Goal: Transaction & Acquisition: Book appointment/travel/reservation

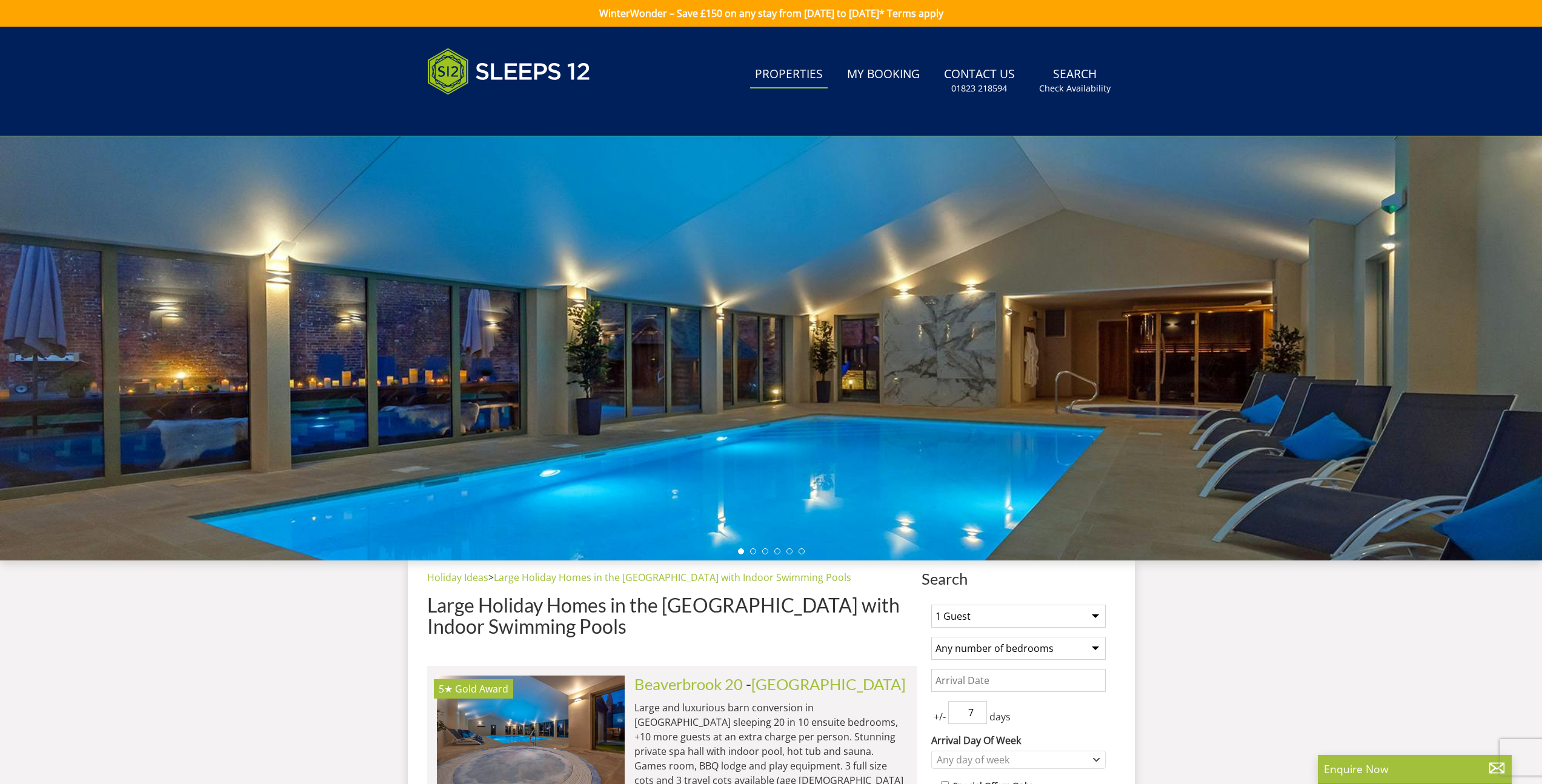
click at [790, 74] on link "Properties" at bounding box center [789, 75] width 77 height 27
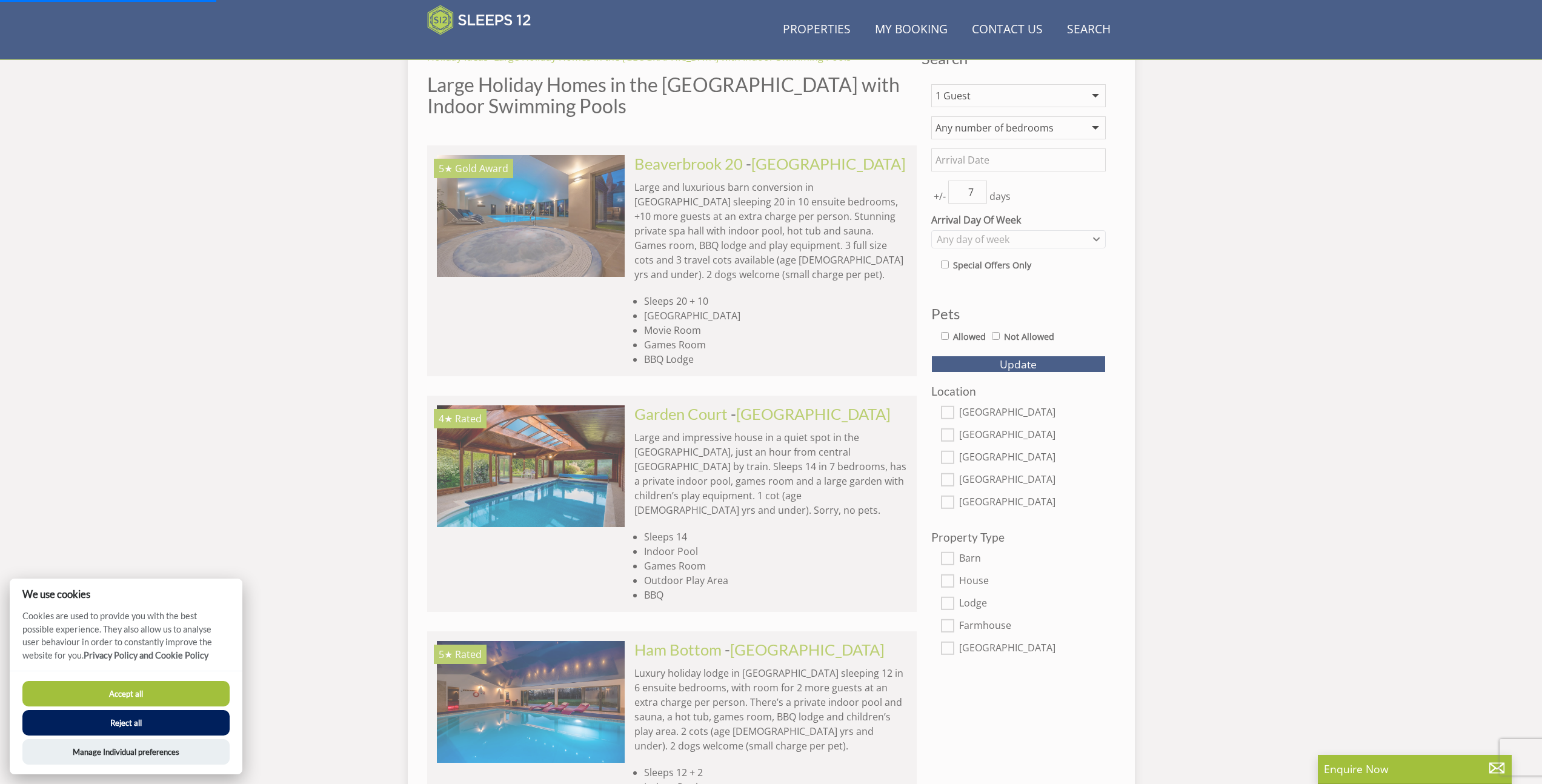
scroll to position [482, 0]
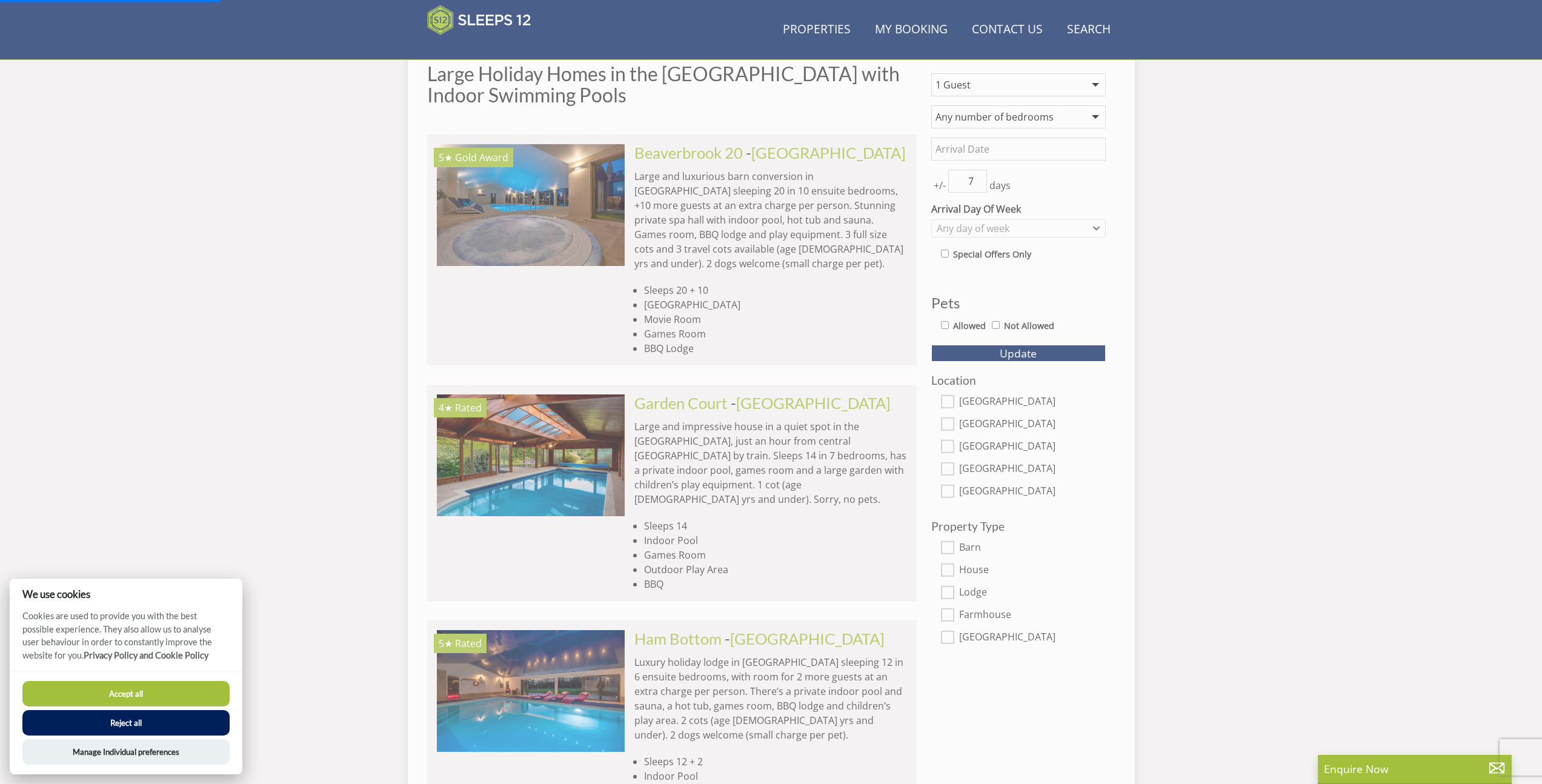
click at [827, 533] on li "Indoor Pool" at bounding box center [775, 540] width 263 height 14
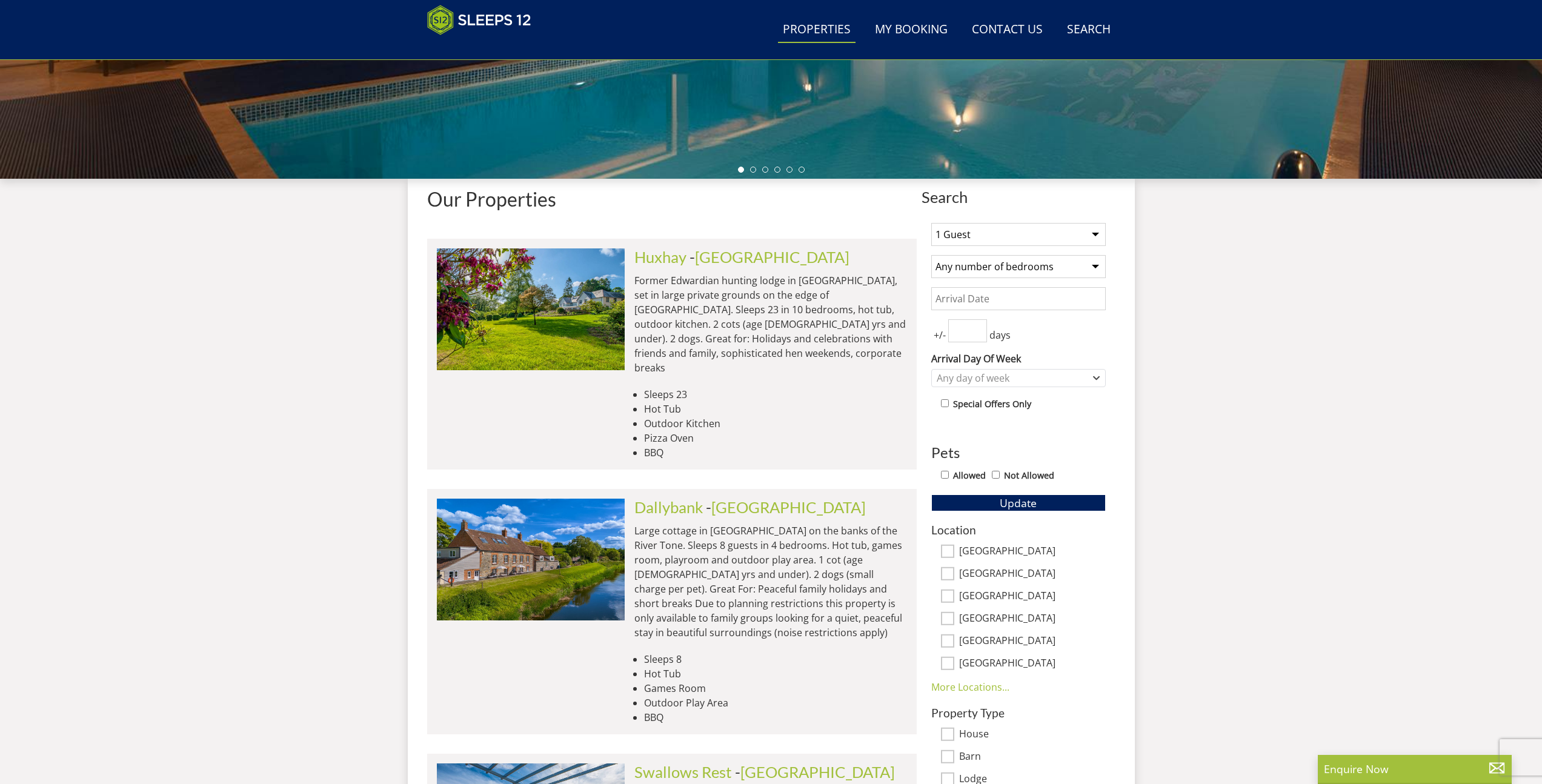
scroll to position [380, 0]
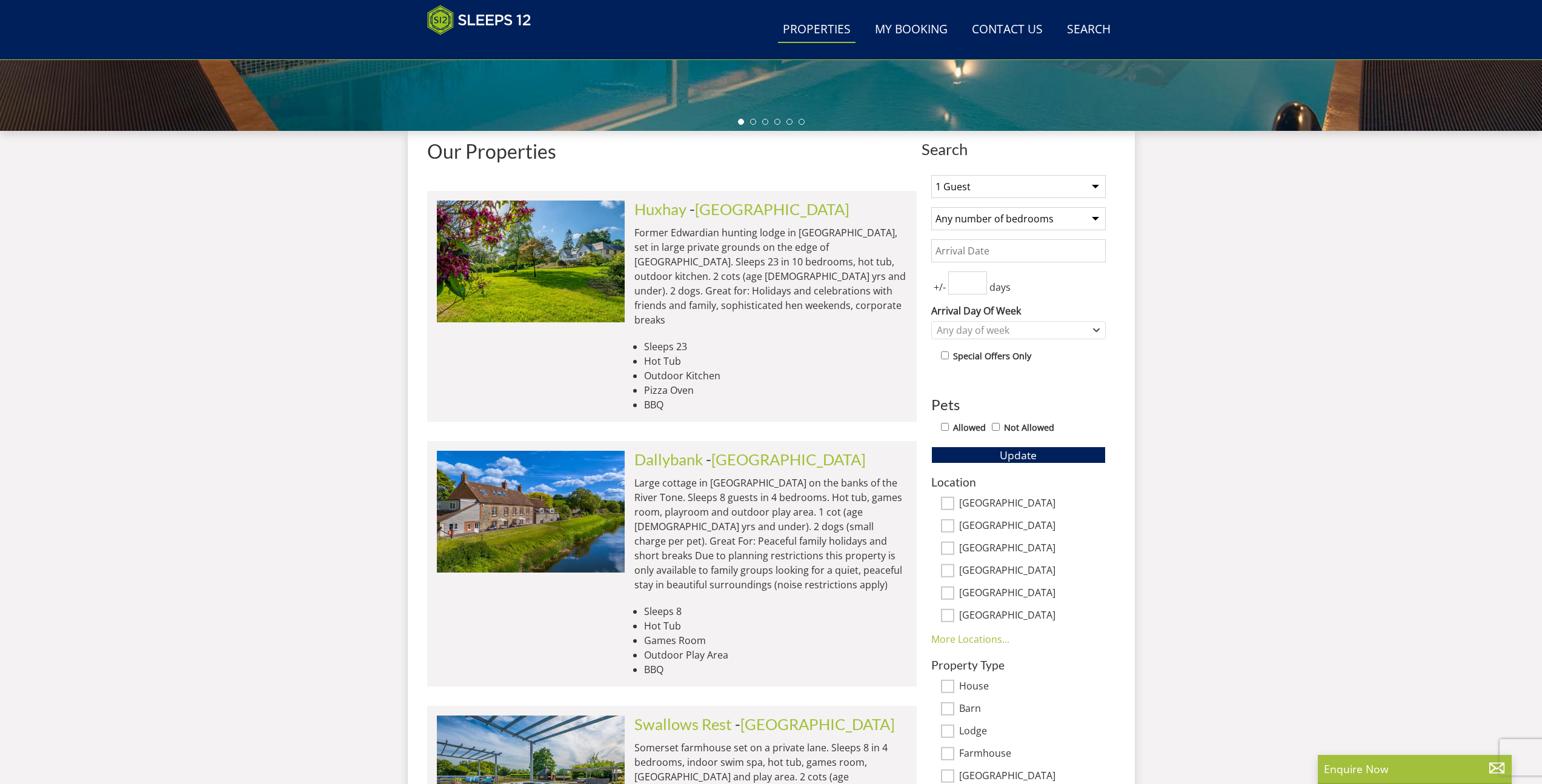
click at [1028, 192] on select "1 Guest 2 Guests 3 Guests 4 Guests 5 Guests 6 Guests 7 Guests 8 Guests 9 Guests…" at bounding box center [1019, 186] width 175 height 23
select select "12"
click at [932, 175] on select "1 Guest 2 Guests 3 Guests 4 Guests 5 Guests 6 Guests 7 Guests 8 Guests 9 Guests…" at bounding box center [1019, 186] width 175 height 23
click at [1030, 215] on select "Any number of bedrooms 3 Bedrooms 4 Bedrooms 5 Bedrooms 6 Bedrooms 7 Bedrooms 8…" at bounding box center [1019, 218] width 175 height 23
click at [979, 258] on input "Date" at bounding box center [1019, 251] width 175 height 23
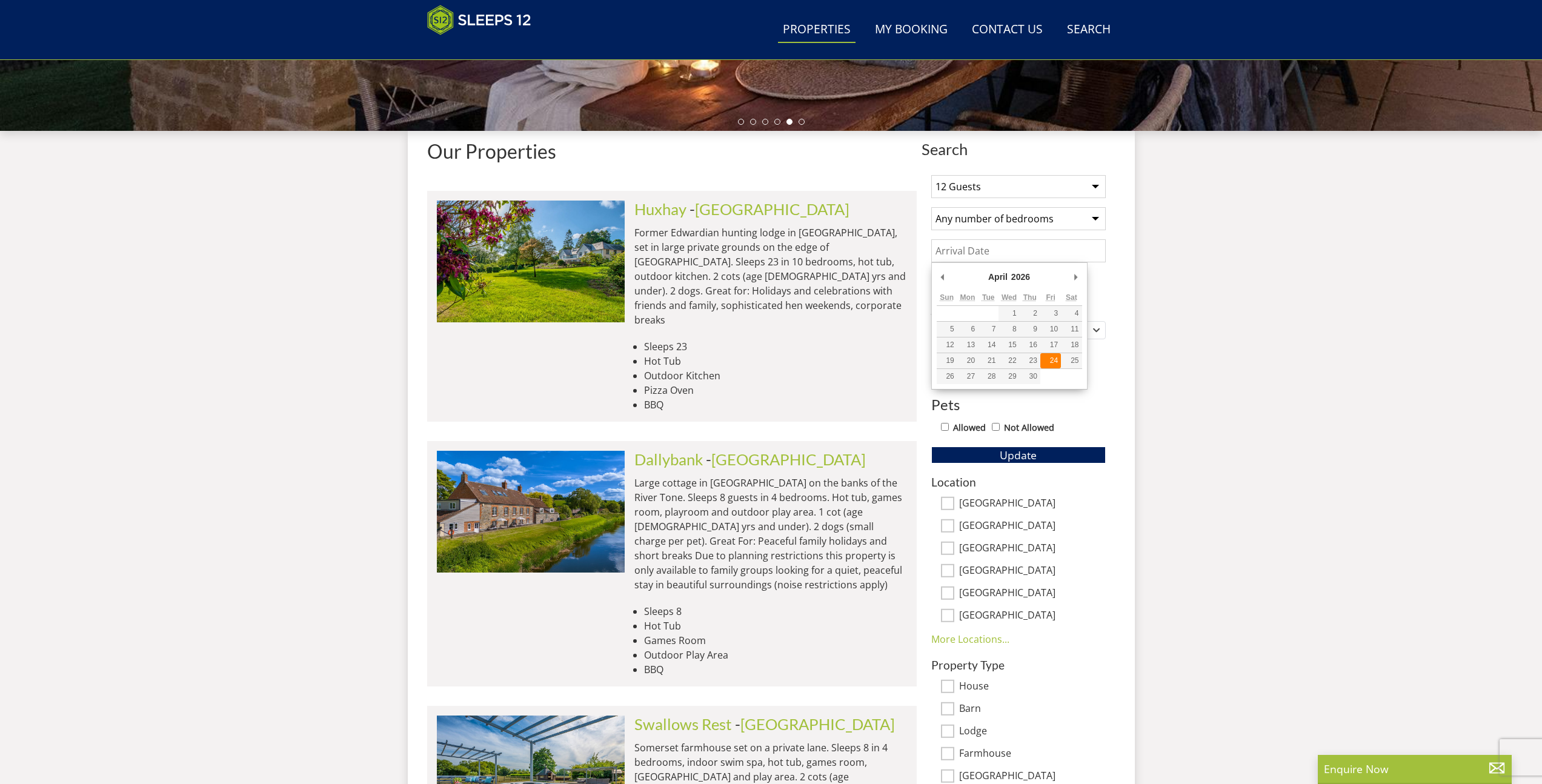
type input "24/04/2026"
click at [974, 289] on input "0" at bounding box center [968, 283] width 39 height 23
click at [978, 279] on input "1" at bounding box center [968, 283] width 39 height 23
click at [978, 279] on input "2" at bounding box center [968, 283] width 39 height 23
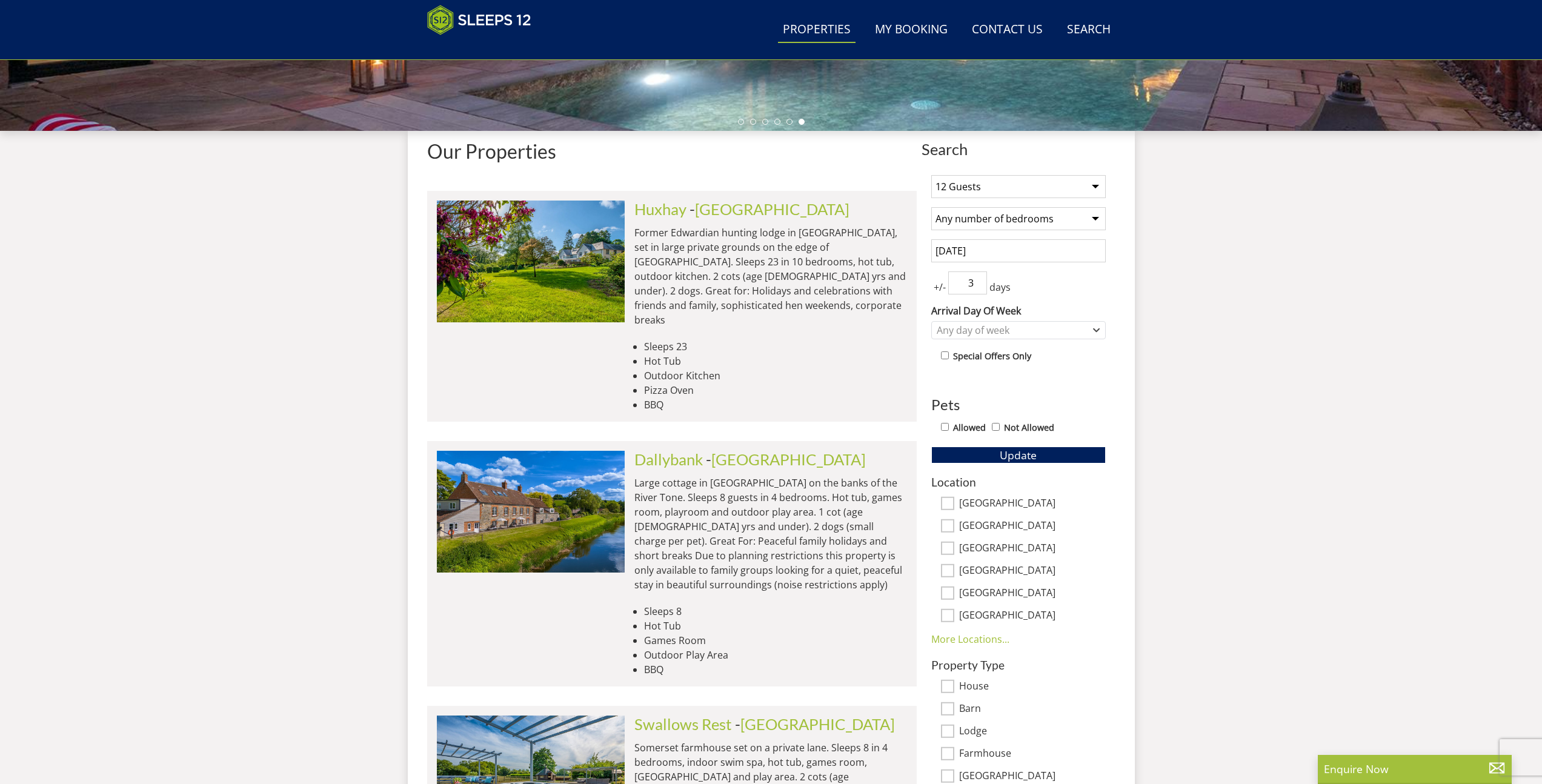
type input "3"
click at [978, 279] on input "3" at bounding box center [968, 283] width 39 height 23
click at [982, 331] on div "Any day of week" at bounding box center [1012, 330] width 157 height 13
click at [975, 433] on div "Friday" at bounding box center [1019, 432] width 173 height 21
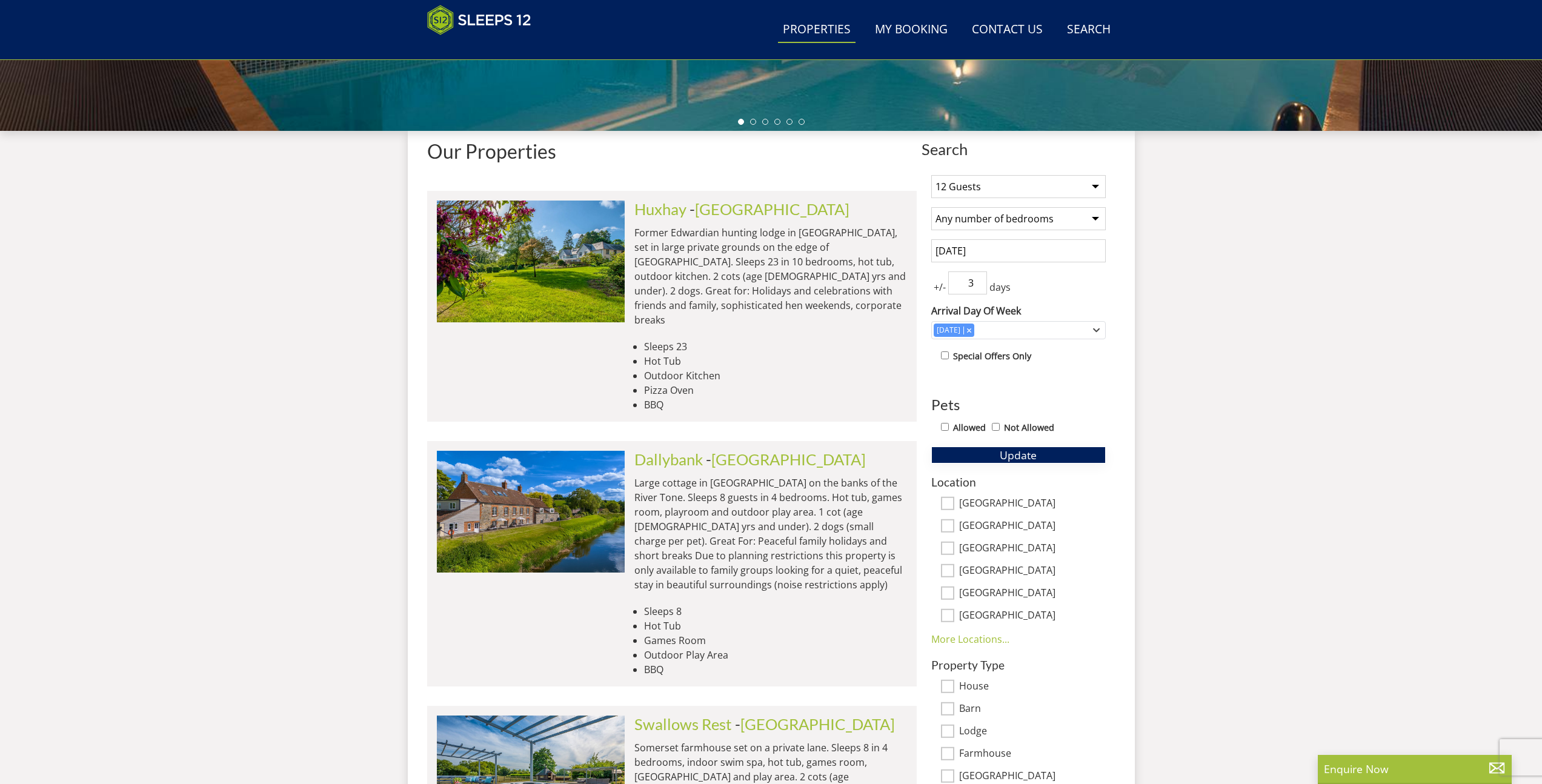
click at [1046, 456] on button "Update" at bounding box center [1019, 455] width 175 height 17
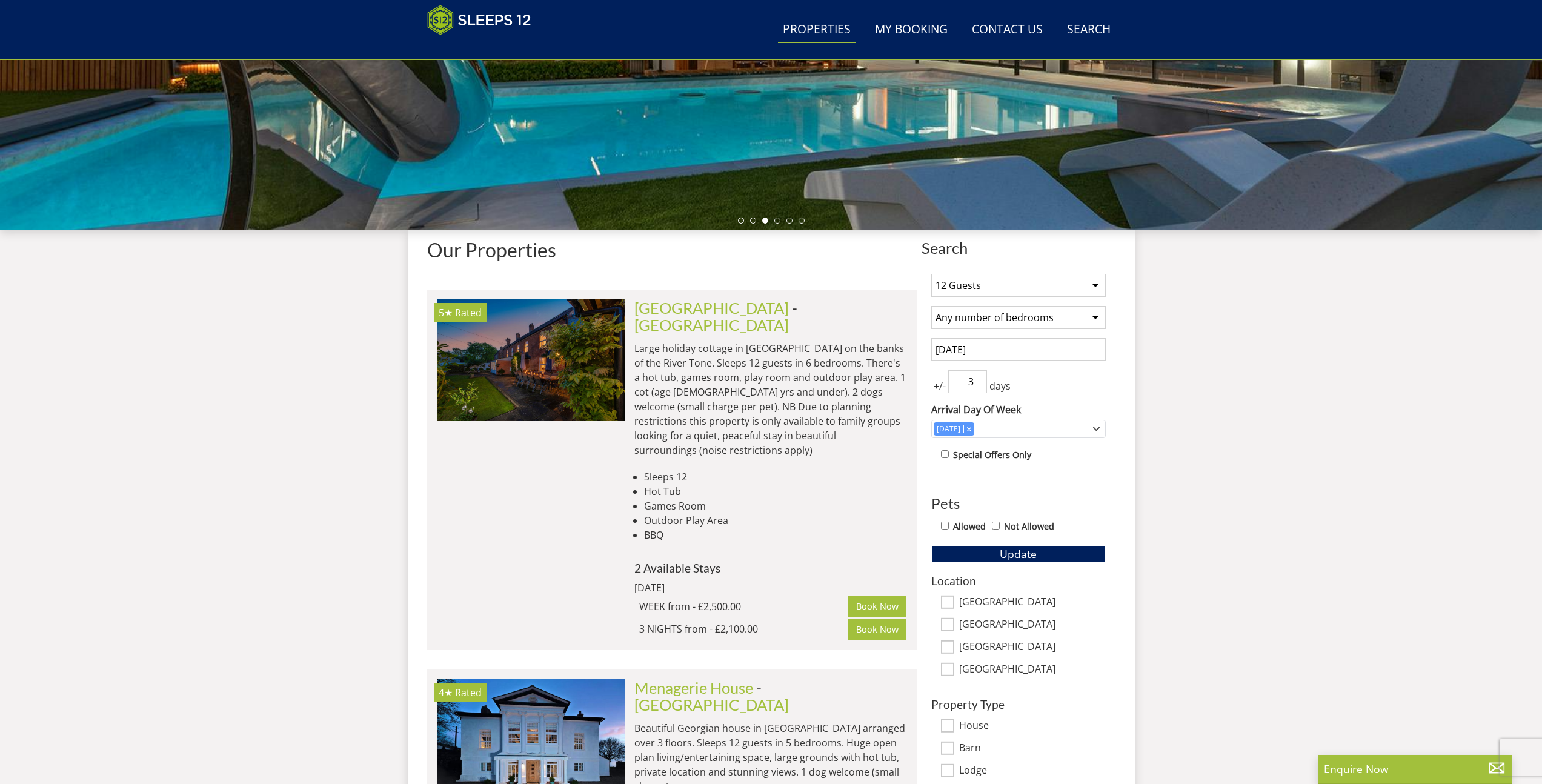
scroll to position [551, 0]
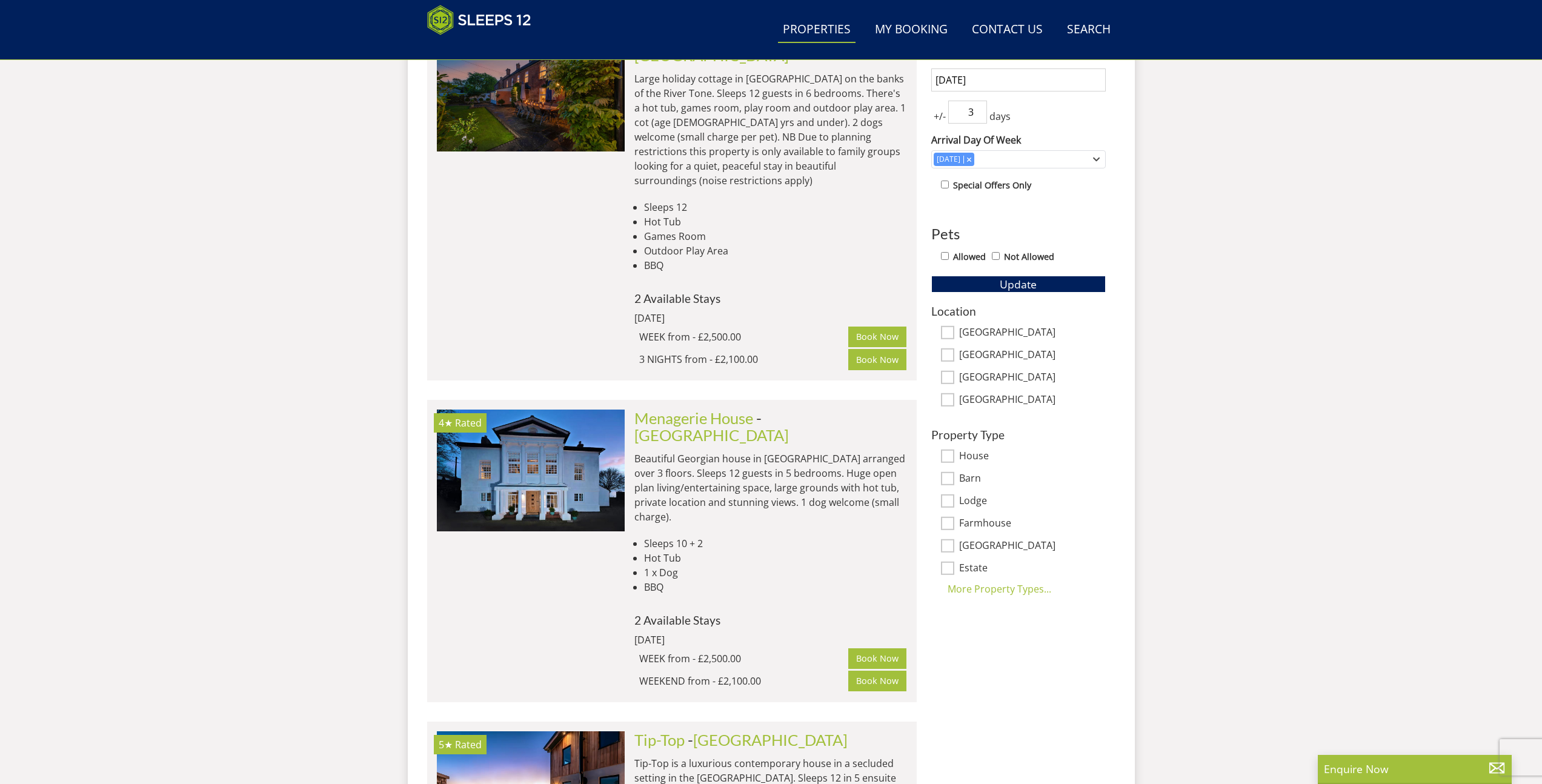
click at [971, 372] on label "Wiltshire" at bounding box center [1032, 377] width 147 height 13
click at [954, 372] on input "Wiltshire" at bounding box center [947, 377] width 13 height 13
checkbox input "true"
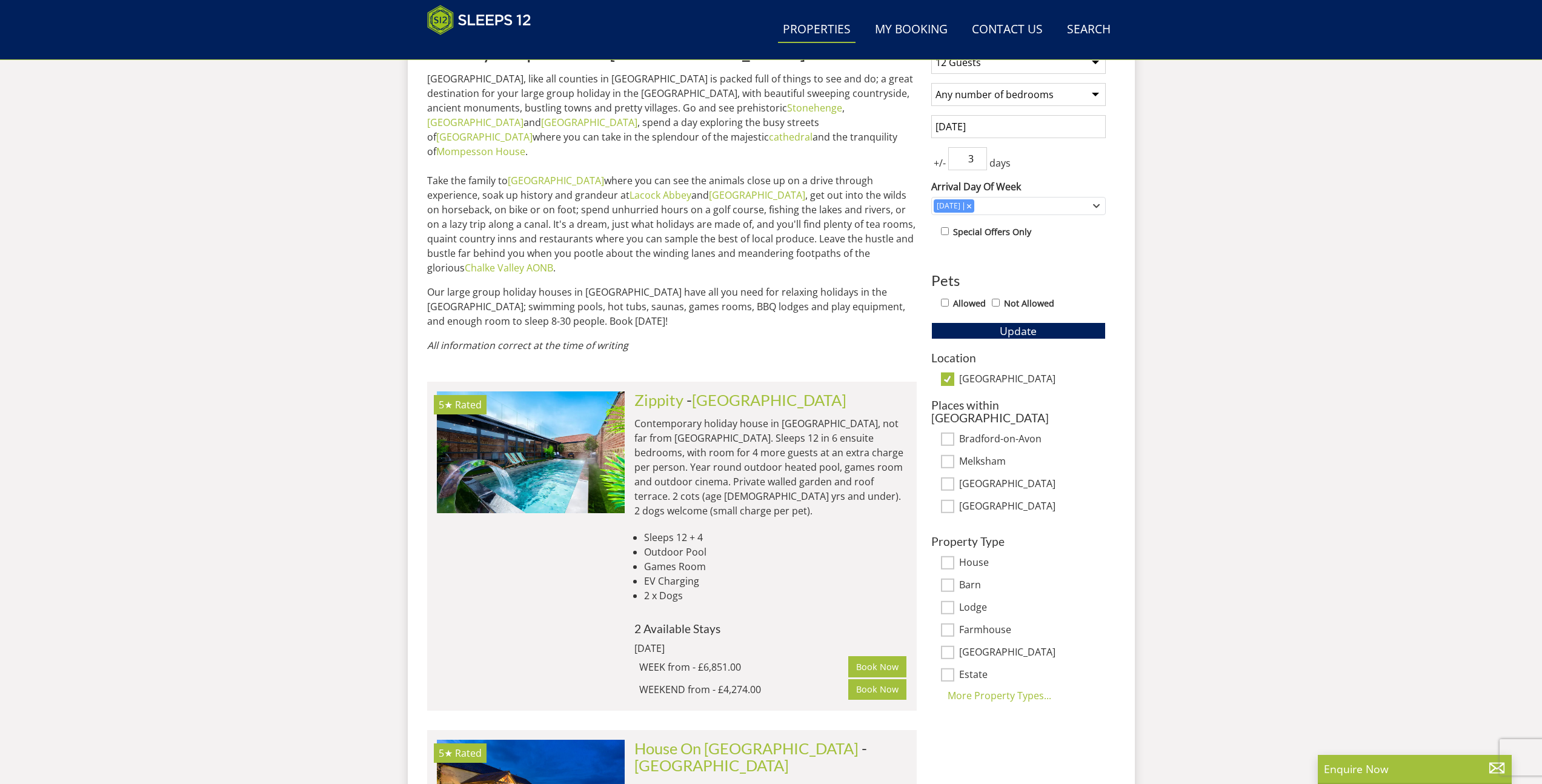
scroll to position [506, 0]
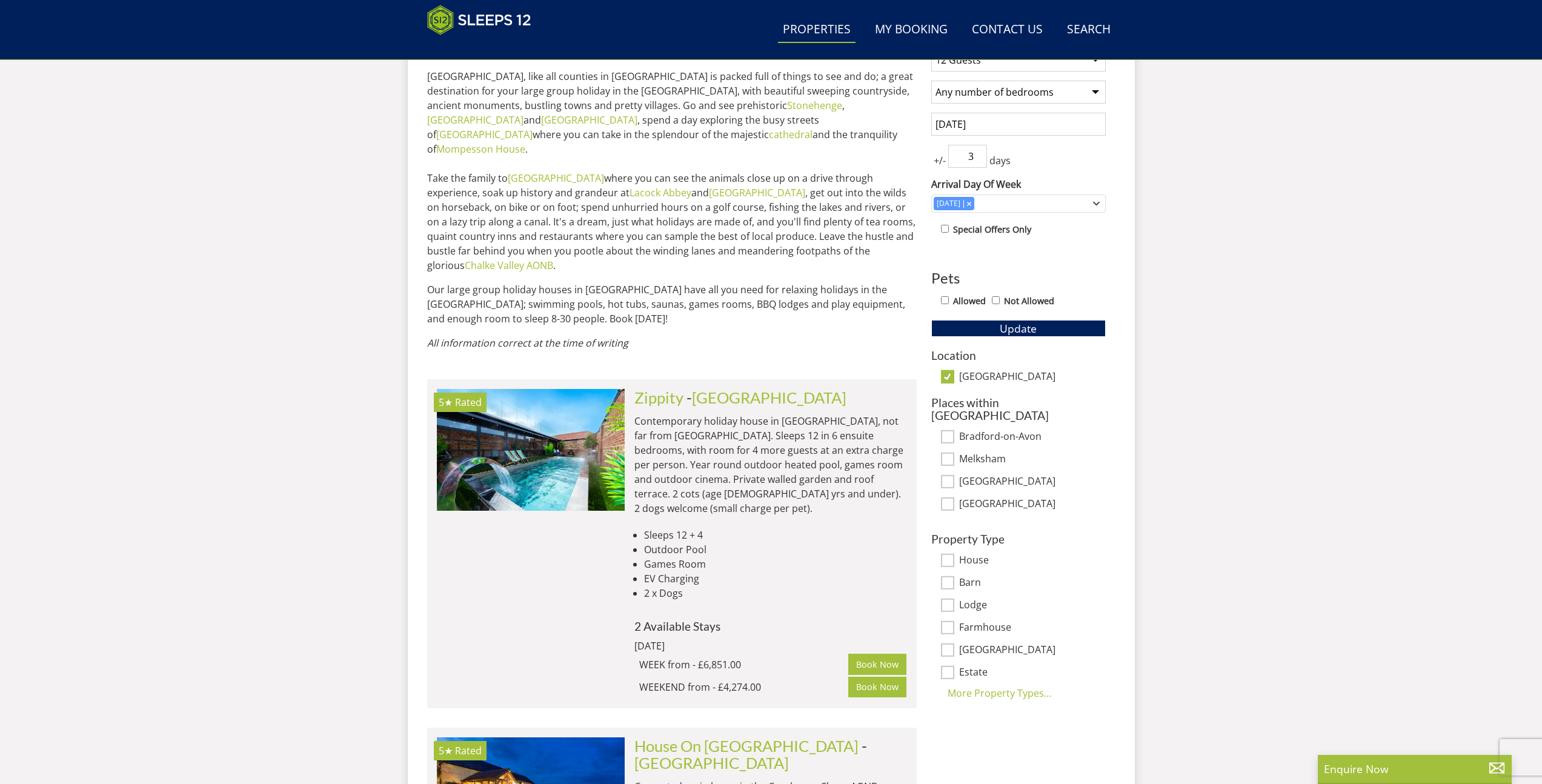
click at [952, 375] on input "Wiltshire" at bounding box center [947, 376] width 13 height 13
checkbox input "false"
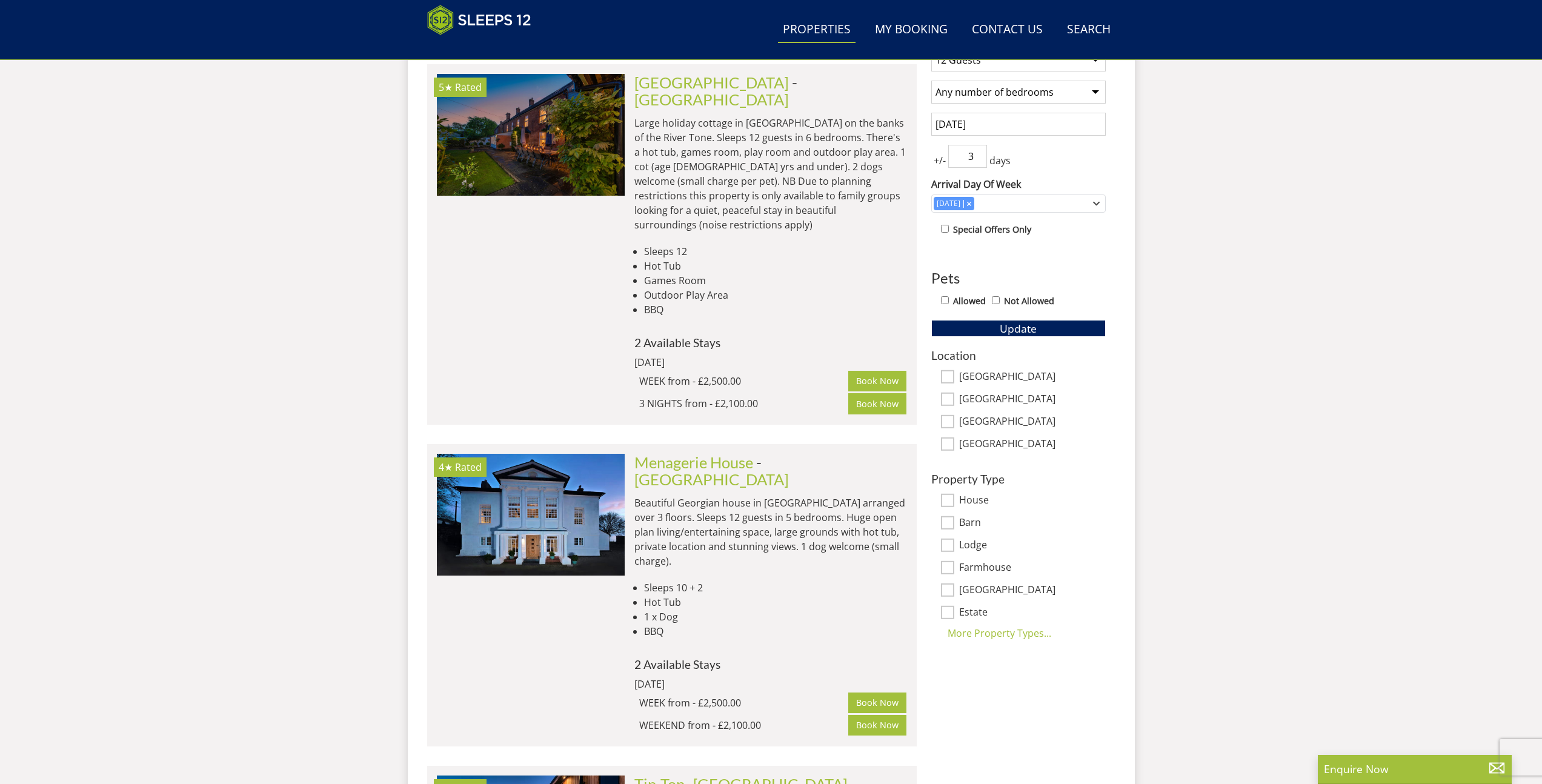
click at [980, 445] on label "East Sussex" at bounding box center [1032, 444] width 147 height 13
click at [954, 445] on input "East Sussex" at bounding box center [947, 443] width 13 height 13
checkbox input "true"
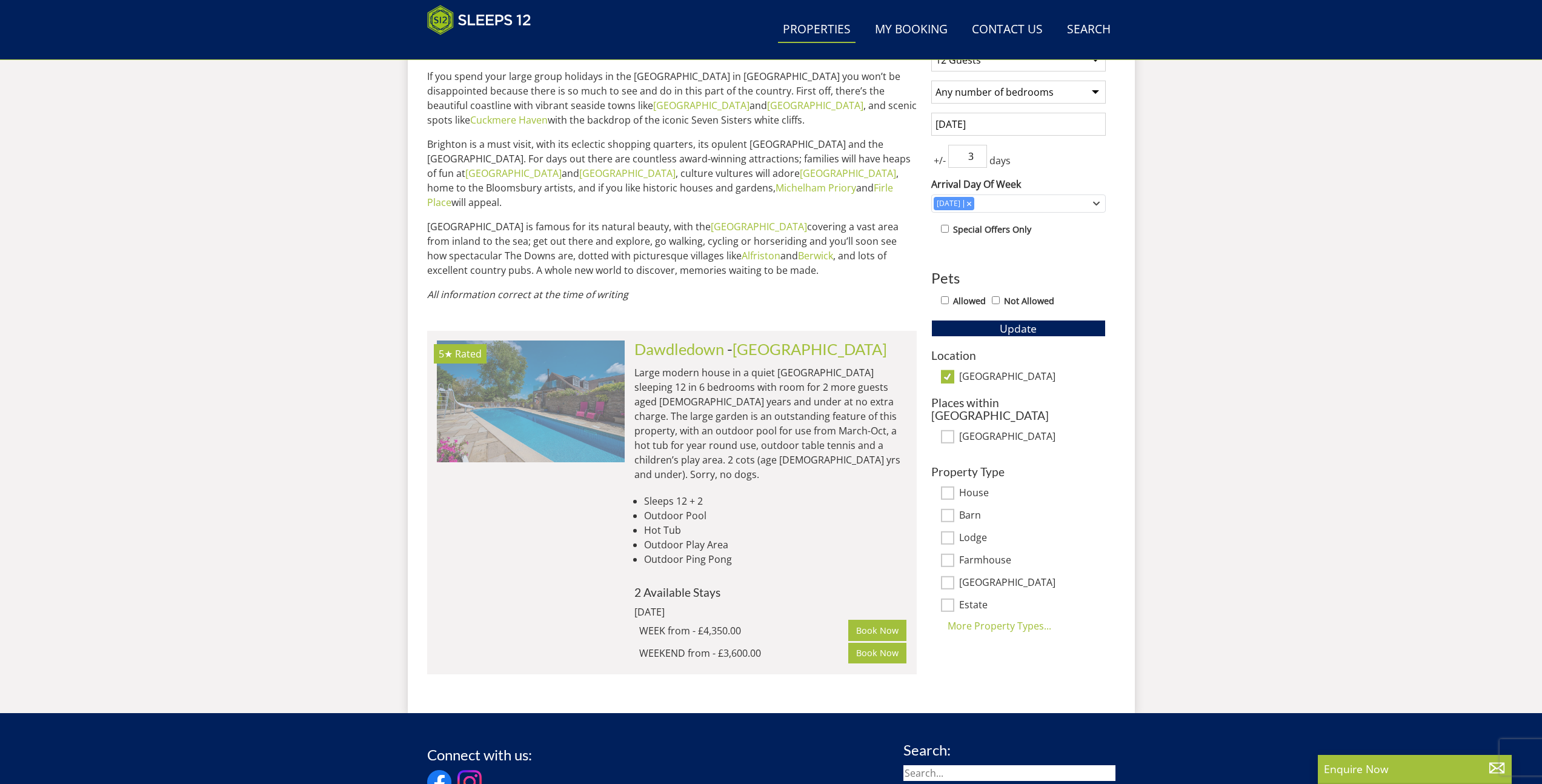
click at [586, 402] on img at bounding box center [530, 401] width 188 height 121
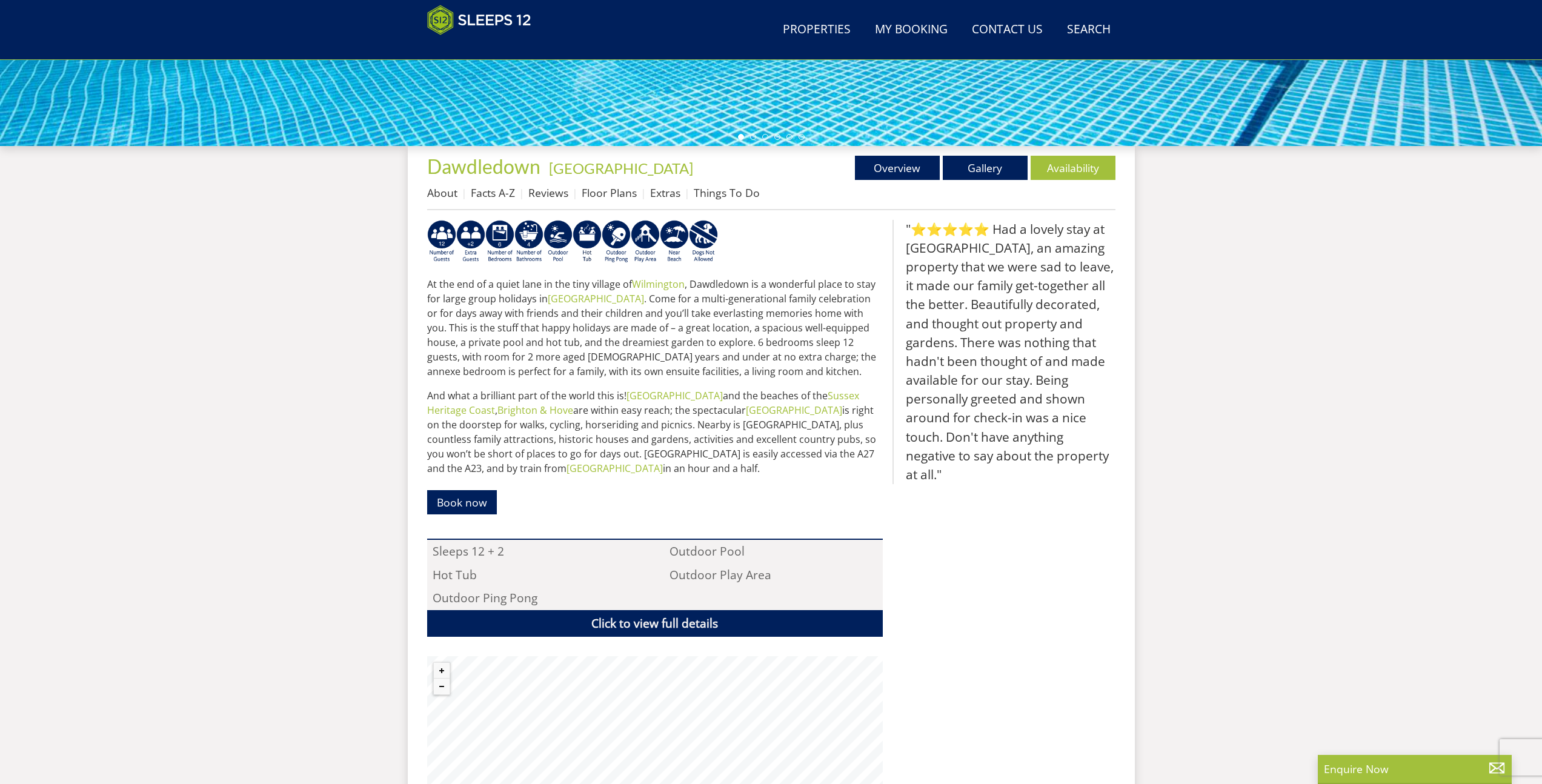
scroll to position [779, 0]
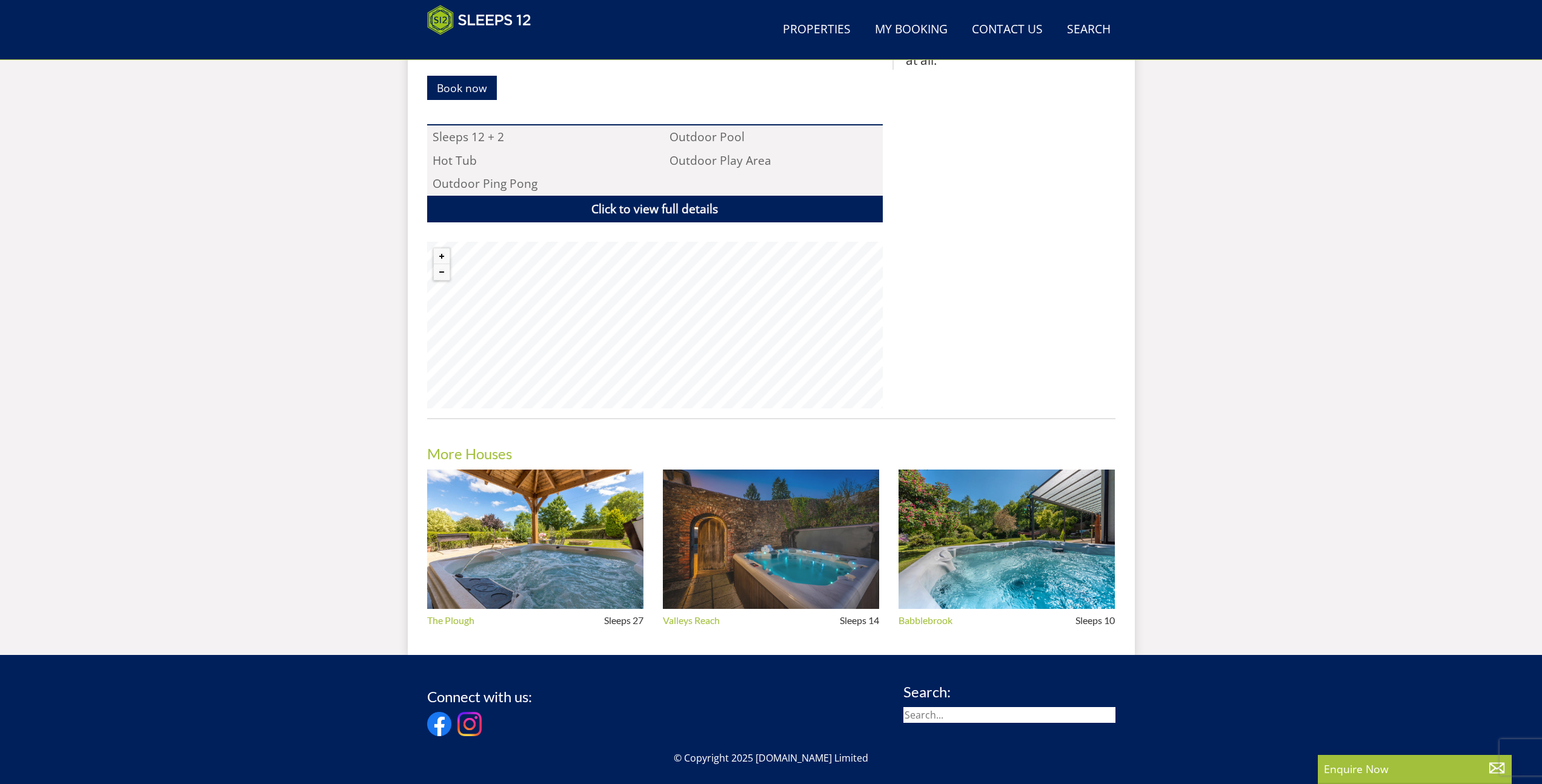
click at [849, 553] on img at bounding box center [771, 540] width 217 height 140
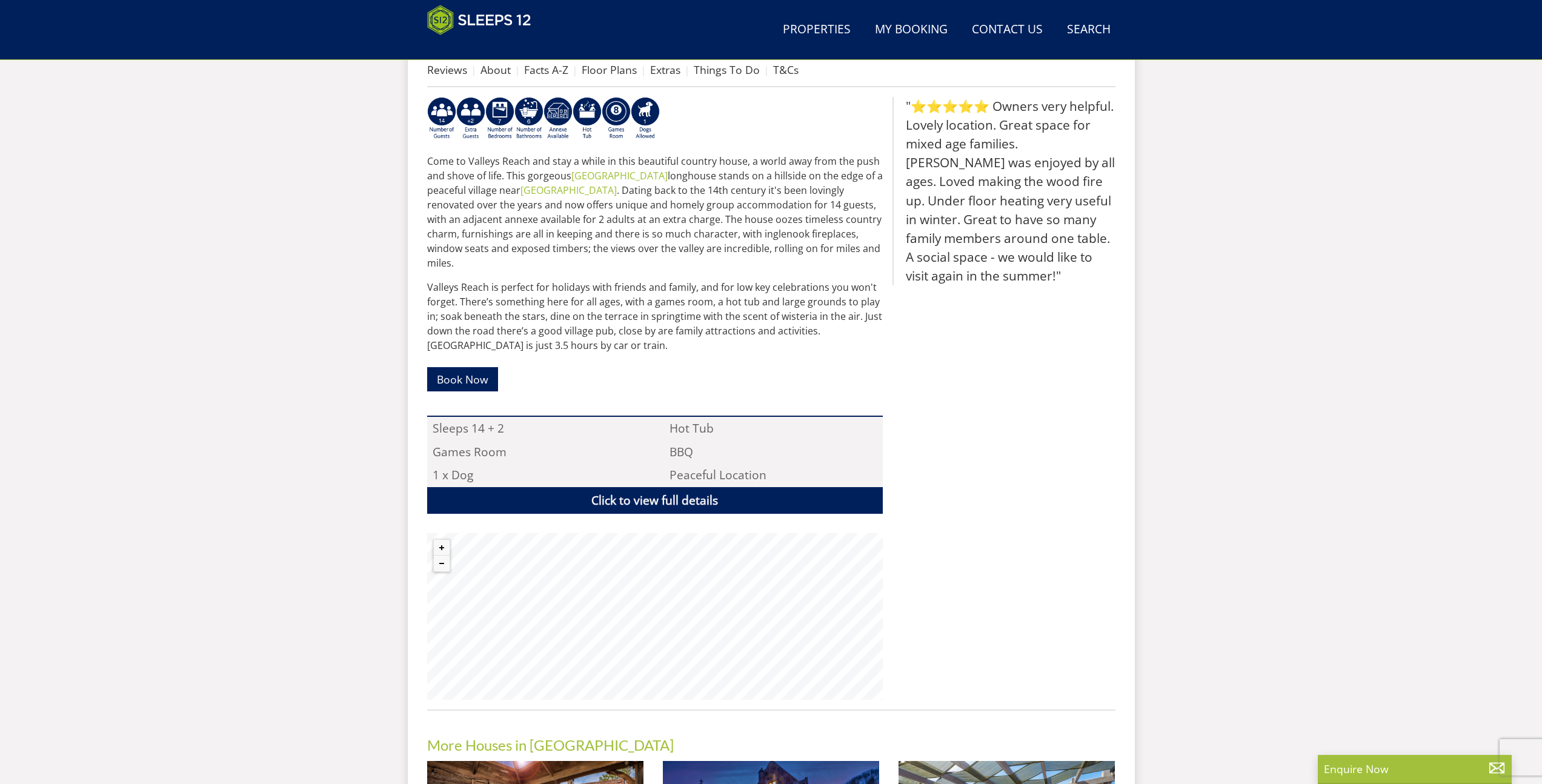
scroll to position [596, 0]
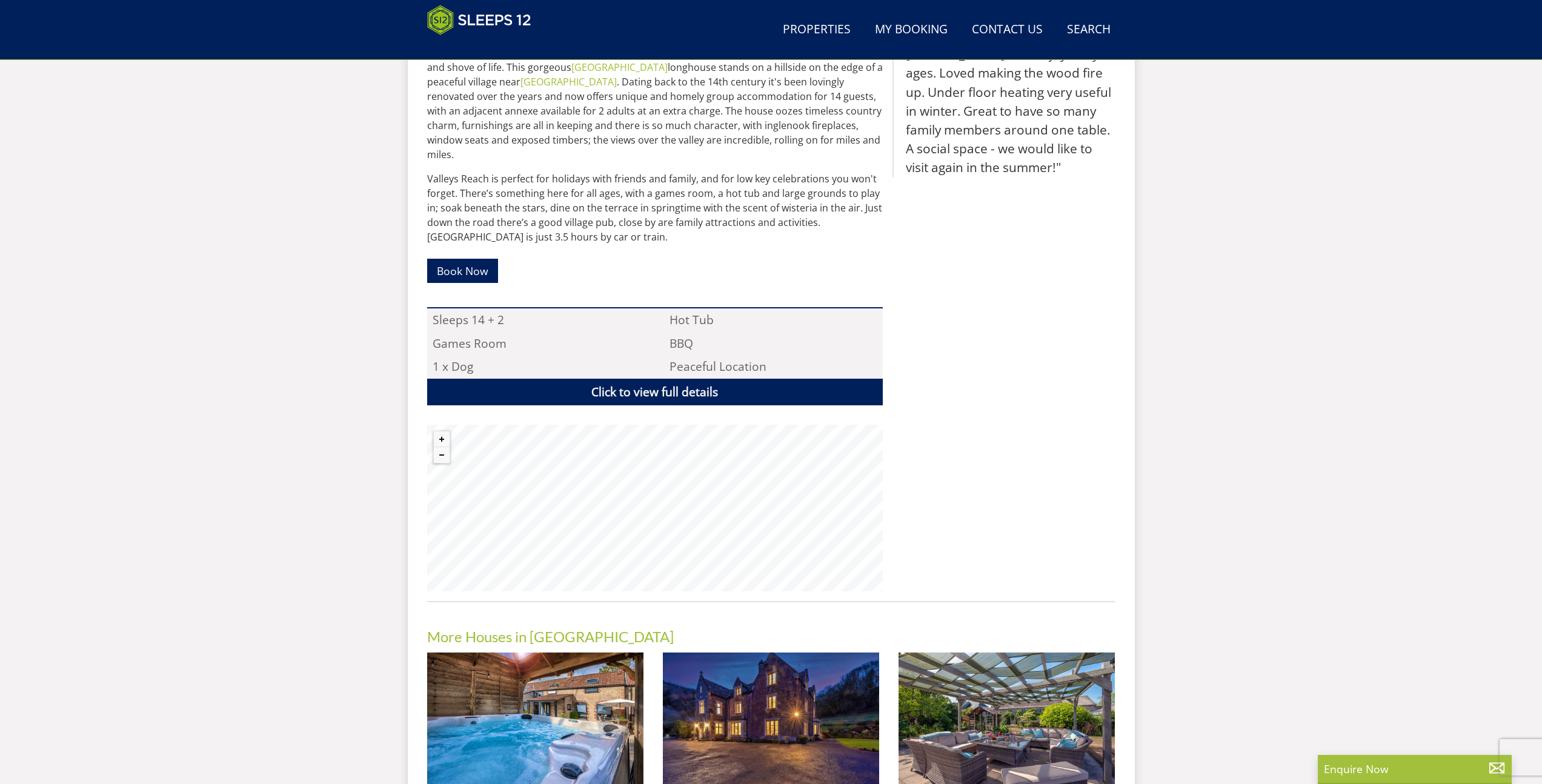
scroll to position [779, 0]
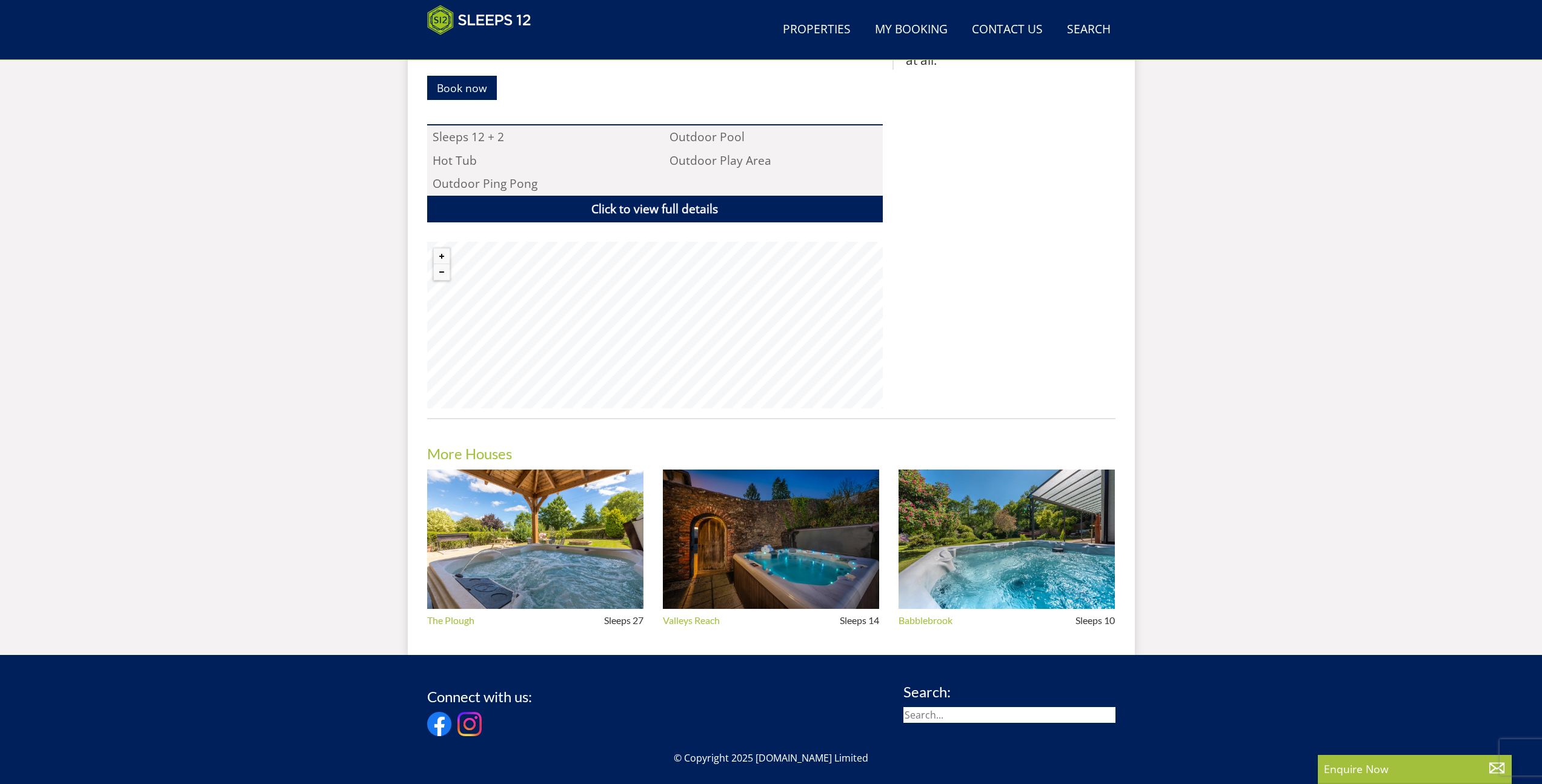
scroll to position [506, 0]
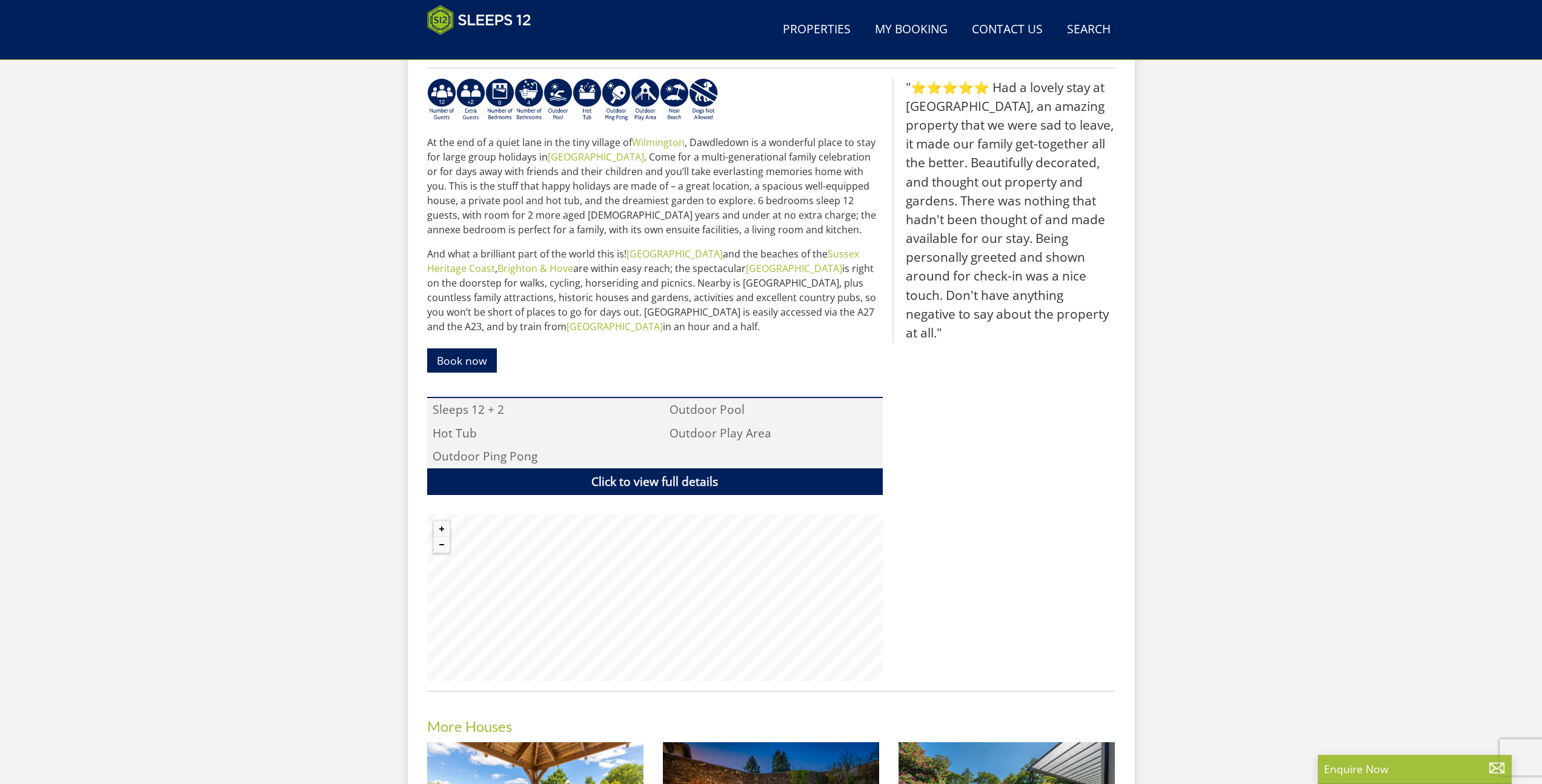
select select "12"
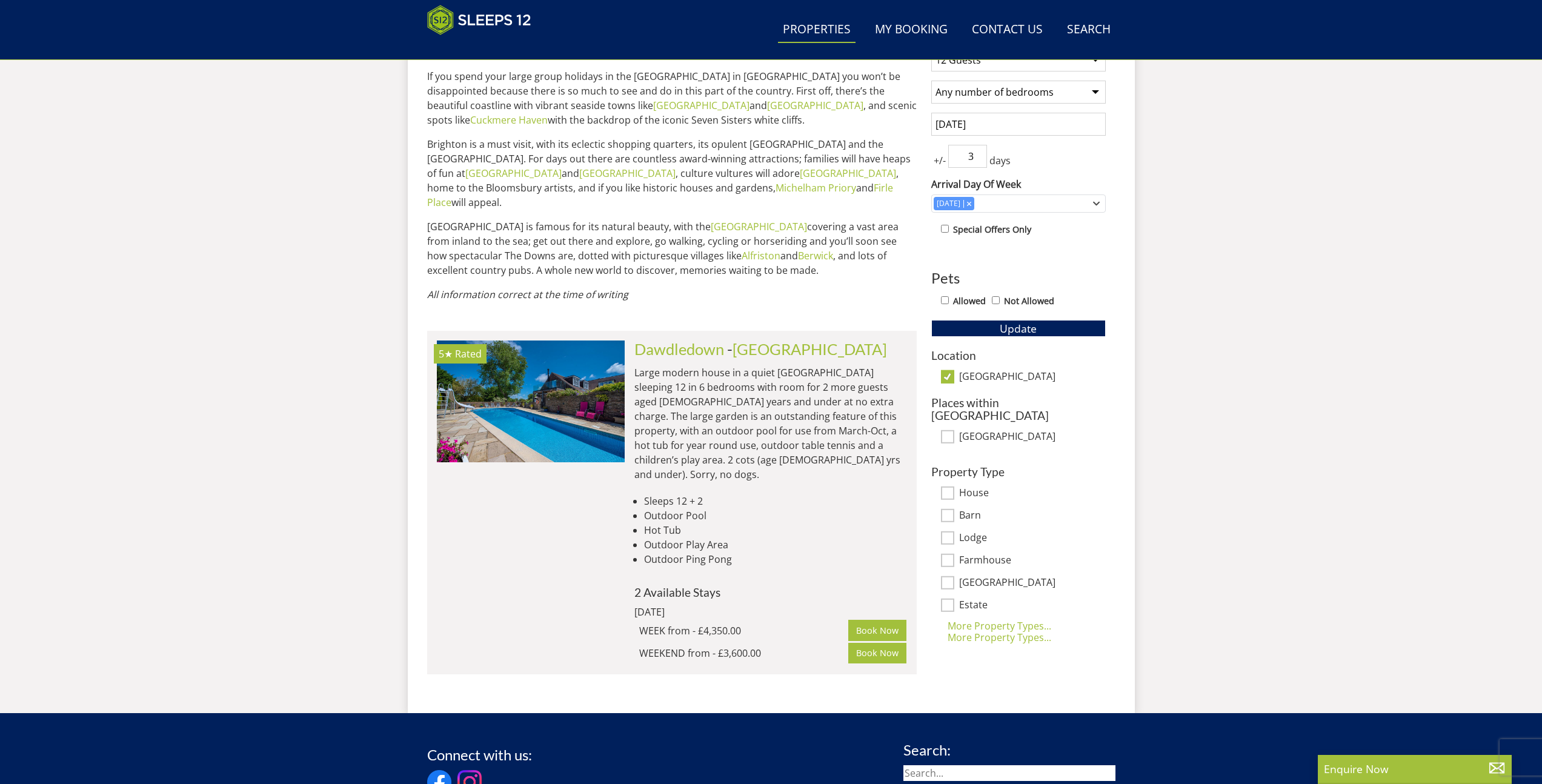
click at [951, 377] on input "East Sussex" at bounding box center [947, 376] width 13 height 13
checkbox input "false"
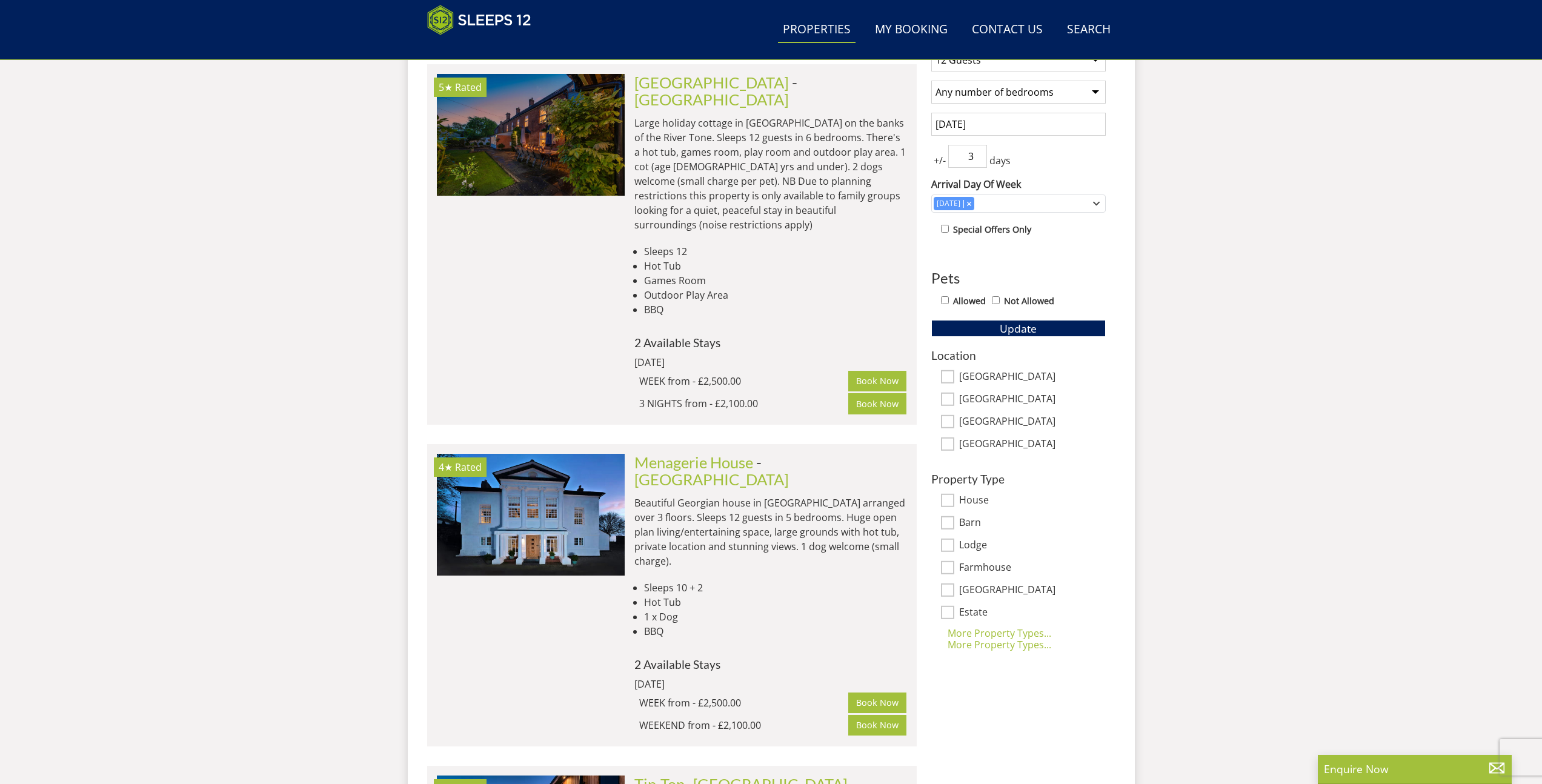
click at [989, 373] on label "[GEOGRAPHIC_DATA]" at bounding box center [1032, 377] width 147 height 13
click at [954, 373] on input "[GEOGRAPHIC_DATA]" at bounding box center [947, 376] width 13 height 13
checkbox input "true"
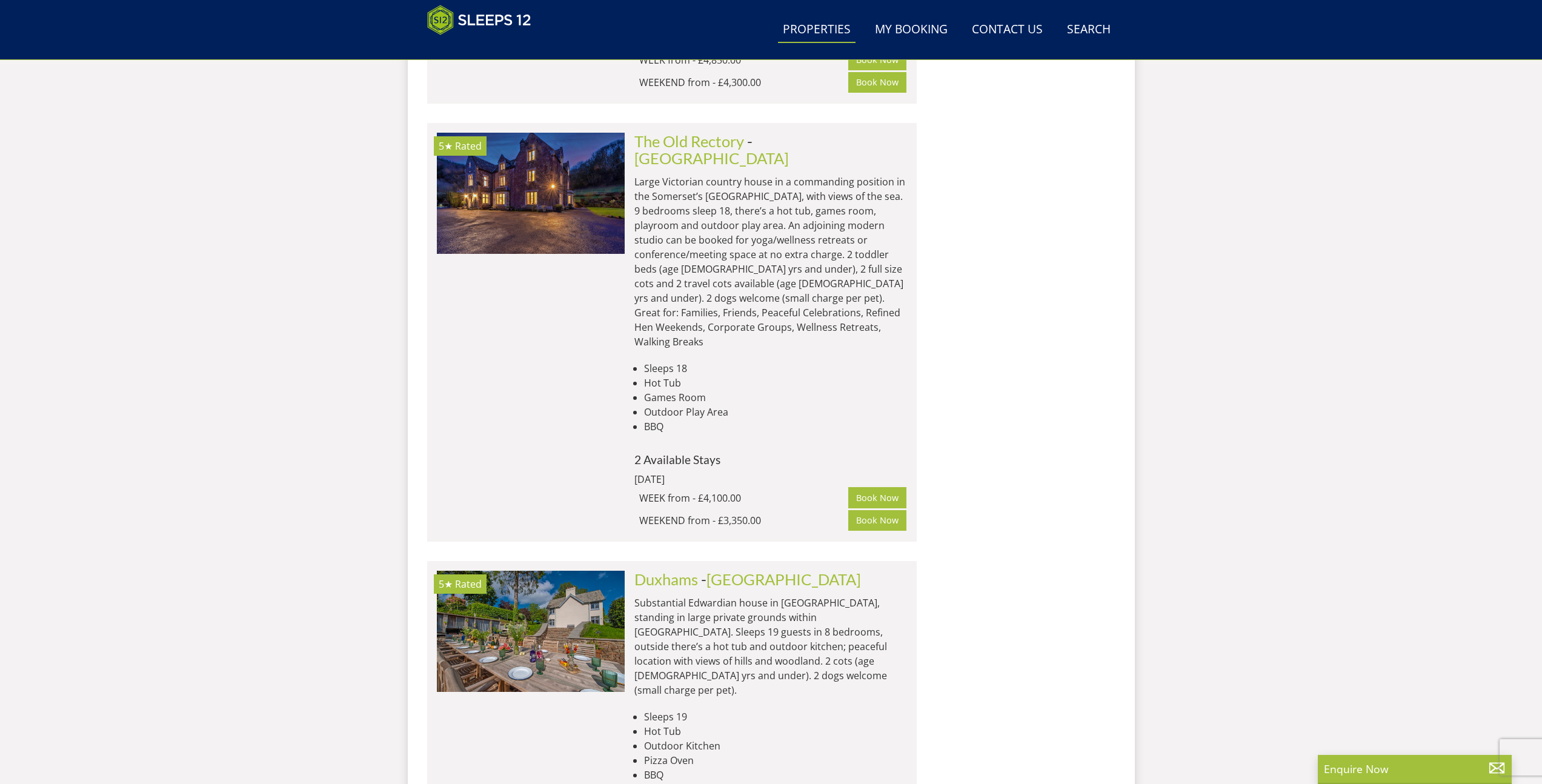
scroll to position [7203, 0]
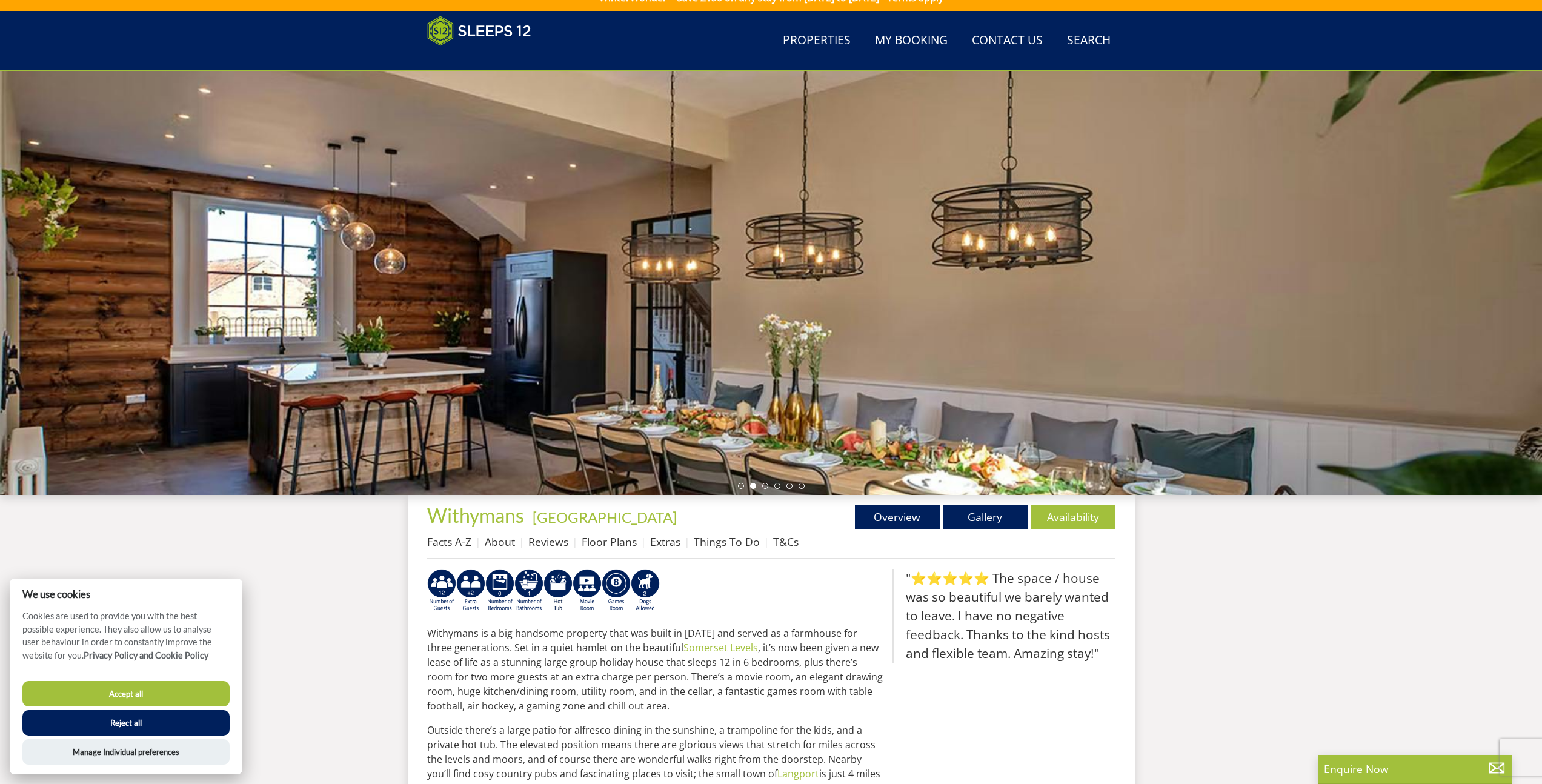
scroll to position [2, 0]
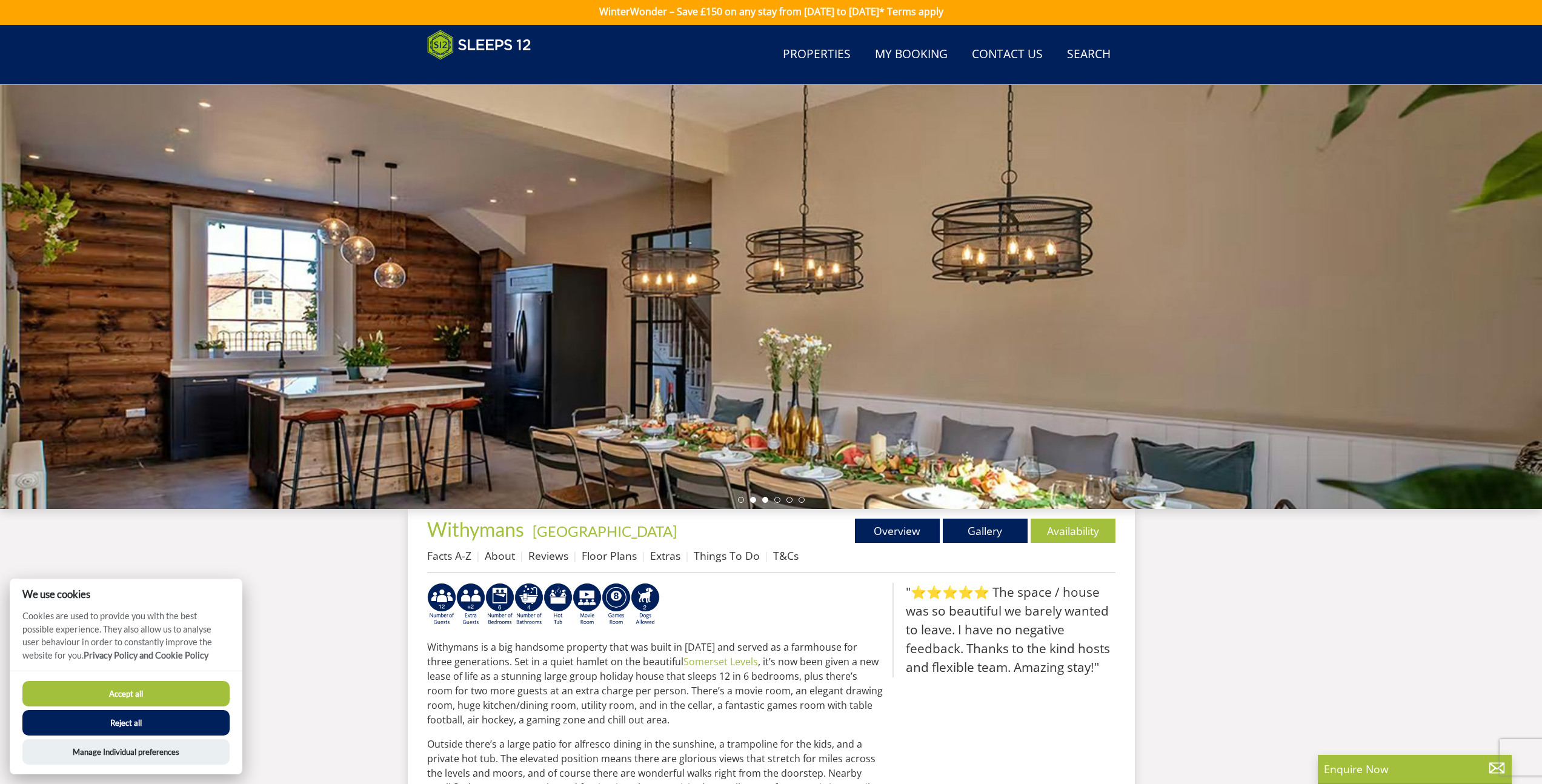
click at [766, 501] on li at bounding box center [766, 500] width 6 height 6
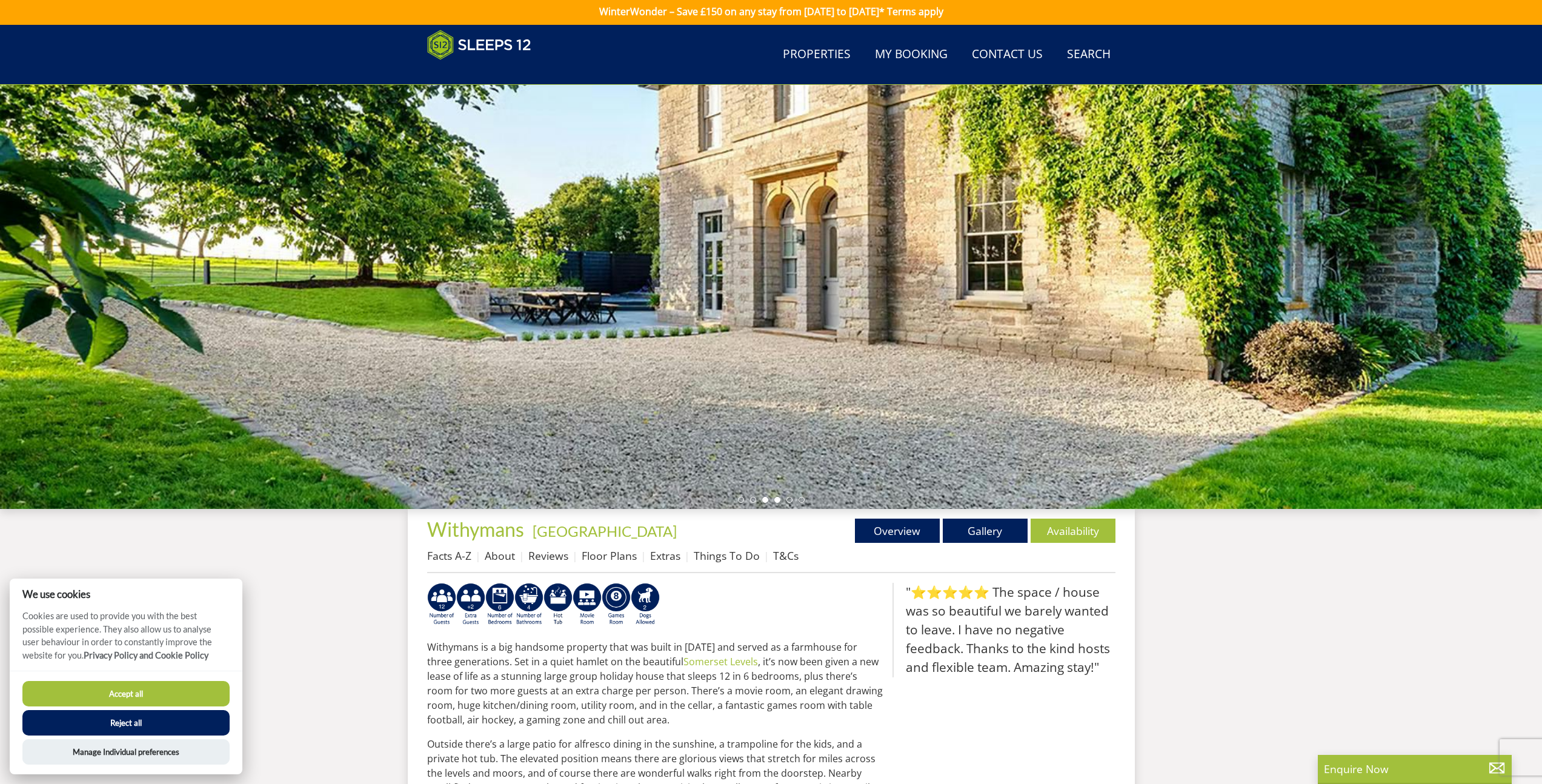
click at [775, 501] on li at bounding box center [778, 500] width 6 height 6
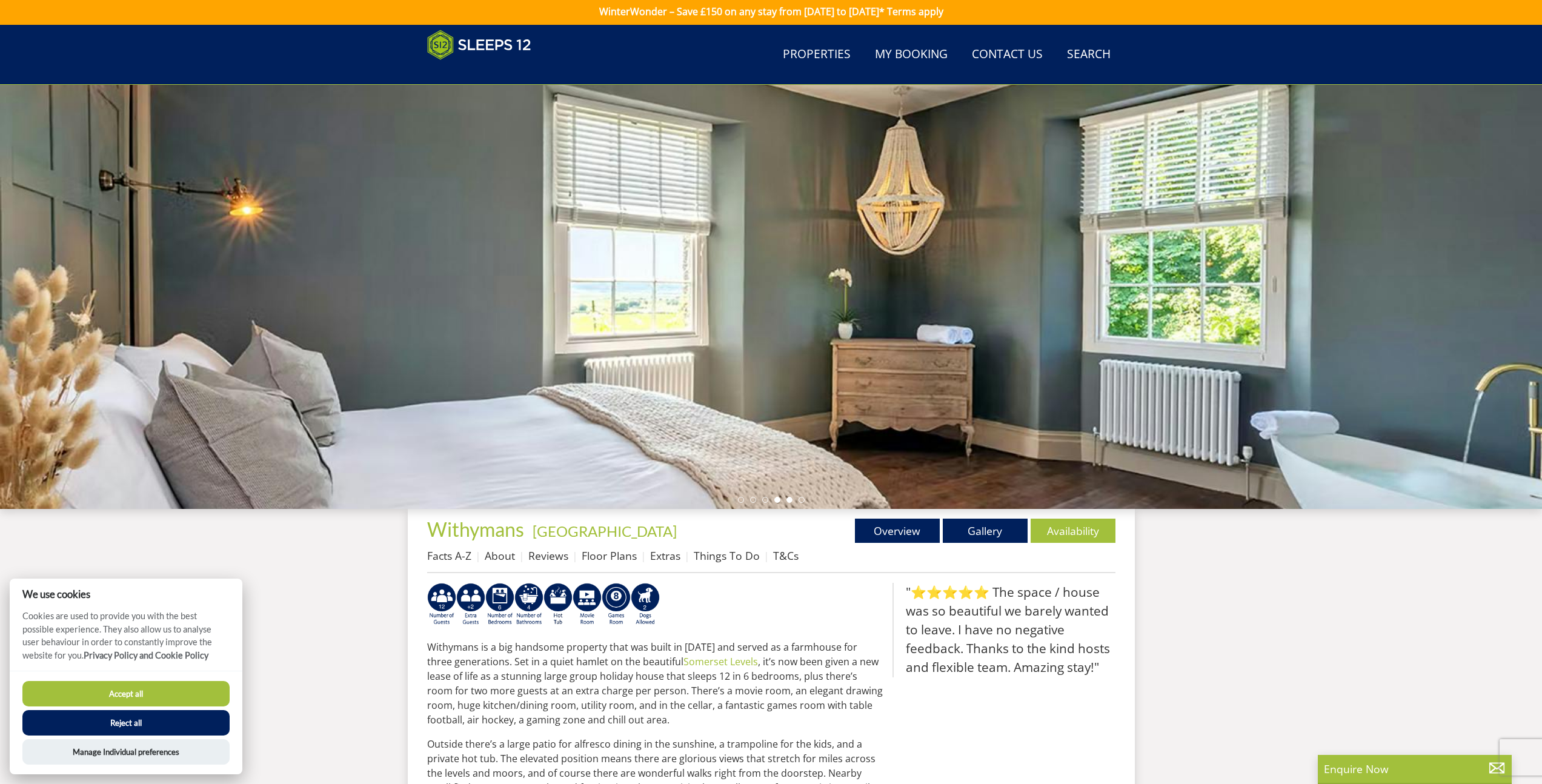
click at [787, 500] on li at bounding box center [789, 500] width 6 height 6
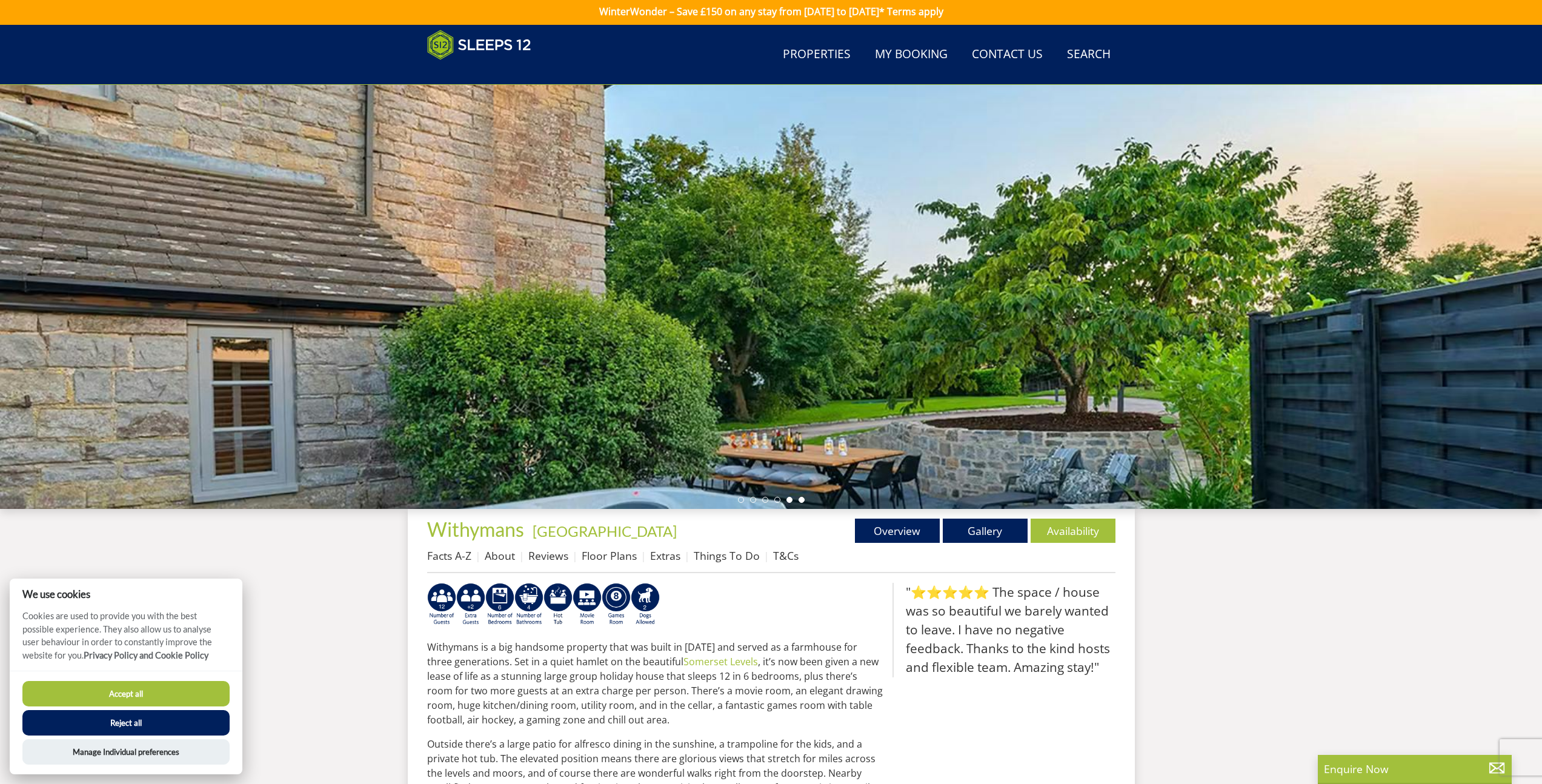
click at [803, 500] on li at bounding box center [802, 500] width 6 height 6
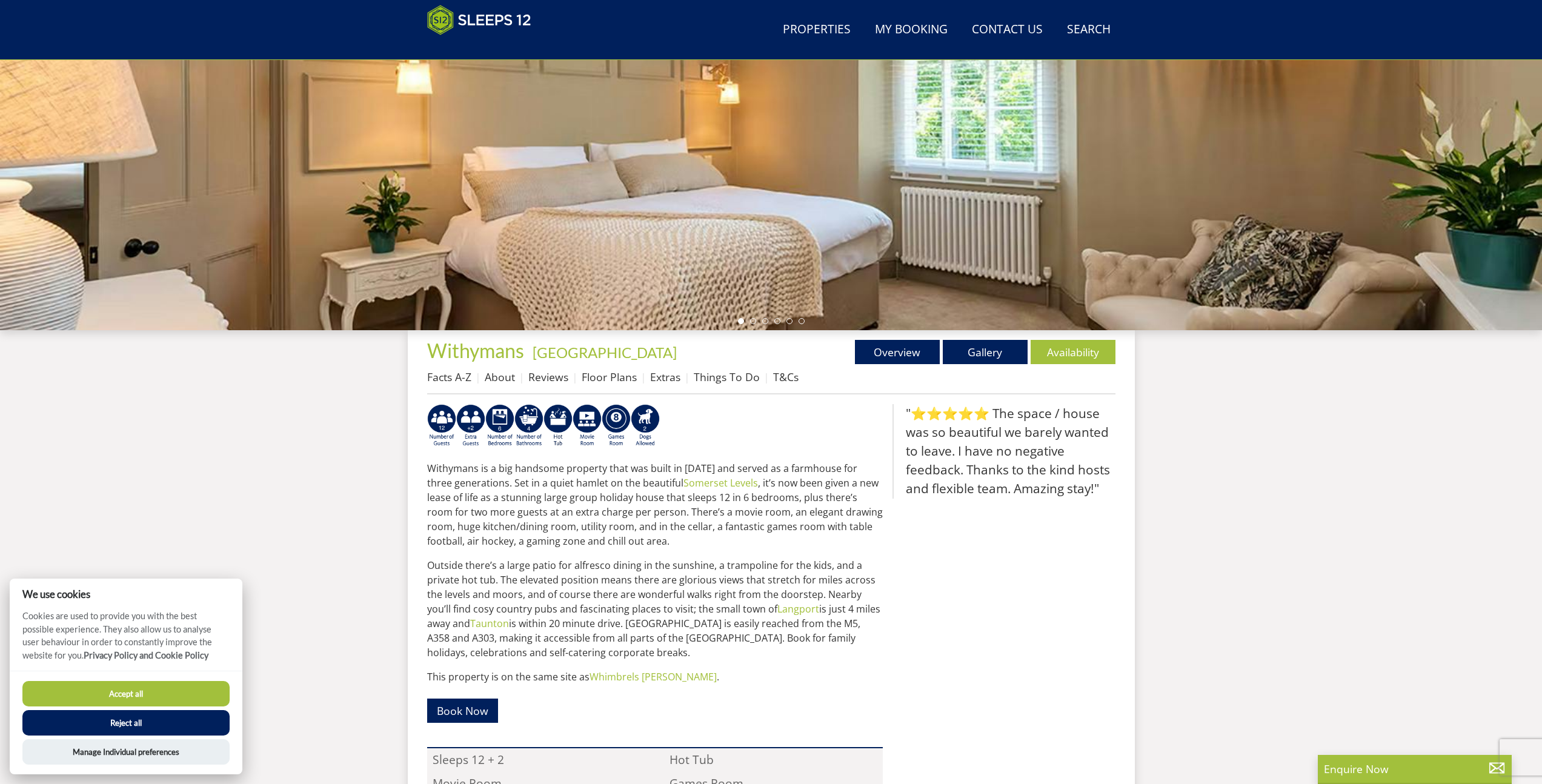
scroll to position [390, 0]
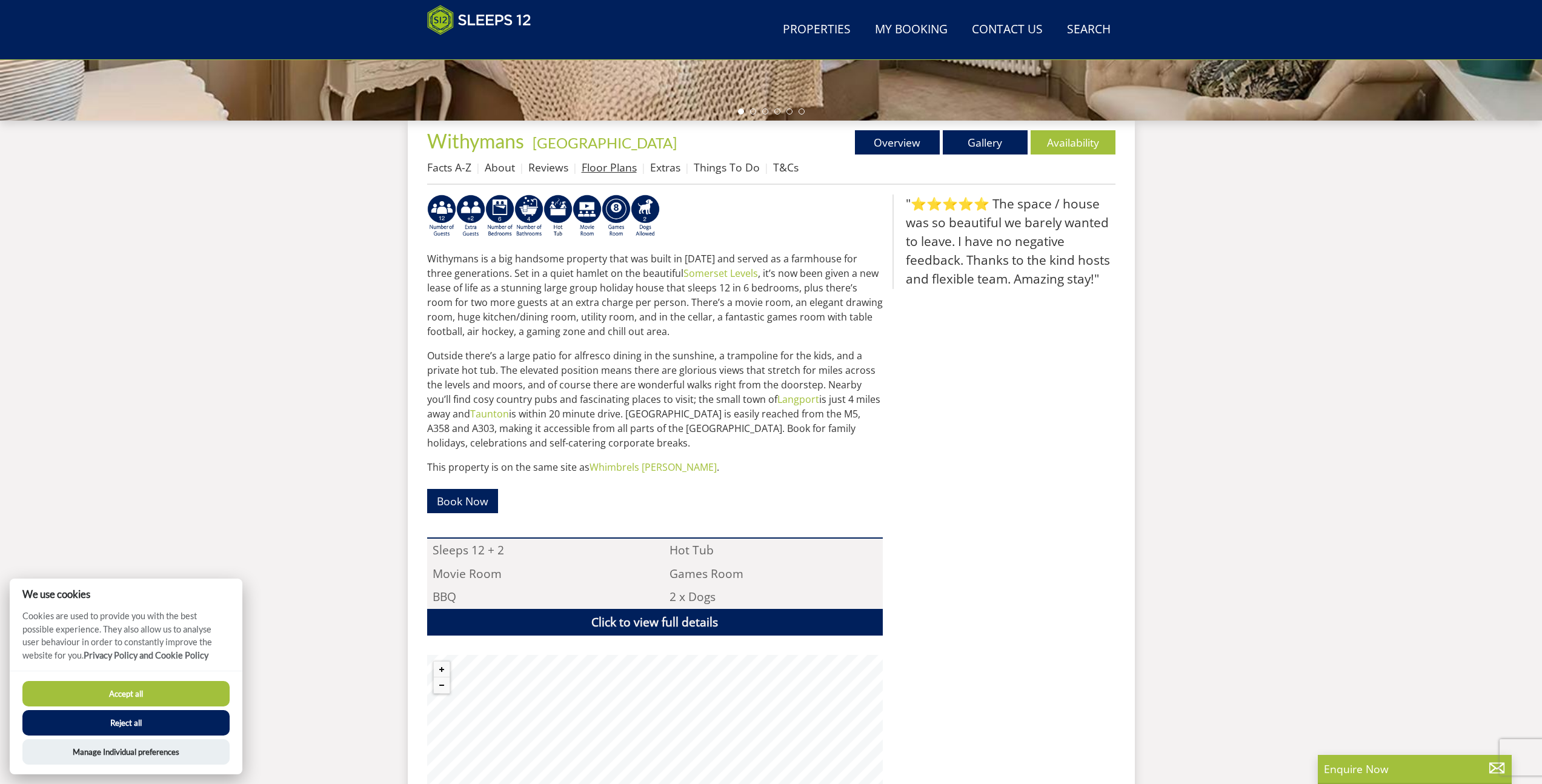
click at [627, 170] on link "Floor Plans" at bounding box center [609, 167] width 55 height 14
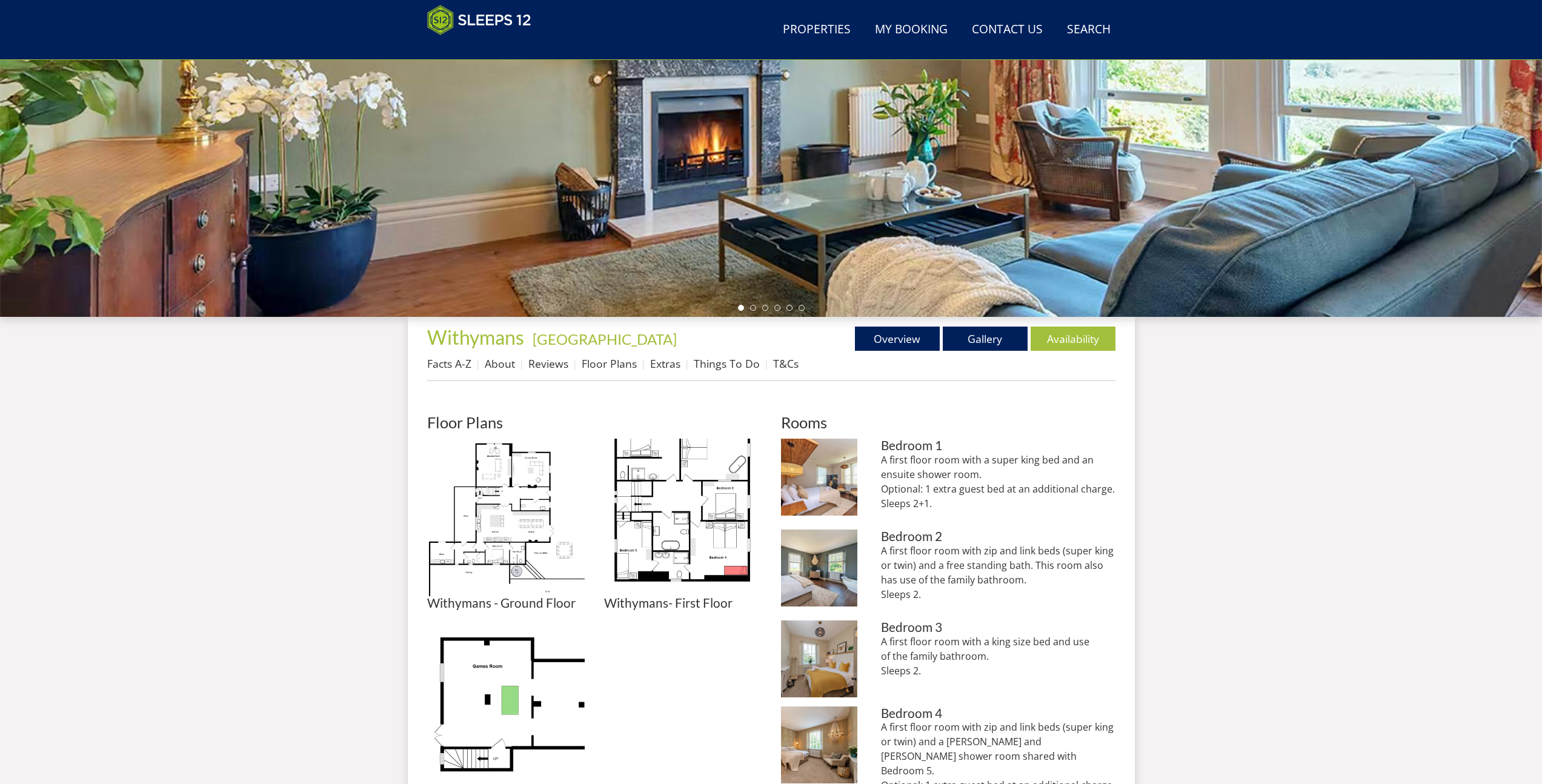
scroll to position [88, 0]
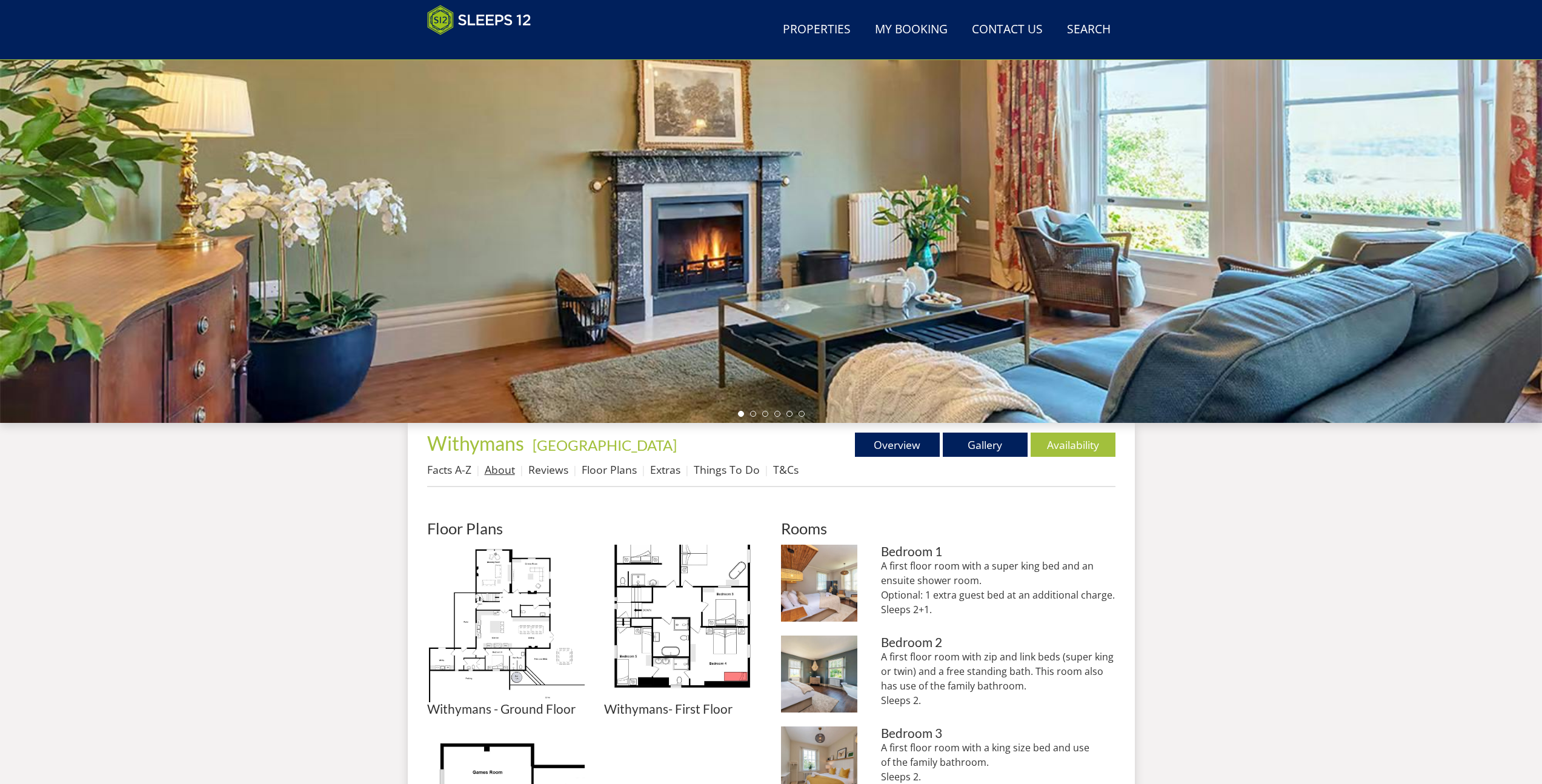
click at [506, 471] on link "About" at bounding box center [500, 469] width 31 height 14
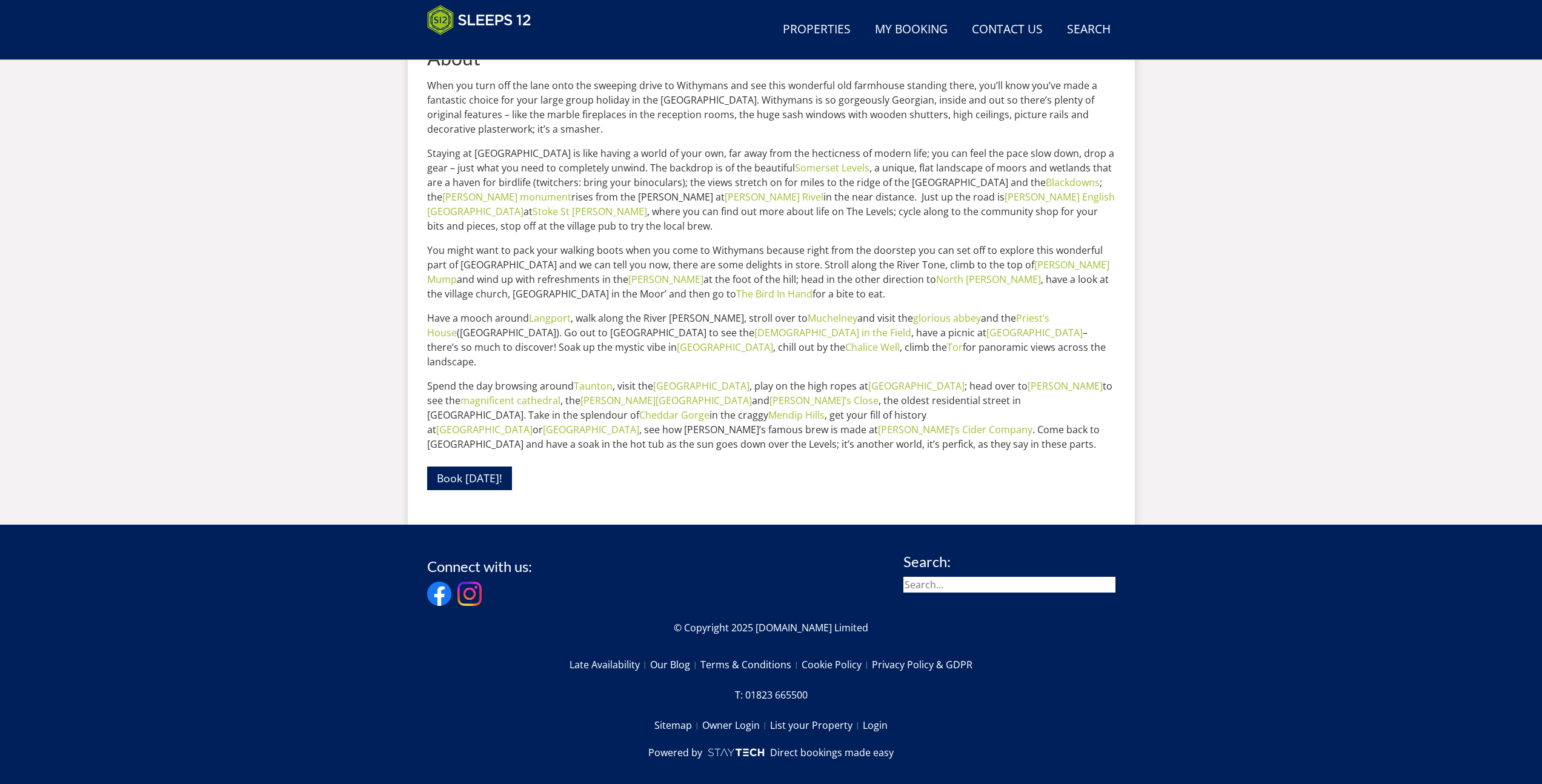
scroll to position [129, 0]
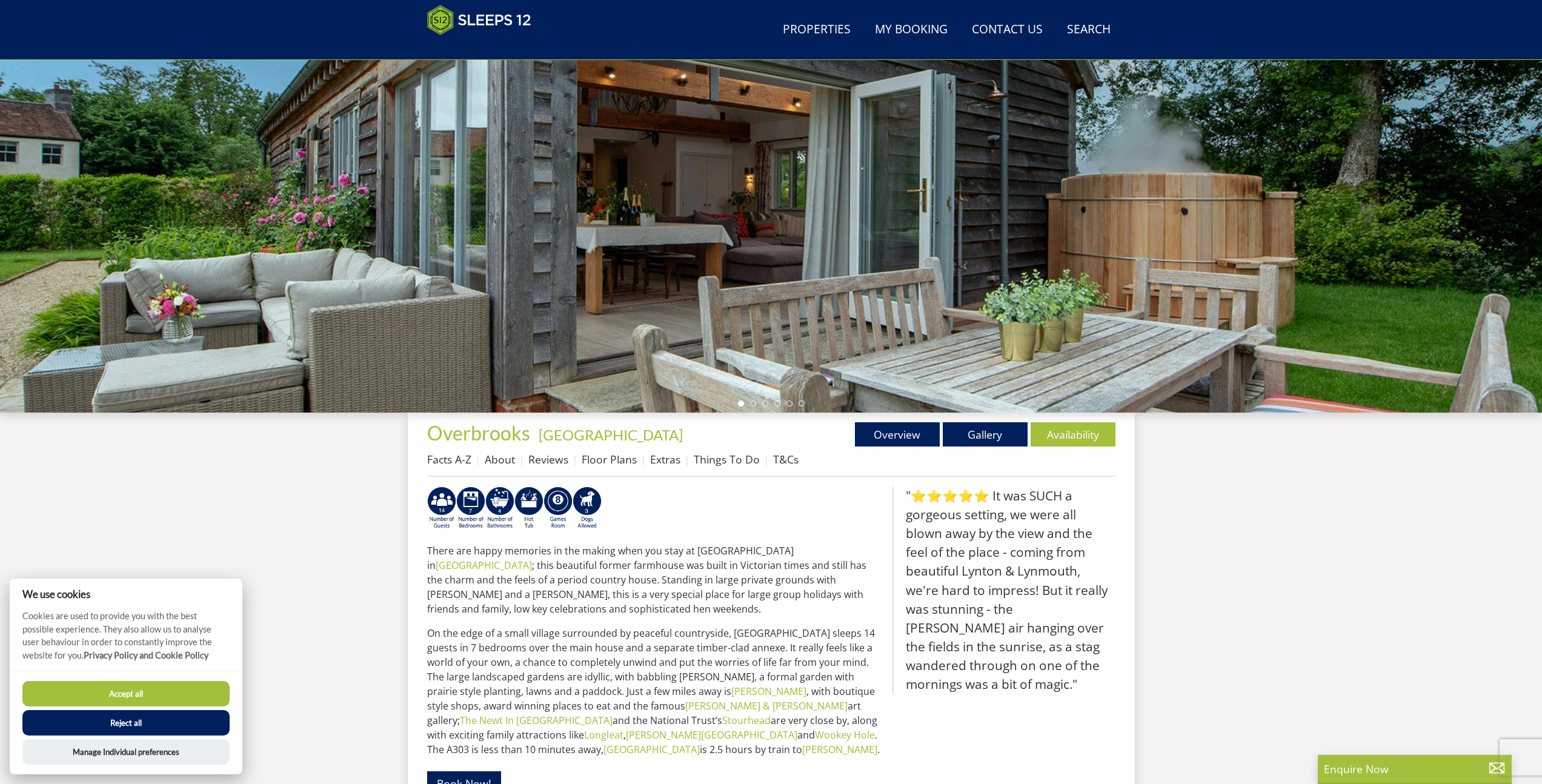
scroll to position [99, 0]
click at [597, 458] on link "Floor Plans" at bounding box center [609, 458] width 55 height 14
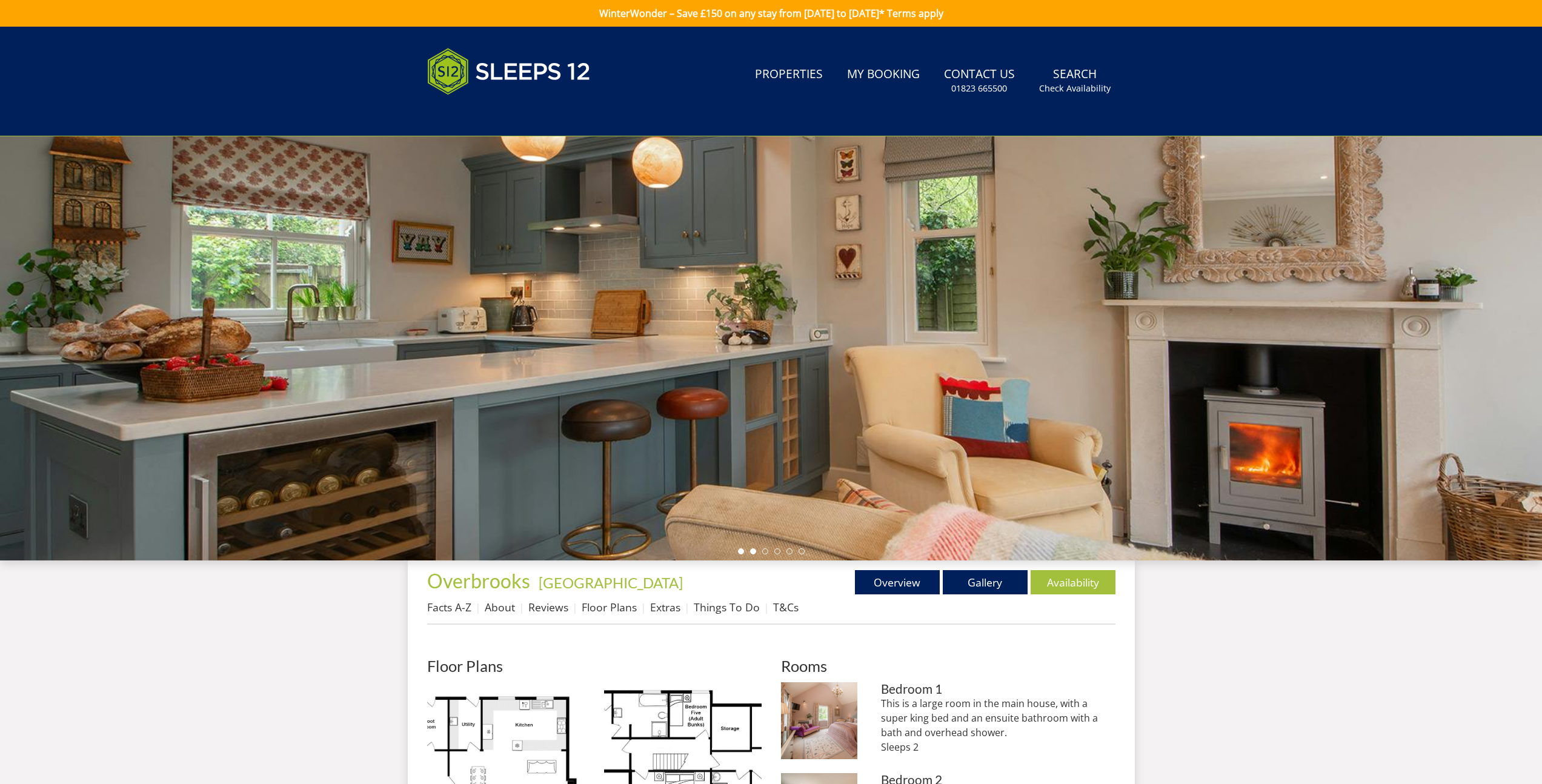
click at [755, 551] on li at bounding box center [753, 551] width 6 height 6
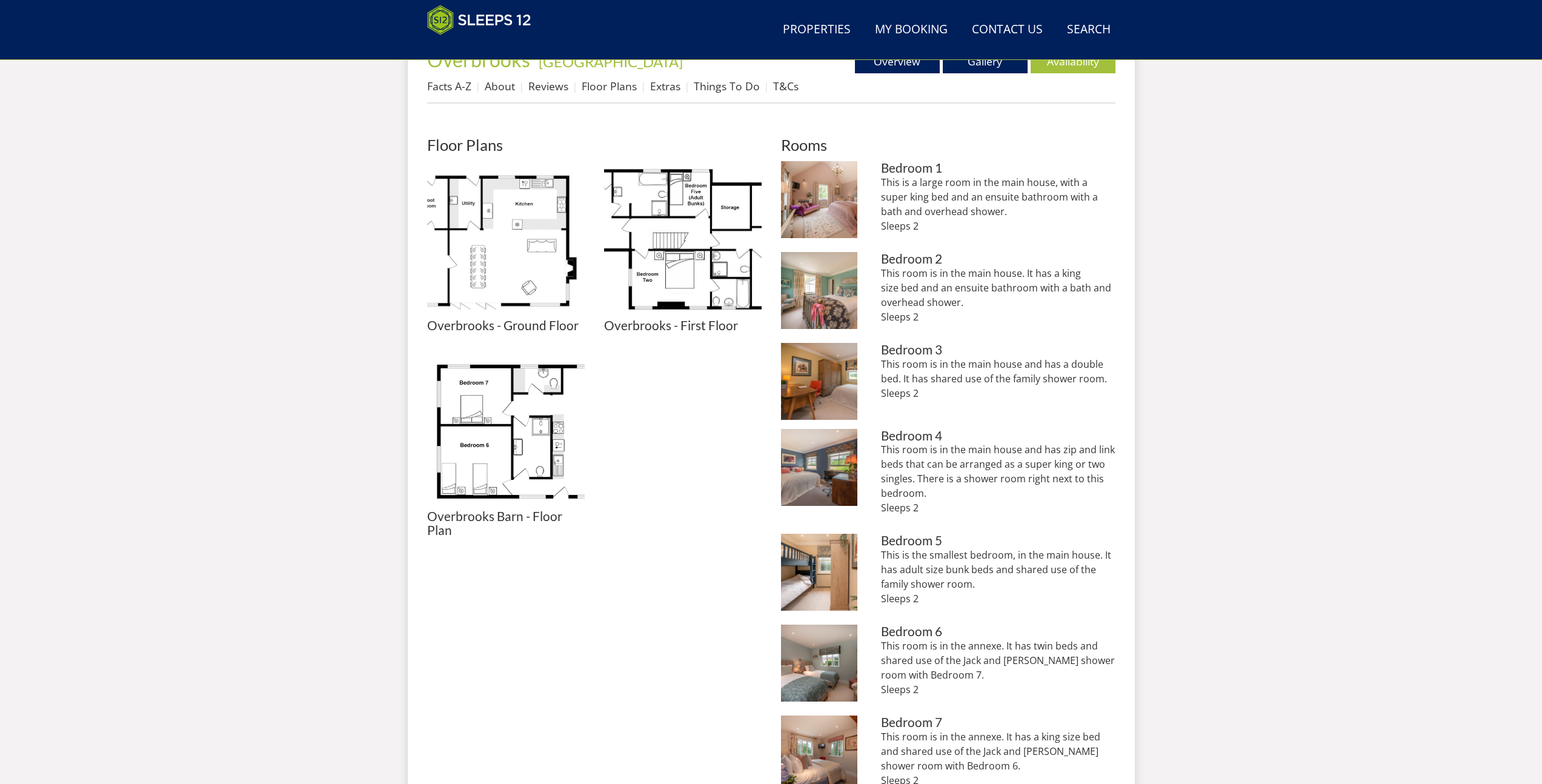
scroll to position [150, 0]
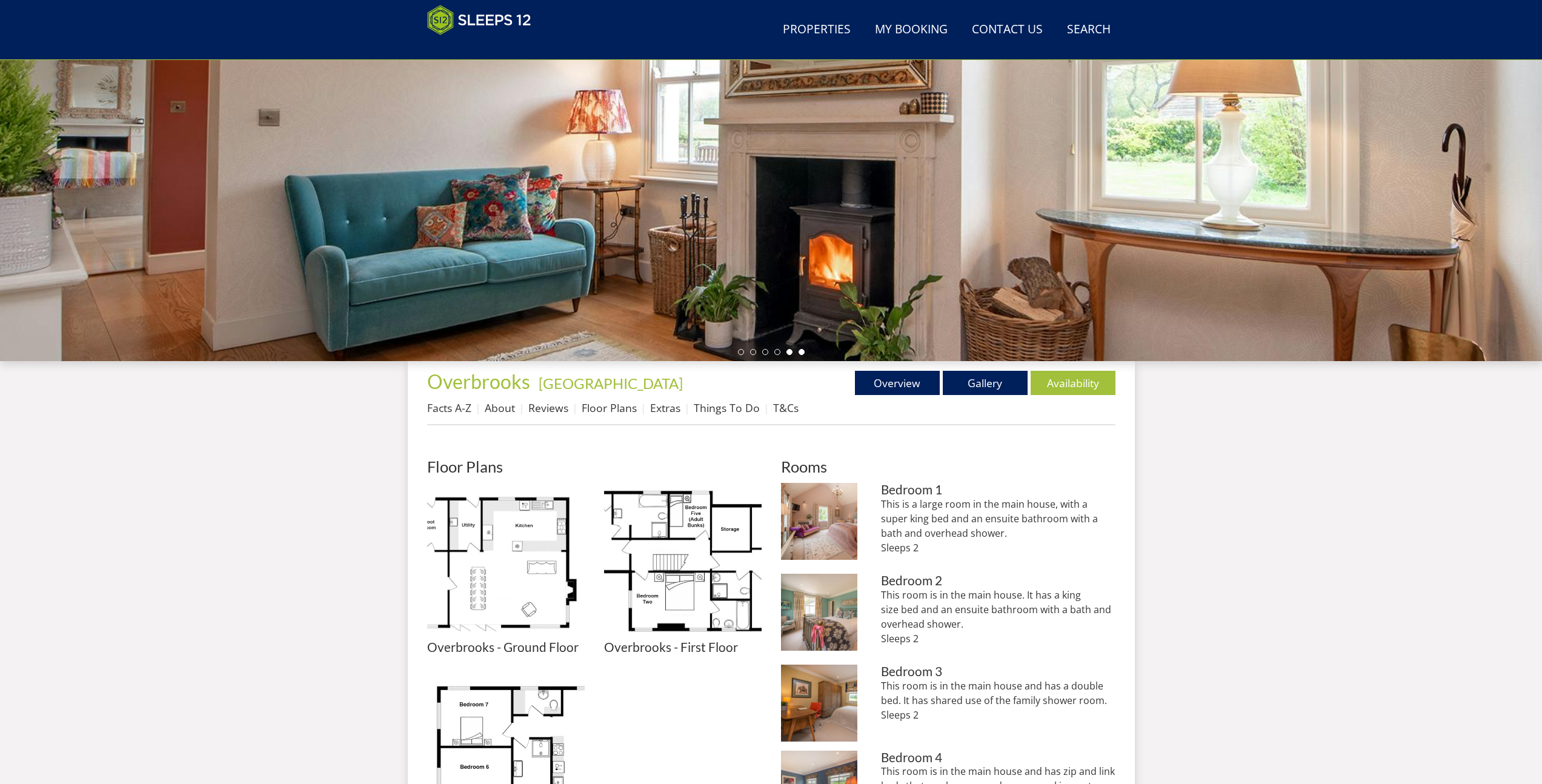
click at [802, 353] on li at bounding box center [802, 352] width 6 height 6
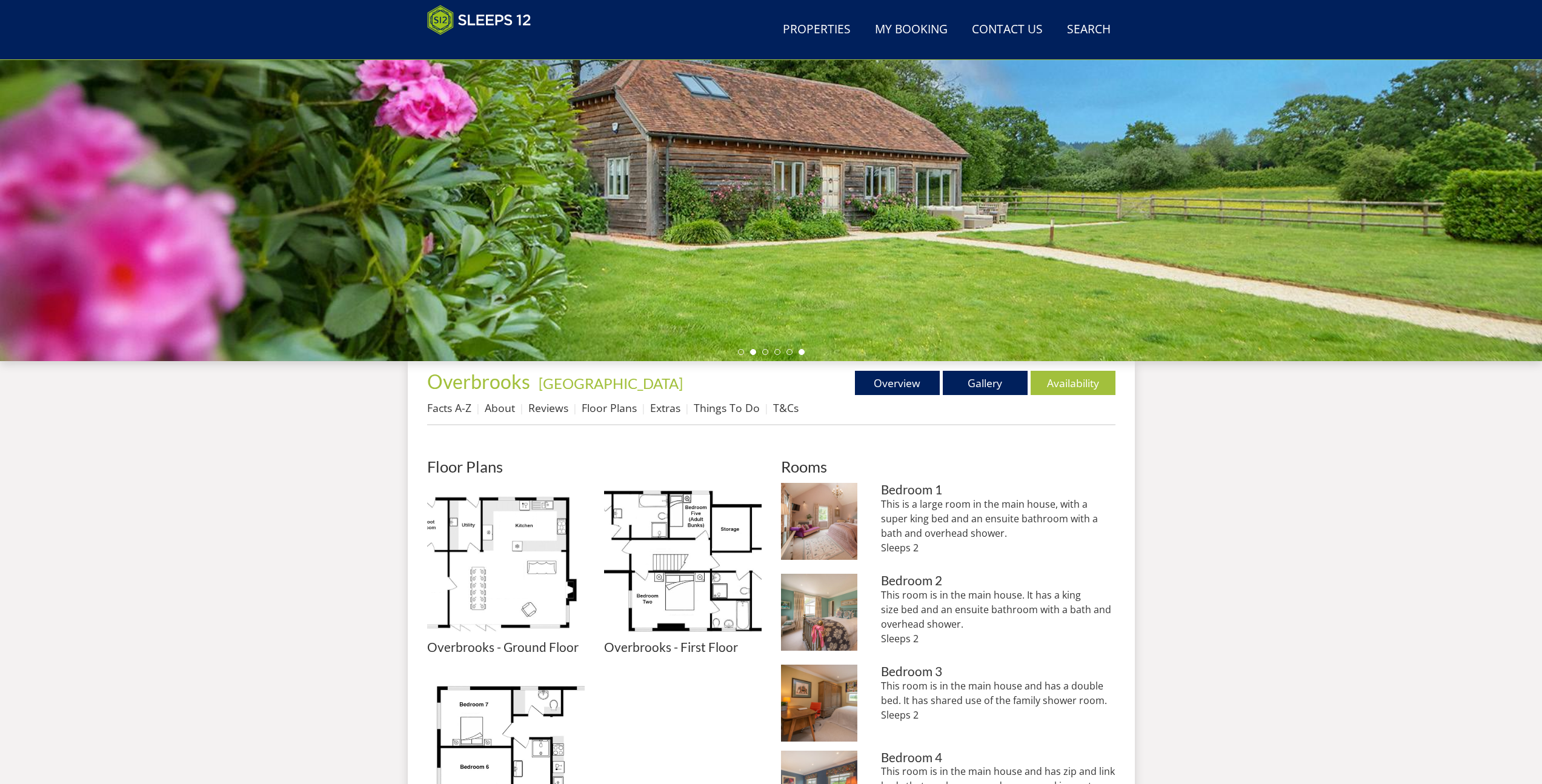
click at [753, 351] on li at bounding box center [753, 352] width 6 height 6
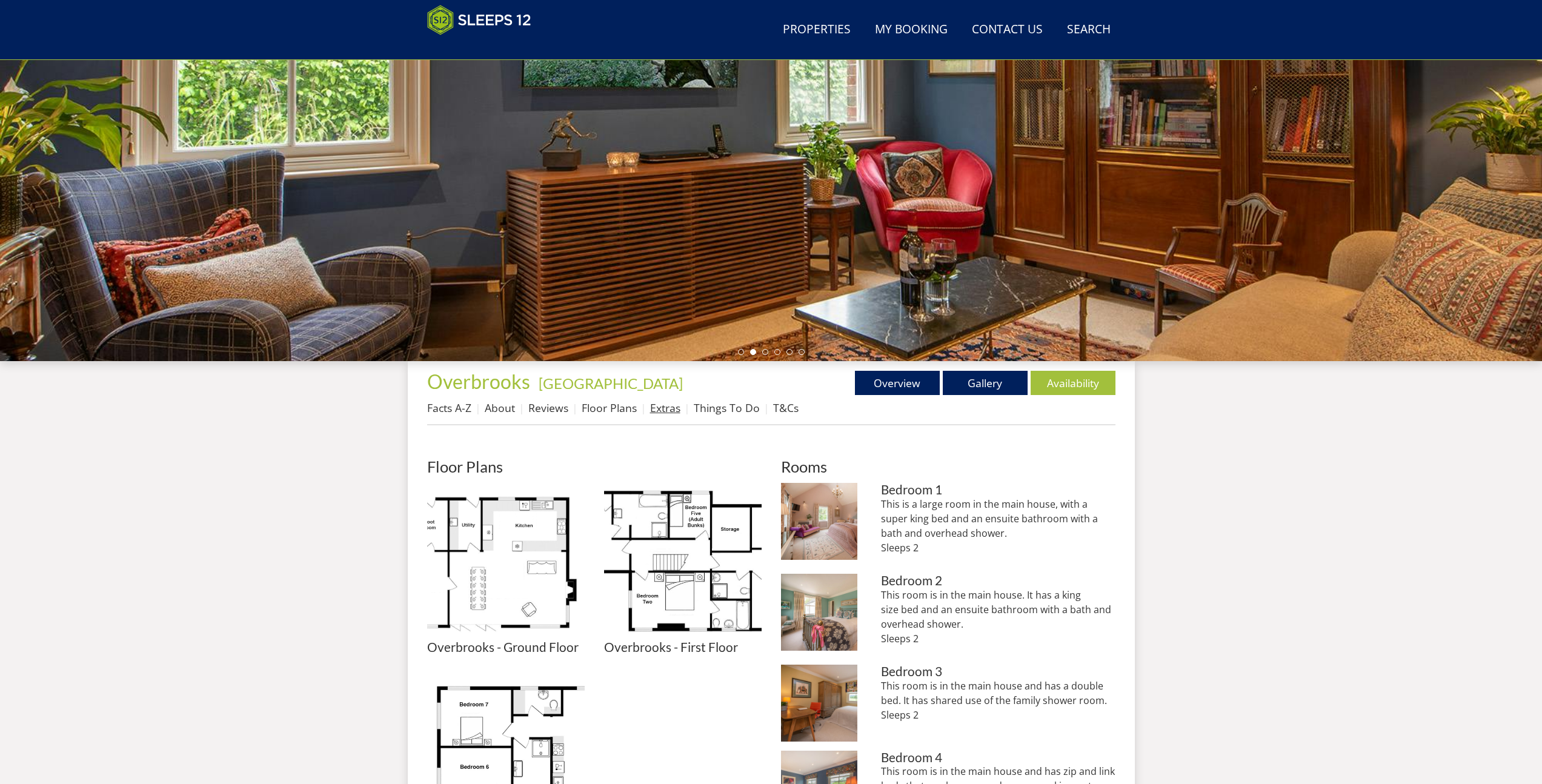
click at [678, 409] on link "Extras" at bounding box center [665, 407] width 31 height 14
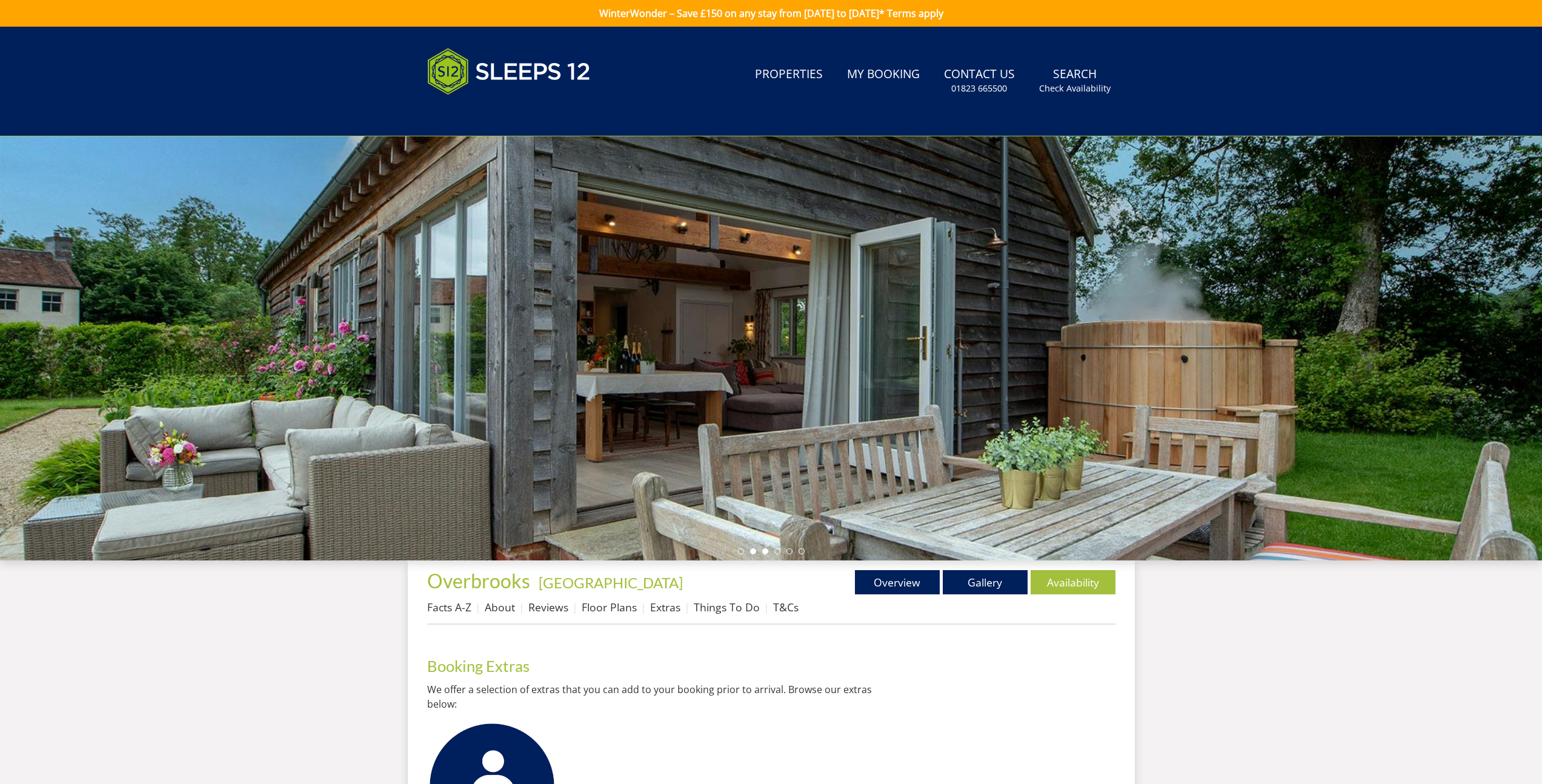
click at [768, 551] on li at bounding box center [766, 551] width 6 height 6
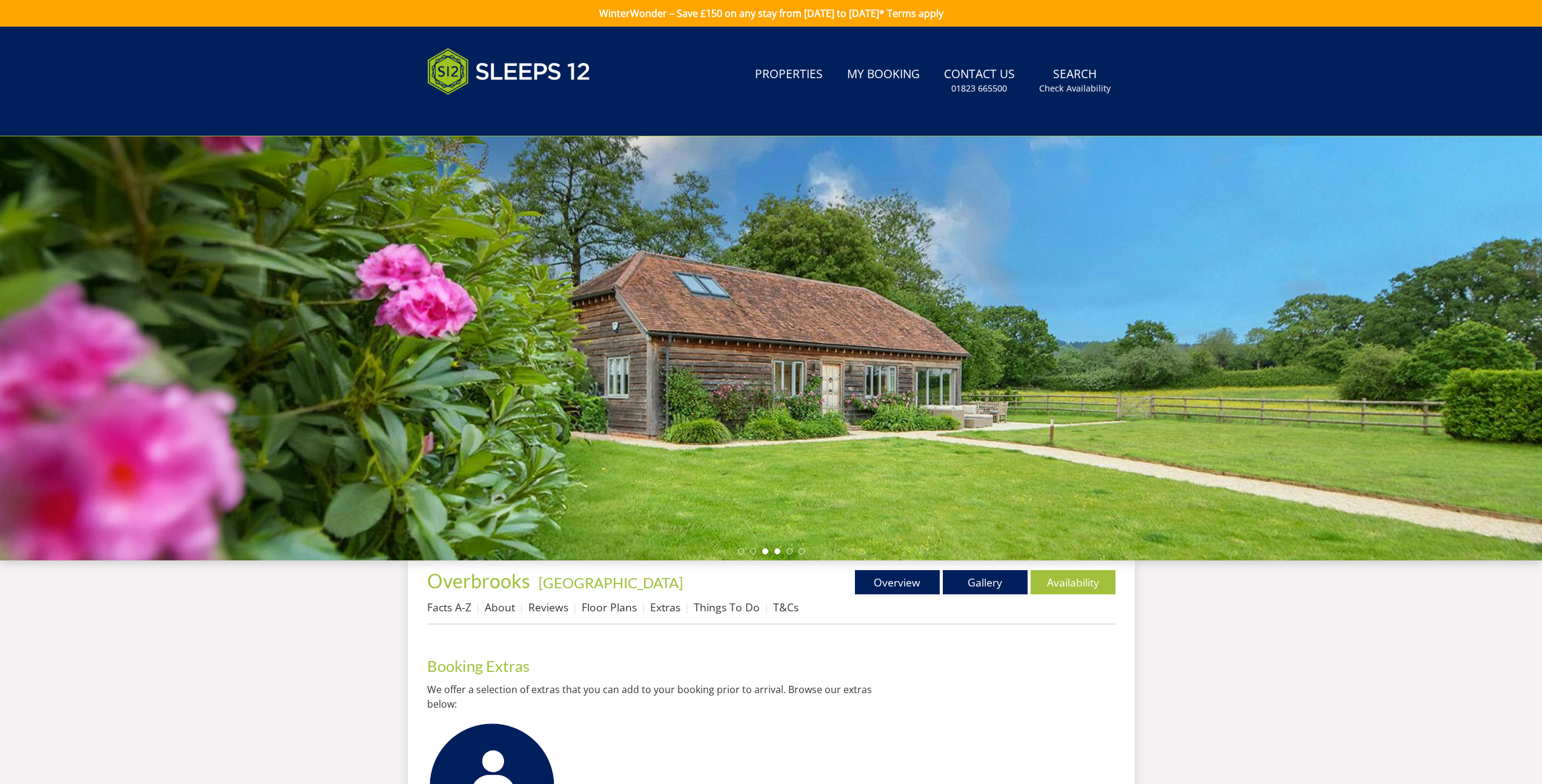
click at [777, 551] on li at bounding box center [778, 551] width 6 height 6
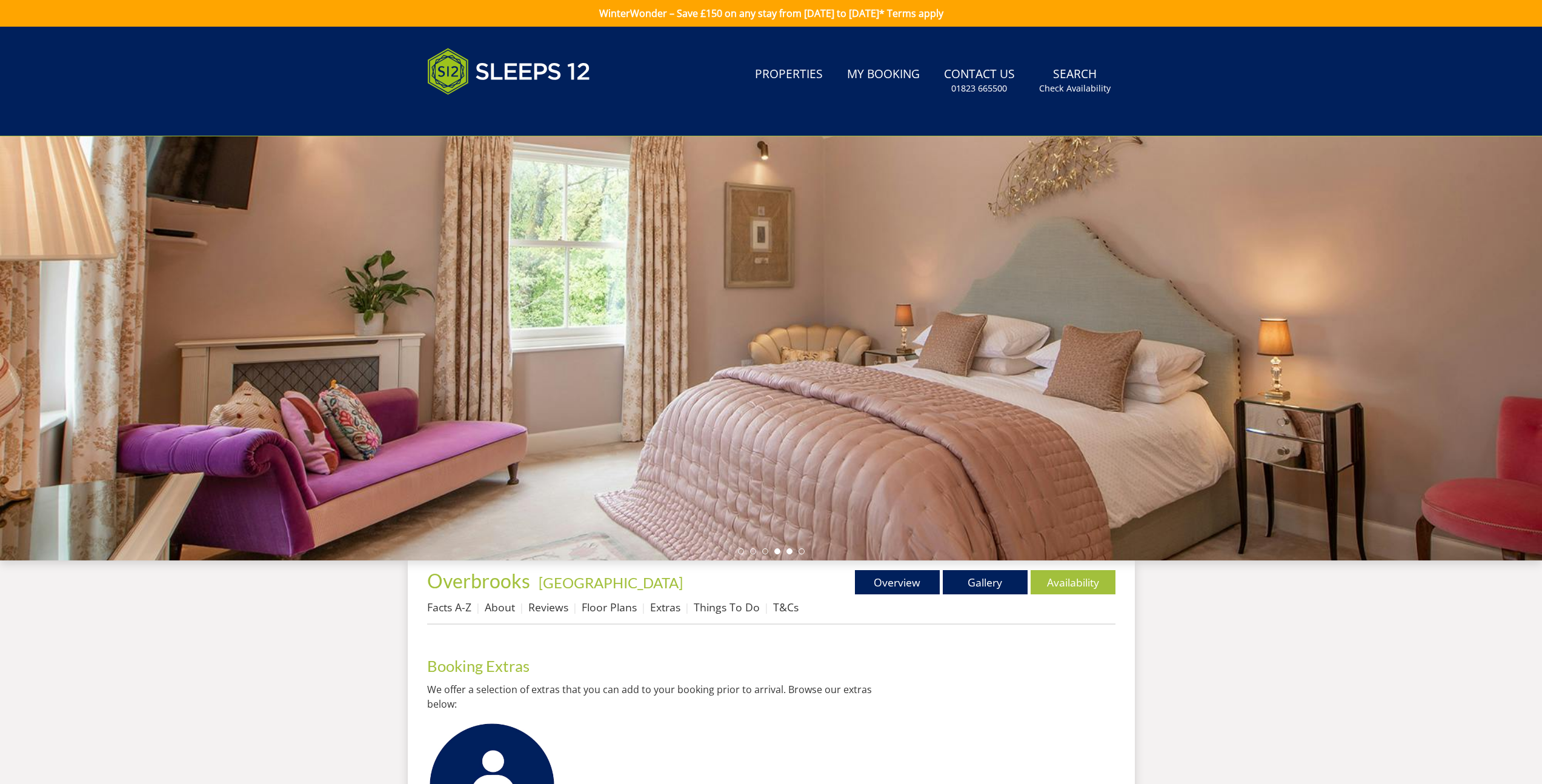
click at [791, 552] on li at bounding box center [789, 551] width 6 height 6
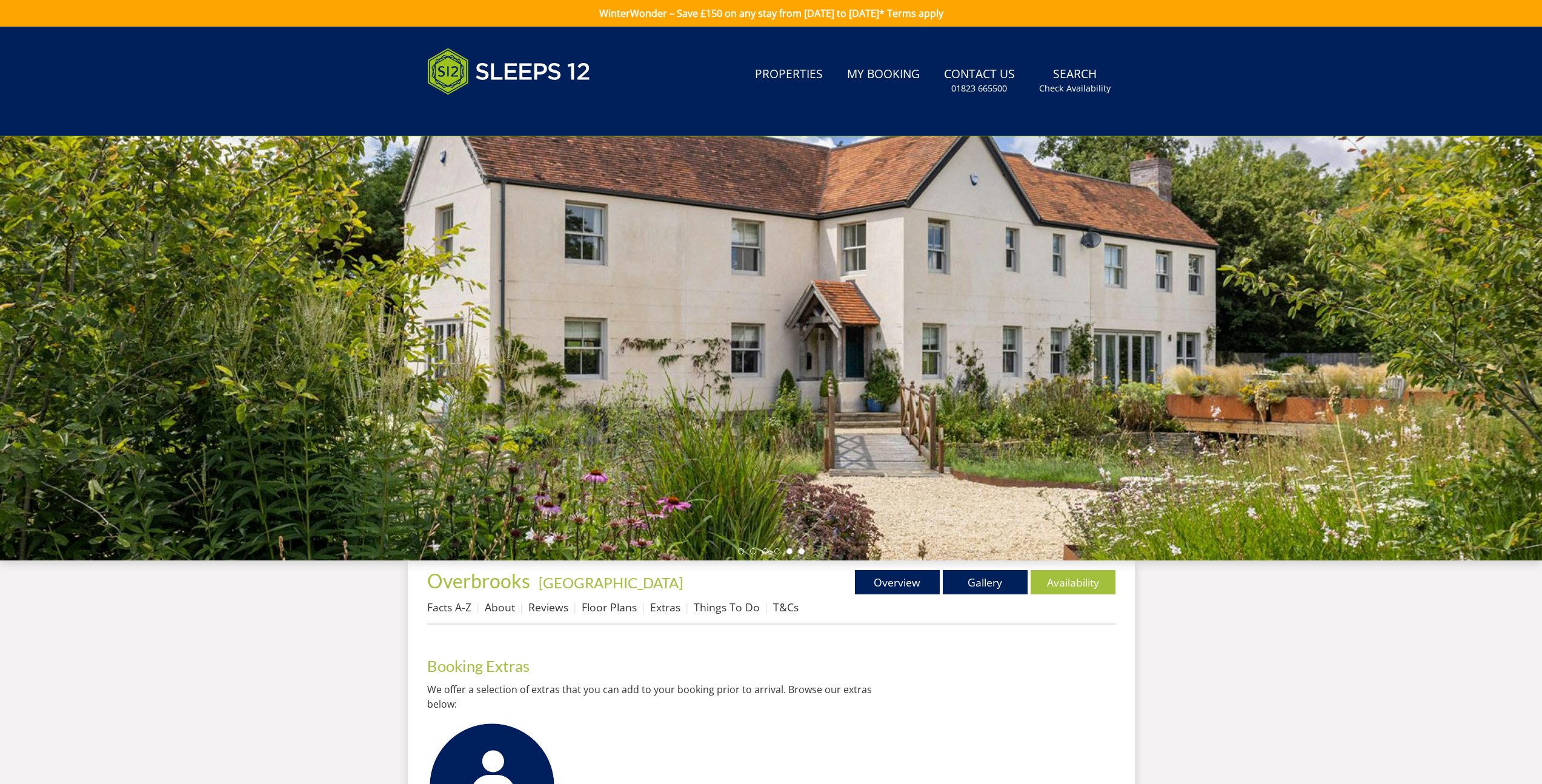
click at [801, 552] on li at bounding box center [802, 551] width 6 height 6
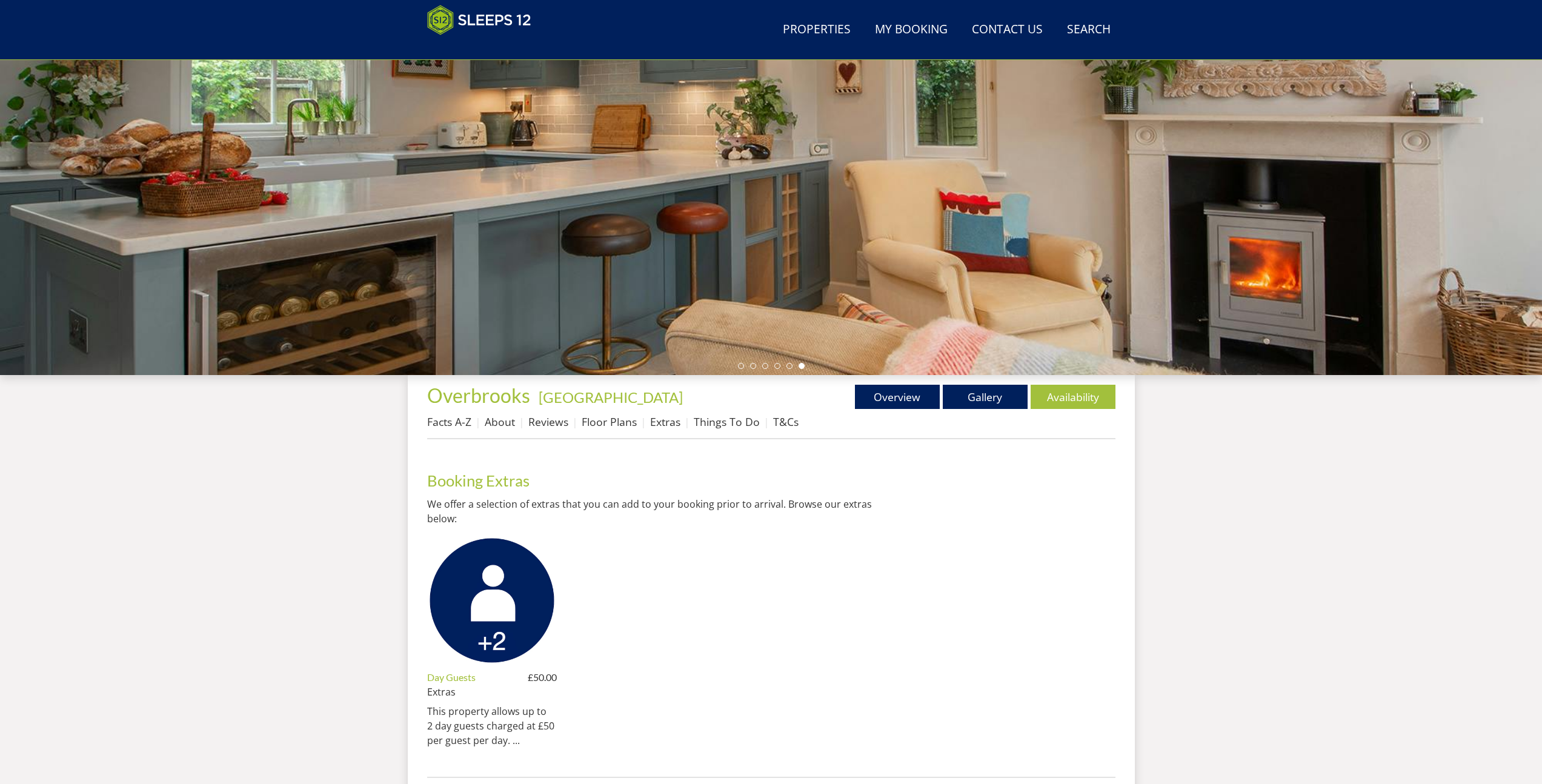
scroll to position [138, 0]
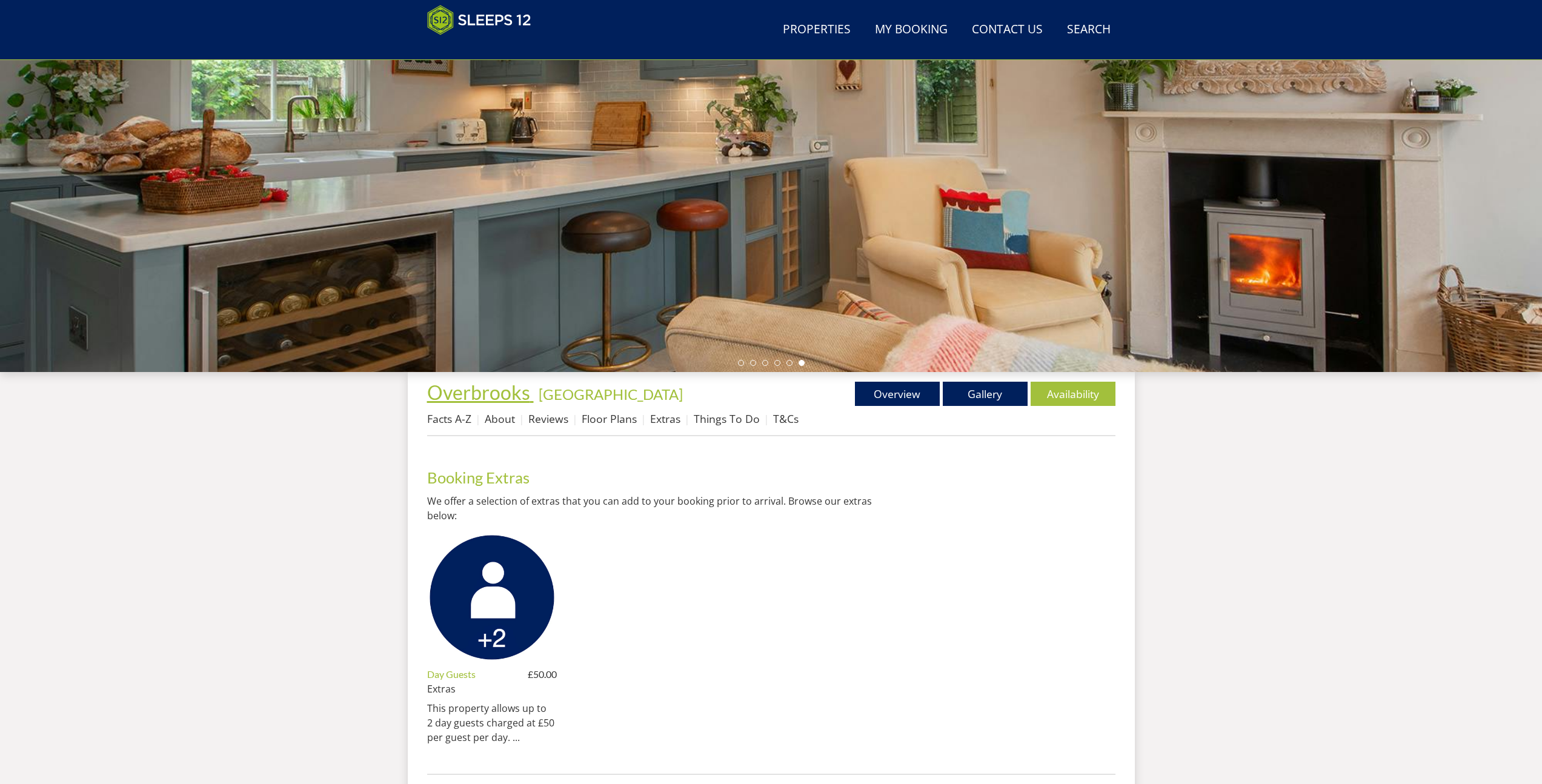
click at [469, 400] on span "Overbrooks" at bounding box center [479, 392] width 103 height 24
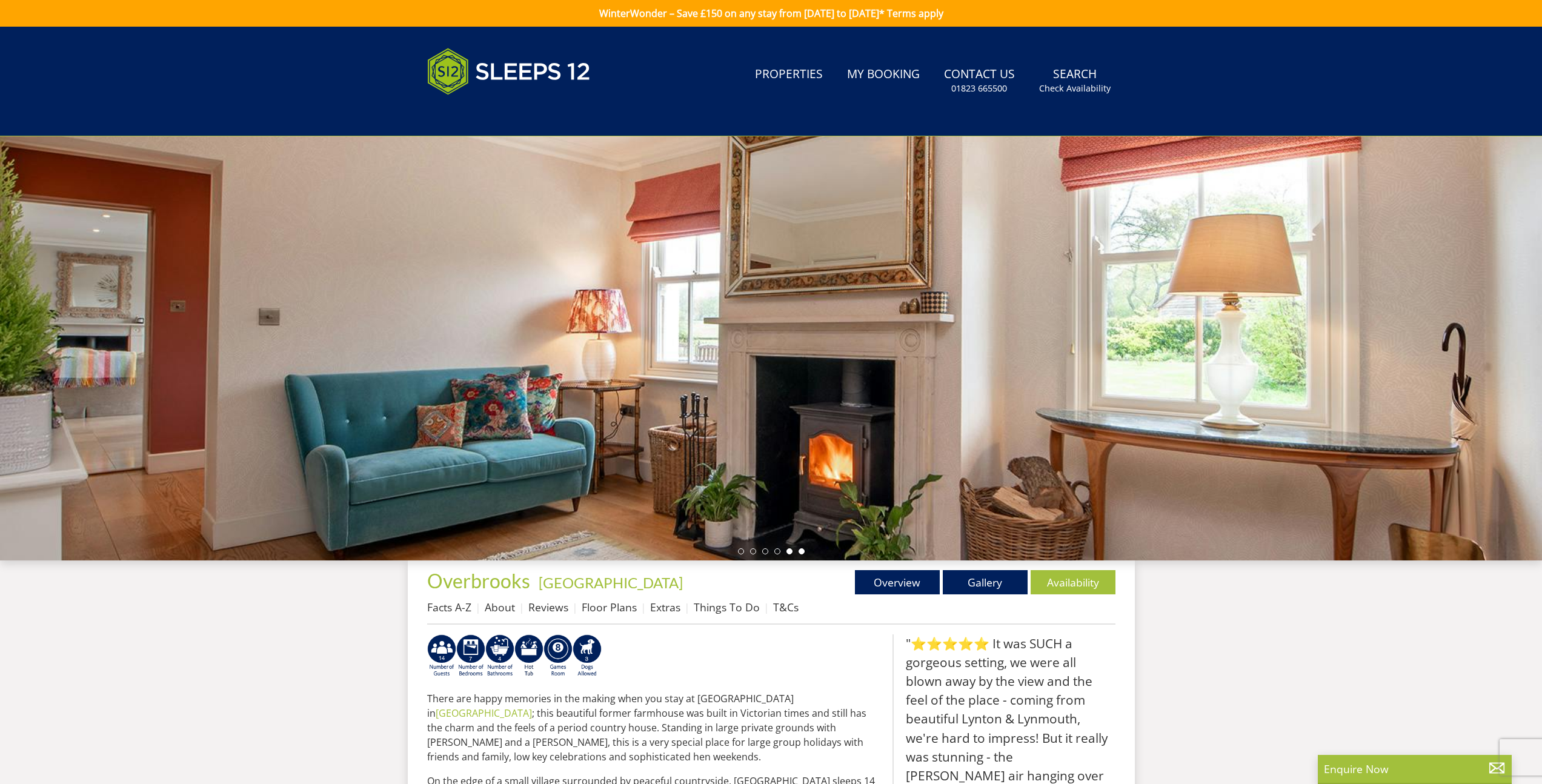
click at [800, 551] on li at bounding box center [802, 551] width 6 height 6
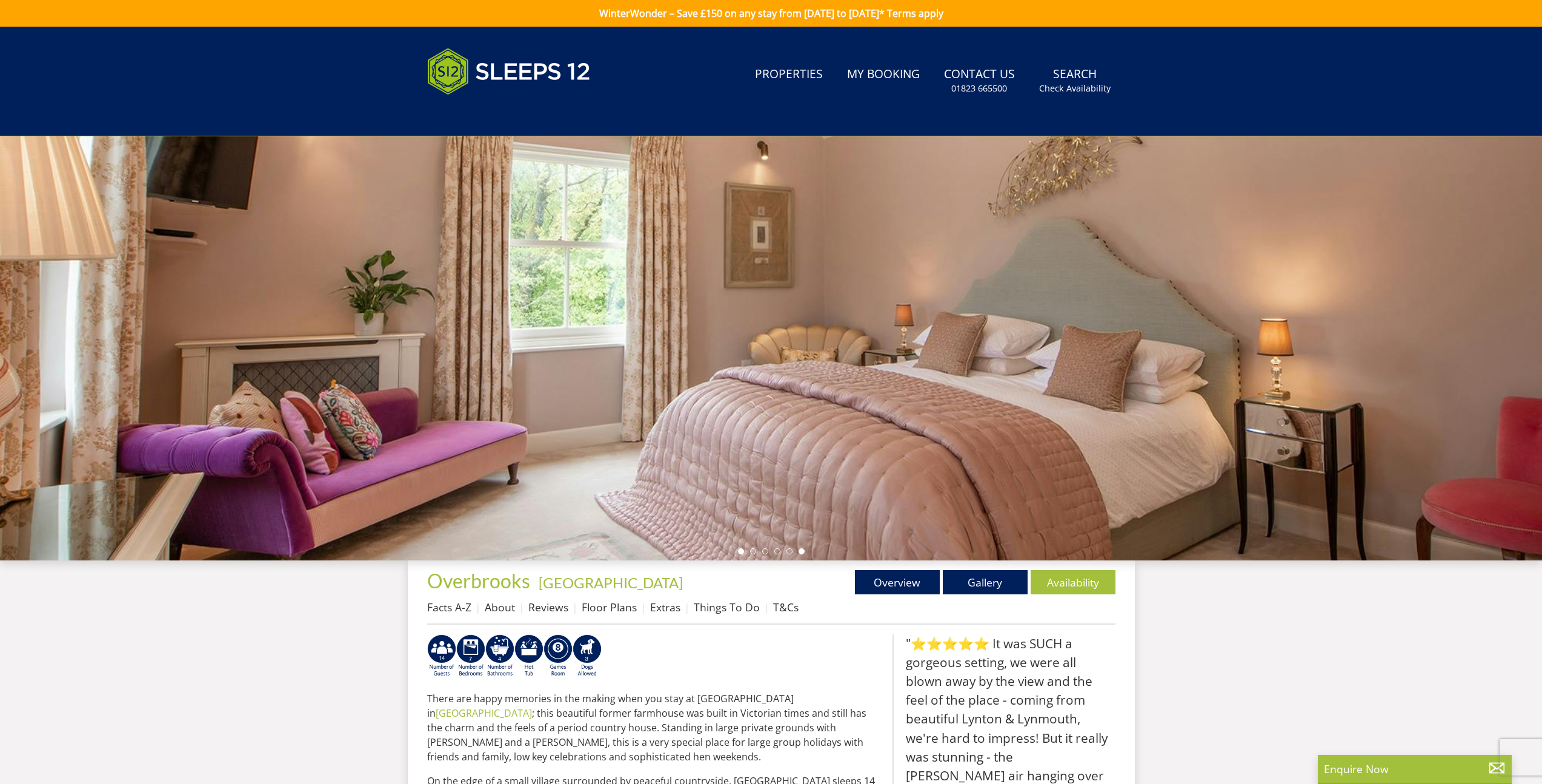
click at [741, 551] on li at bounding box center [741, 551] width 6 height 6
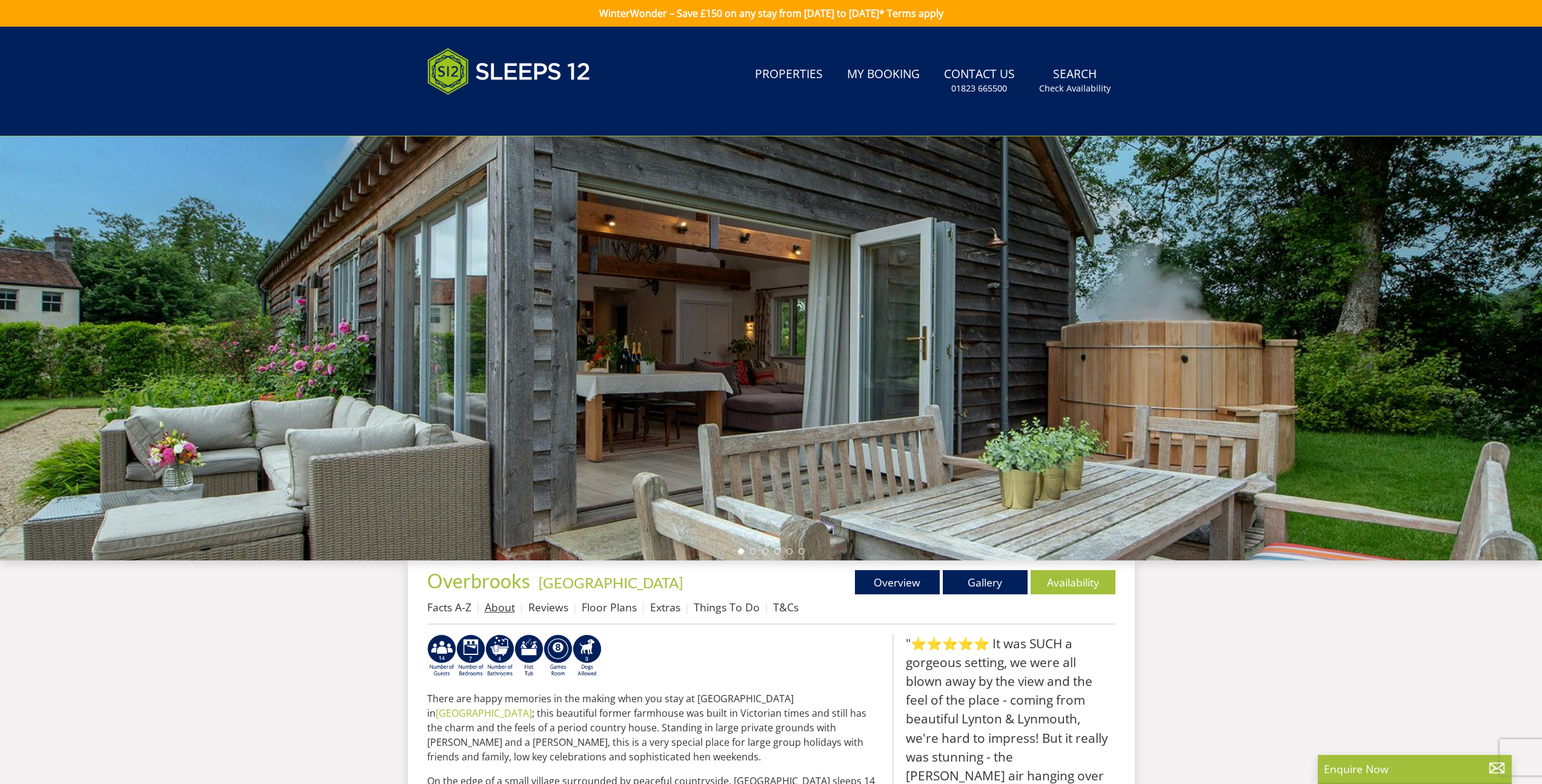
click at [500, 614] on link "About" at bounding box center [500, 606] width 31 height 14
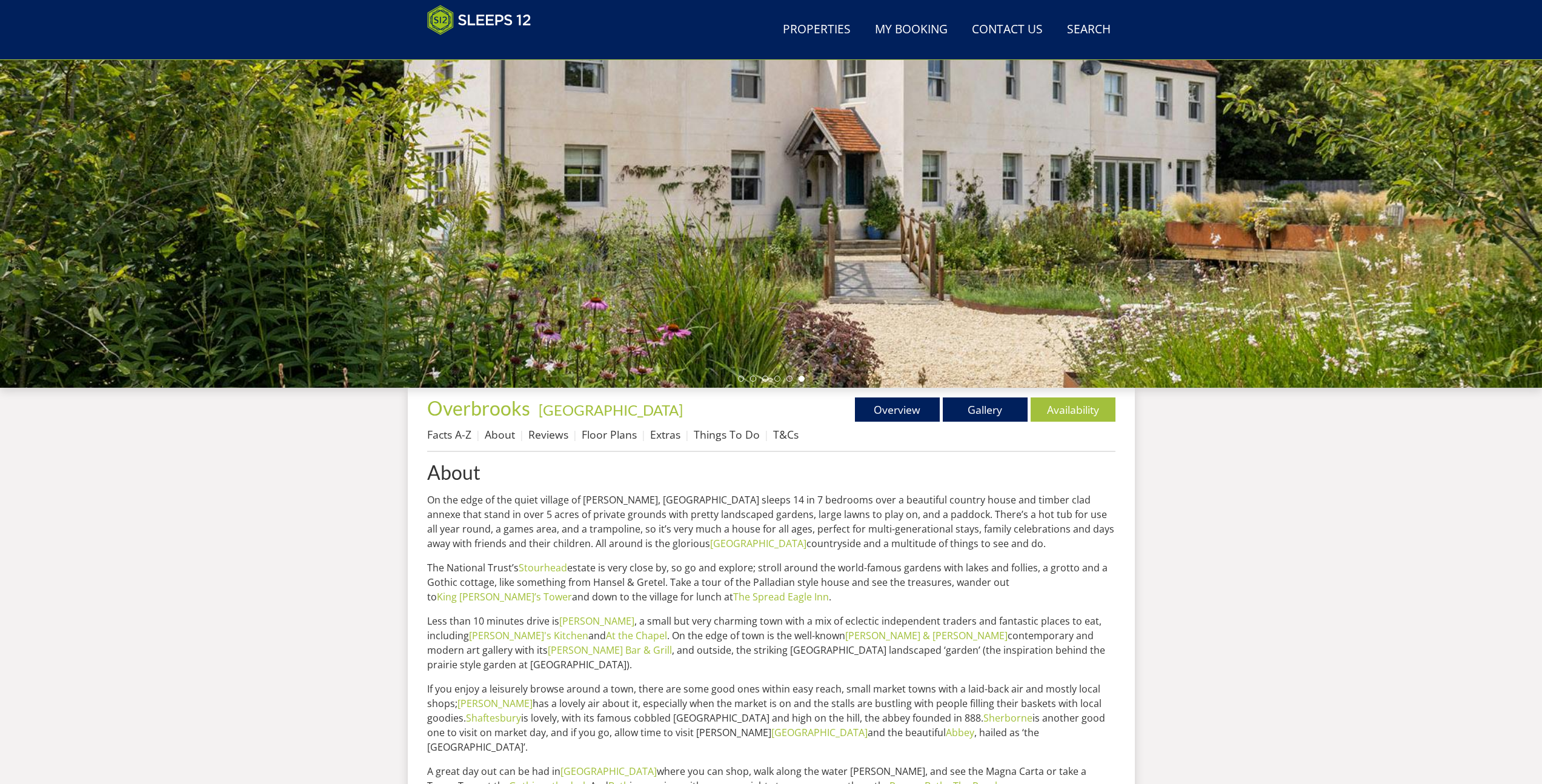
scroll to position [122, 0]
click at [506, 440] on link "About" at bounding box center [500, 435] width 31 height 14
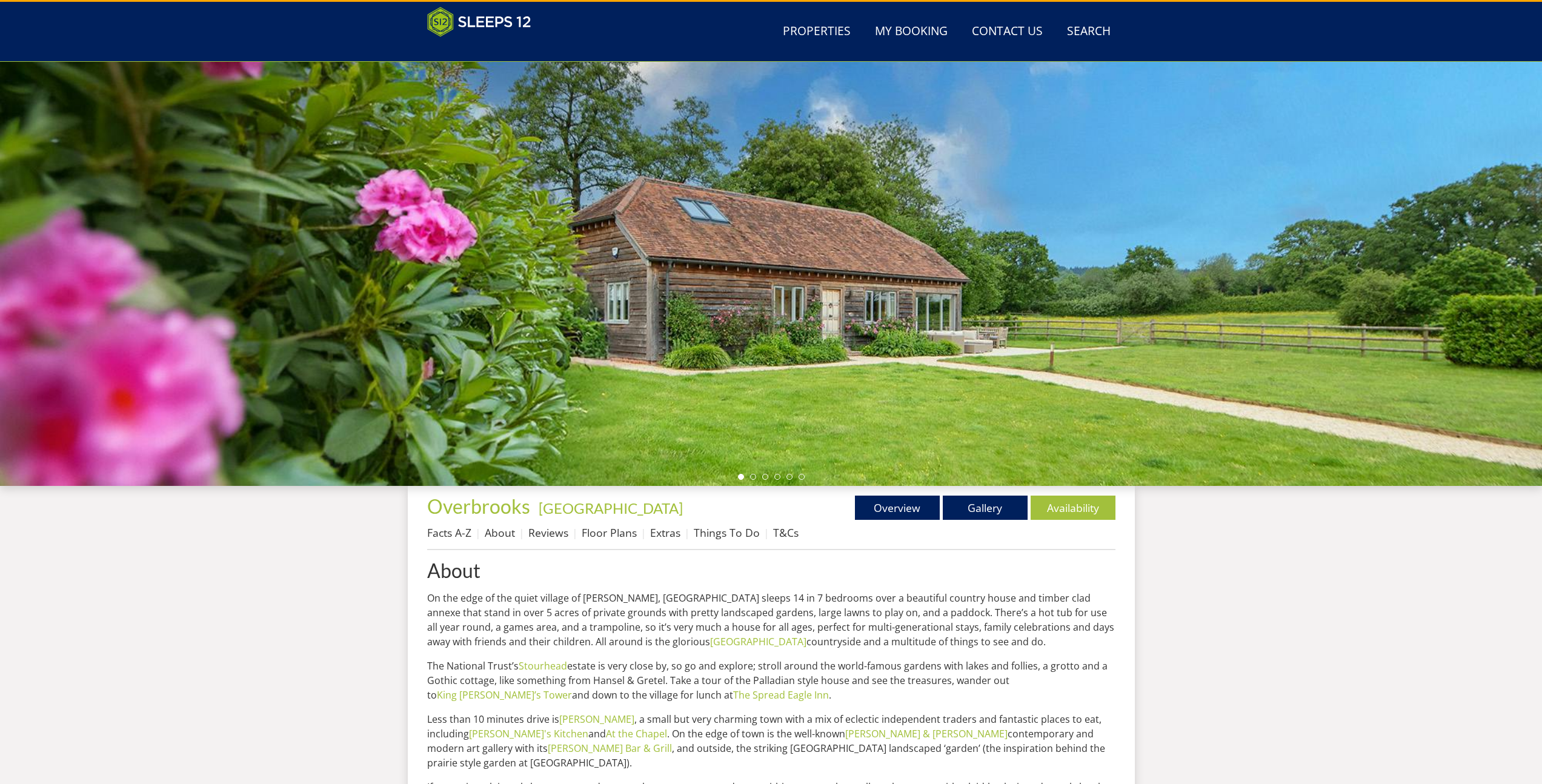
scroll to position [357, 0]
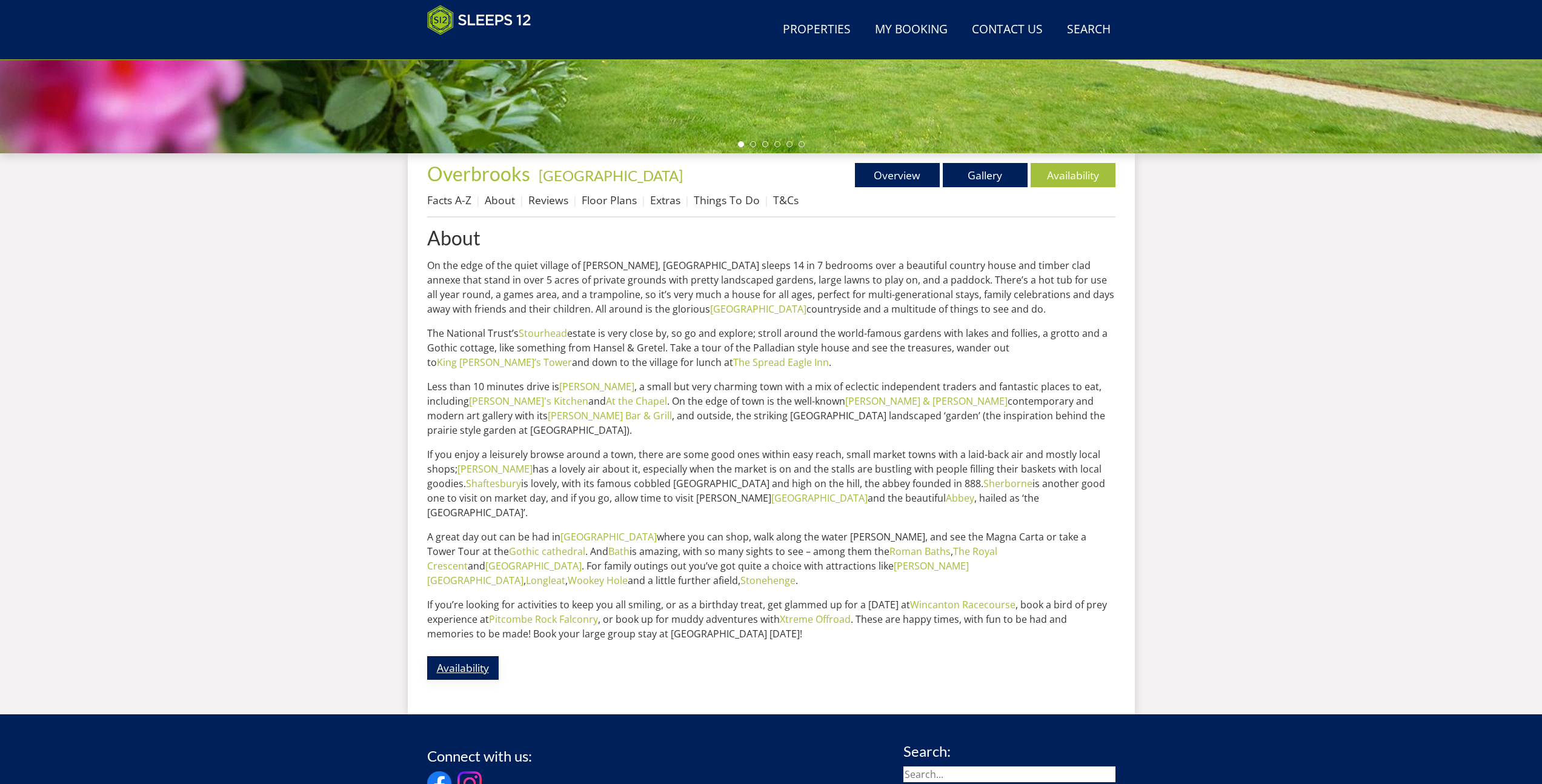
click at [486, 656] on link "Availability" at bounding box center [463, 668] width 72 height 24
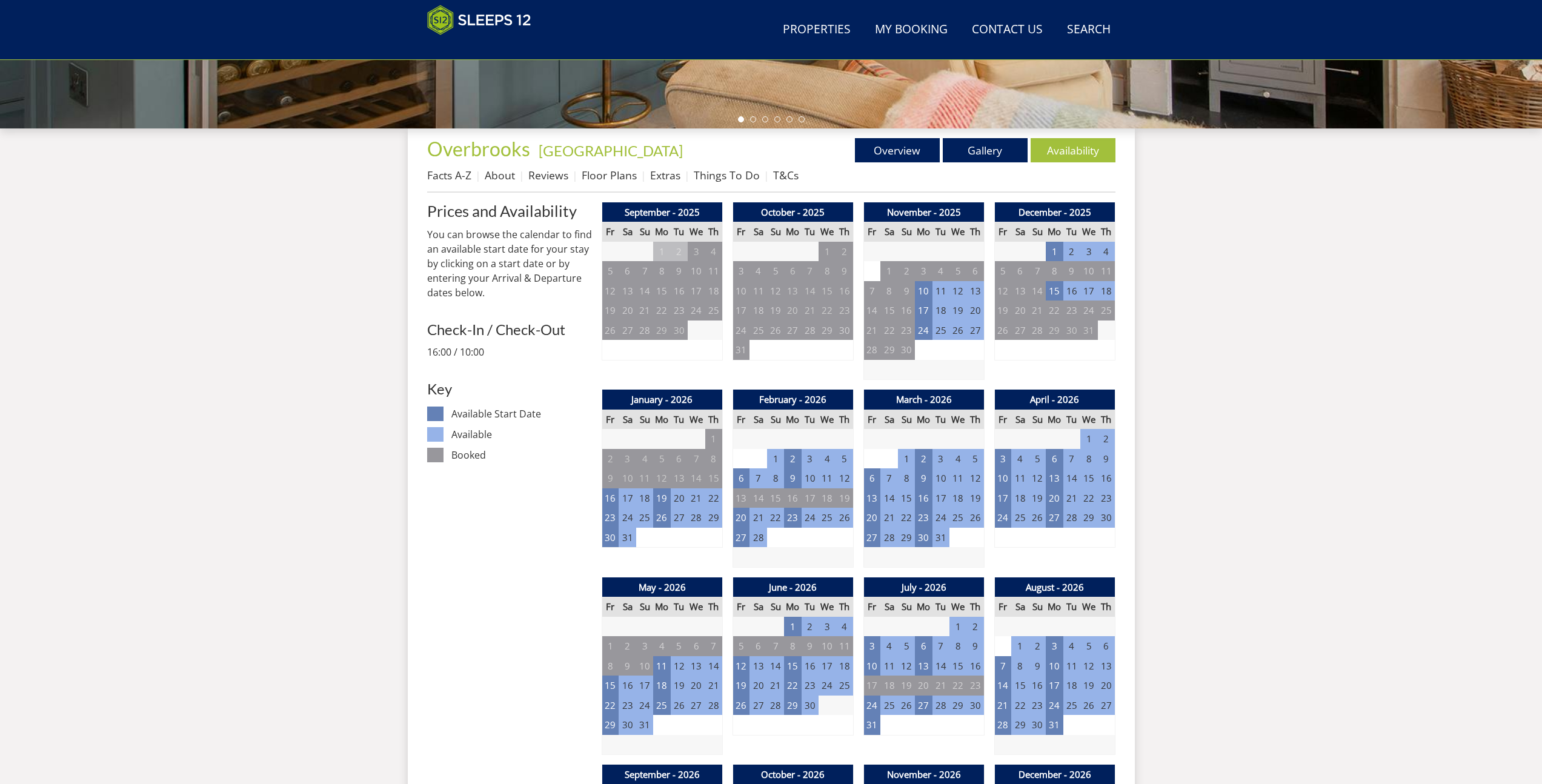
scroll to position [422, 0]
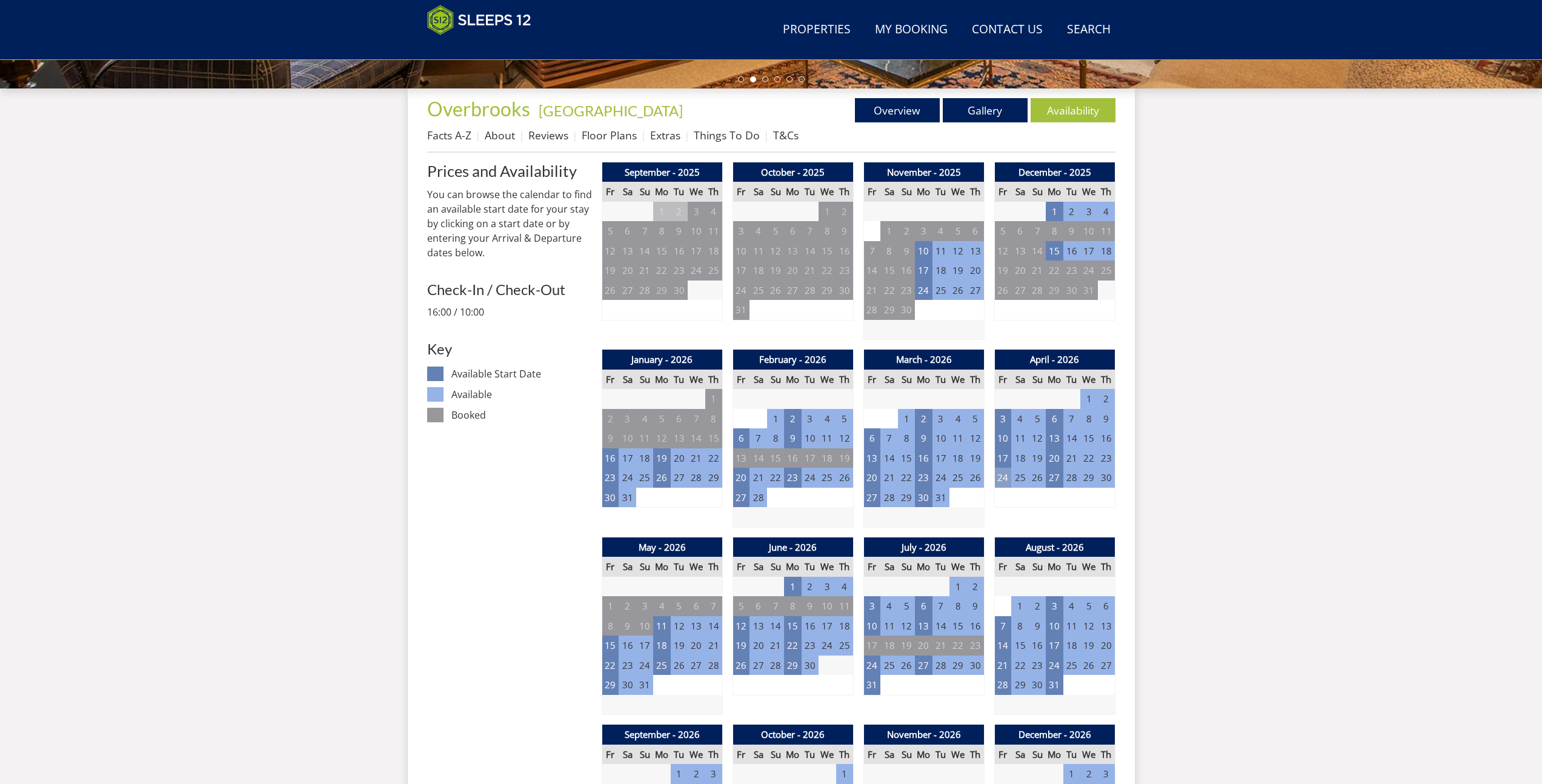
click at [1001, 472] on td "24" at bounding box center [1003, 478] width 17 height 20
click at [1016, 535] on link "WEEKEND from - £2,150.00" at bounding box center [1007, 530] width 117 height 12
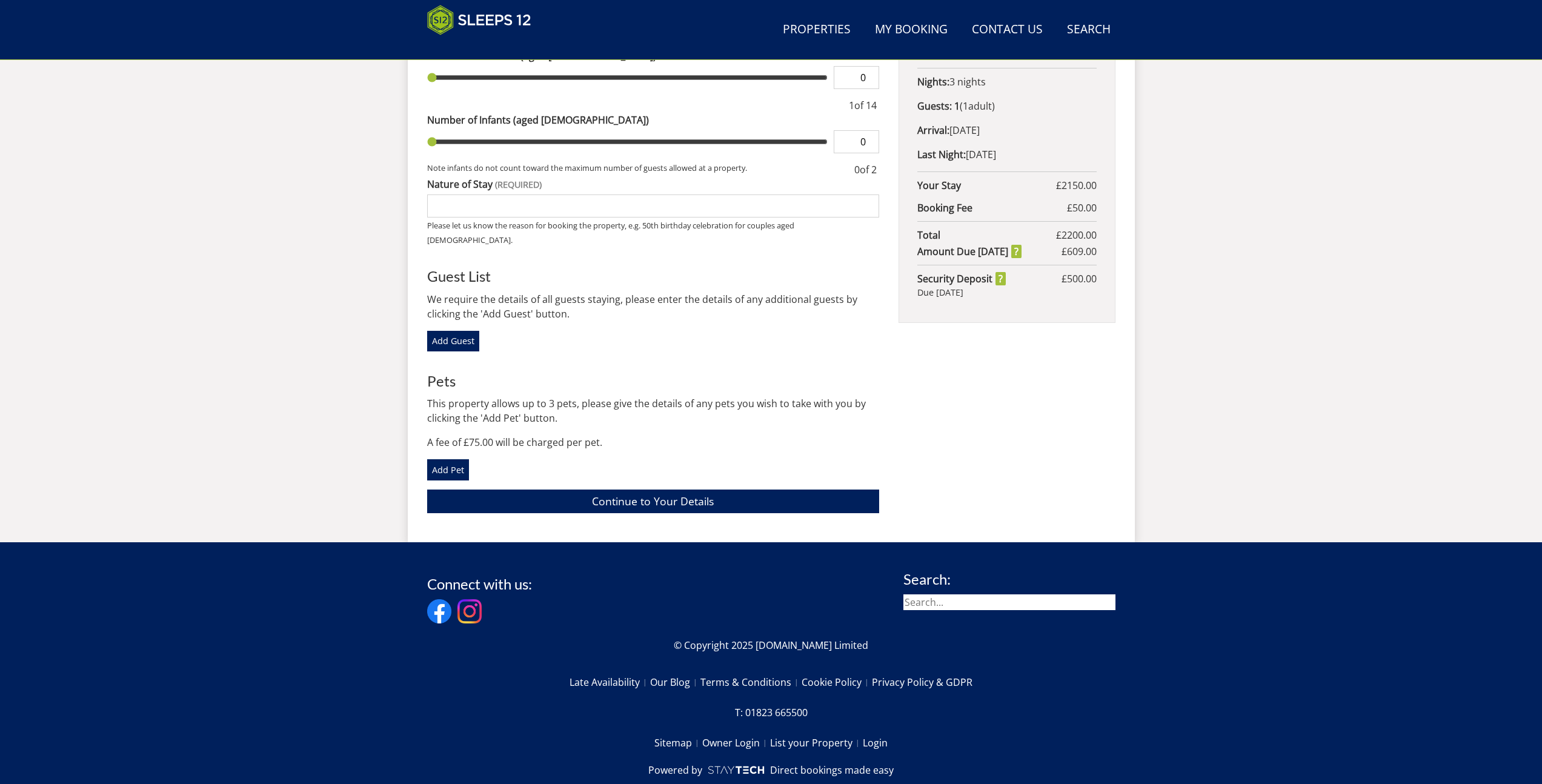
scroll to position [365, 0]
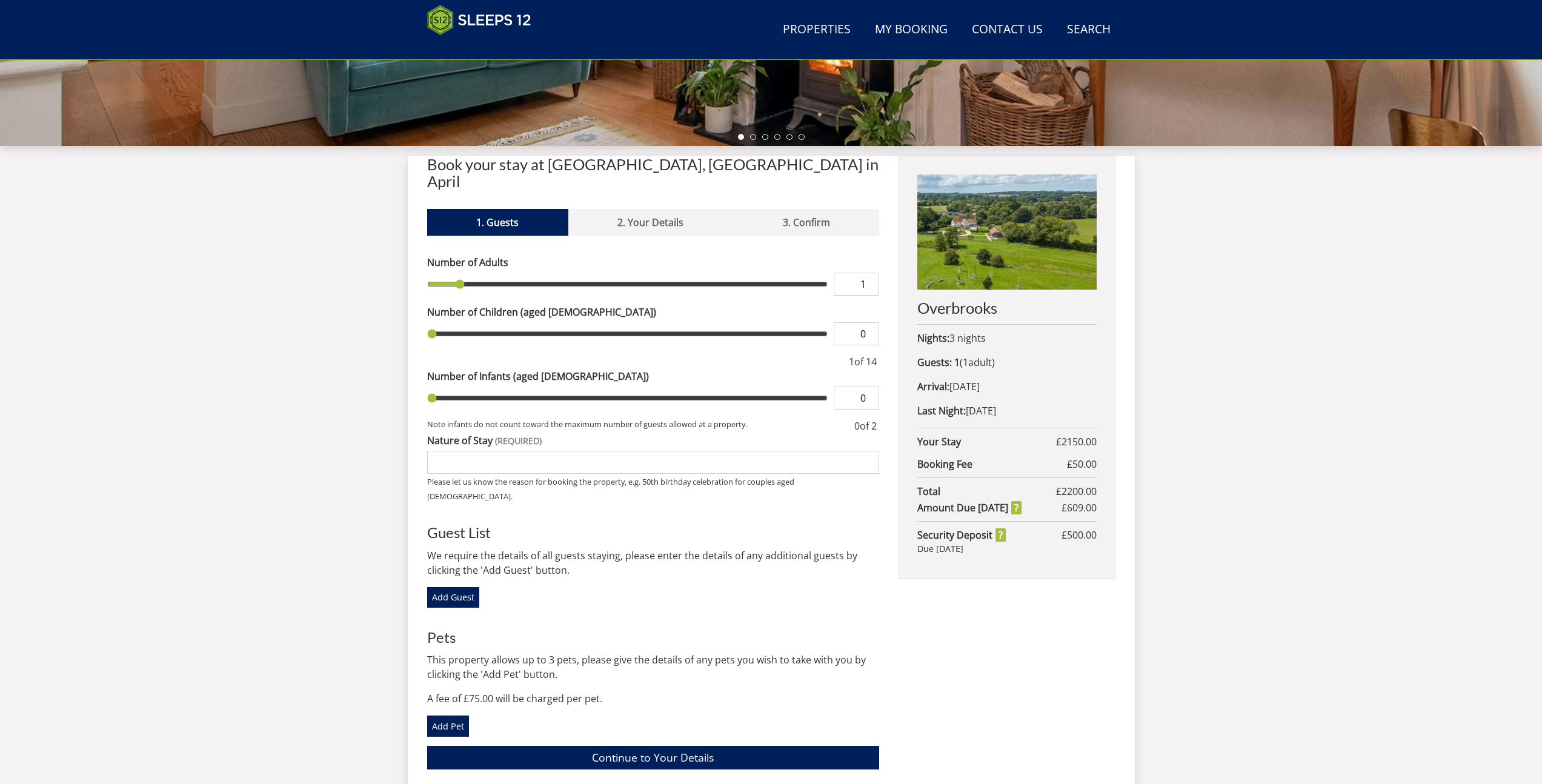
click at [855, 273] on input "1" at bounding box center [856, 284] width 46 height 23
type input "2"
click at [872, 273] on input "2" at bounding box center [856, 284] width 46 height 23
type input "2"
type input "3"
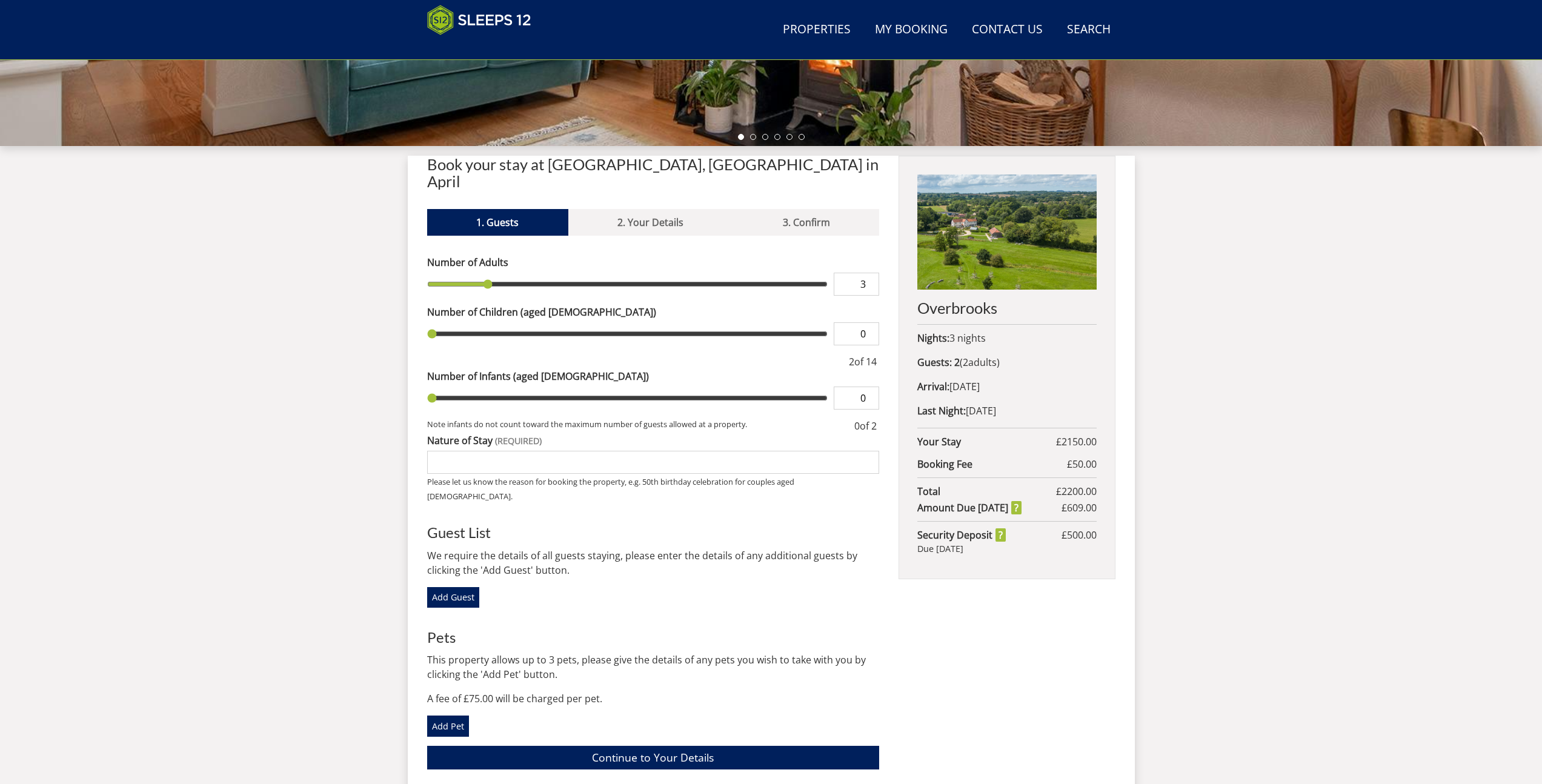
click at [872, 273] on input "3" at bounding box center [856, 284] width 46 height 23
type input "3"
type input "4"
click at [872, 273] on input "4" at bounding box center [856, 284] width 46 height 23
type input "4"
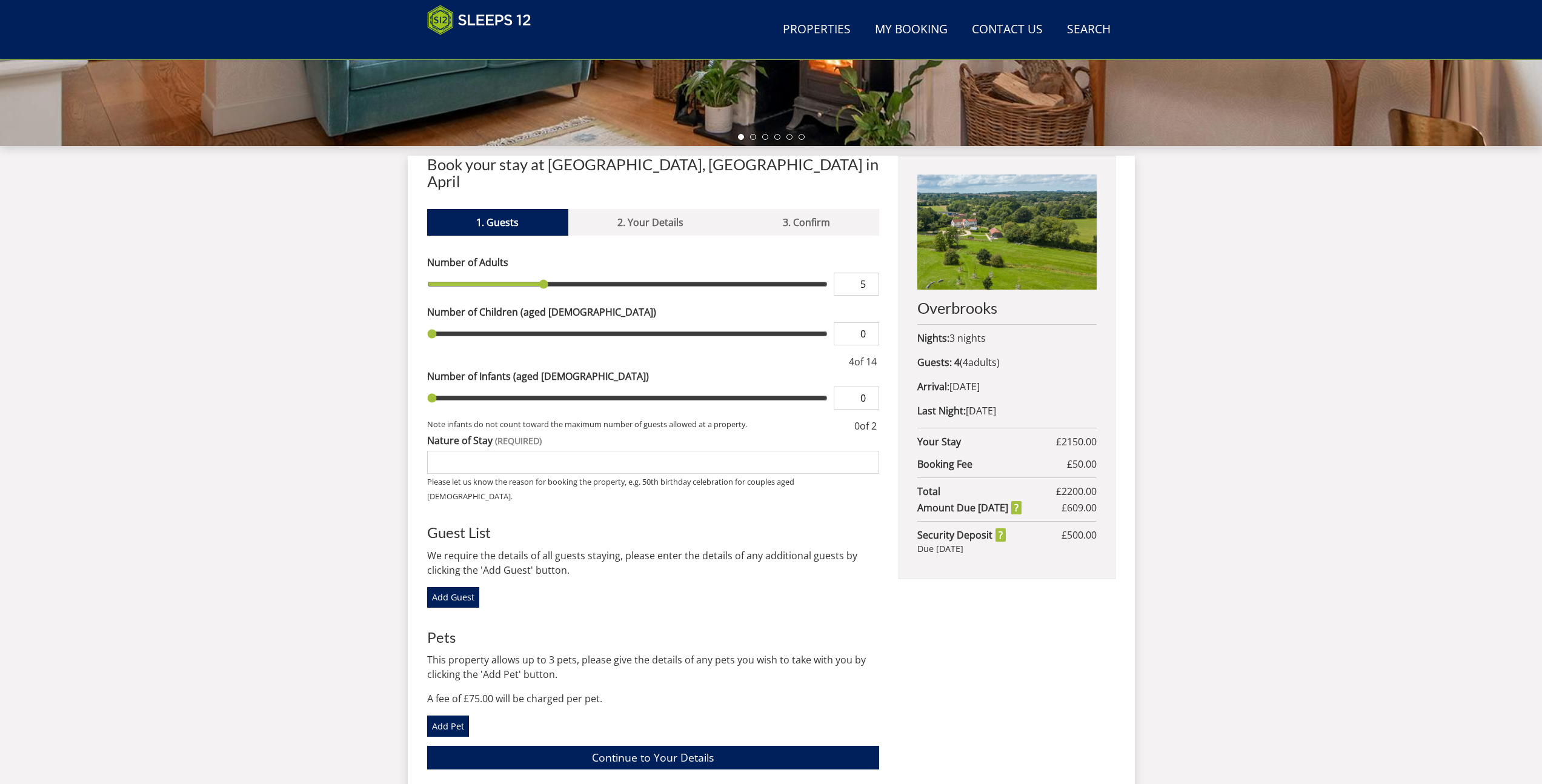
type input "5"
click at [872, 273] on input "5" at bounding box center [856, 284] width 46 height 23
type input "5"
type input "6"
click at [872, 273] on input "6" at bounding box center [856, 284] width 46 height 23
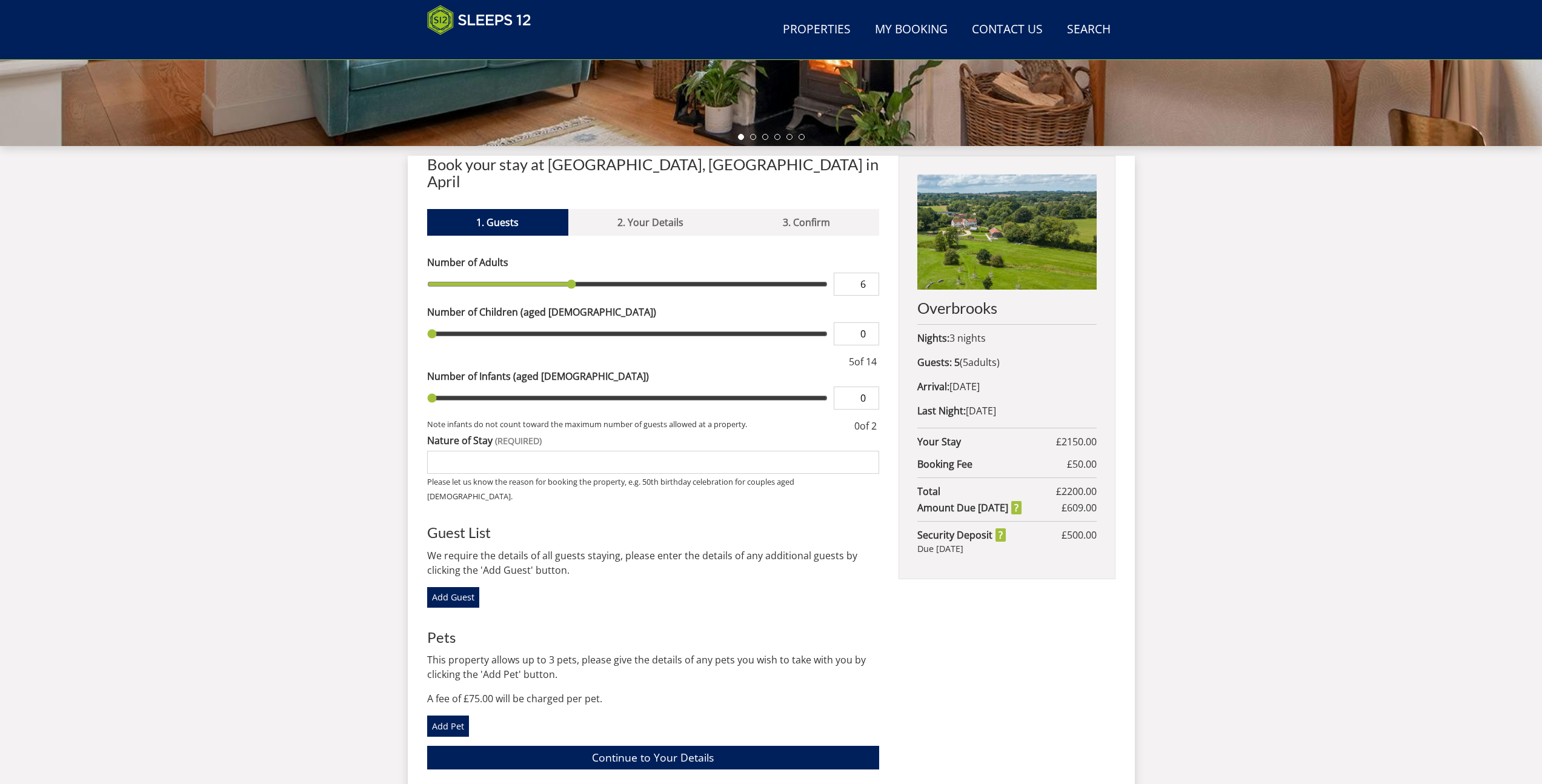
type input "6"
type input "7"
click at [872, 273] on input "7" at bounding box center [856, 284] width 46 height 23
type input "7"
type input "8"
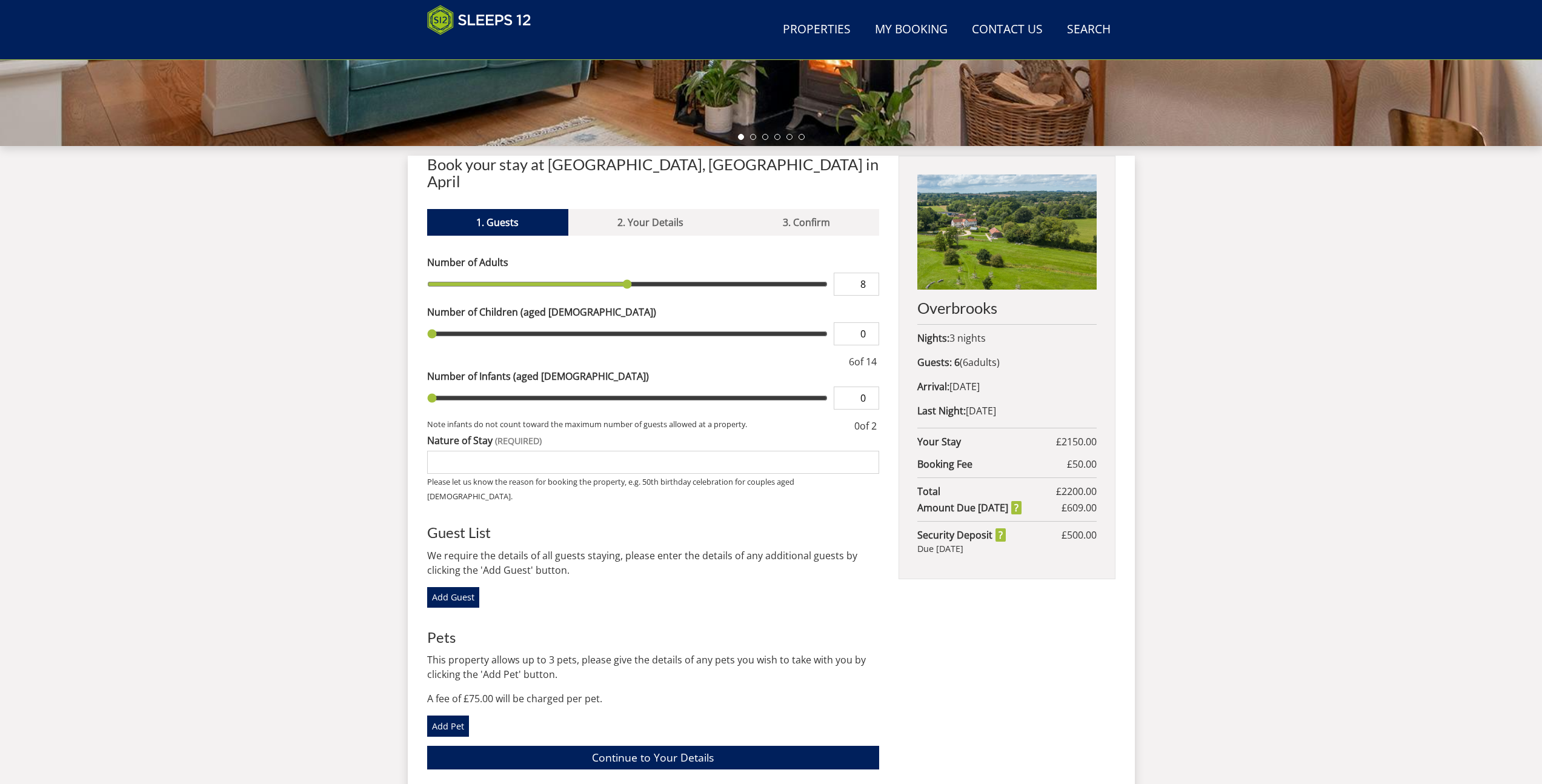
click at [872, 273] on input "8" at bounding box center [856, 284] width 46 height 23
type input "8"
type input "9"
click at [872, 273] on input "9" at bounding box center [856, 284] width 46 height 23
type input "9"
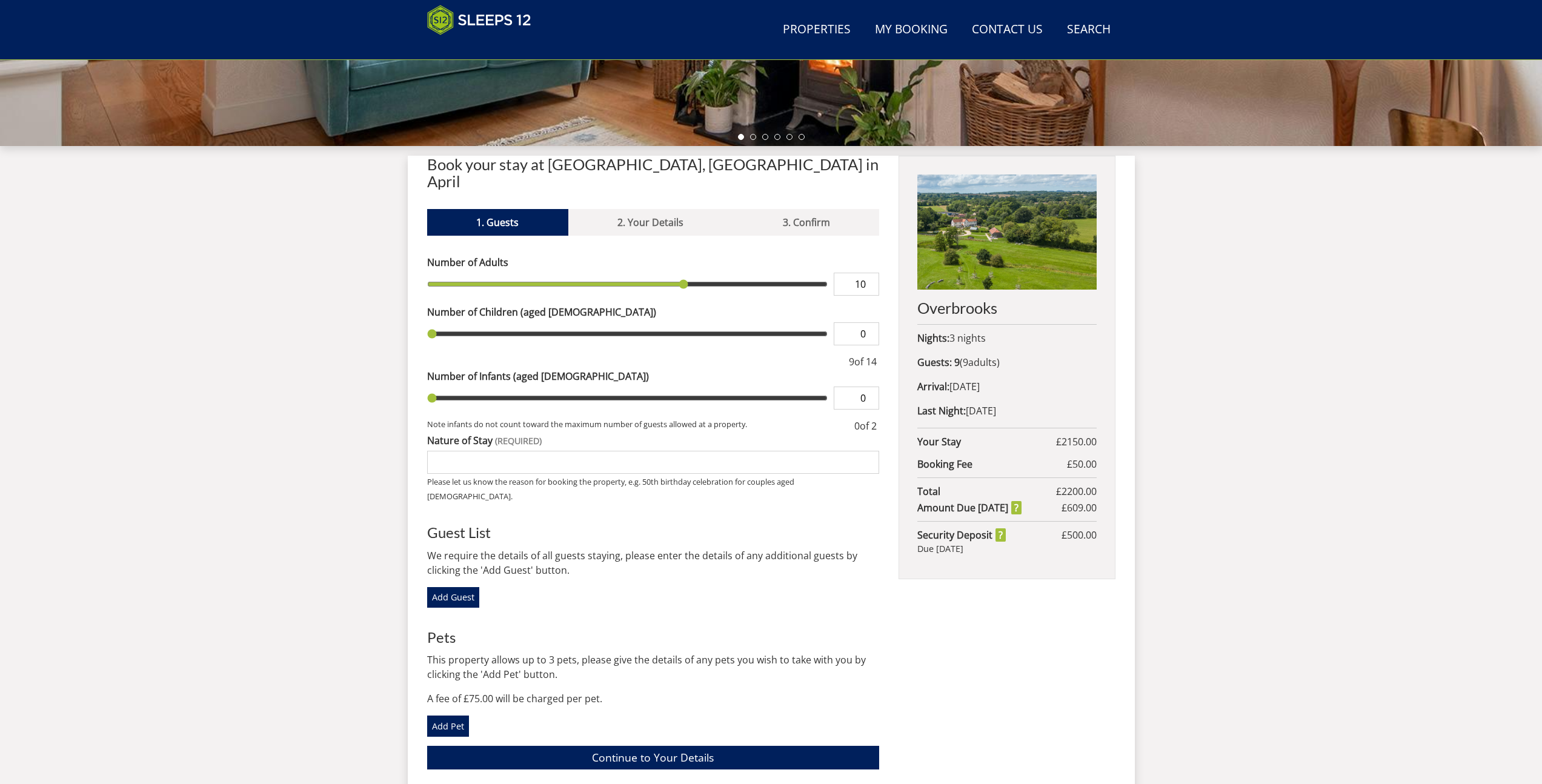
type input "10"
click at [872, 273] on input "10" at bounding box center [856, 284] width 46 height 23
type input "10"
type input "11"
click at [872, 273] on input "11" at bounding box center [856, 284] width 46 height 23
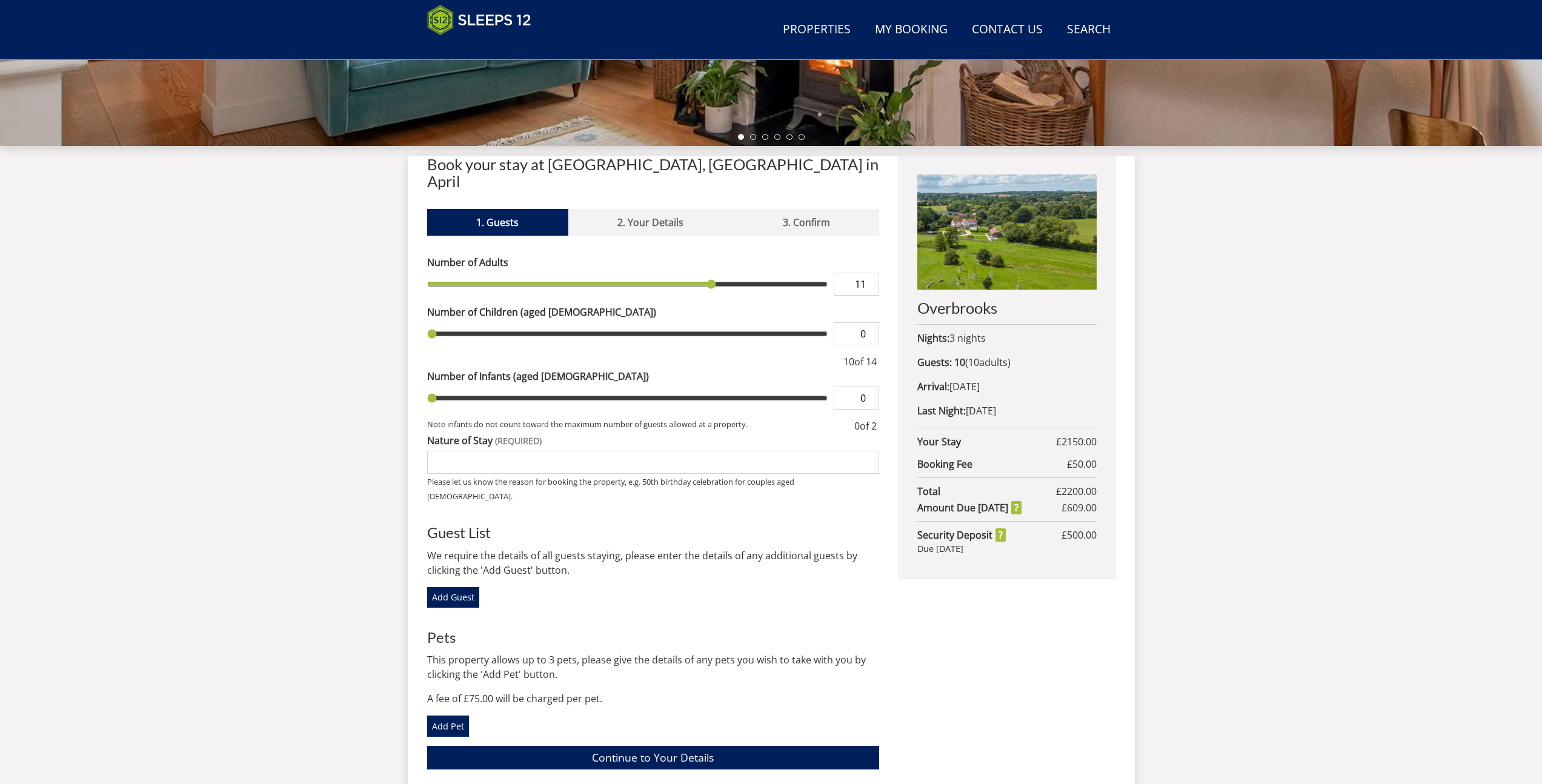
type input "11"
type input "12"
click at [872, 273] on input "12" at bounding box center [856, 284] width 46 height 23
type input "12"
click at [778, 587] on div "Add Guest" at bounding box center [653, 597] width 452 height 21
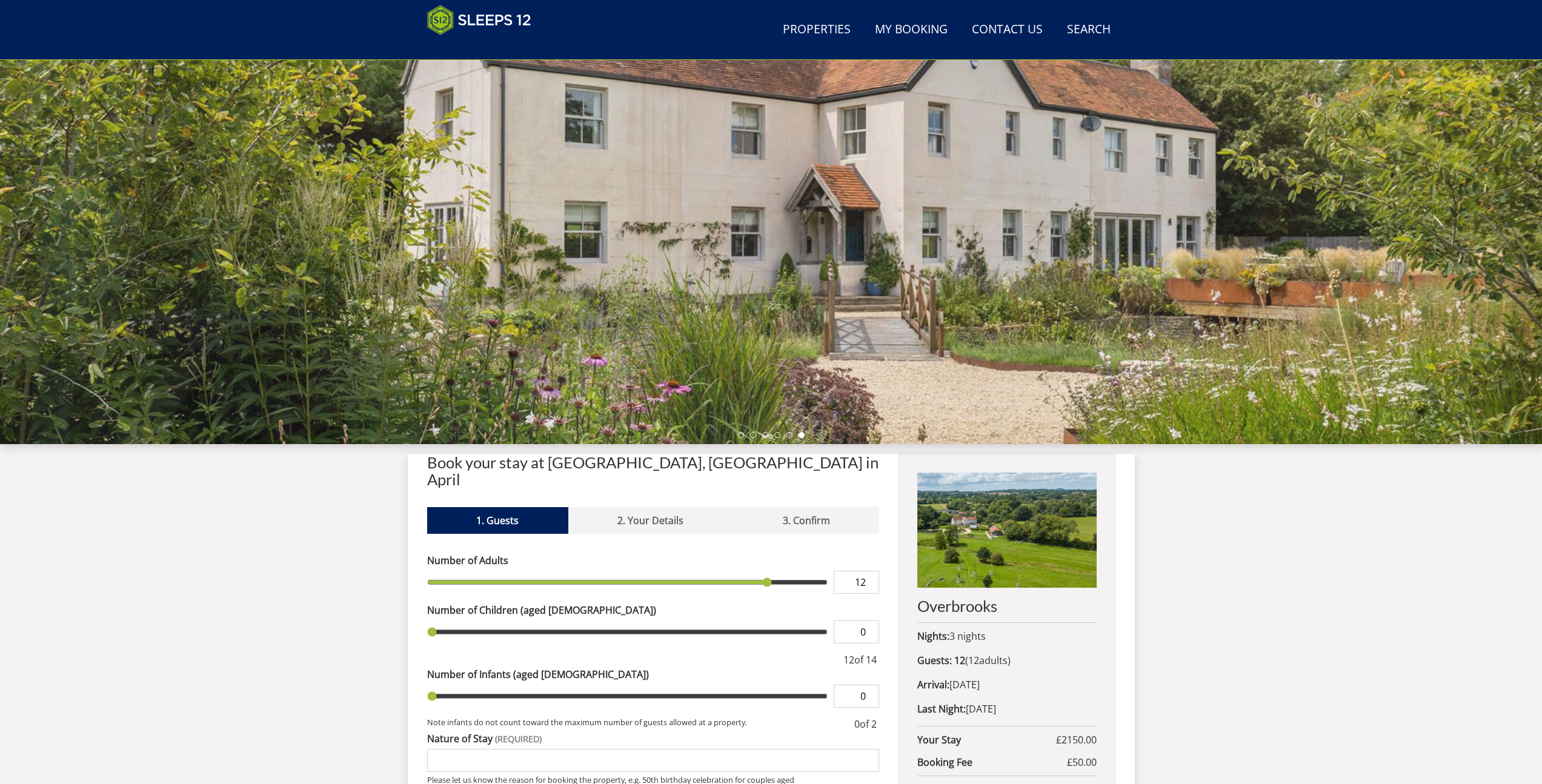
scroll to position [0, 0]
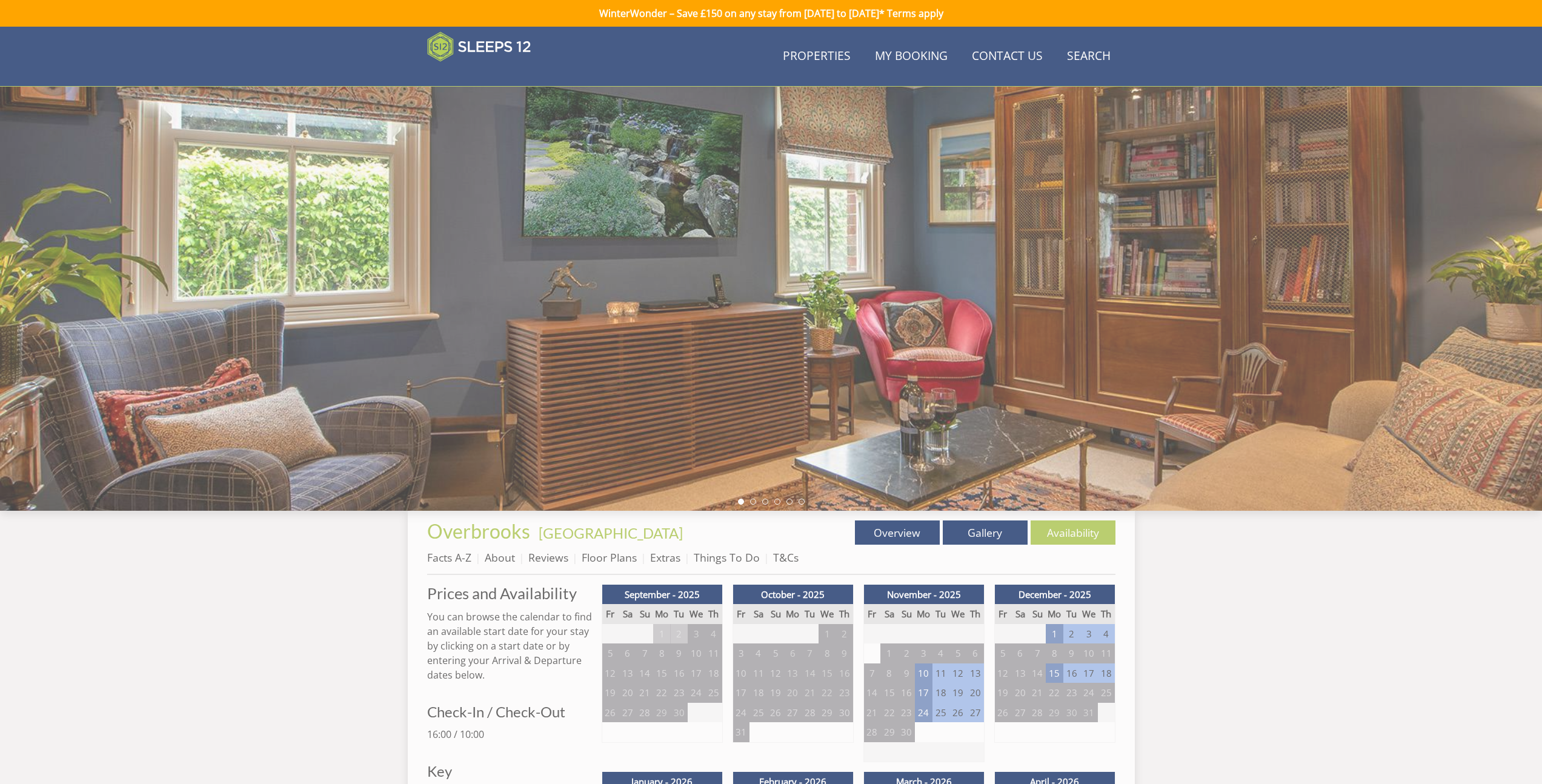
scroll to position [422, 0]
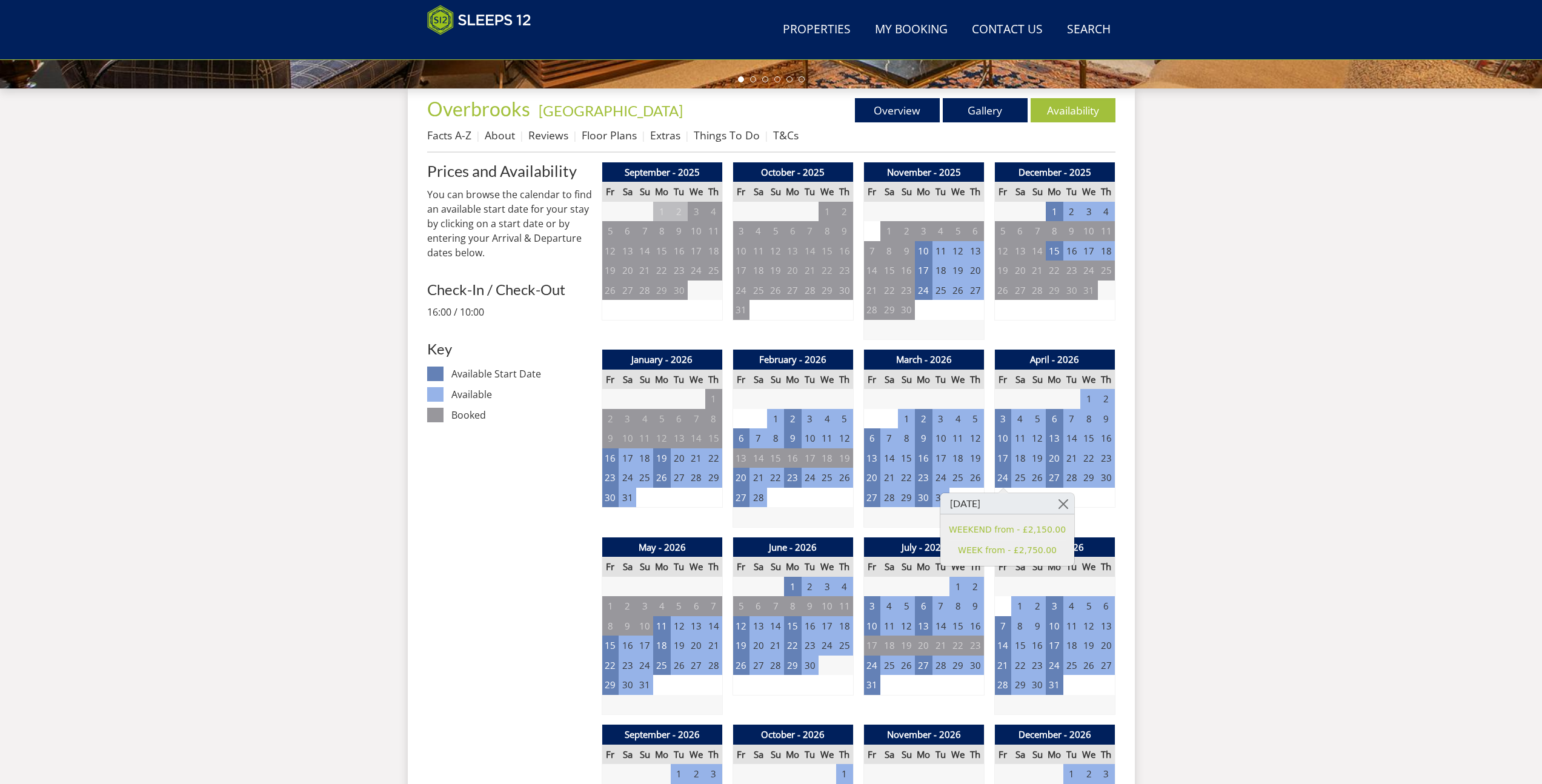
scroll to position [357, 0]
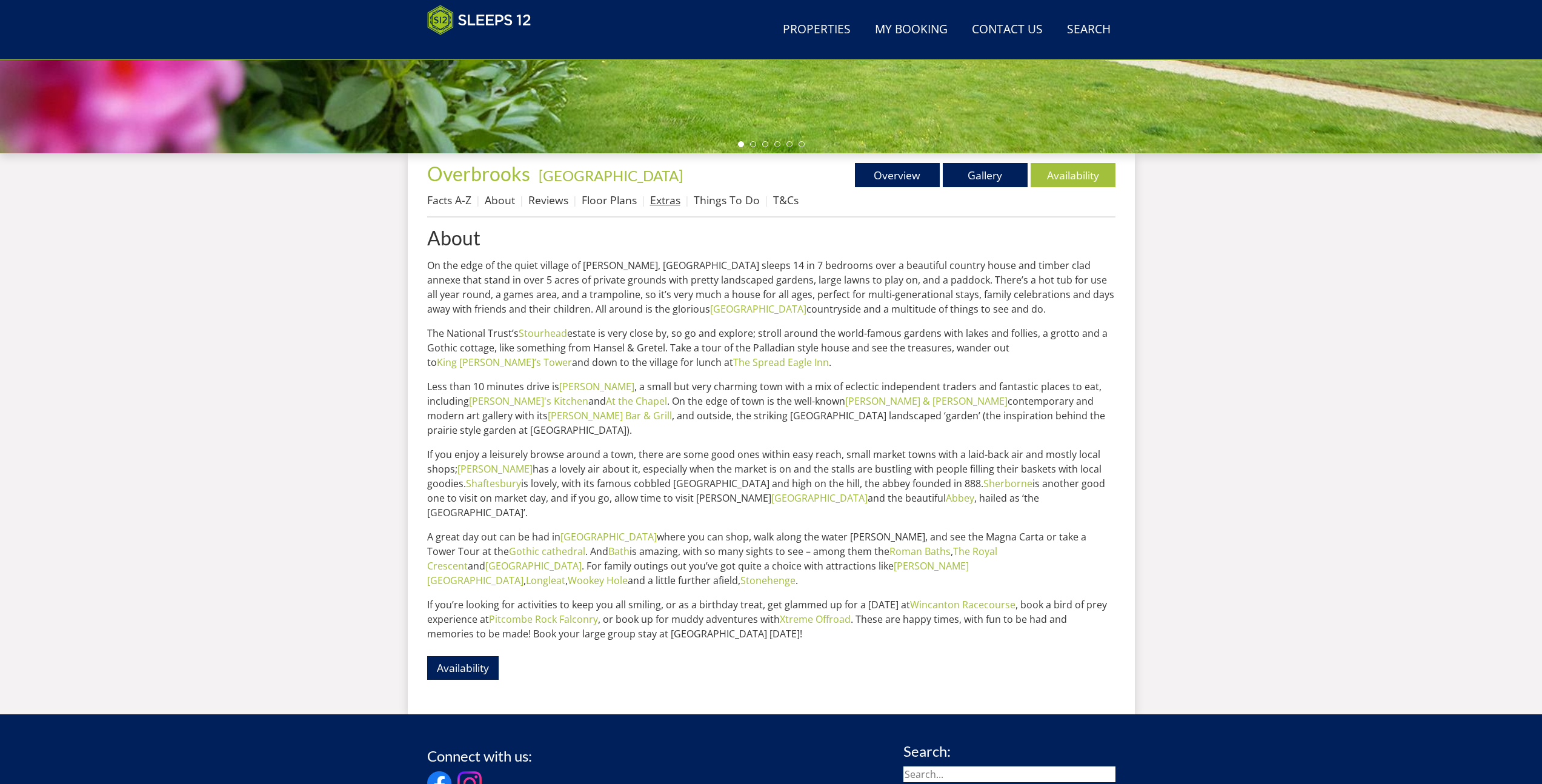
click at [665, 200] on link "Extras" at bounding box center [665, 200] width 31 height 14
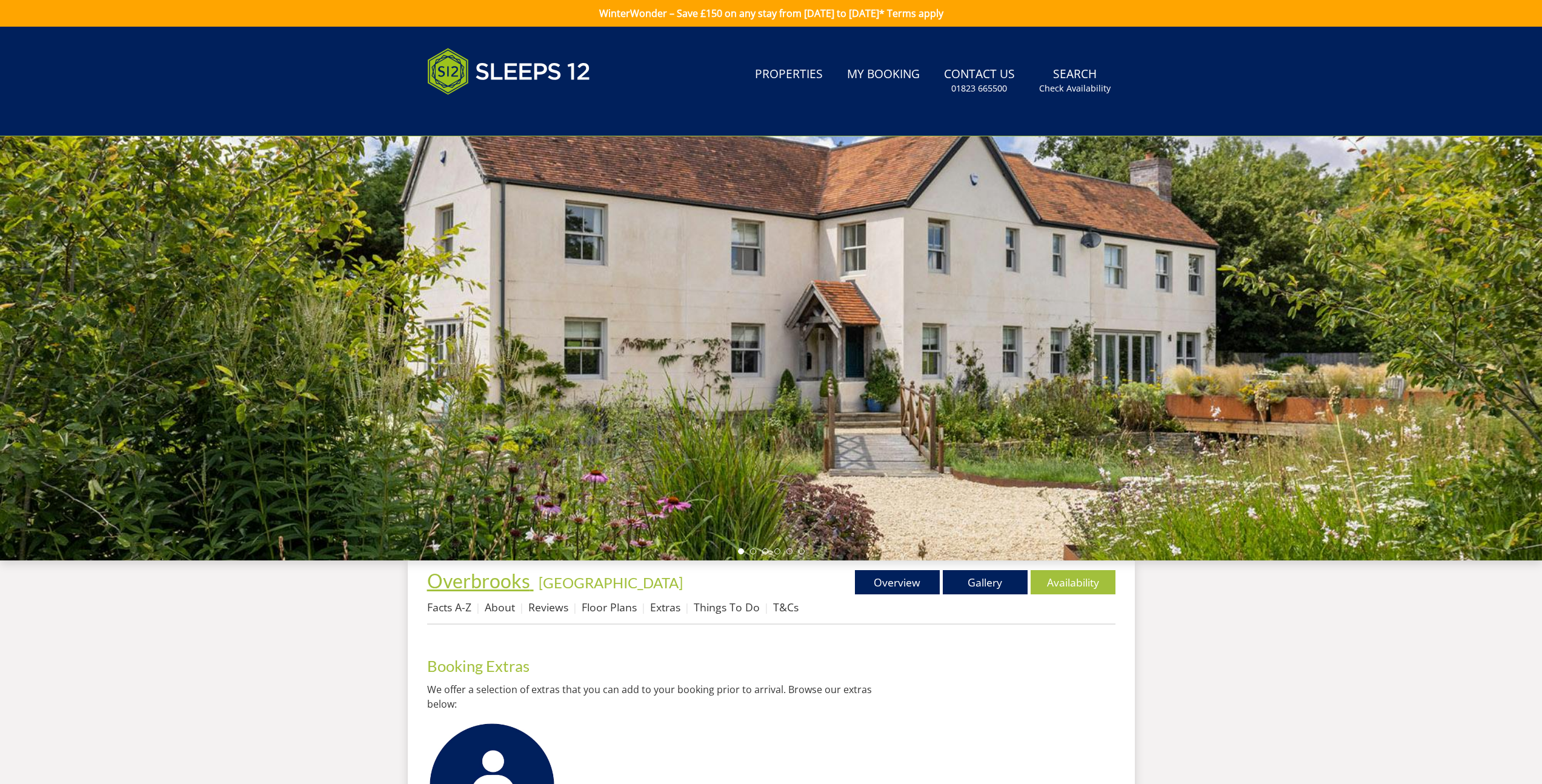
click at [481, 582] on span "Overbrooks" at bounding box center [479, 581] width 103 height 24
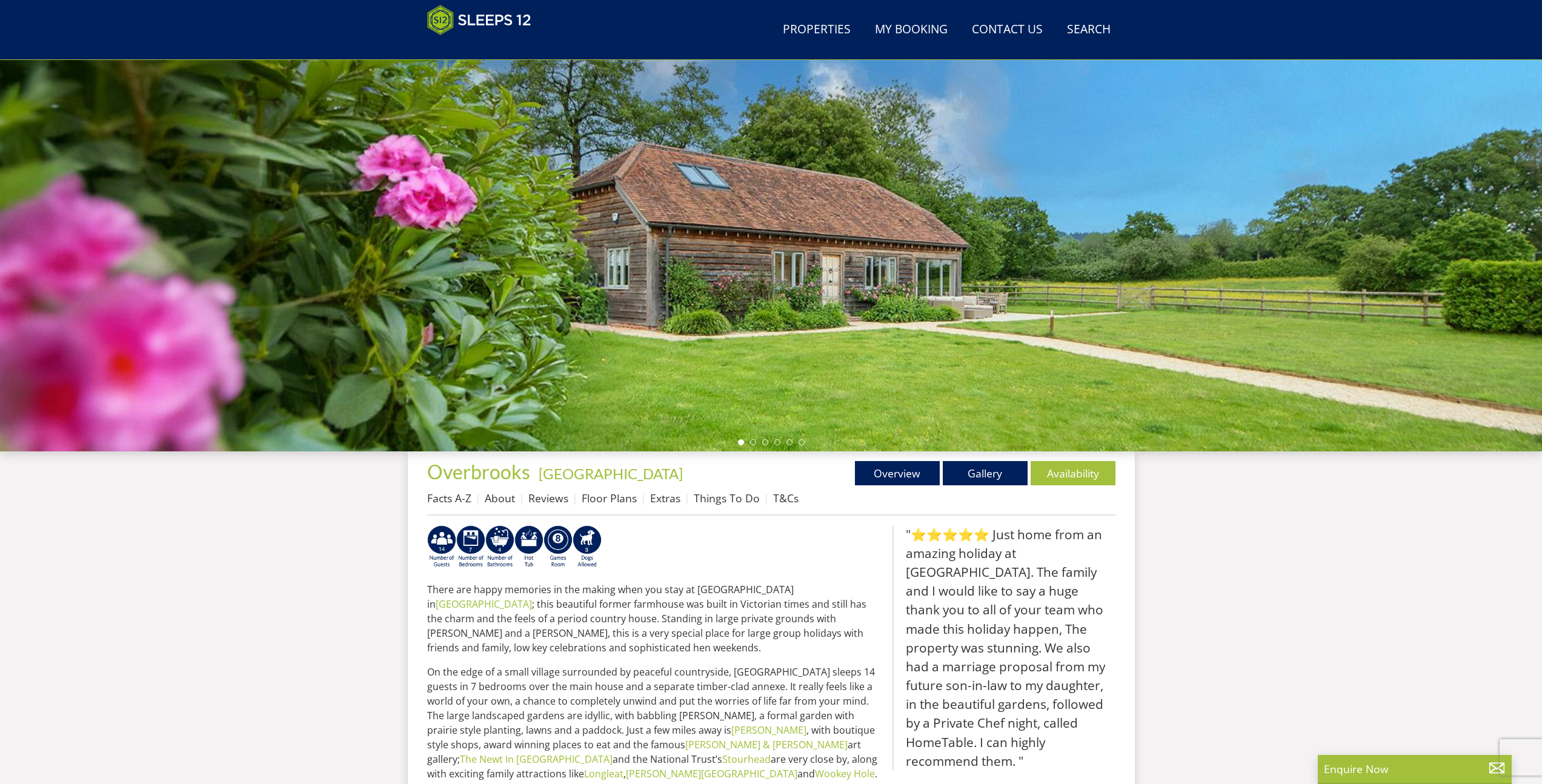
scroll to position [140, 0]
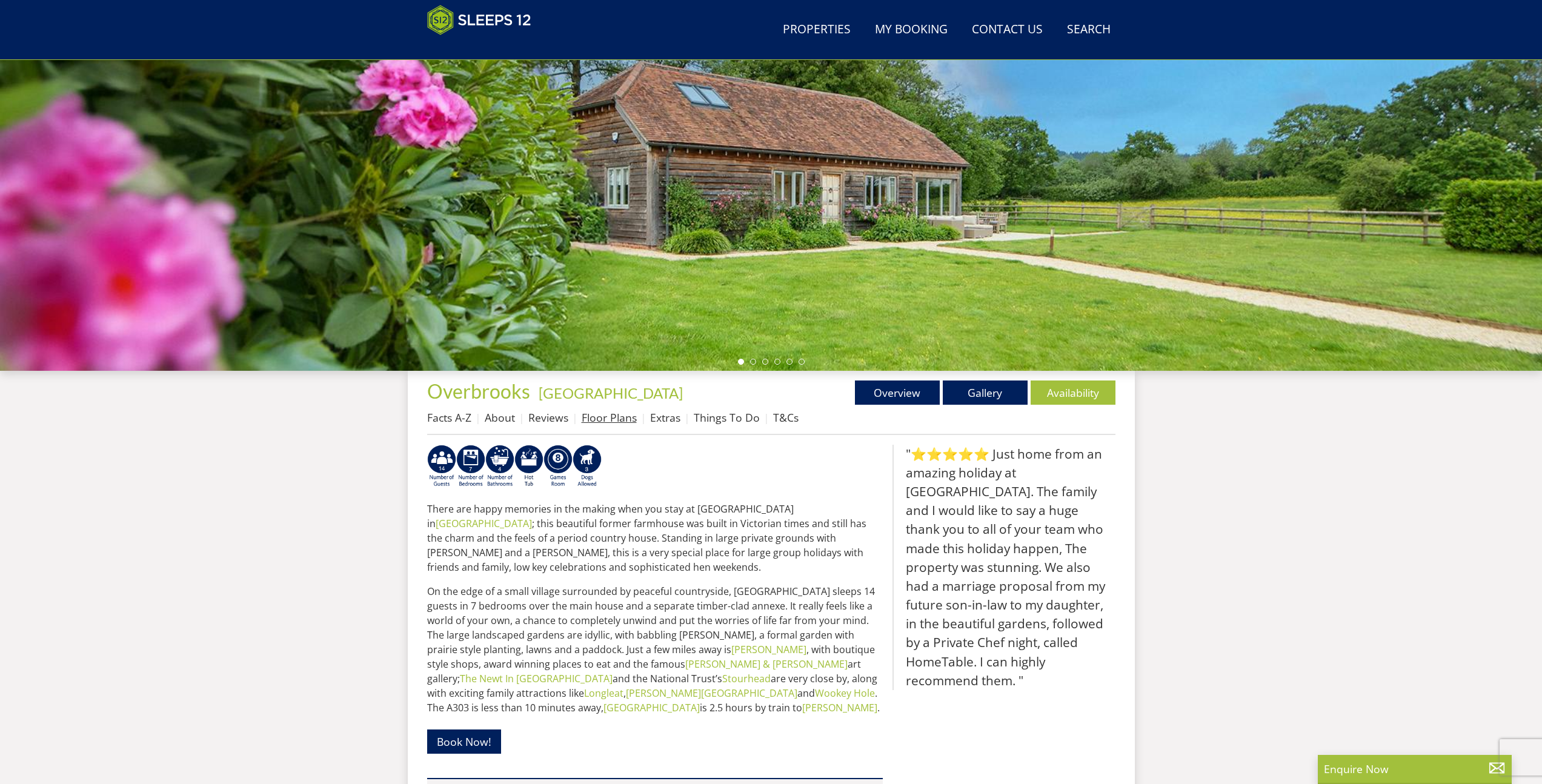
click at [612, 420] on link "Floor Plans" at bounding box center [609, 417] width 55 height 14
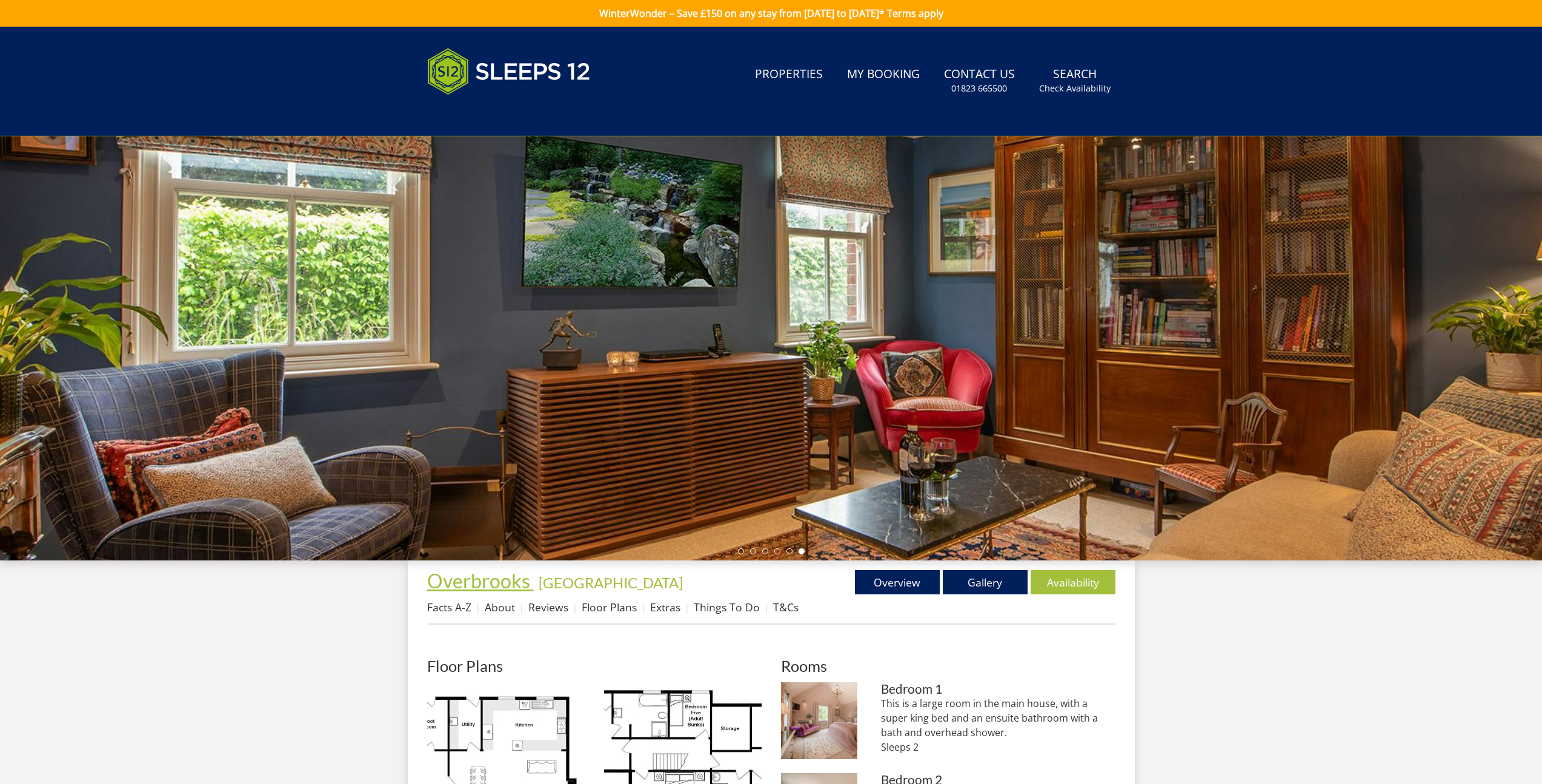
click at [466, 586] on span "Overbrooks" at bounding box center [479, 581] width 103 height 24
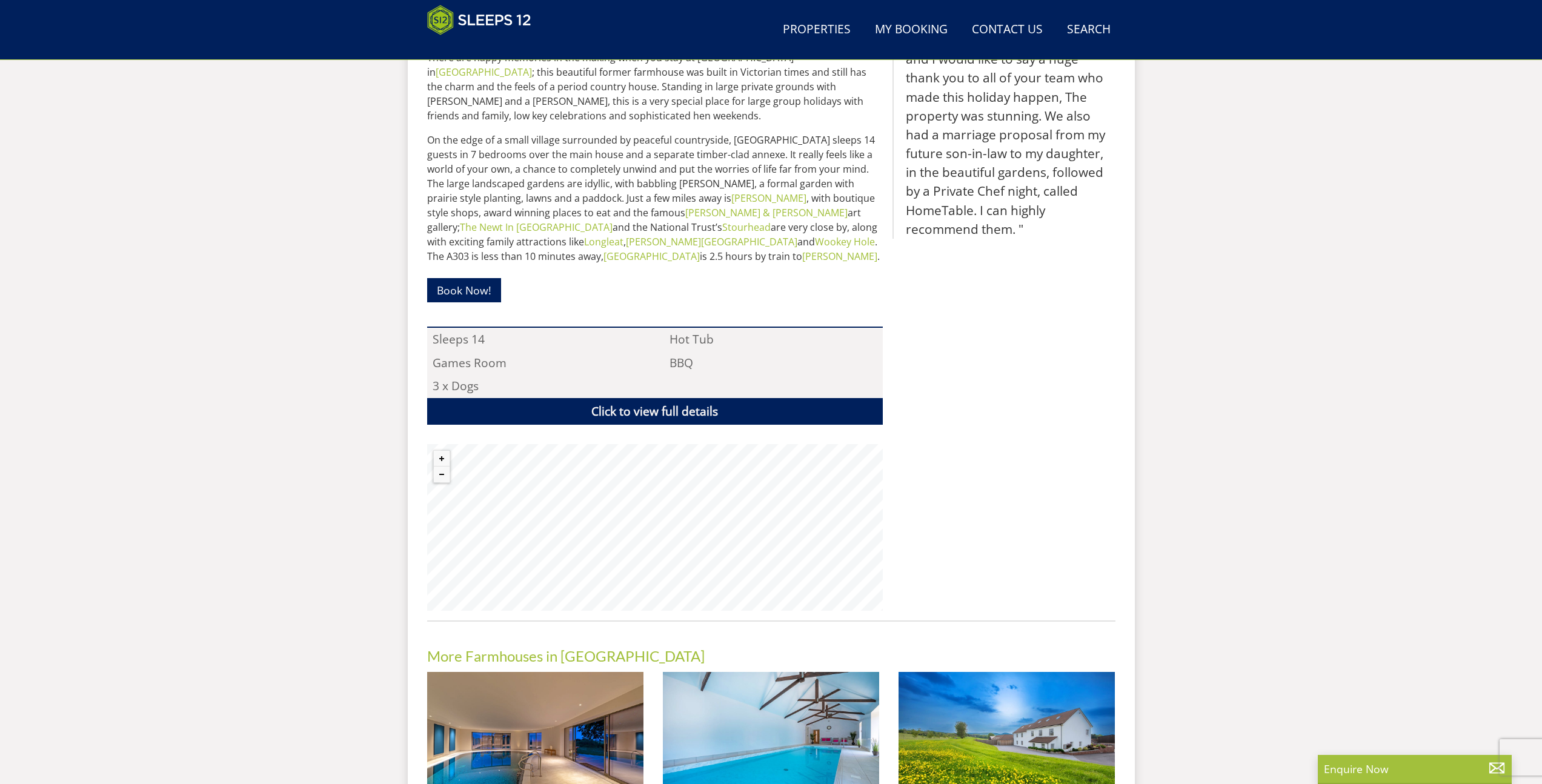
scroll to position [457, 0]
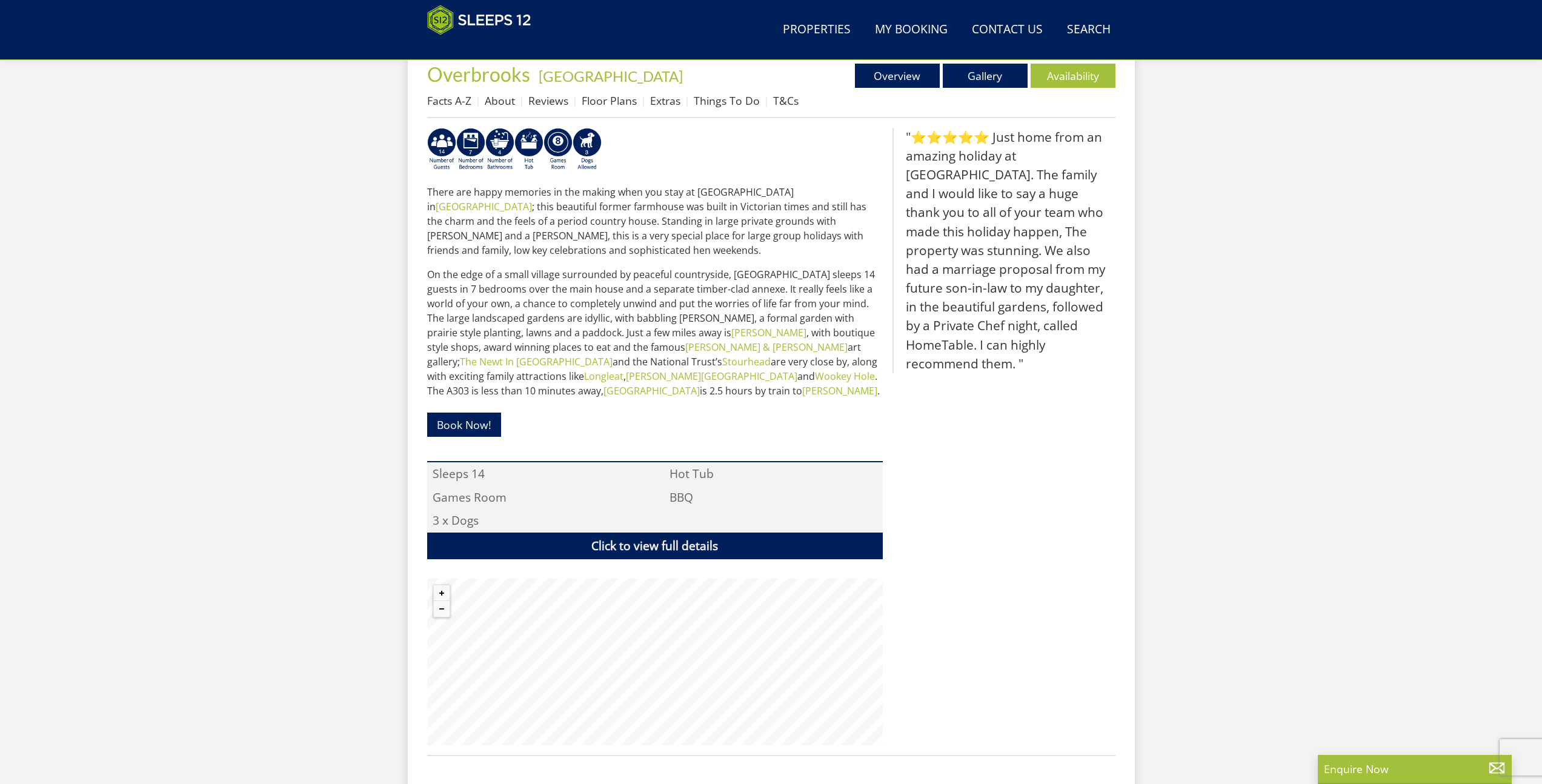
drag, startPoint x: 981, startPoint y: 609, endPoint x: 983, endPoint y: 380, distance: 229.0
click at [983, 380] on div ""⭐⭐⭐⭐⭐ Just home from an amazing holiday at Overbrooks. The family and I would …" at bounding box center [1003, 437] width 223 height 618
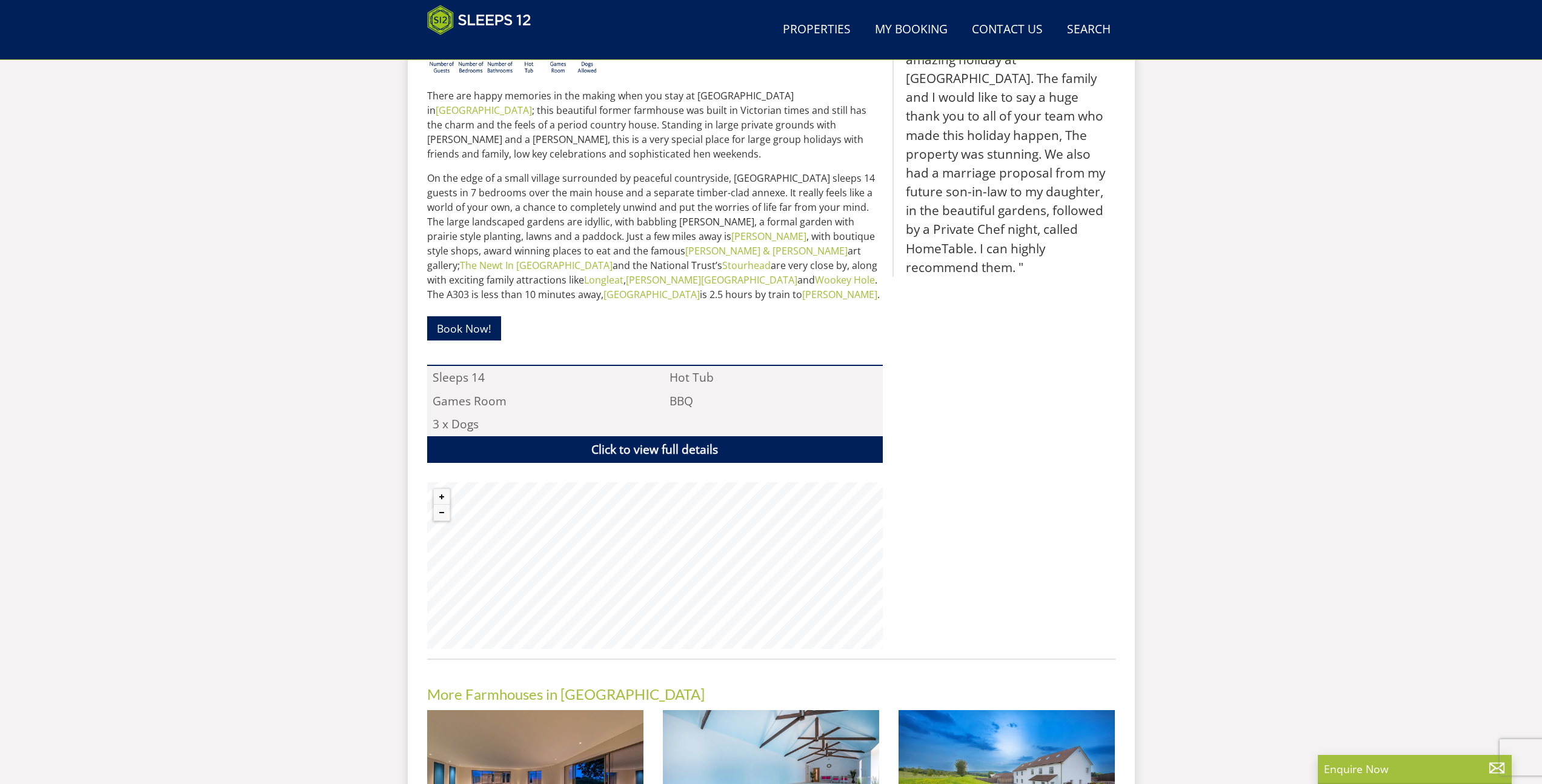
scroll to position [561, 0]
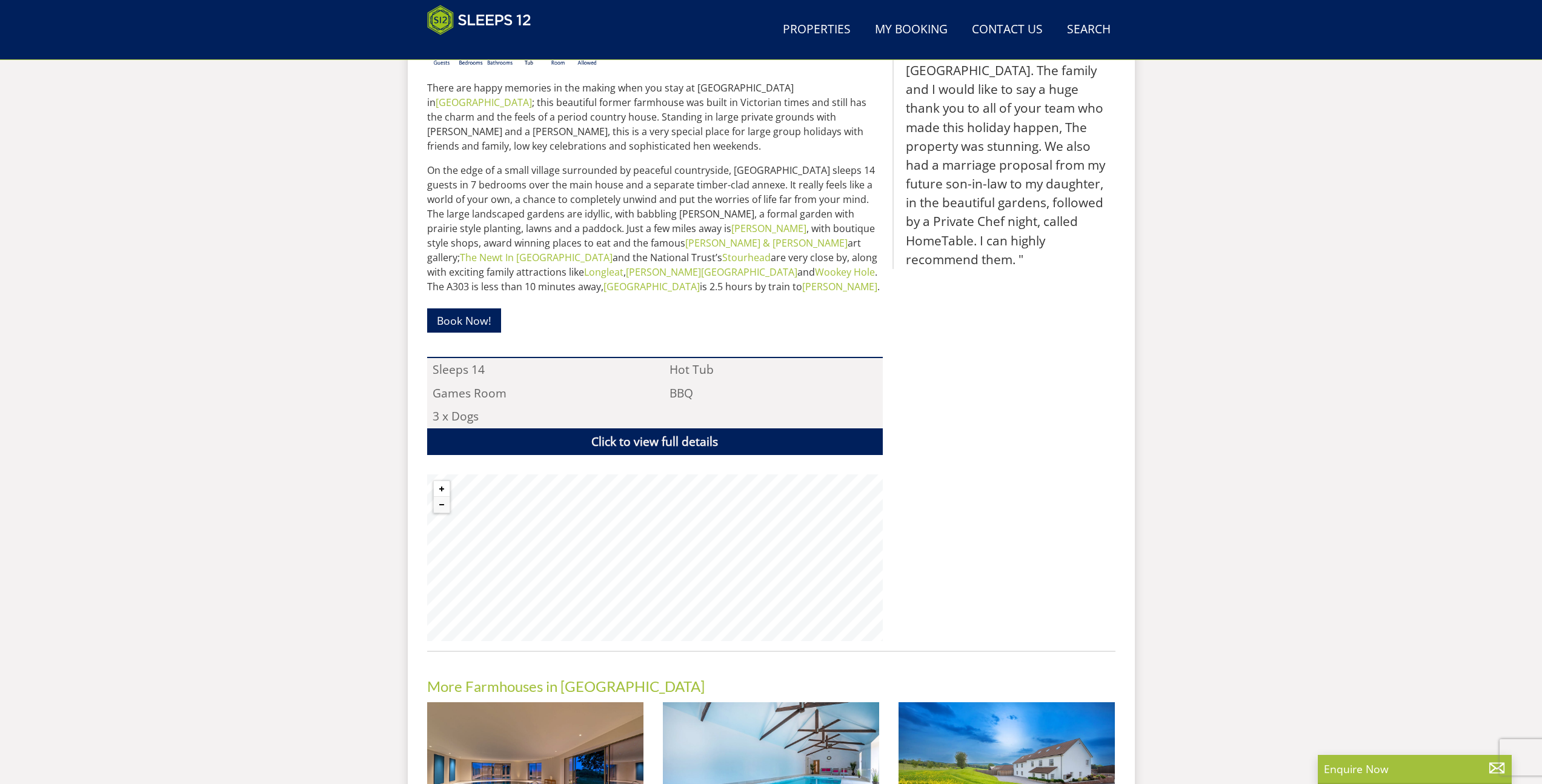
click at [440, 490] on button "Zoom in" at bounding box center [441, 488] width 16 height 16
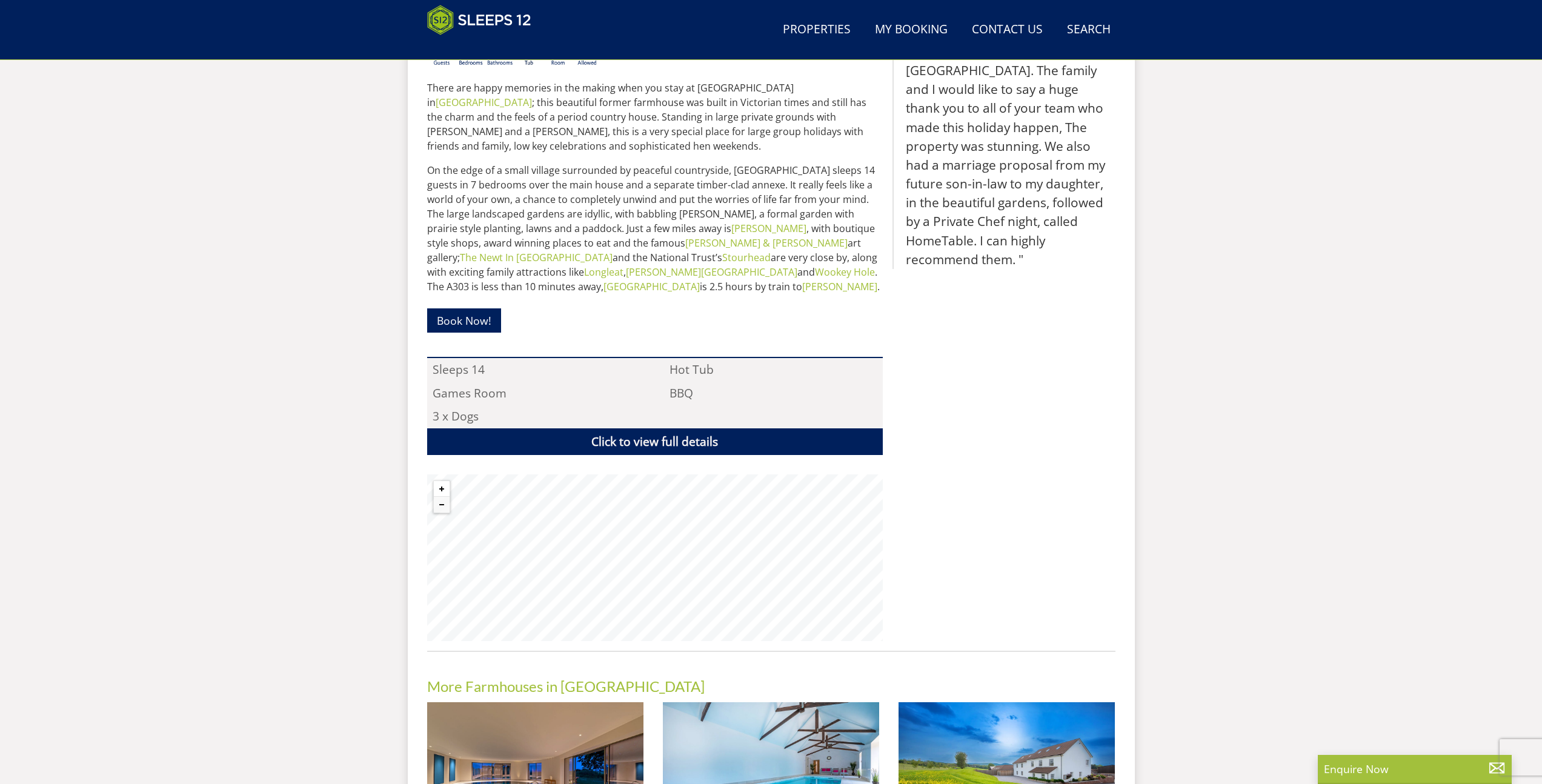
click at [440, 490] on button "Zoom in" at bounding box center [441, 488] width 16 height 16
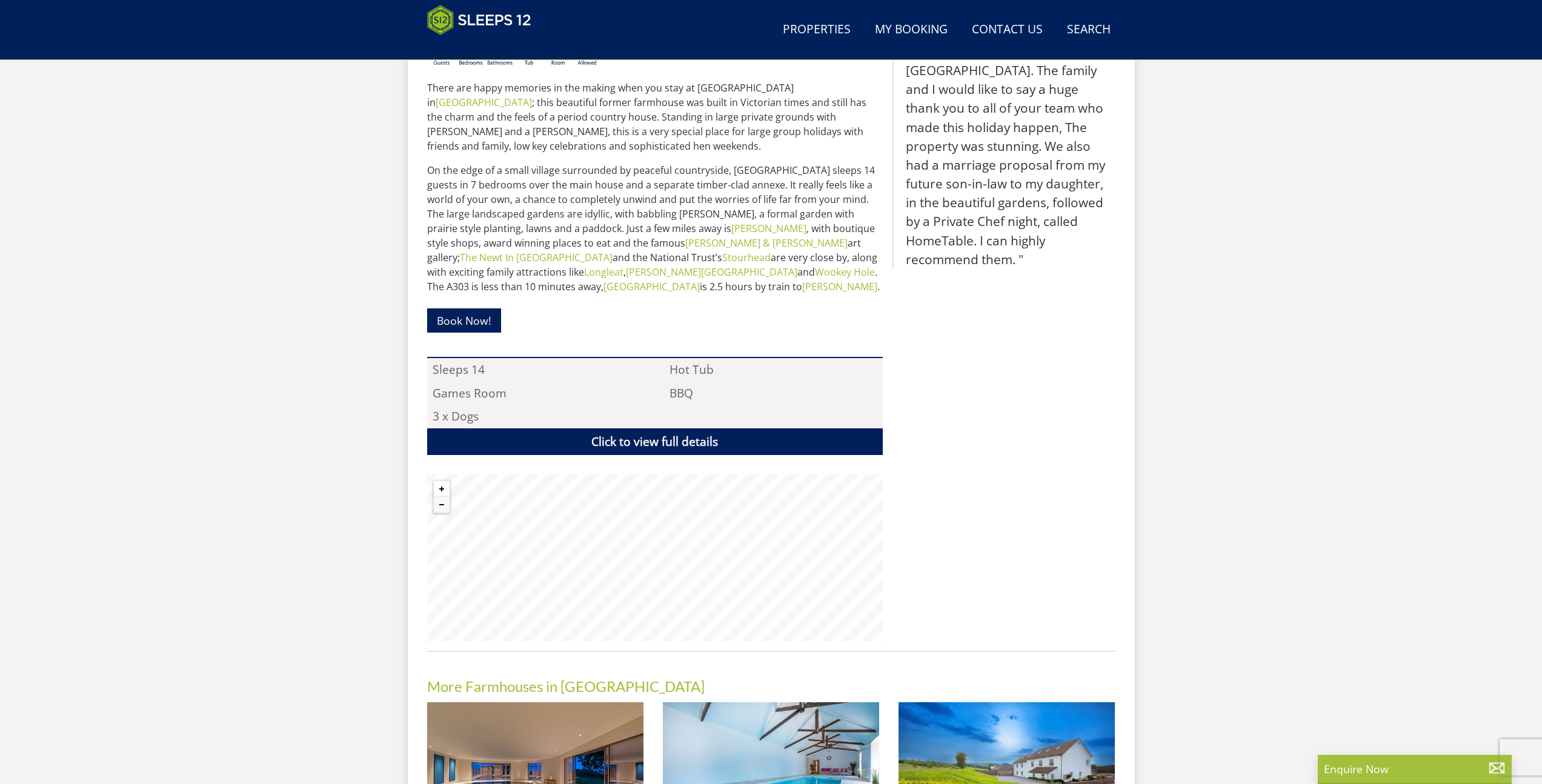
click at [440, 490] on button "Zoom in" at bounding box center [441, 488] width 16 height 16
click at [444, 485] on button "Zoom in" at bounding box center [441, 488] width 16 height 16
click at [801, 643] on div "Properties Overbrooks - Somerset Overview Gallery Availability Facts A-Z About …" at bounding box center [771, 409] width 688 height 918
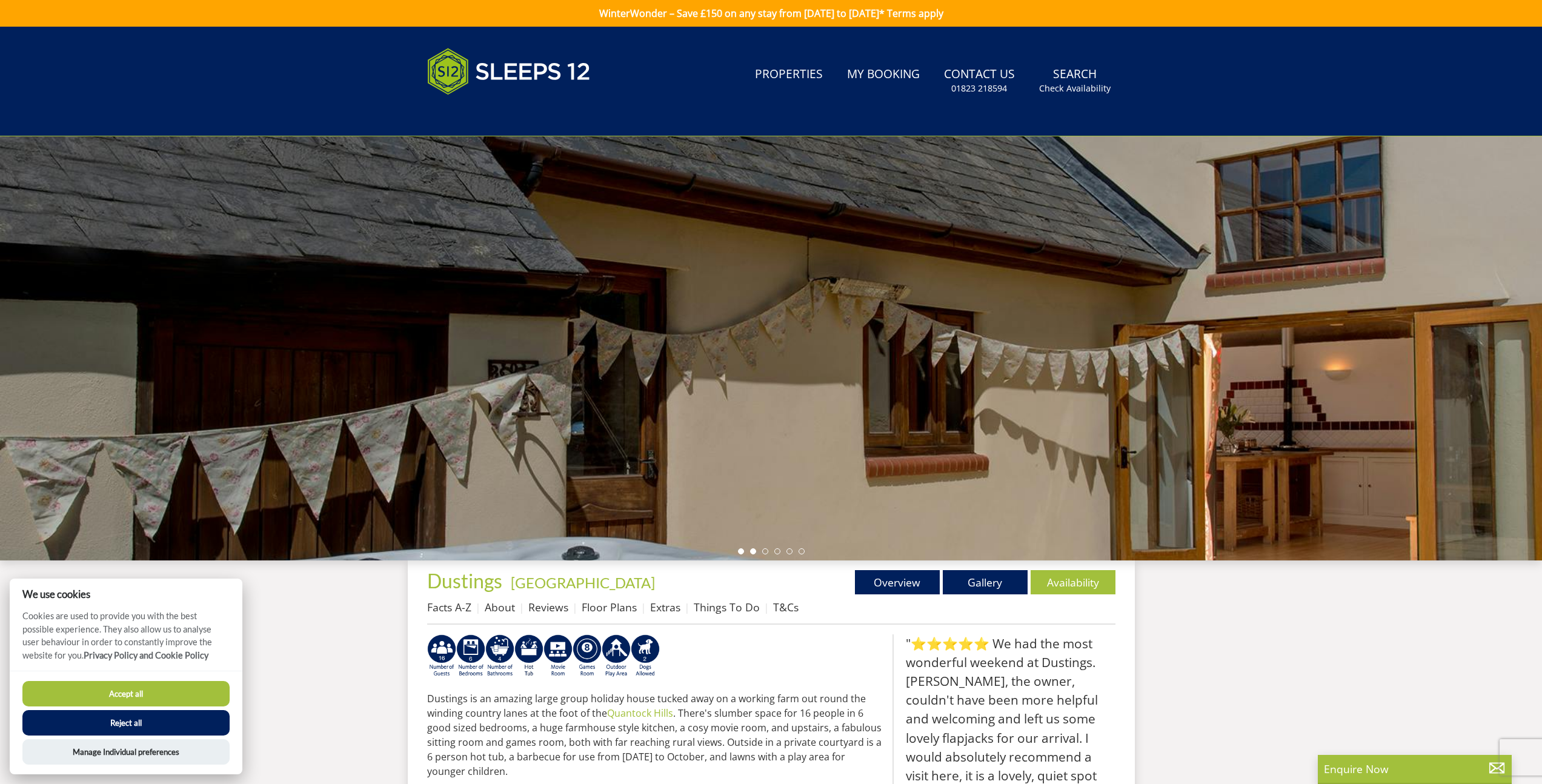
click at [754, 553] on li at bounding box center [753, 551] width 6 height 6
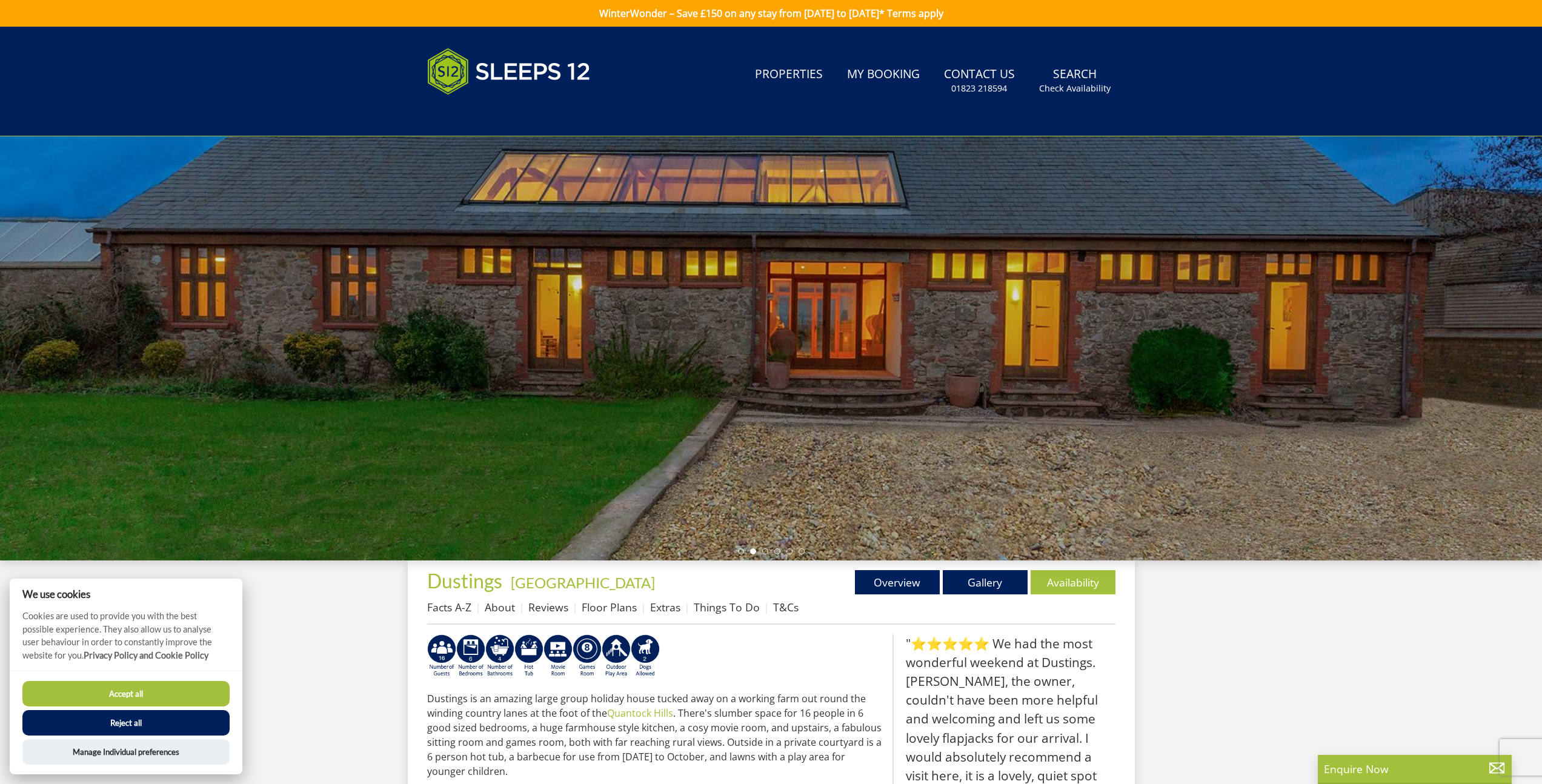
click at [768, 552] on ul at bounding box center [771, 551] width 67 height 6
click at [765, 552] on li at bounding box center [766, 551] width 6 height 6
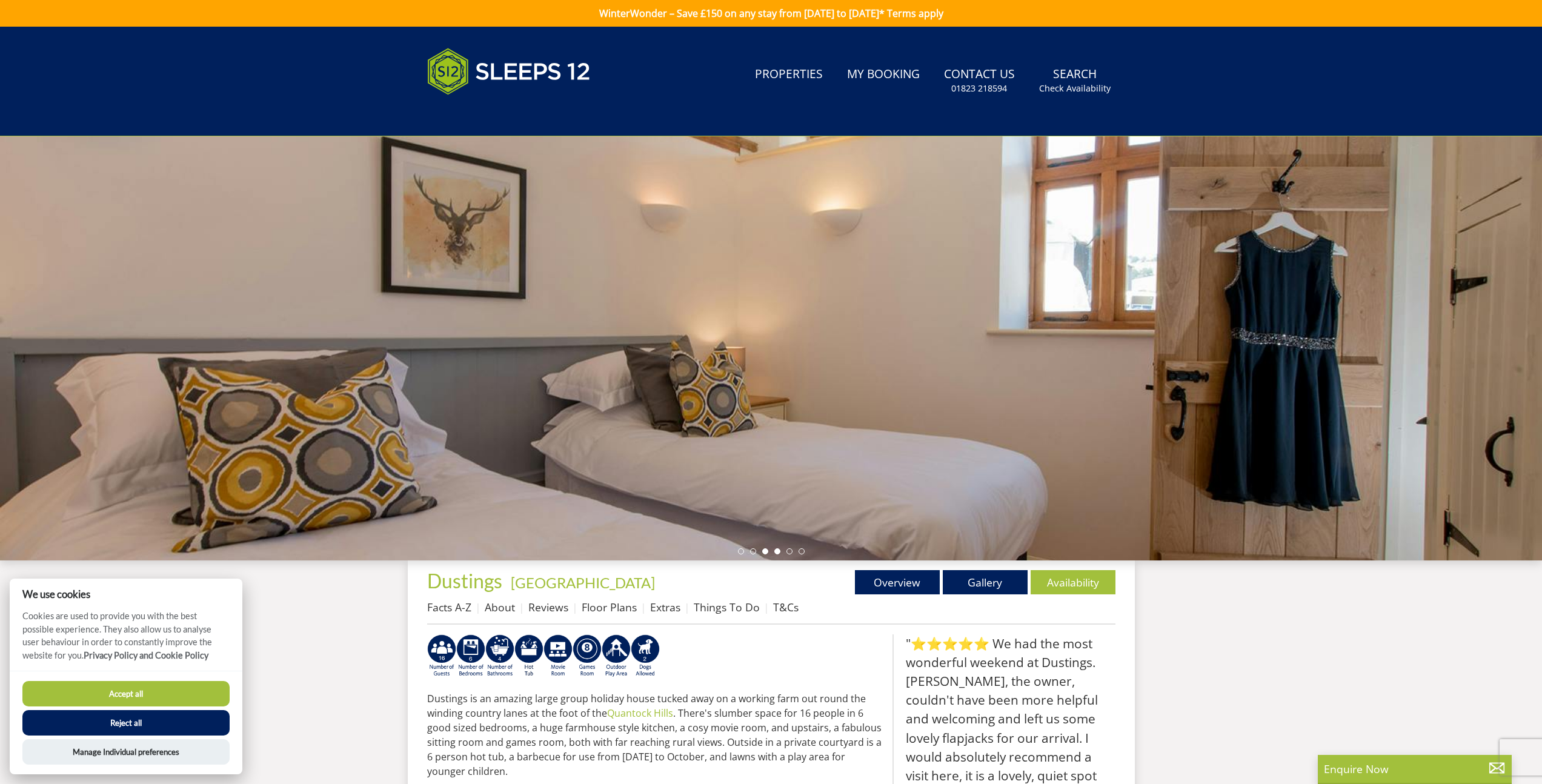
click at [776, 552] on li at bounding box center [778, 551] width 6 height 6
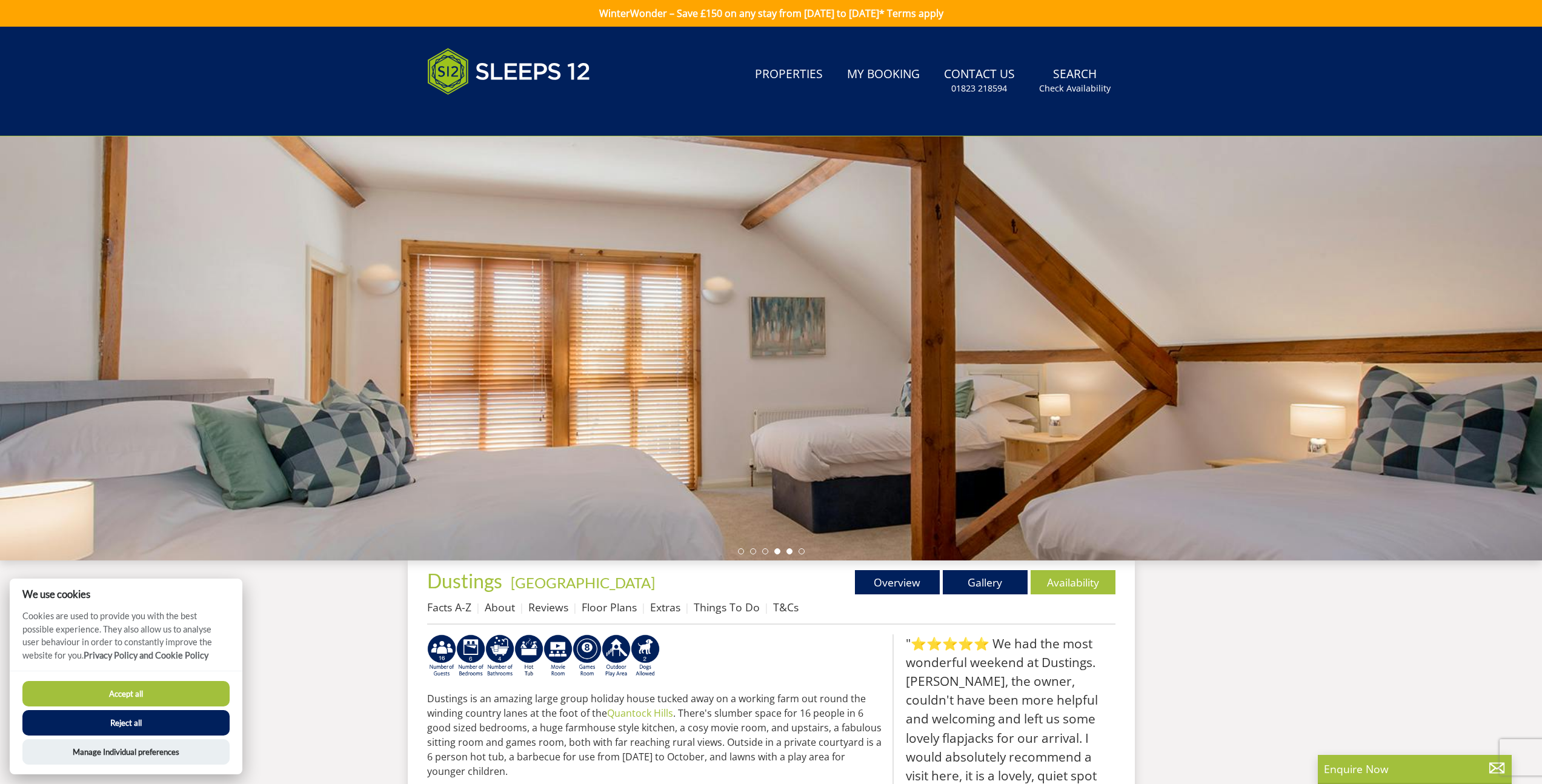
click at [788, 553] on li at bounding box center [789, 551] width 6 height 6
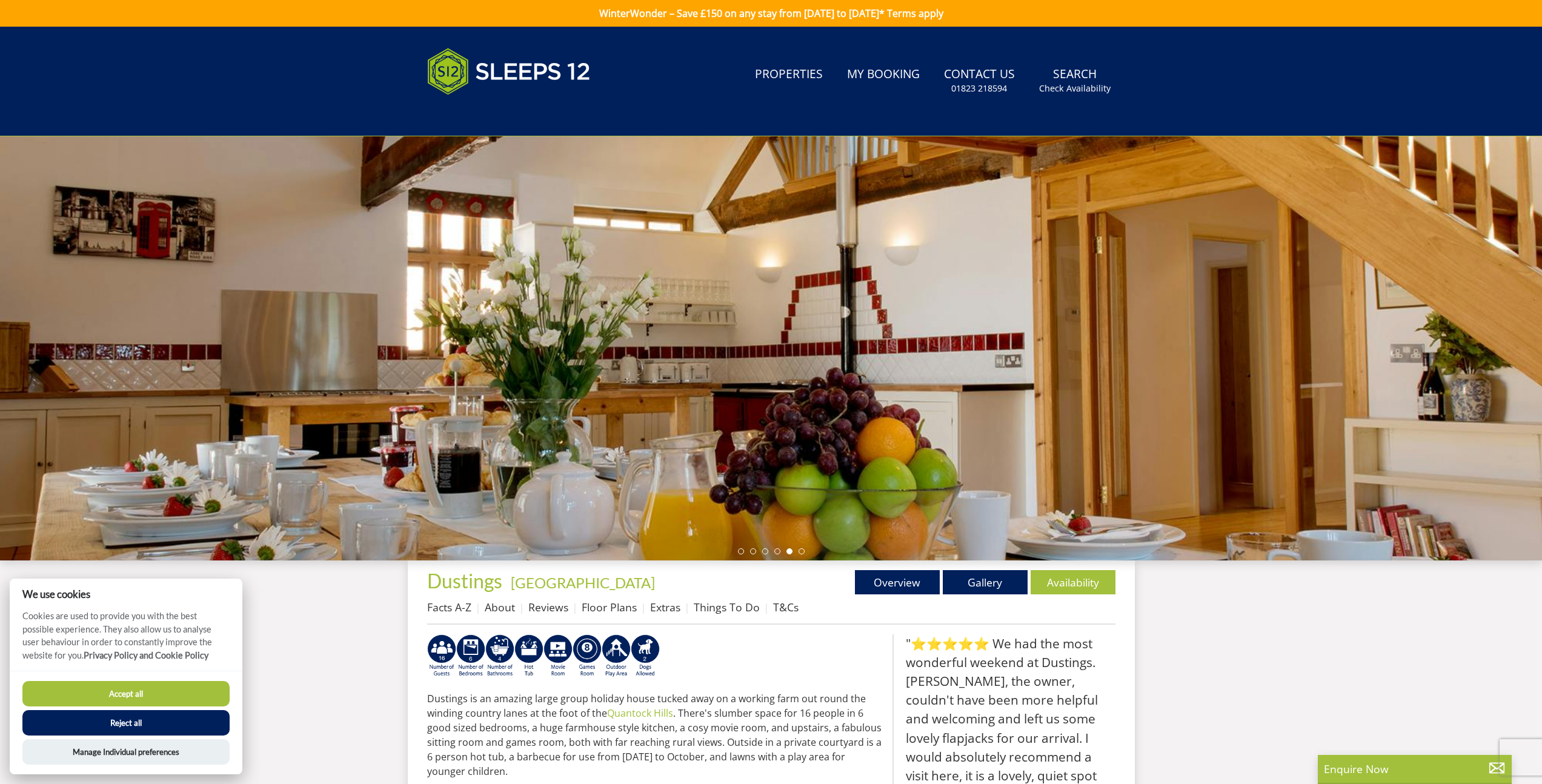
click at [803, 553] on ul at bounding box center [771, 551] width 67 height 6
click at [802, 551] on li at bounding box center [802, 551] width 6 height 6
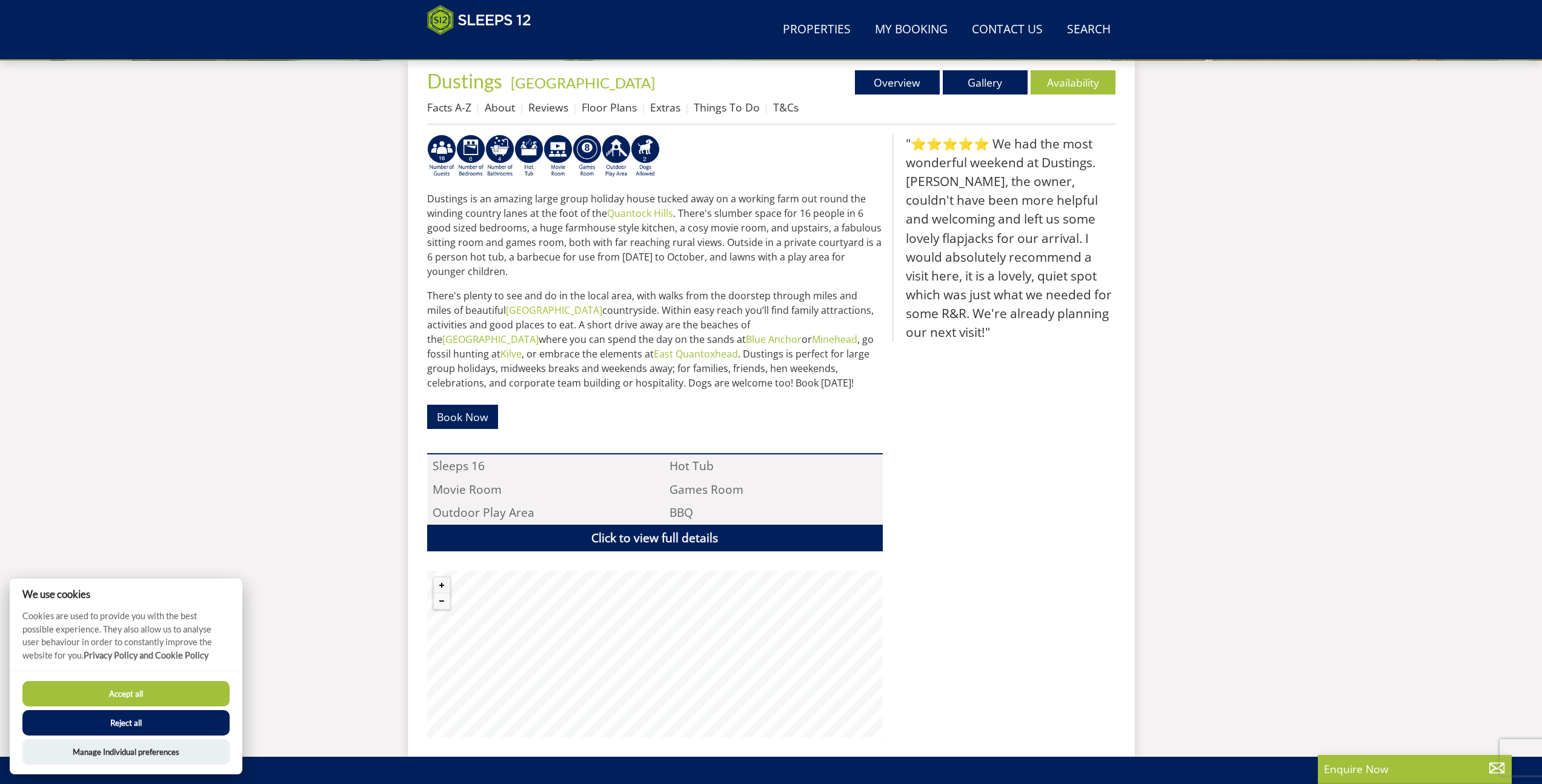
scroll to position [200, 0]
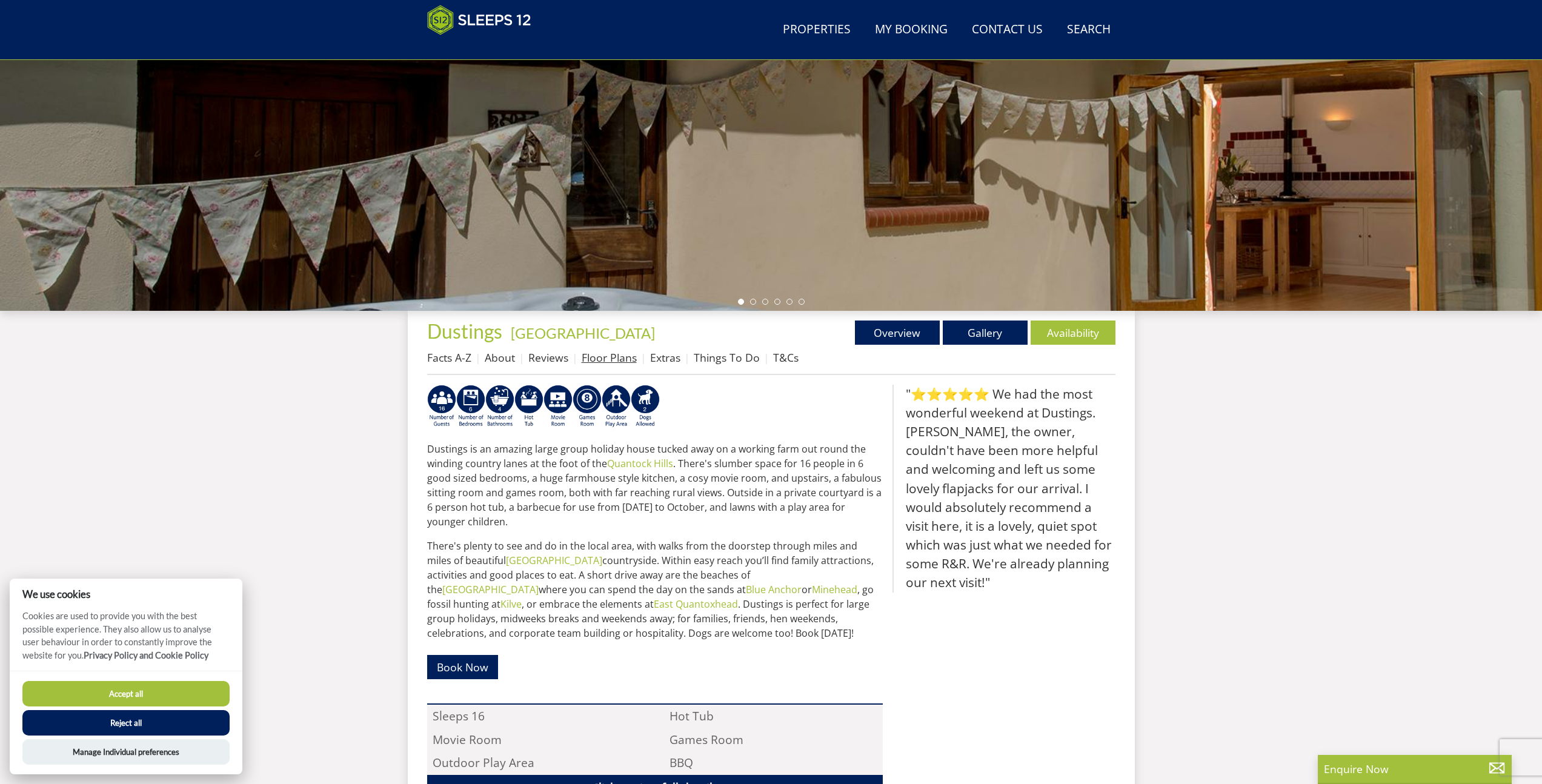
click at [597, 356] on link "Floor Plans" at bounding box center [609, 357] width 55 height 14
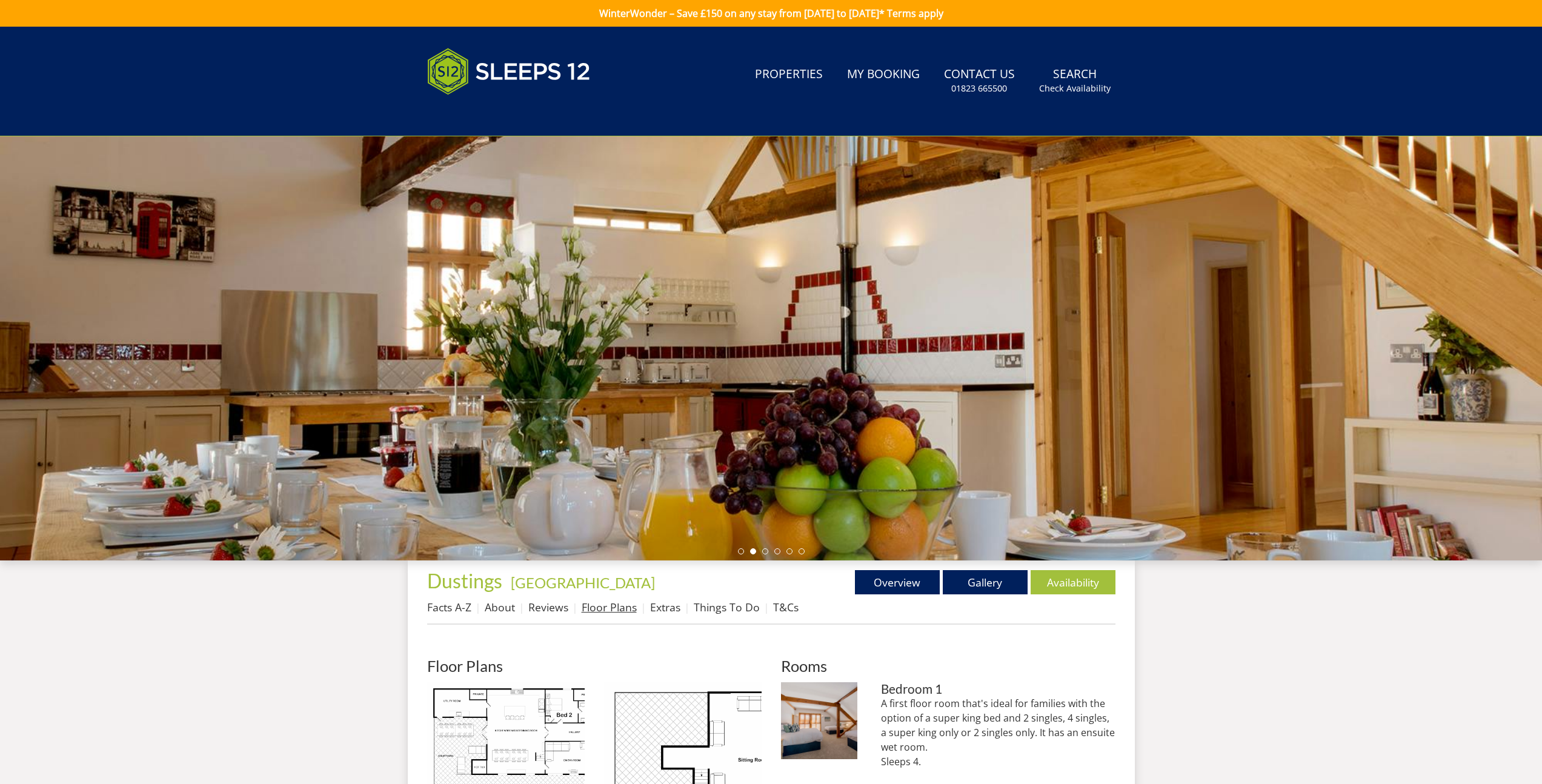
click at [606, 608] on link "Floor Plans" at bounding box center [609, 606] width 55 height 14
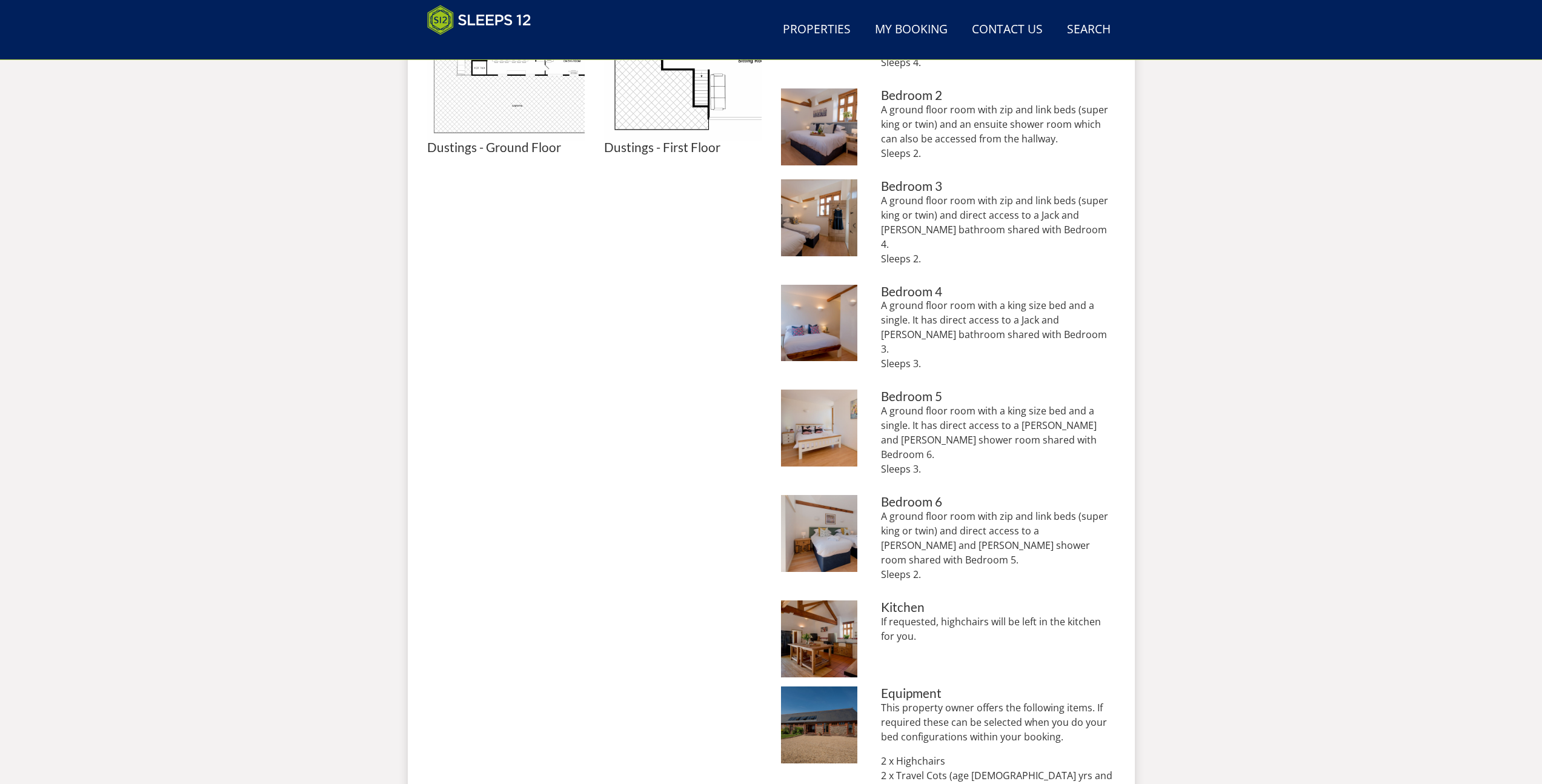
scroll to position [231, 0]
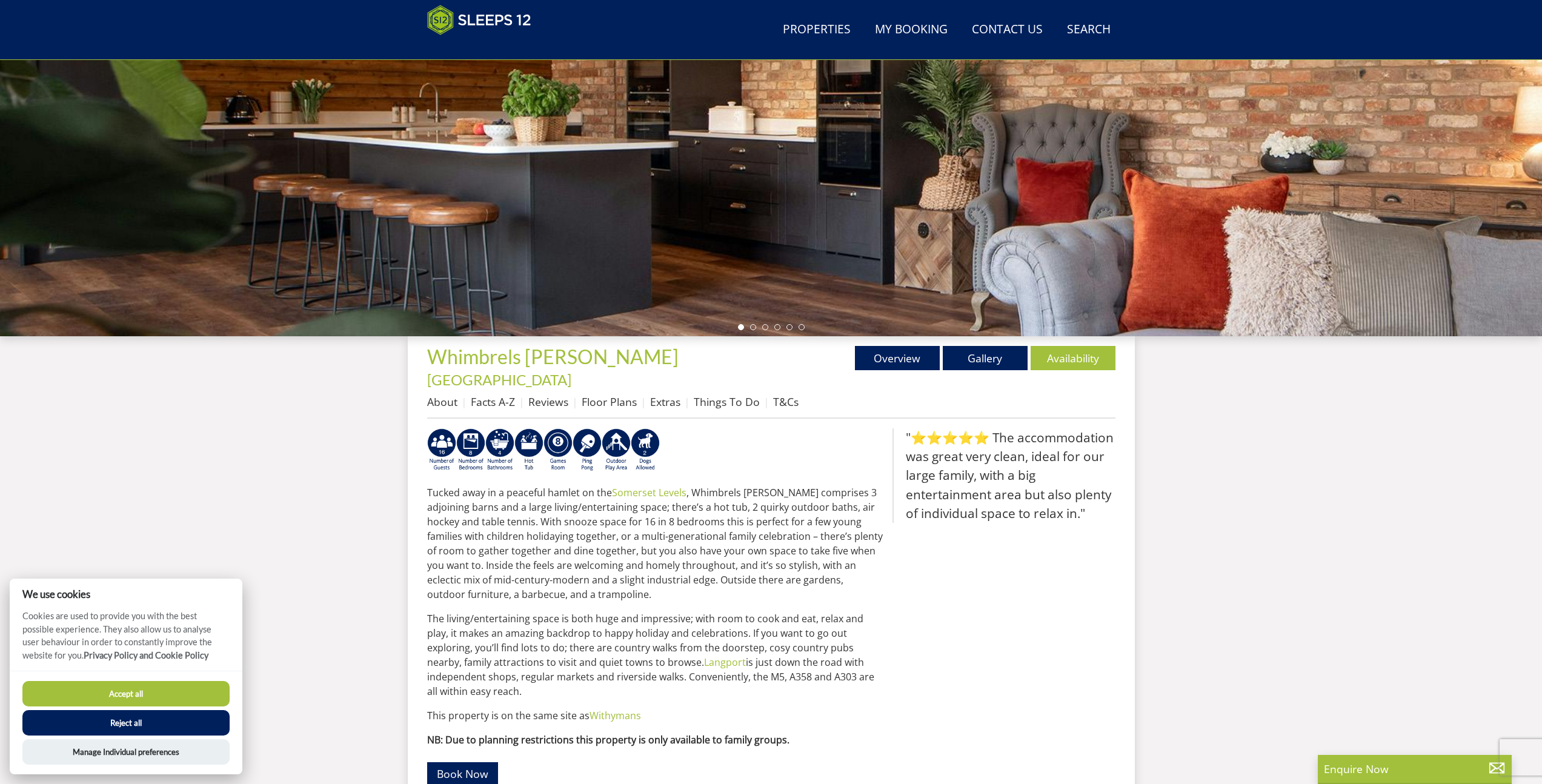
scroll to position [43, 0]
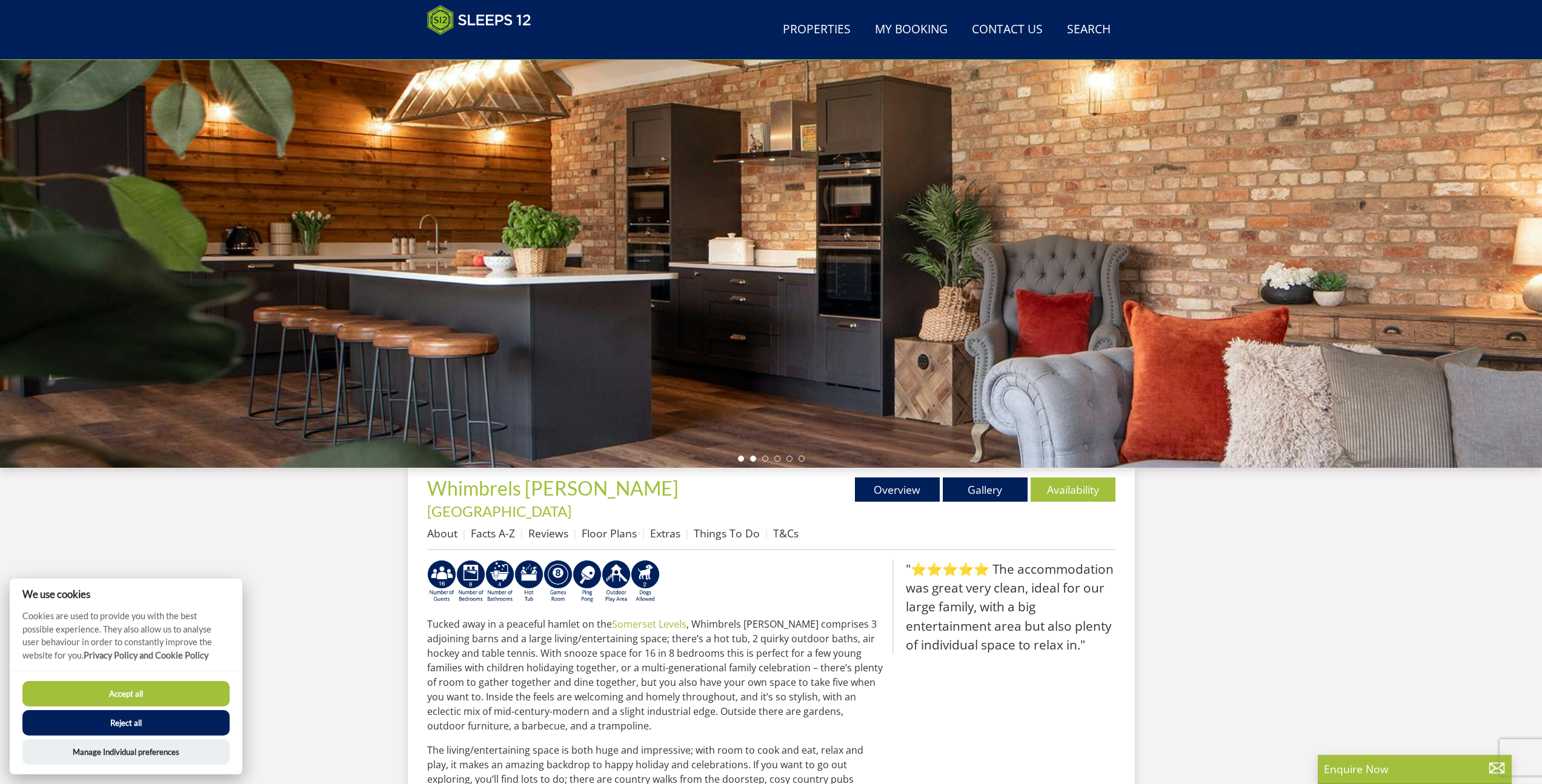
click at [754, 458] on li at bounding box center [753, 458] width 6 height 6
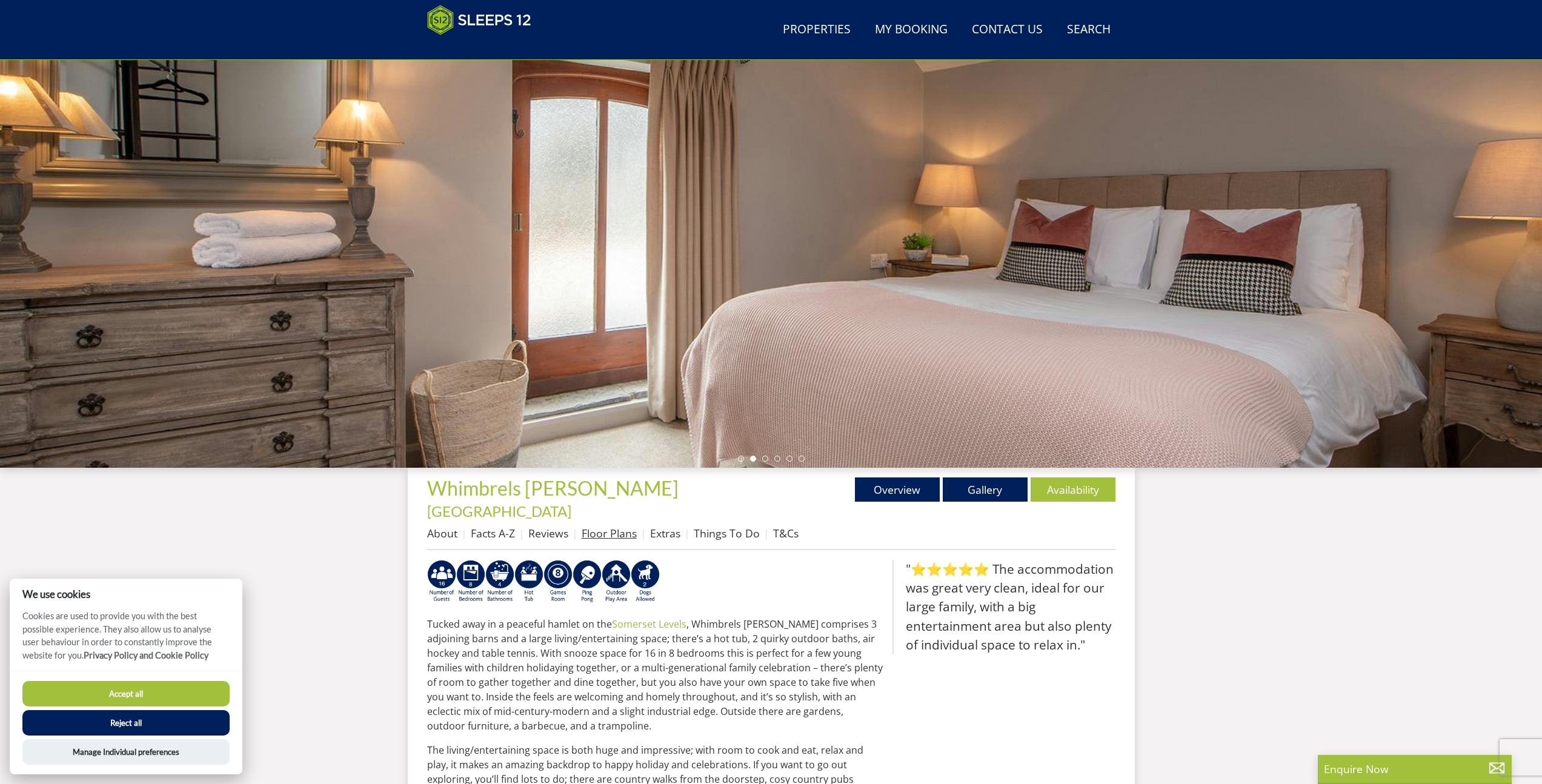
click at [601, 526] on link "Floor Plans" at bounding box center [609, 533] width 55 height 14
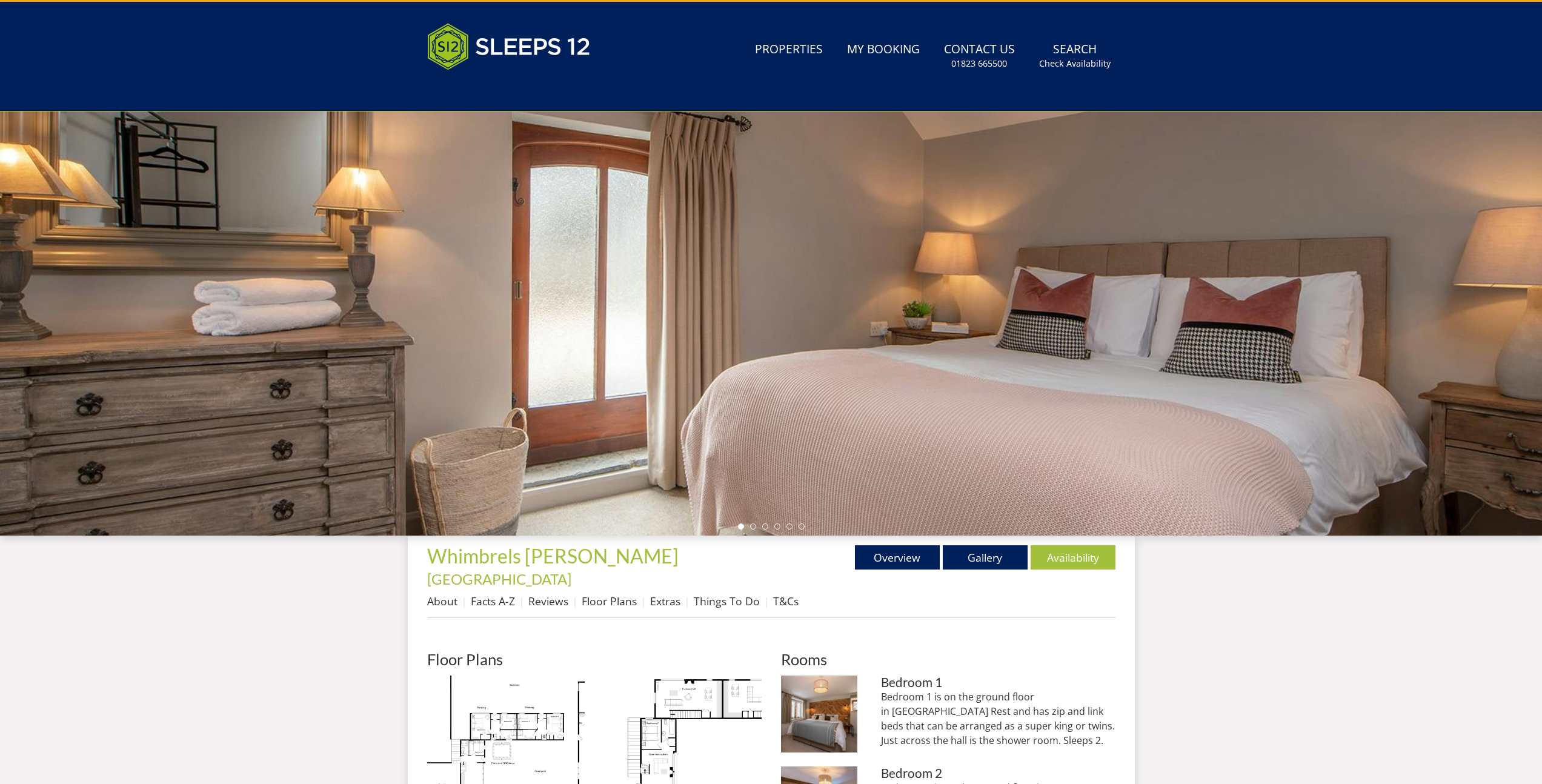
scroll to position [248, 0]
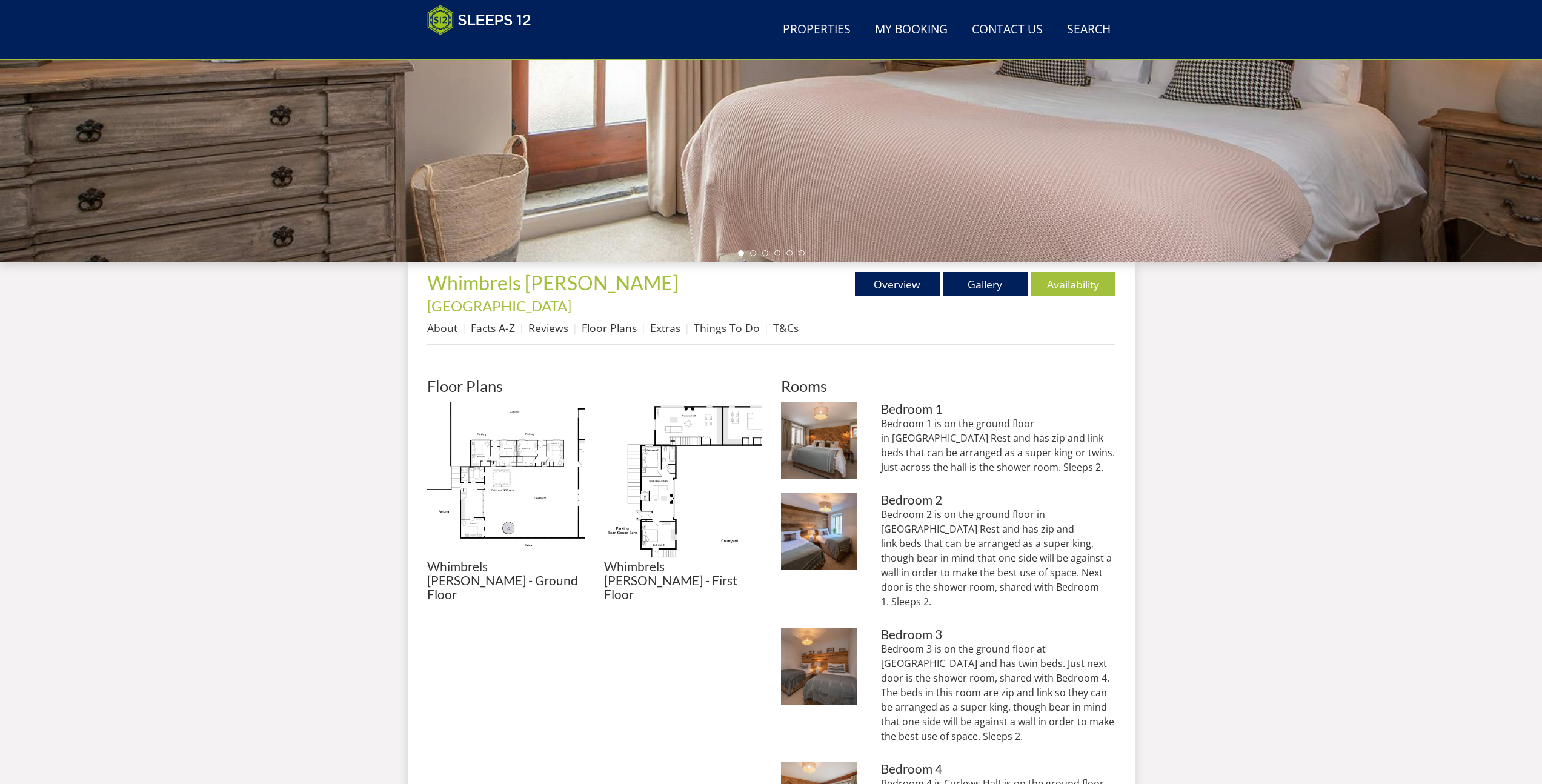
click at [727, 321] on link "Things To Do" at bounding box center [727, 327] width 66 height 14
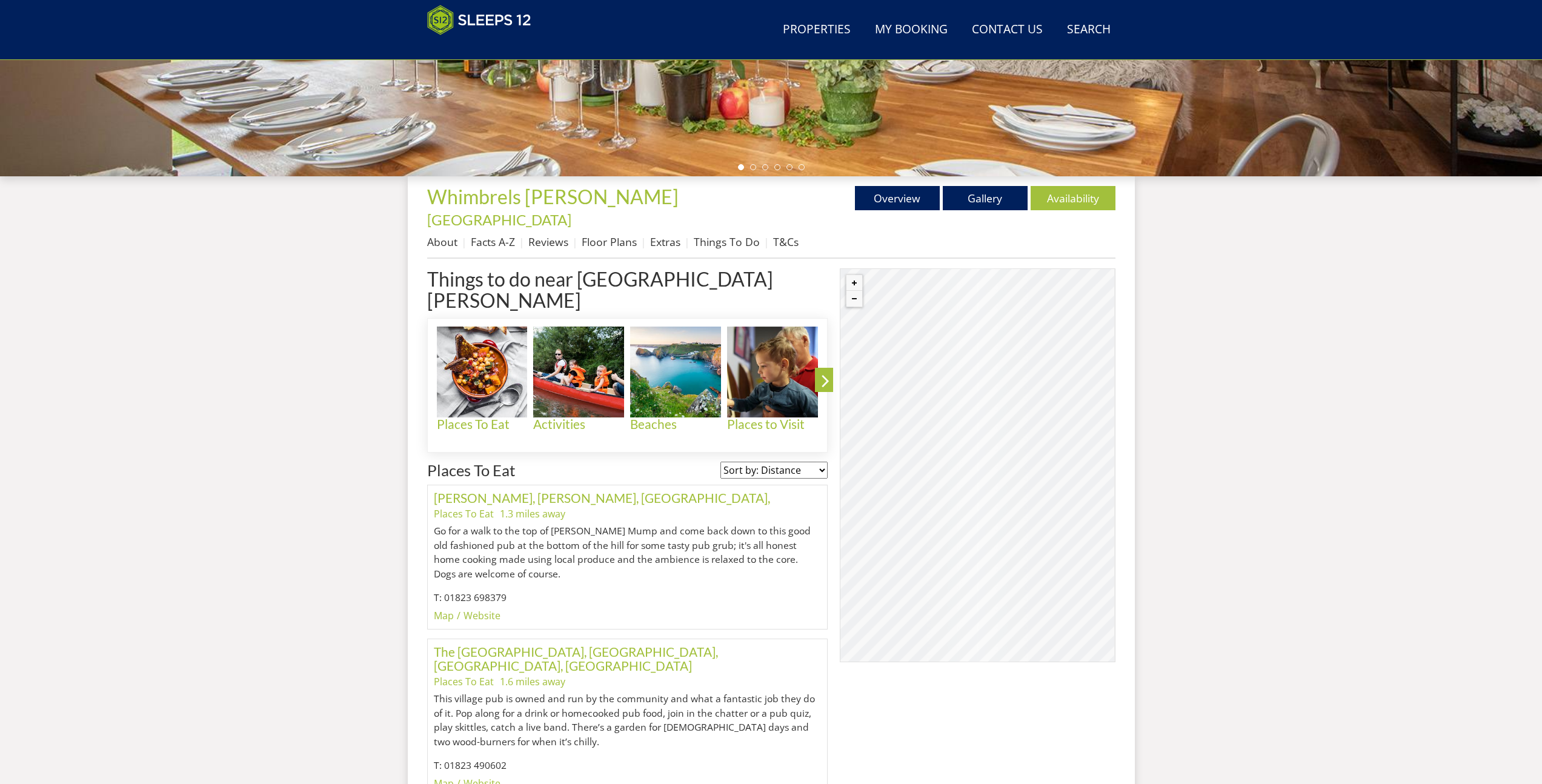
scroll to position [264, 0]
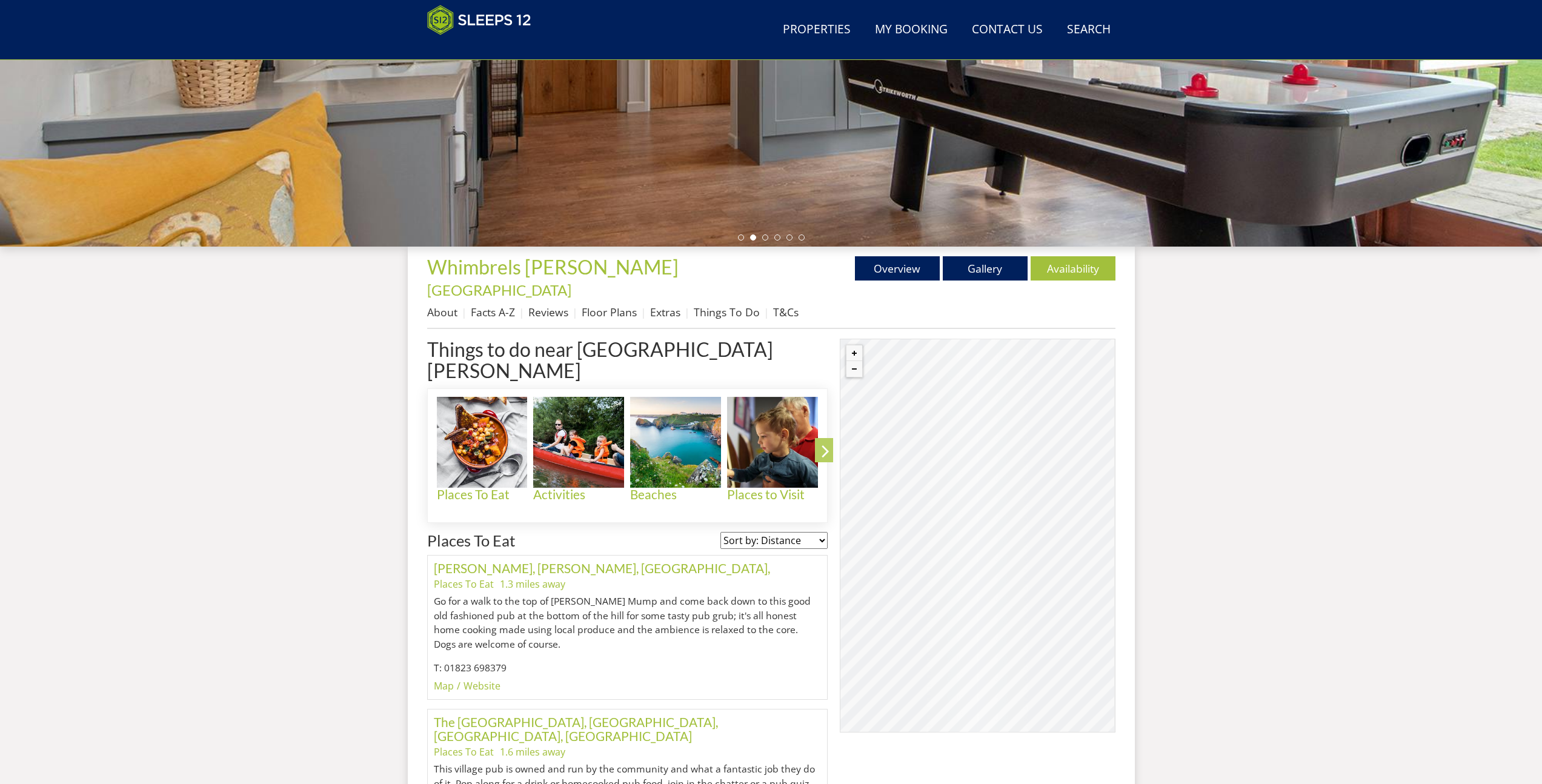
click at [822, 439] on icon at bounding box center [826, 453] width 21 height 29
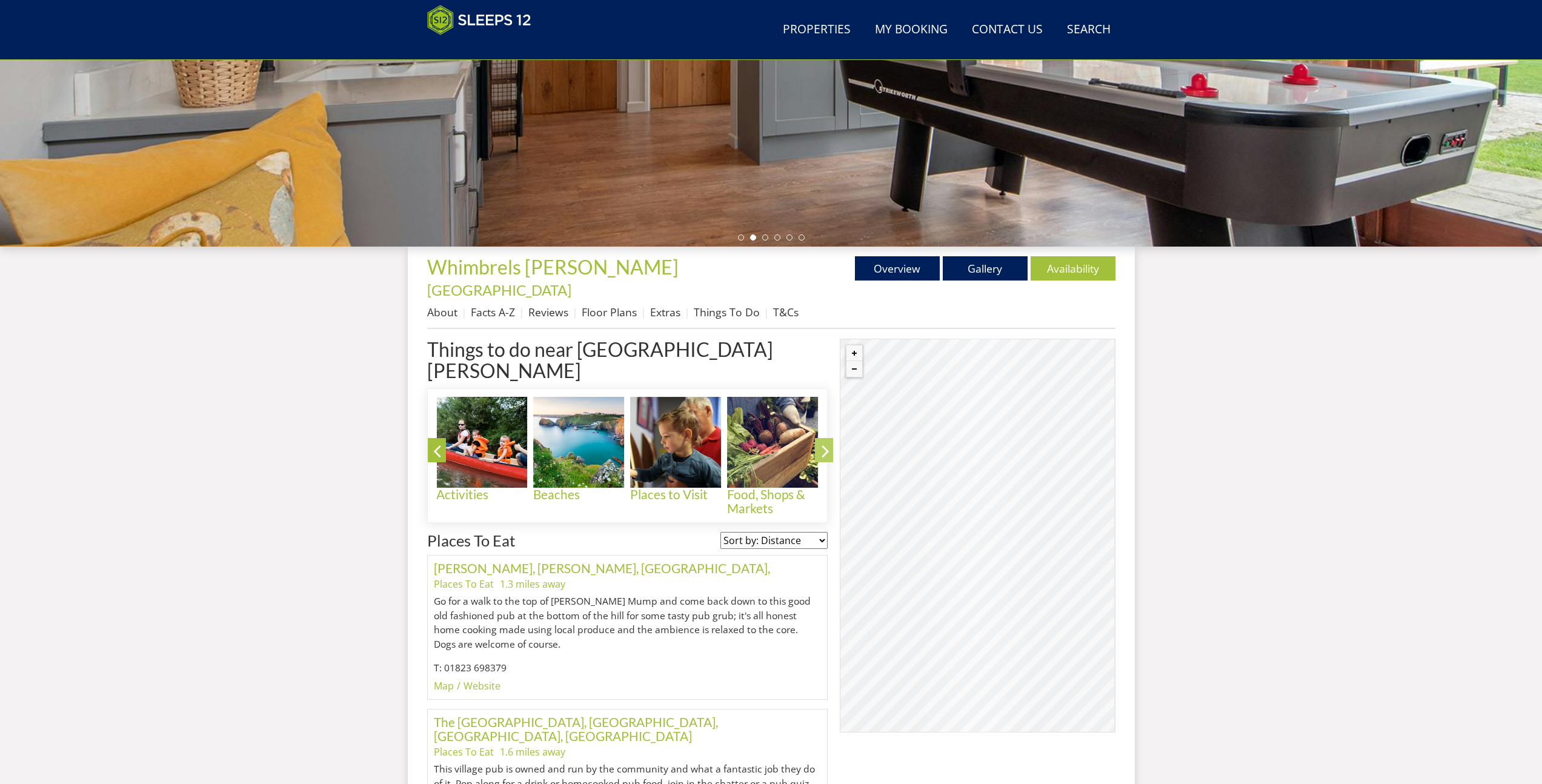
click at [822, 439] on icon at bounding box center [826, 453] width 21 height 29
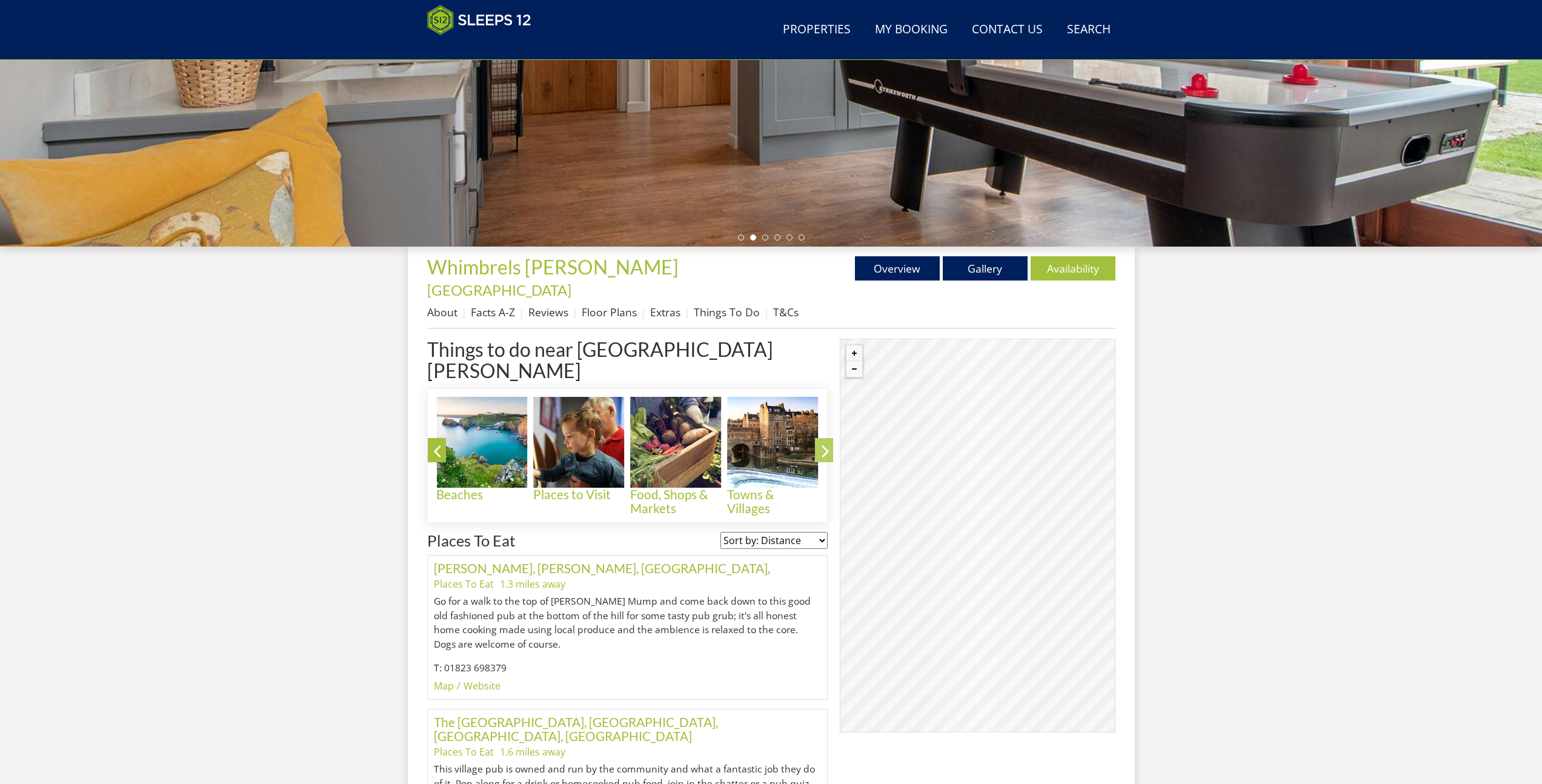
click at [822, 439] on icon at bounding box center [826, 453] width 21 height 29
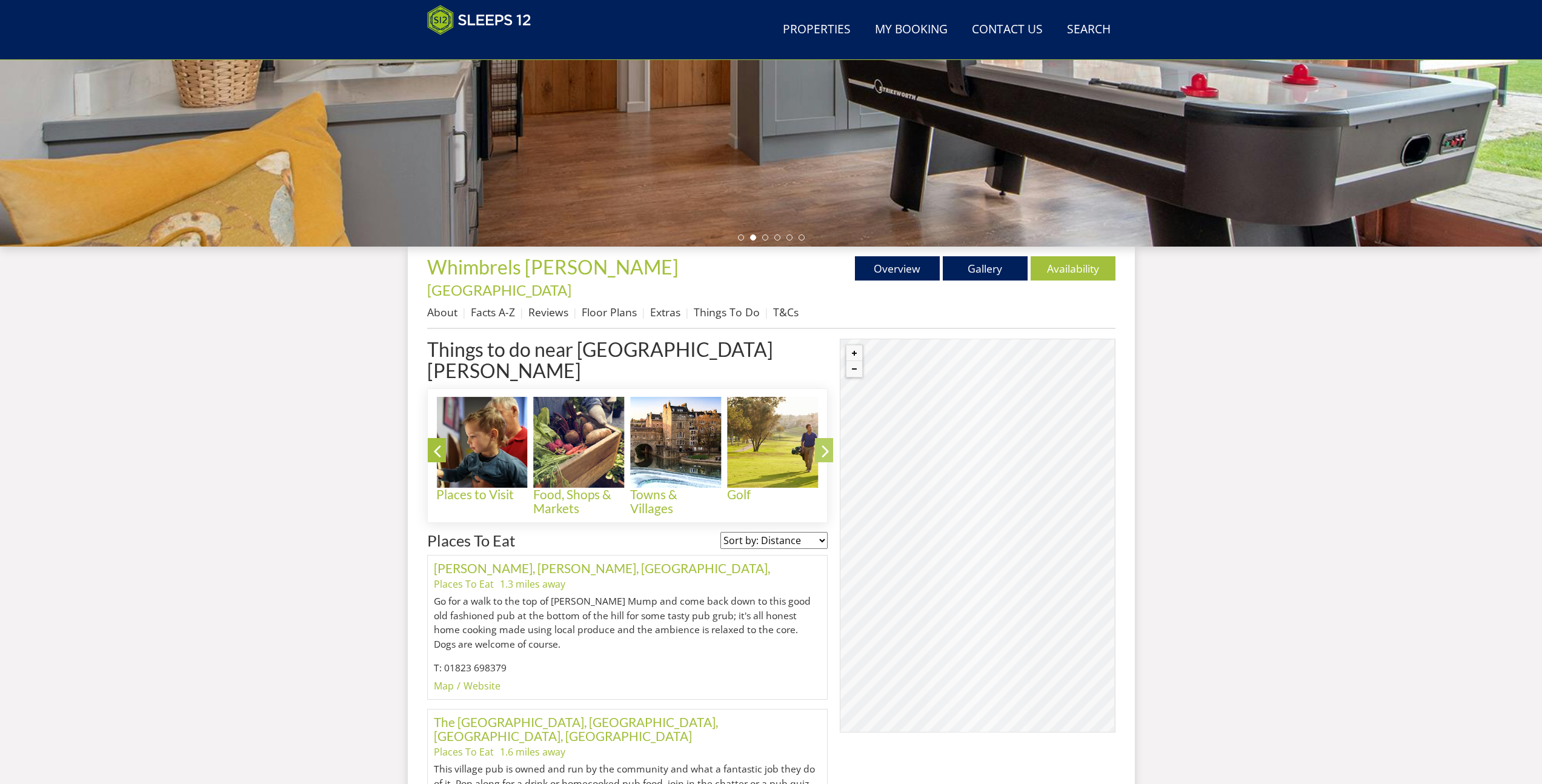
click at [822, 439] on icon at bounding box center [826, 453] width 21 height 29
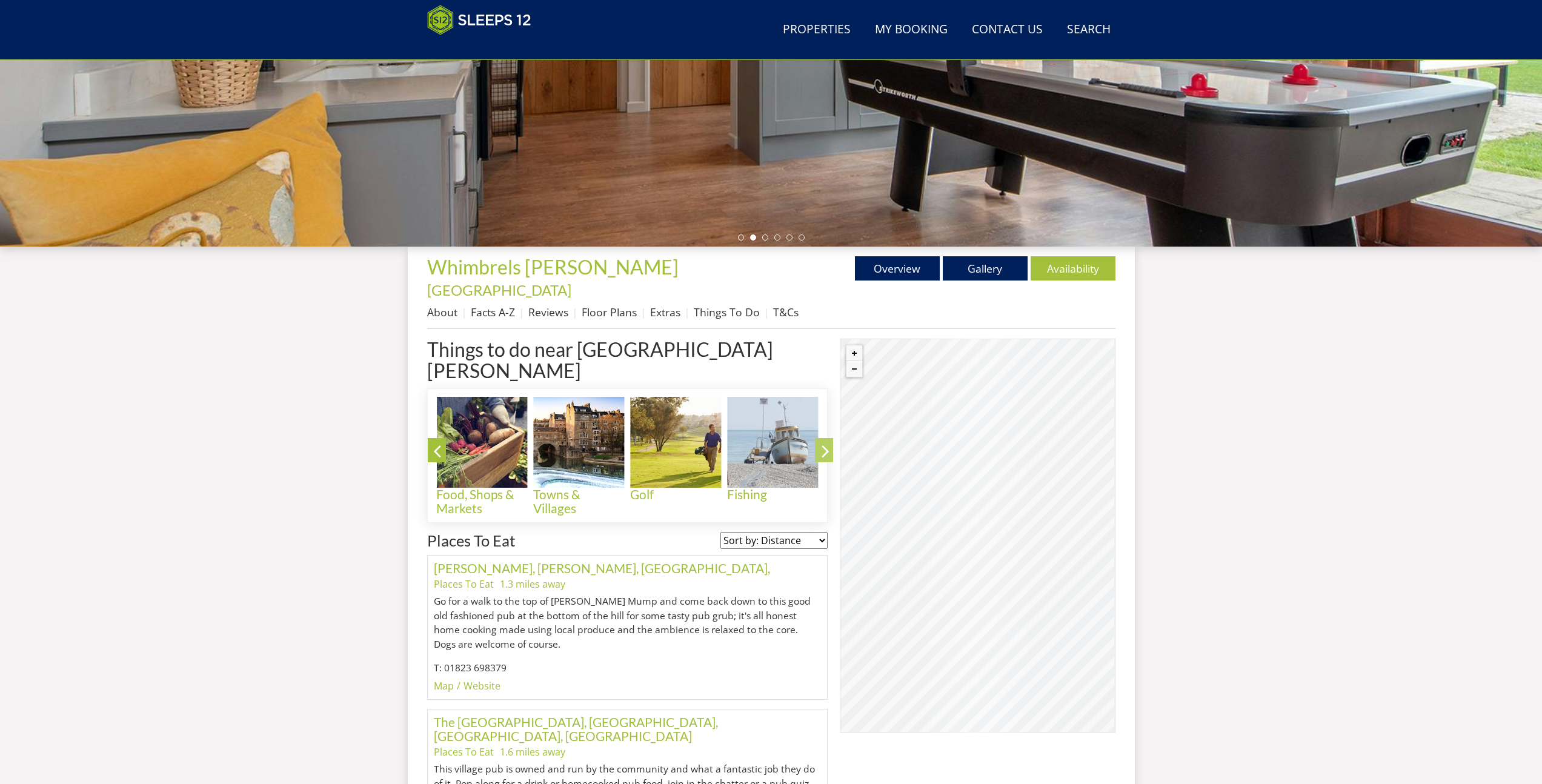
click at [822, 439] on icon at bounding box center [826, 453] width 21 height 29
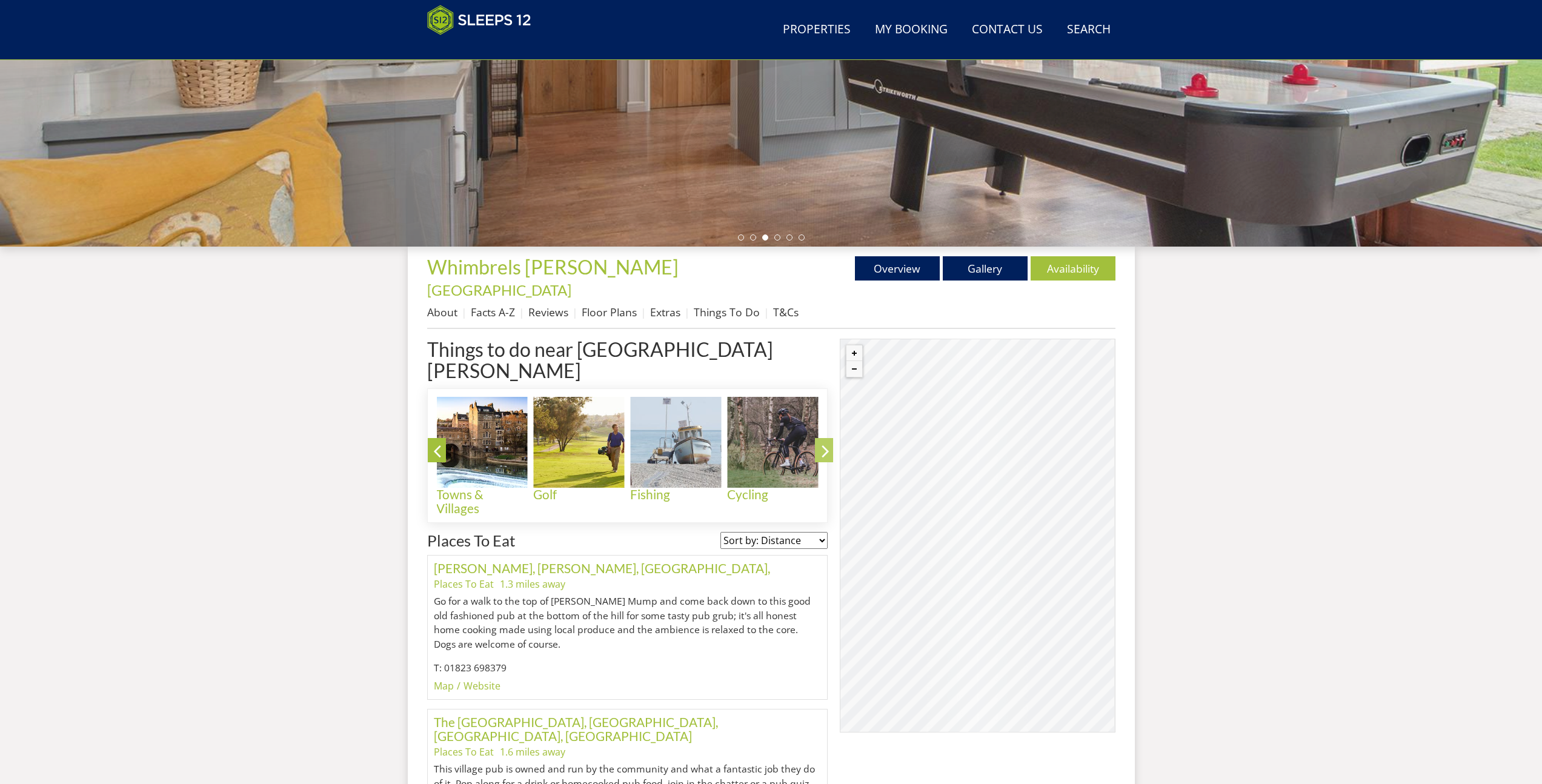
click at [822, 439] on icon at bounding box center [826, 453] width 21 height 29
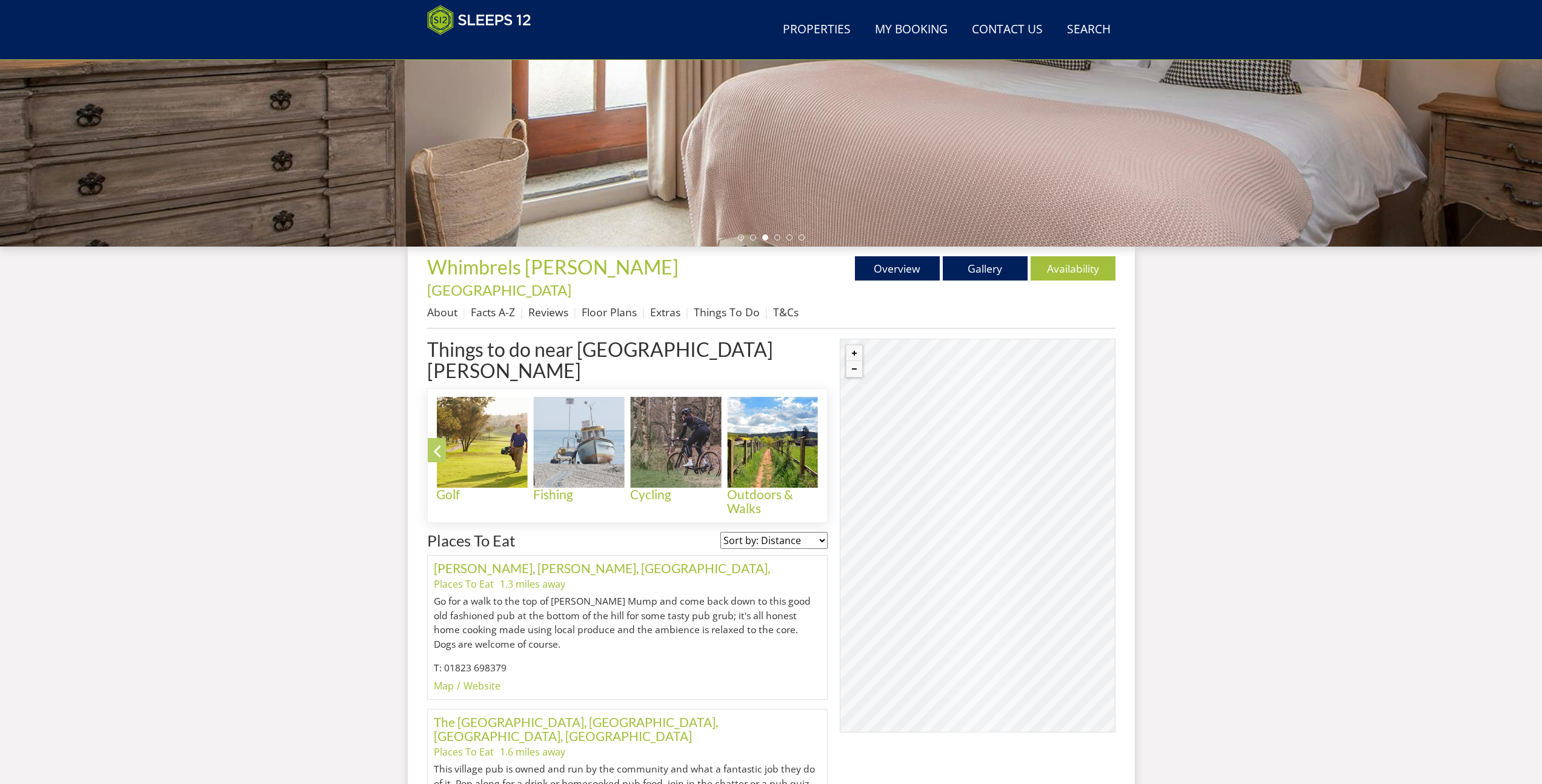
click at [436, 439] on icon at bounding box center [437, 453] width 21 height 29
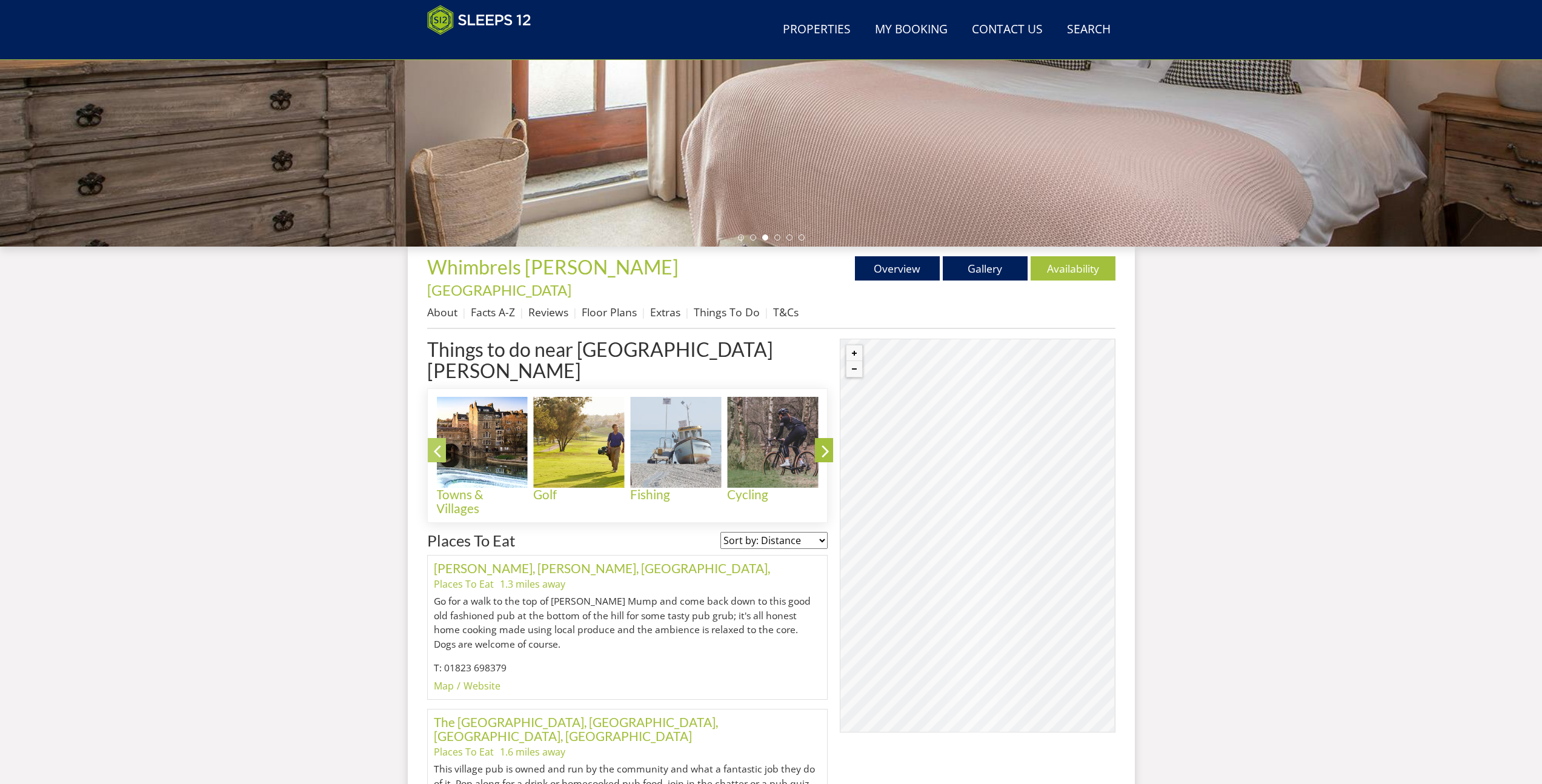
click at [436, 439] on icon at bounding box center [437, 453] width 21 height 29
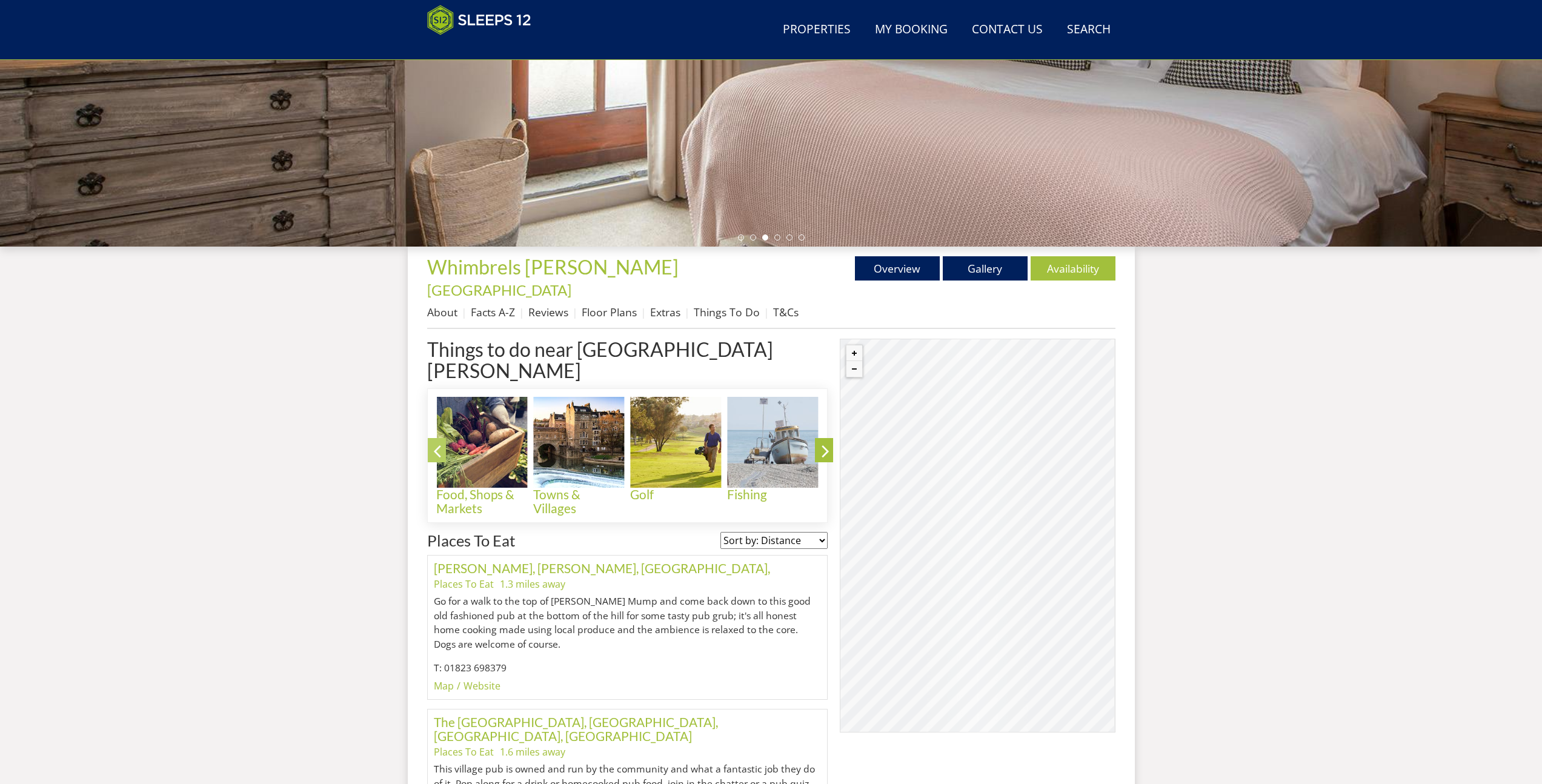
click at [436, 439] on icon at bounding box center [437, 453] width 21 height 29
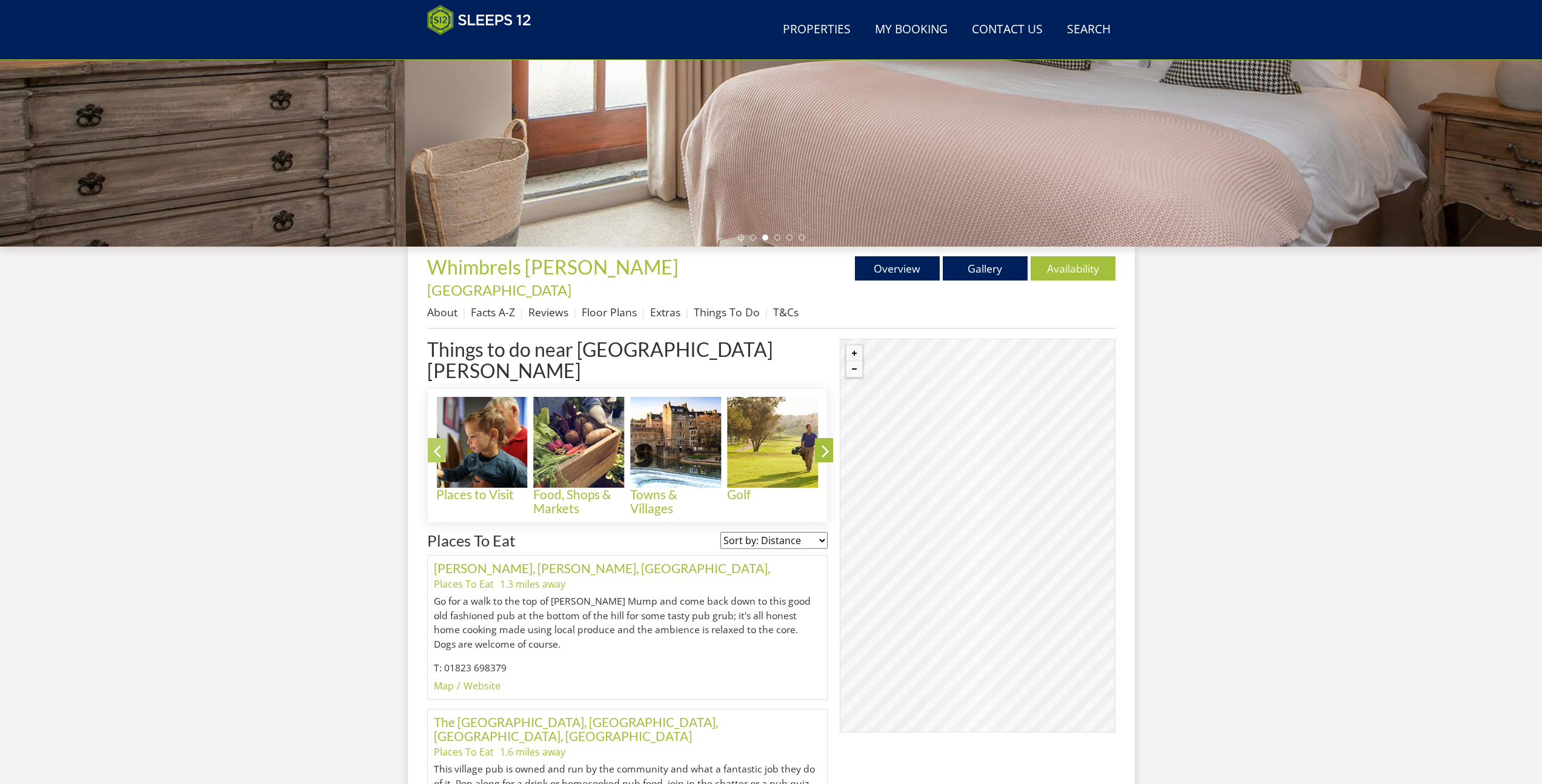
click at [436, 439] on icon at bounding box center [437, 453] width 21 height 29
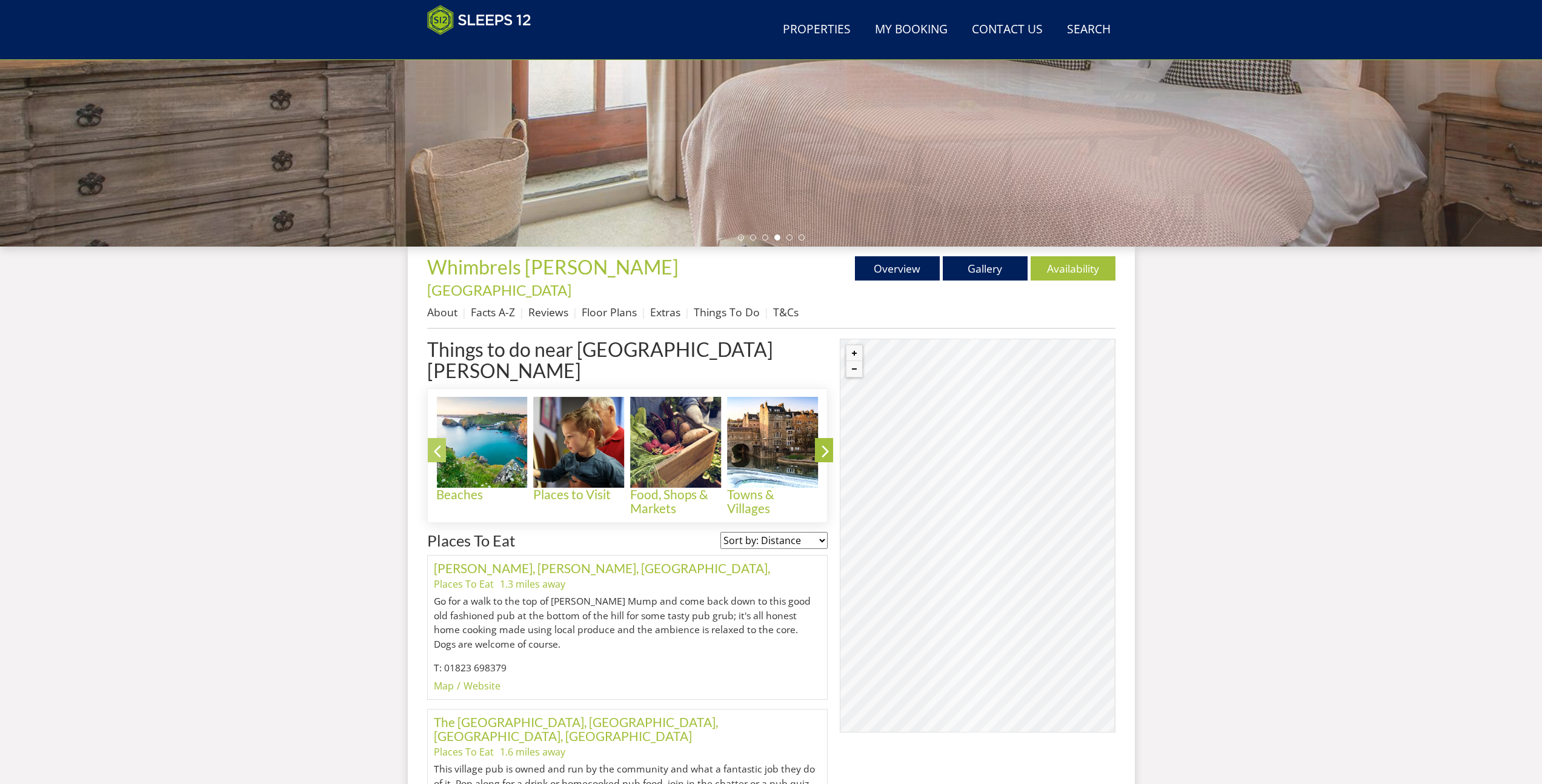
click at [436, 439] on icon at bounding box center [437, 453] width 21 height 29
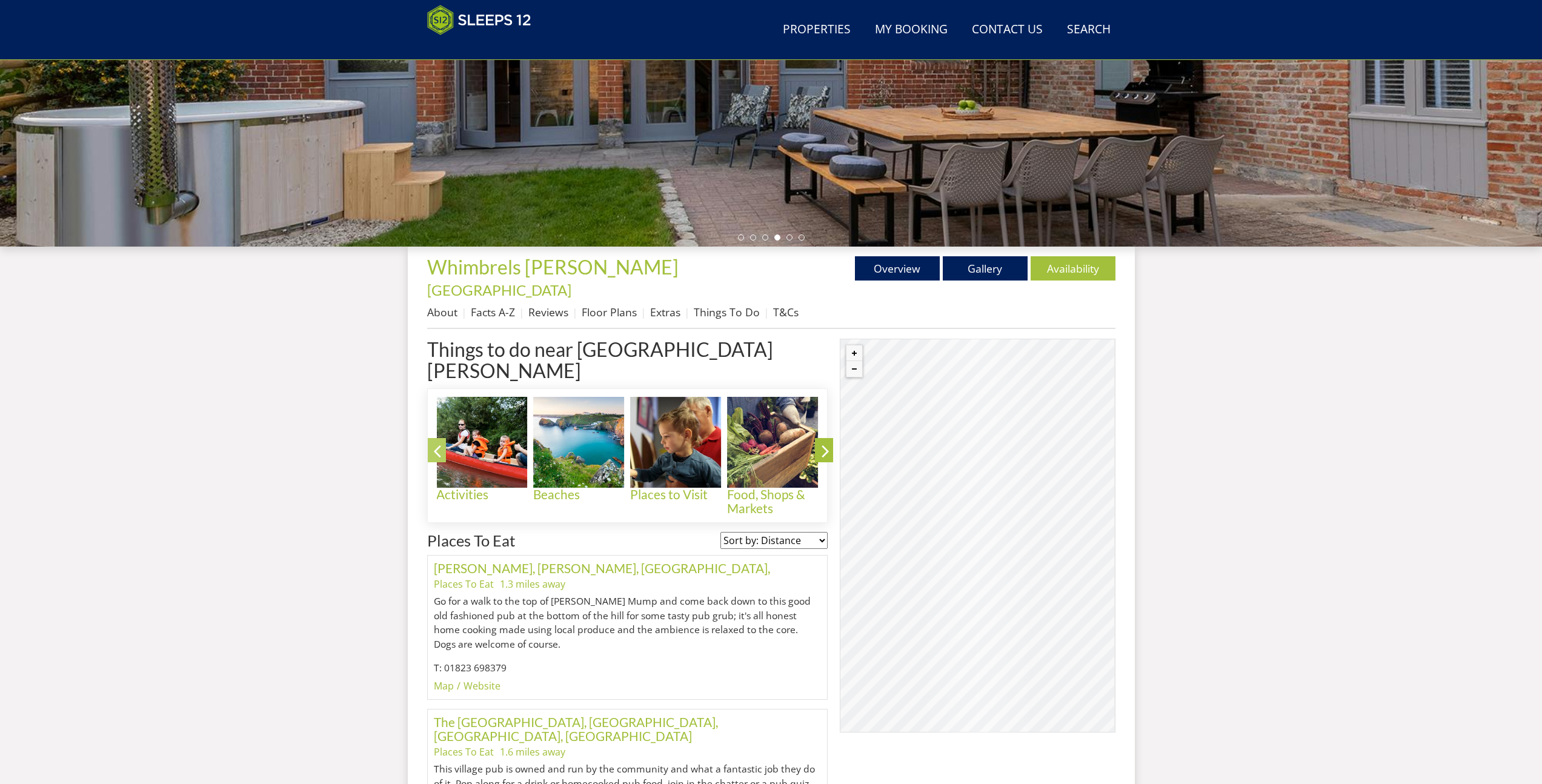
click at [436, 439] on icon at bounding box center [437, 453] width 21 height 29
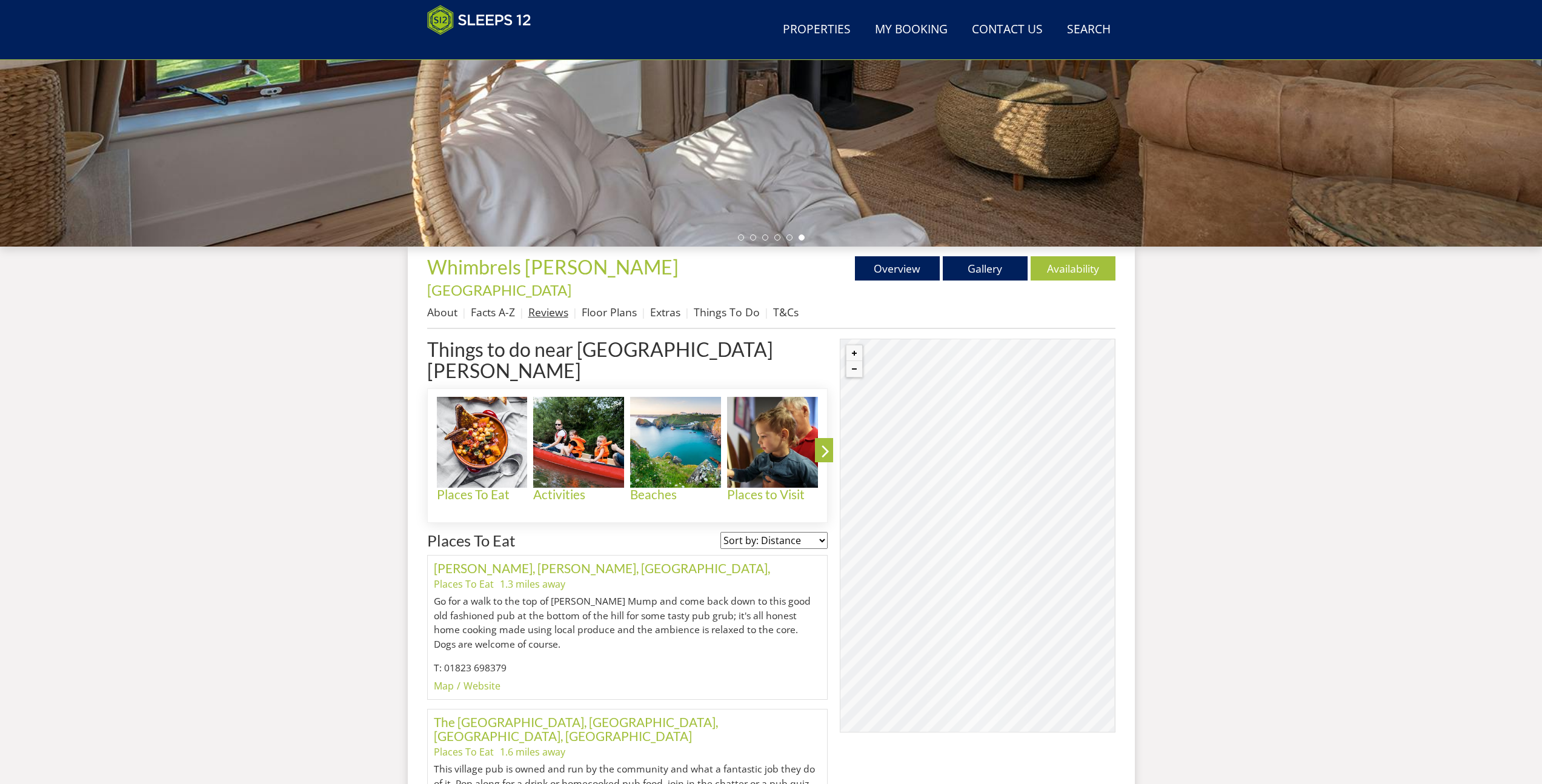
click at [550, 304] on link "Reviews" at bounding box center [549, 311] width 40 height 14
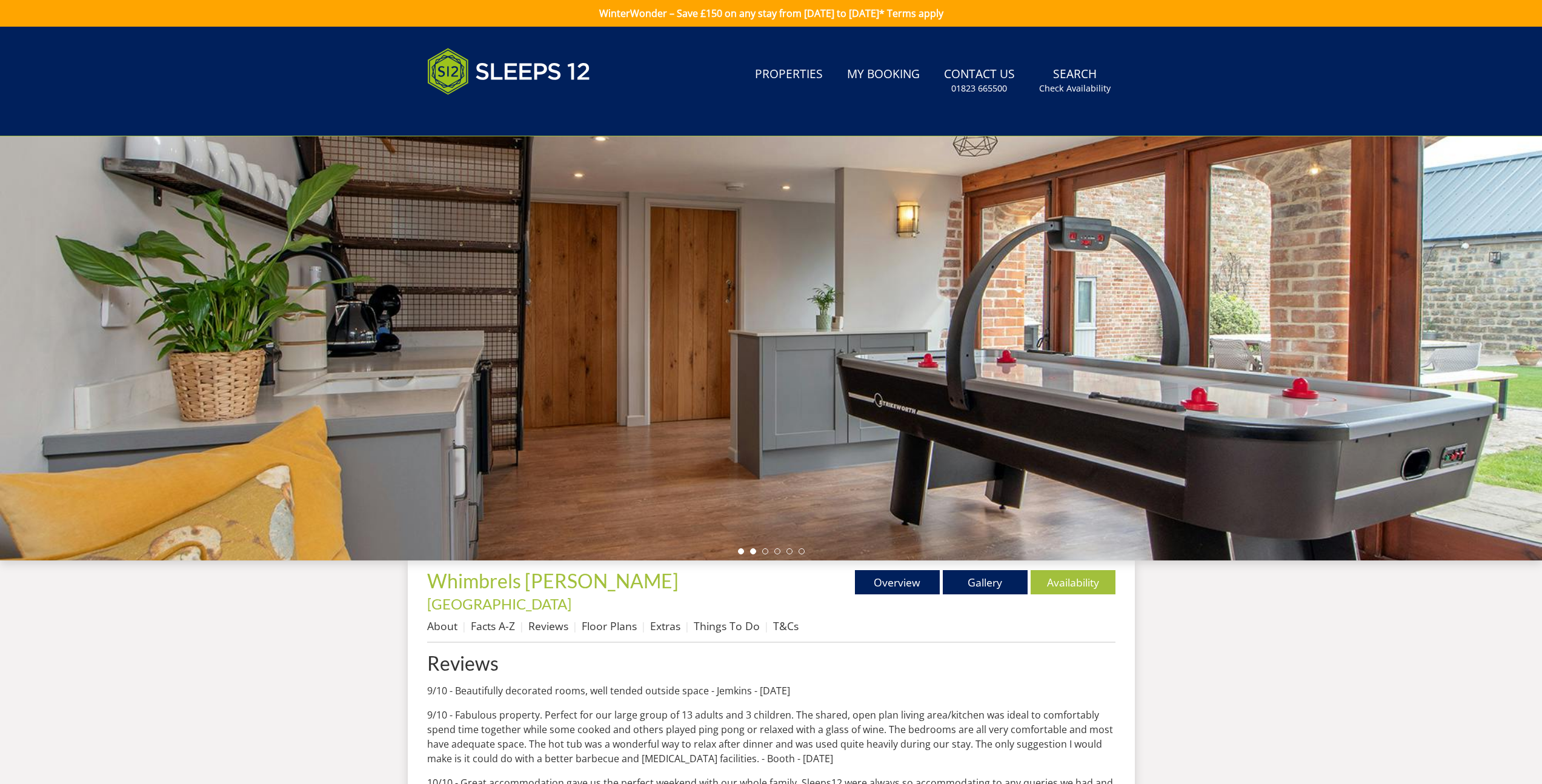
click at [753, 552] on li at bounding box center [753, 551] width 6 height 6
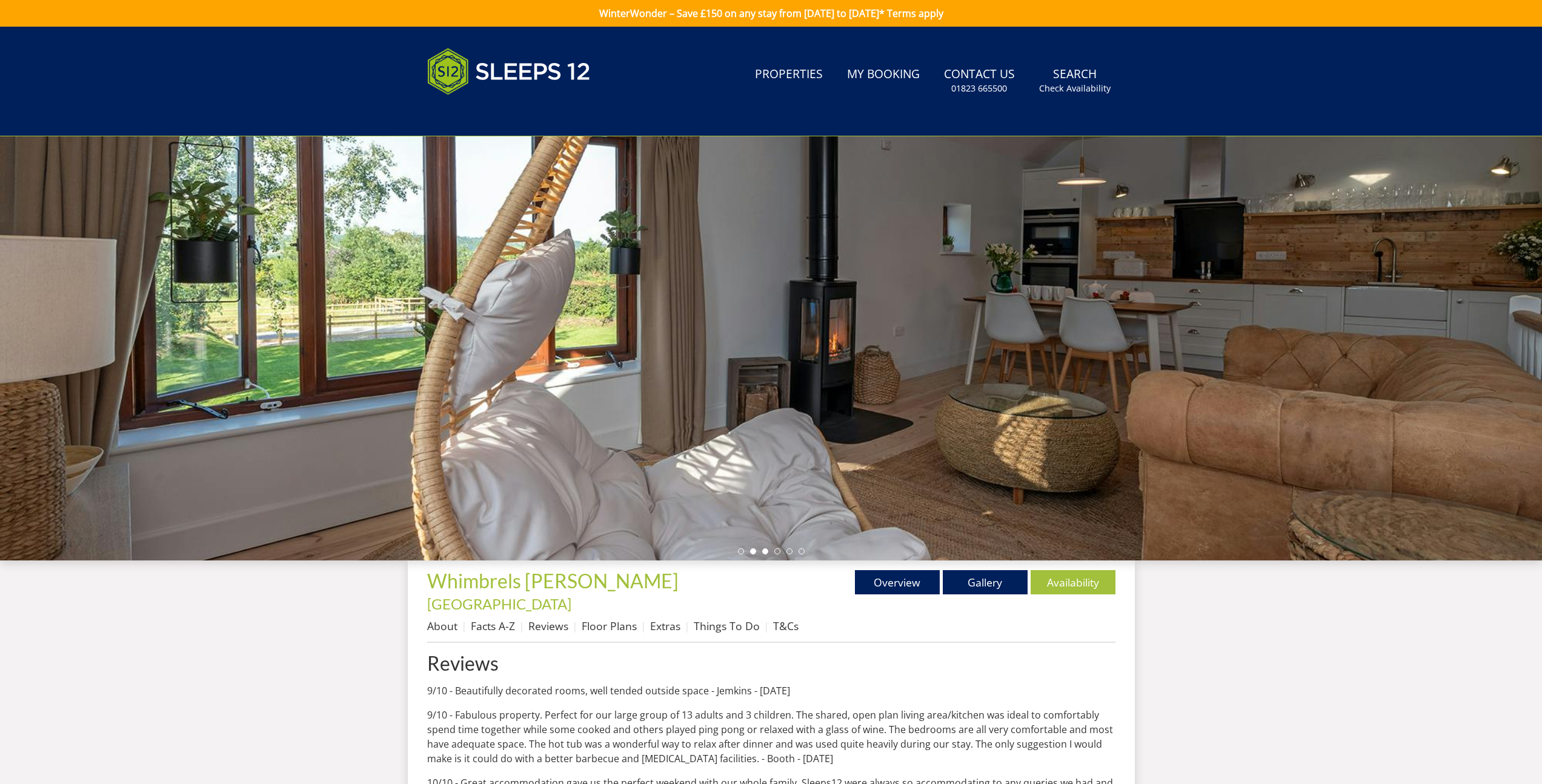
click at [764, 551] on li at bounding box center [766, 551] width 6 height 6
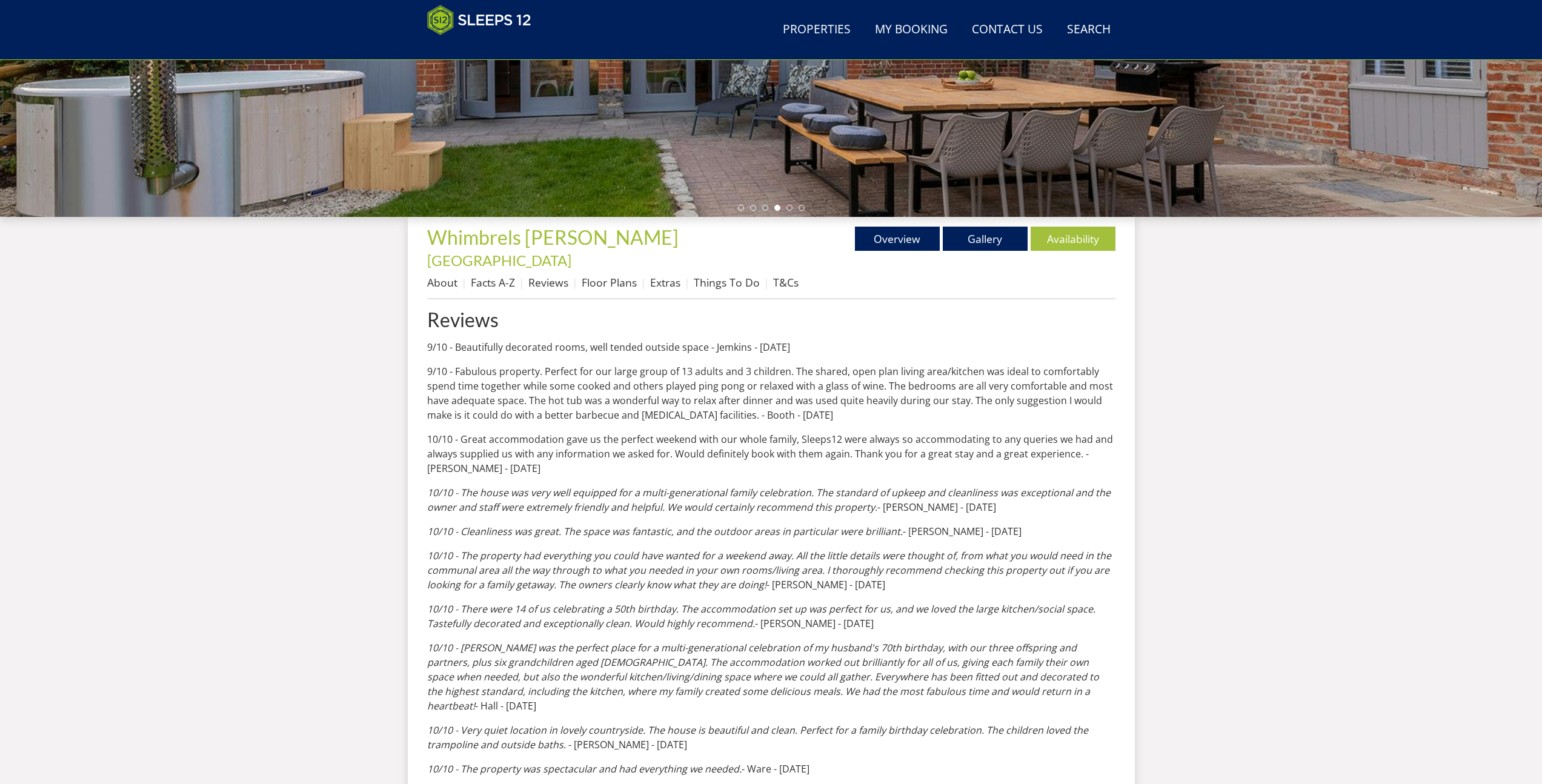
scroll to position [293, 0]
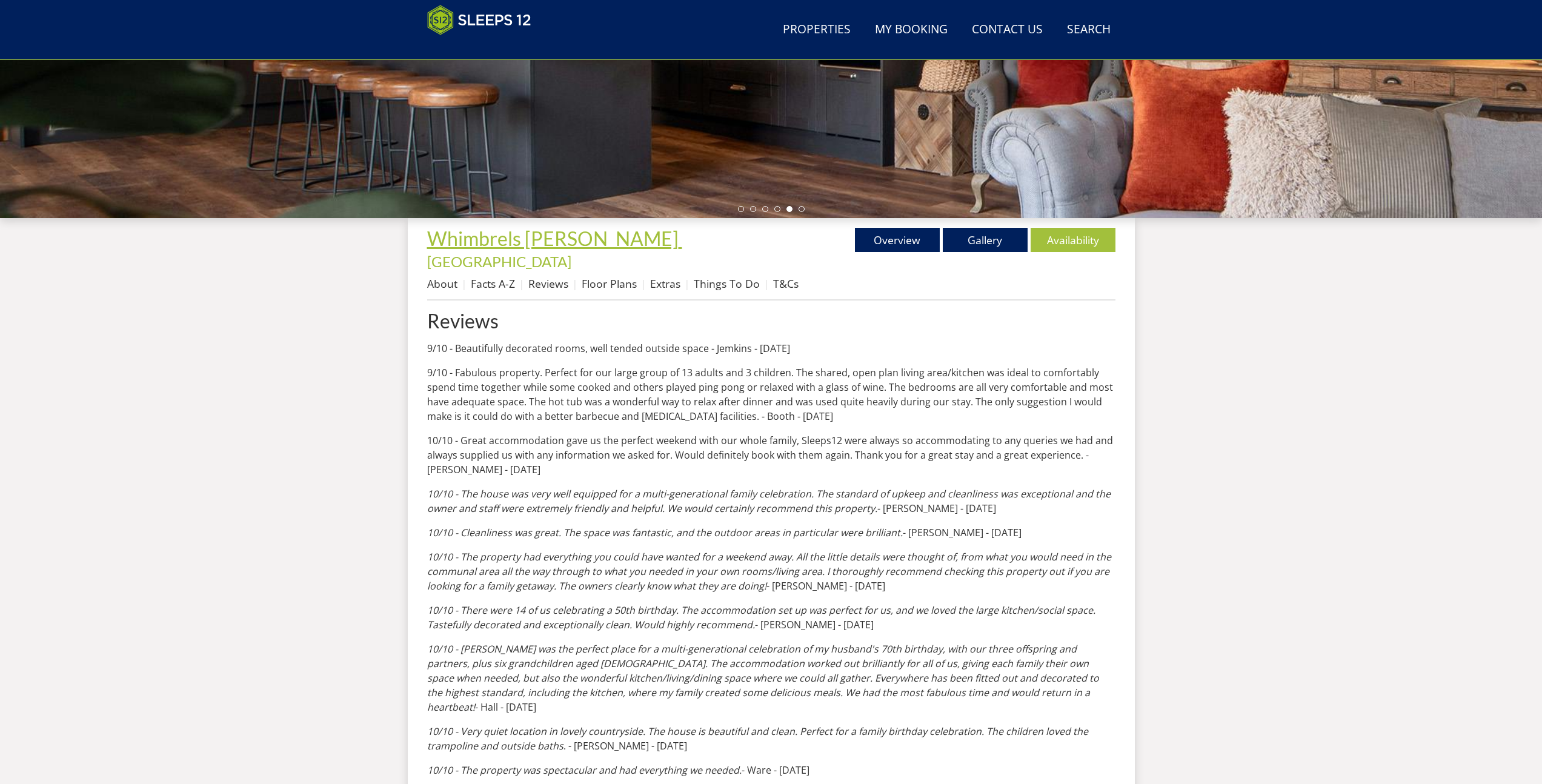
click at [531, 237] on span "Whimbrels [PERSON_NAME]" at bounding box center [553, 238] width 251 height 24
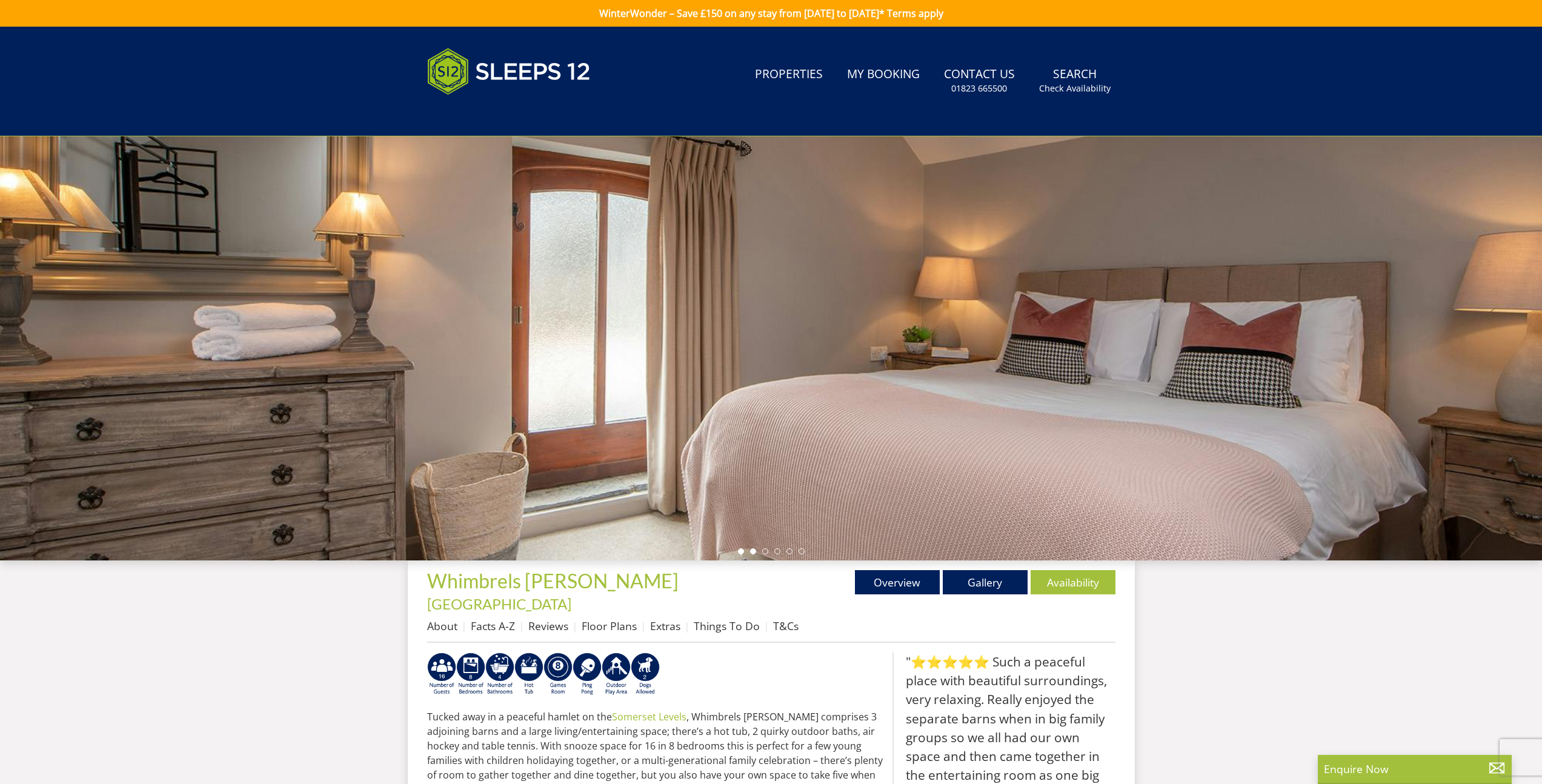
click at [753, 550] on li at bounding box center [753, 551] width 6 height 6
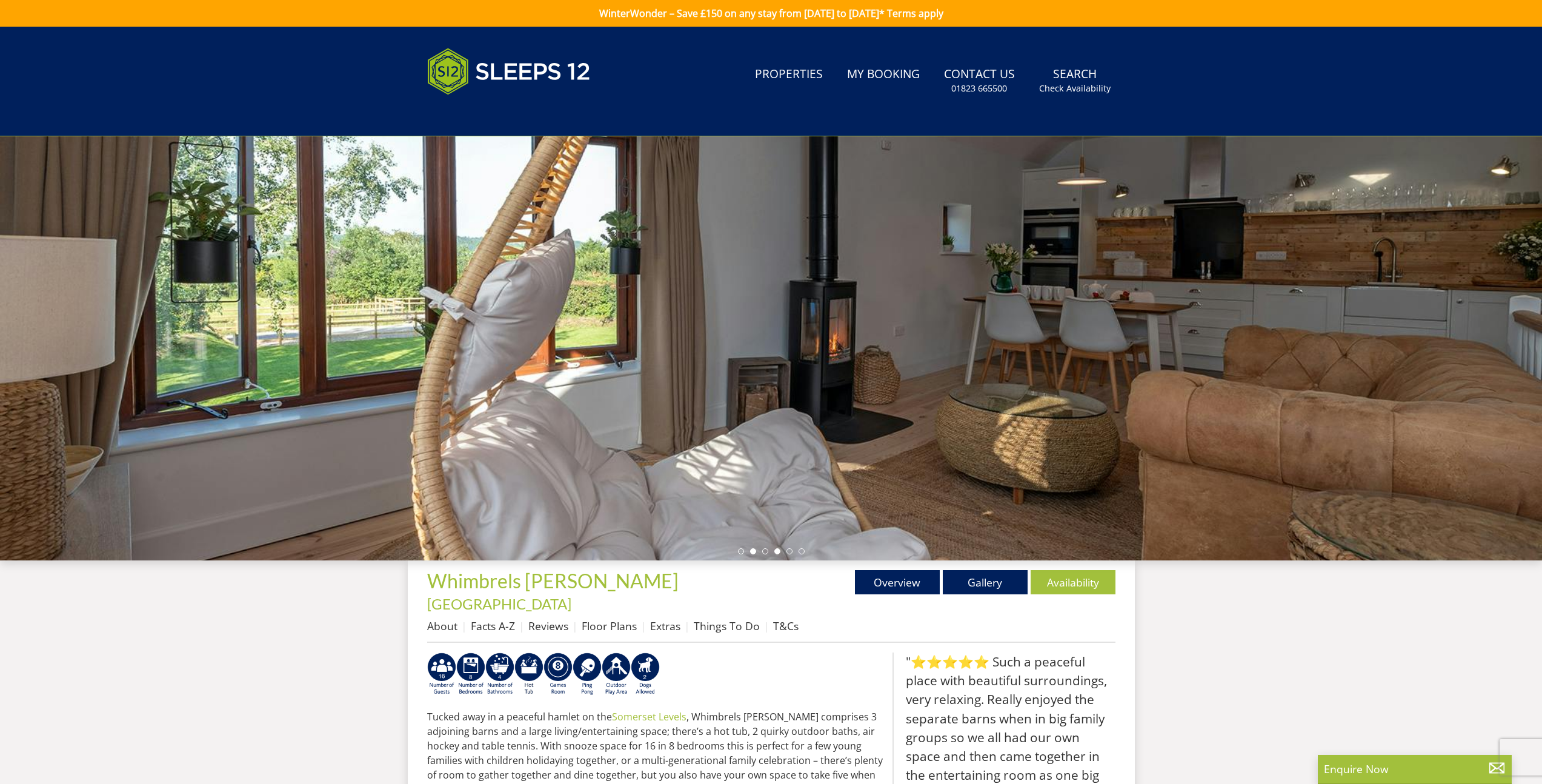
click at [778, 551] on li at bounding box center [778, 551] width 6 height 6
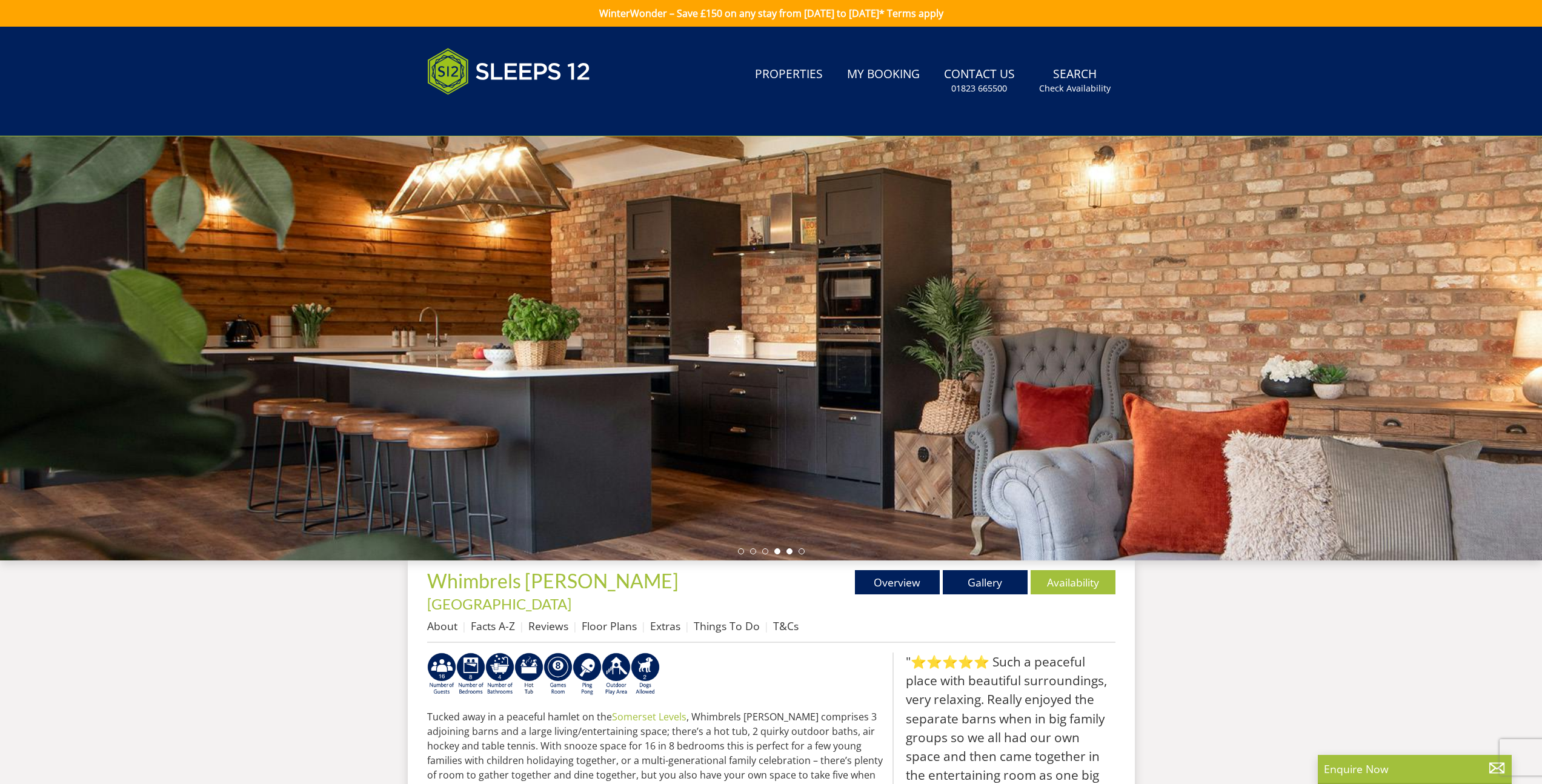
click at [788, 552] on li at bounding box center [789, 551] width 6 height 6
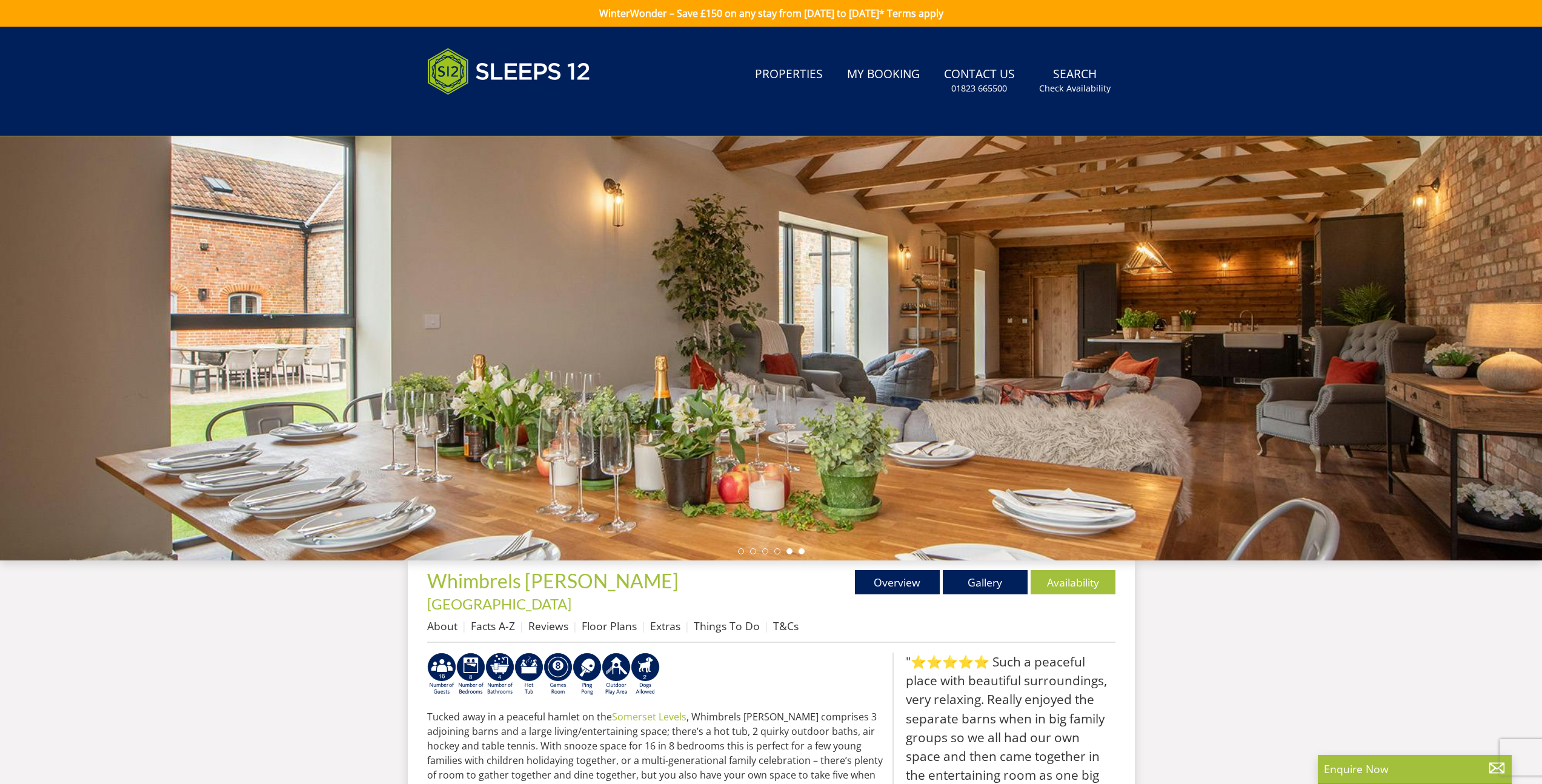
click at [804, 551] on li at bounding box center [802, 551] width 6 height 6
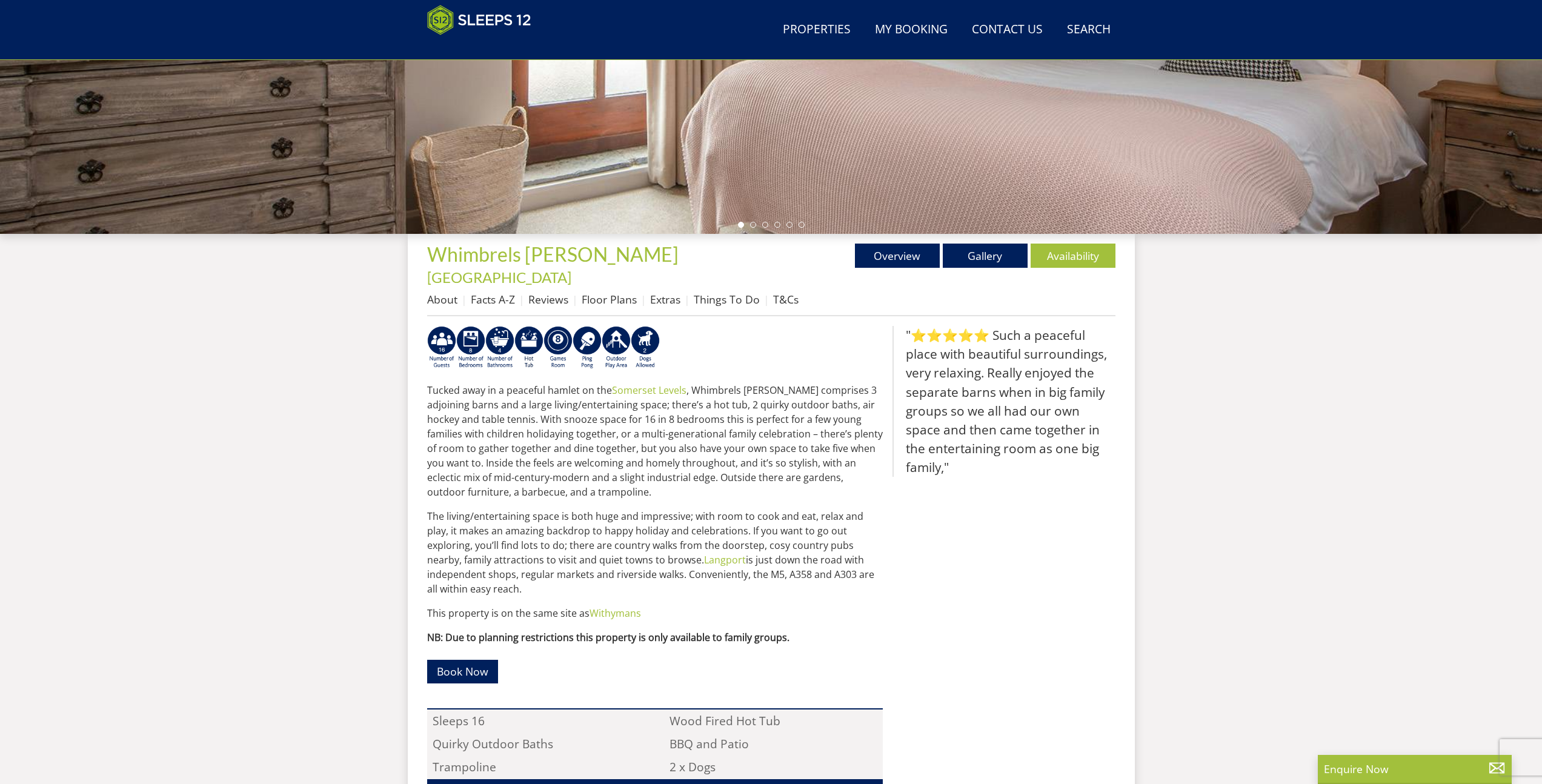
scroll to position [262, 0]
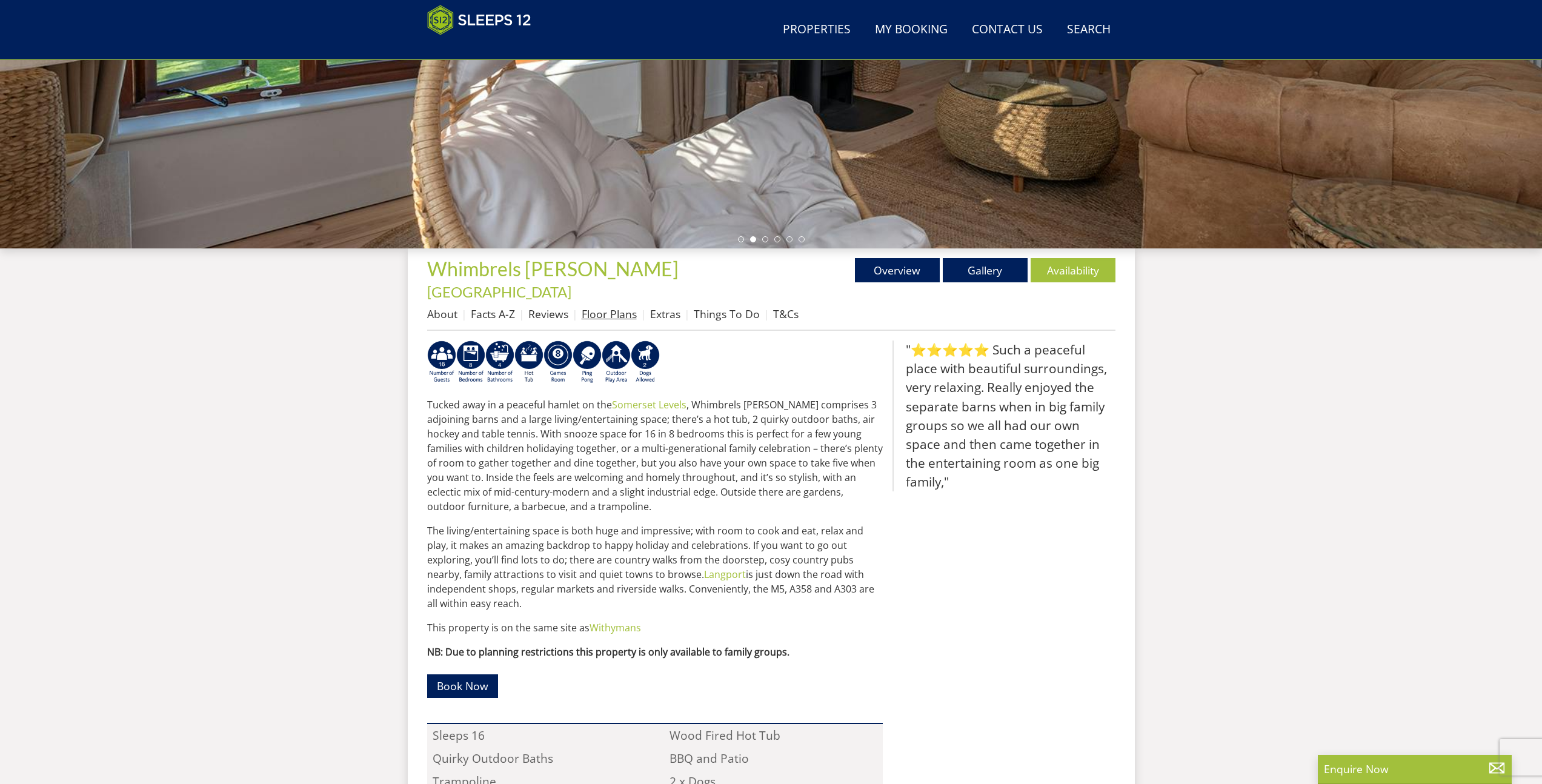
click at [597, 306] on link "Floor Plans" at bounding box center [609, 313] width 55 height 14
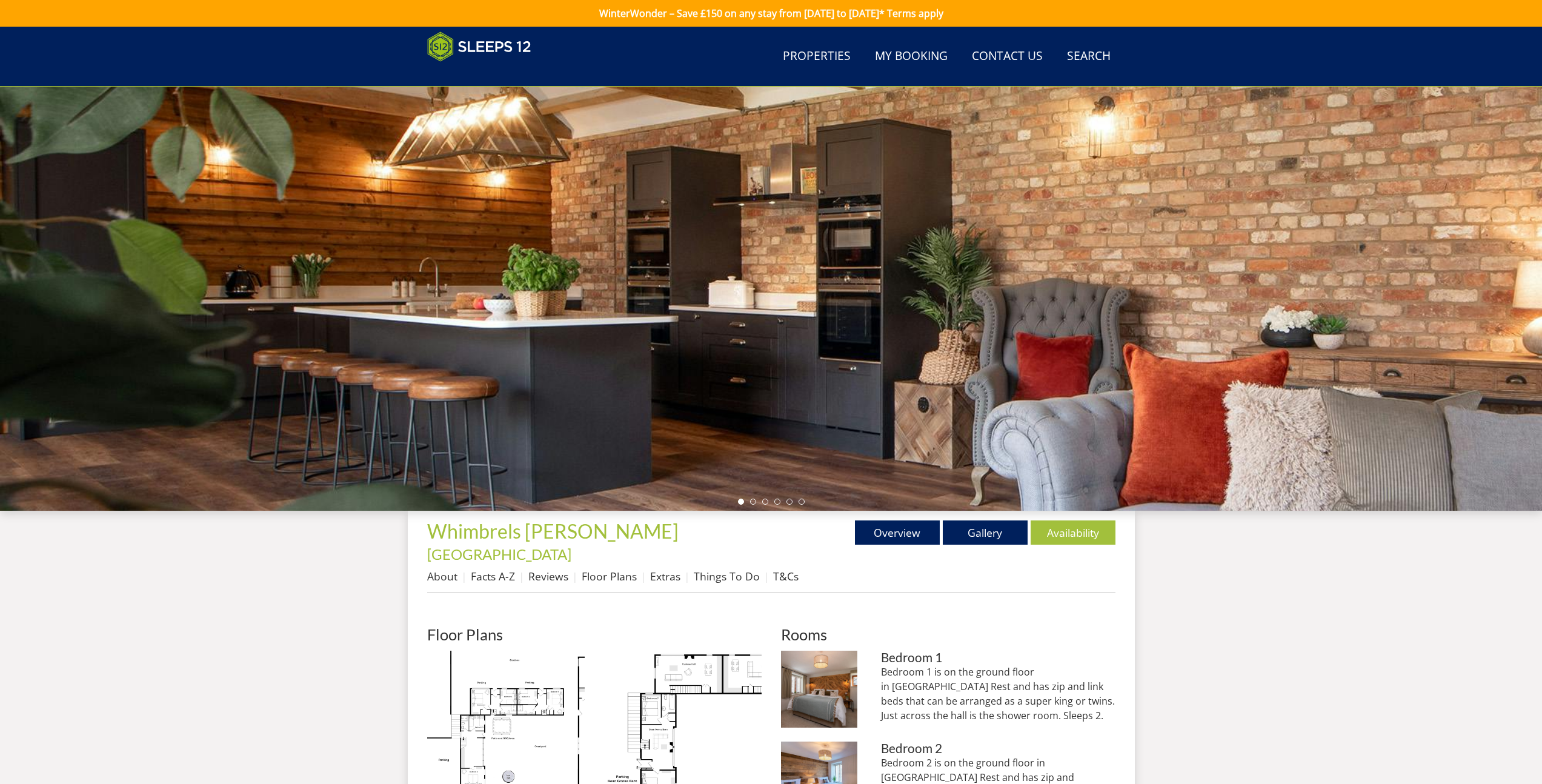
scroll to position [225, 0]
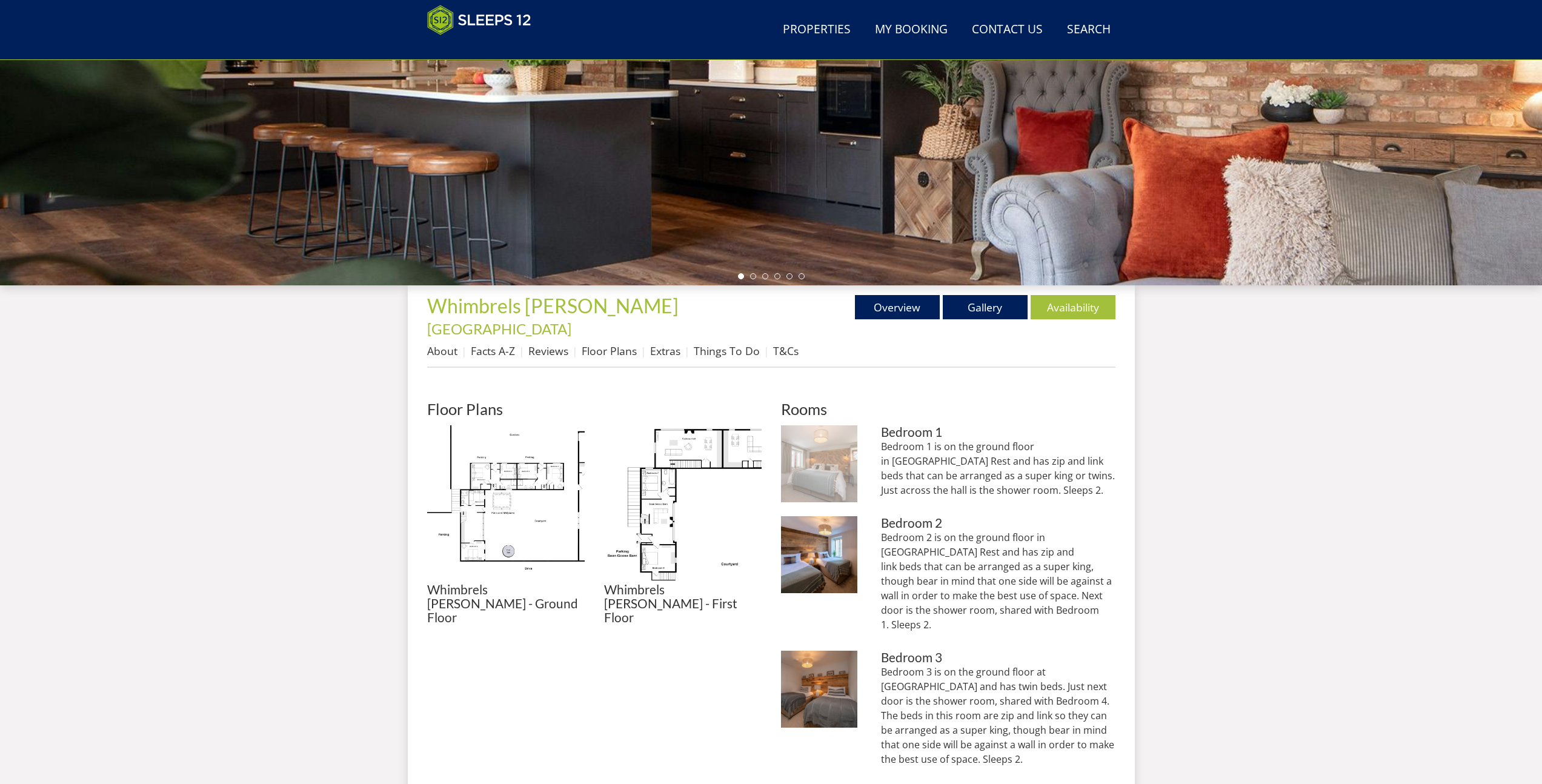
click at [816, 470] on img at bounding box center [819, 463] width 77 height 77
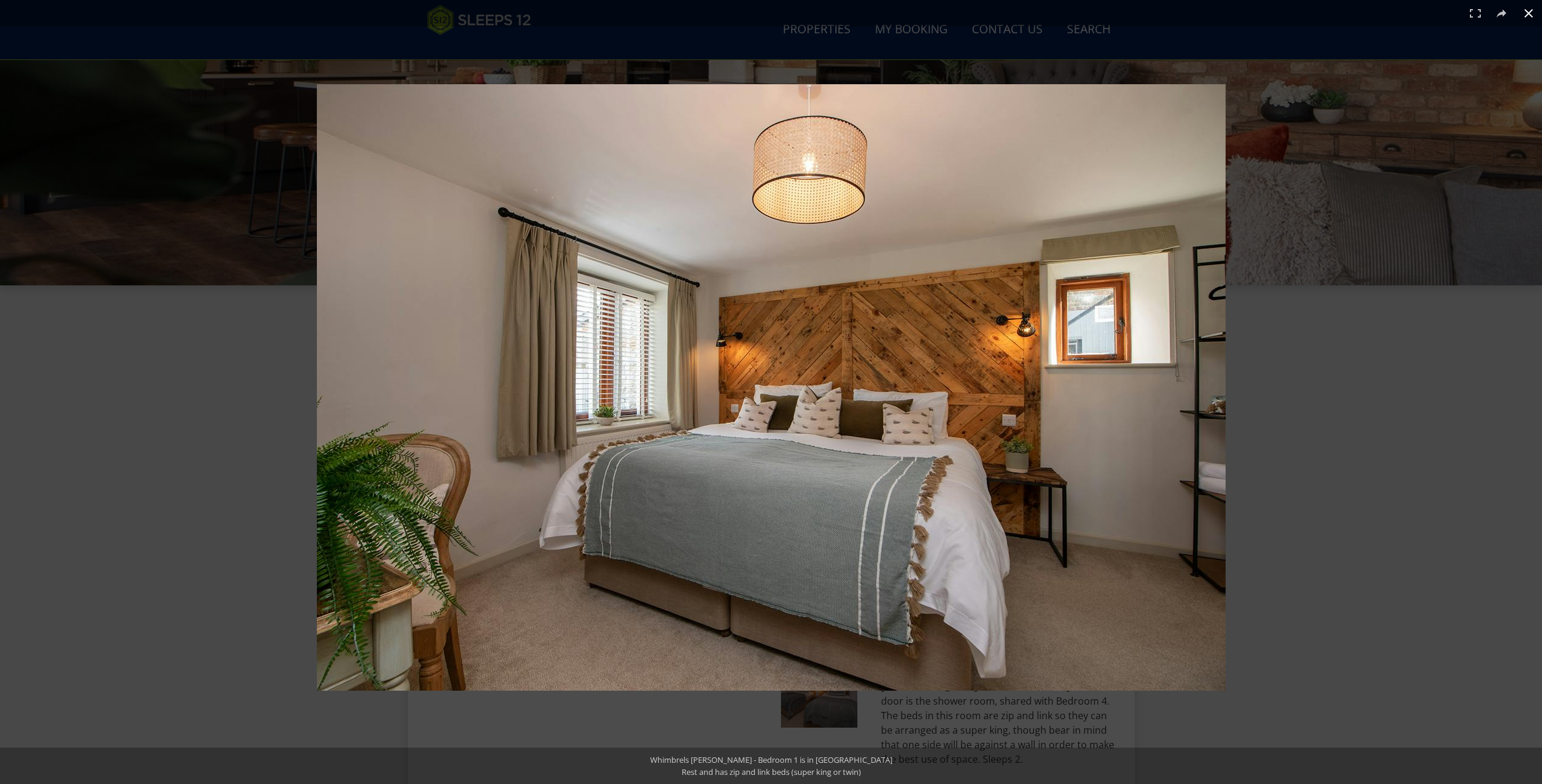
click at [1285, 369] on div at bounding box center [965, 414] width 1297 height 659
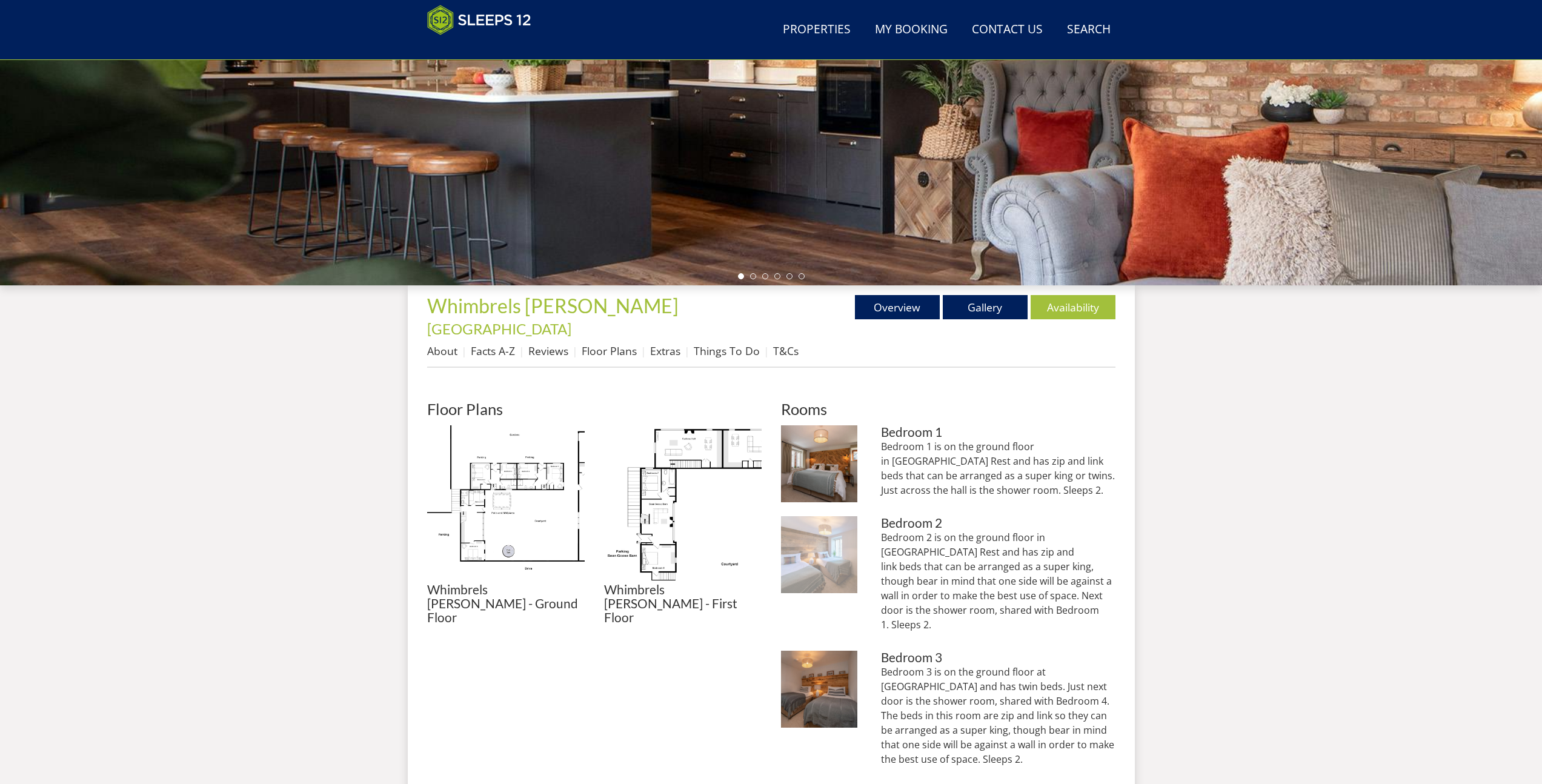
click at [835, 516] on img at bounding box center [819, 554] width 77 height 77
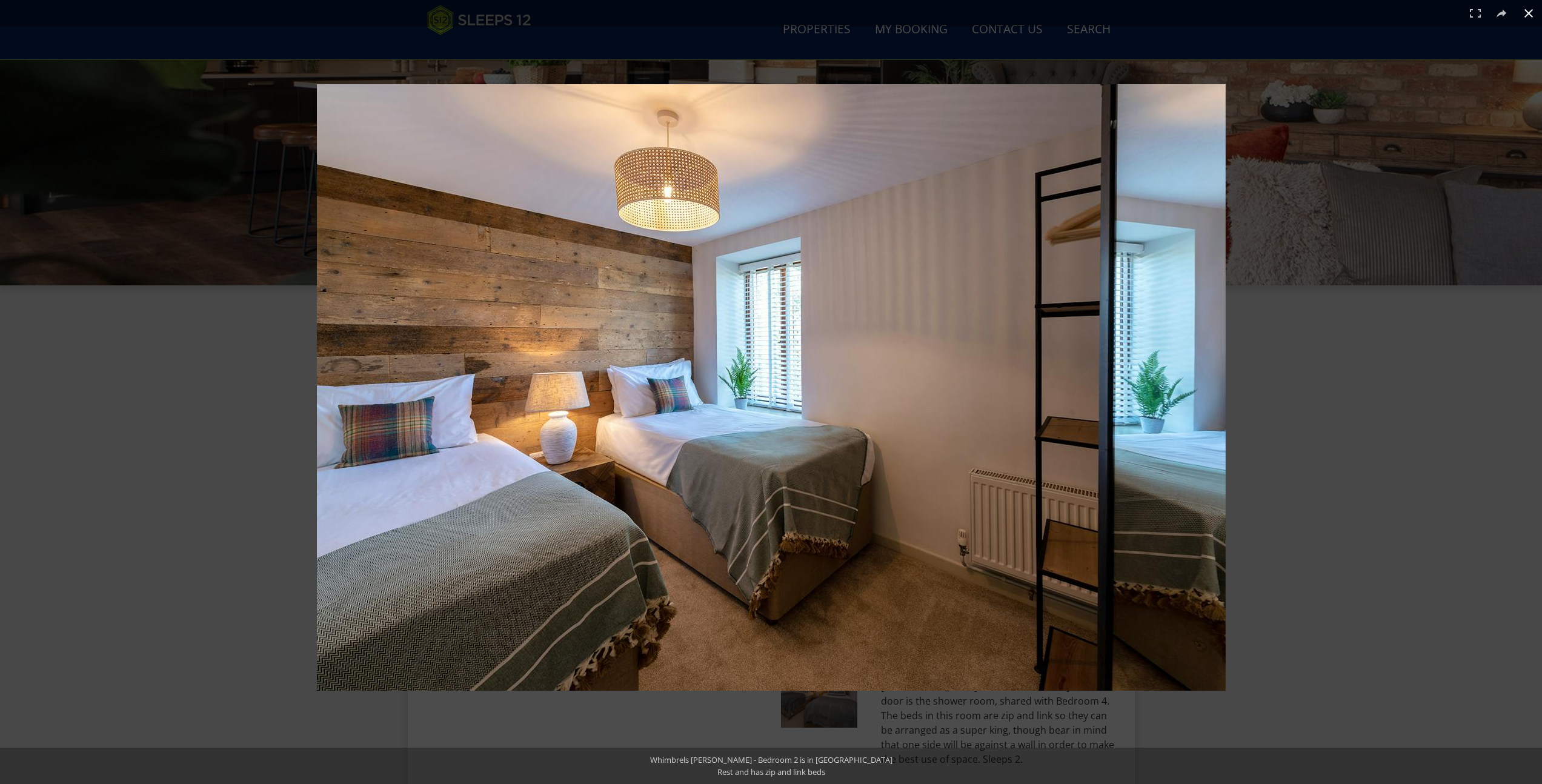
click at [1318, 407] on div at bounding box center [965, 414] width 1297 height 659
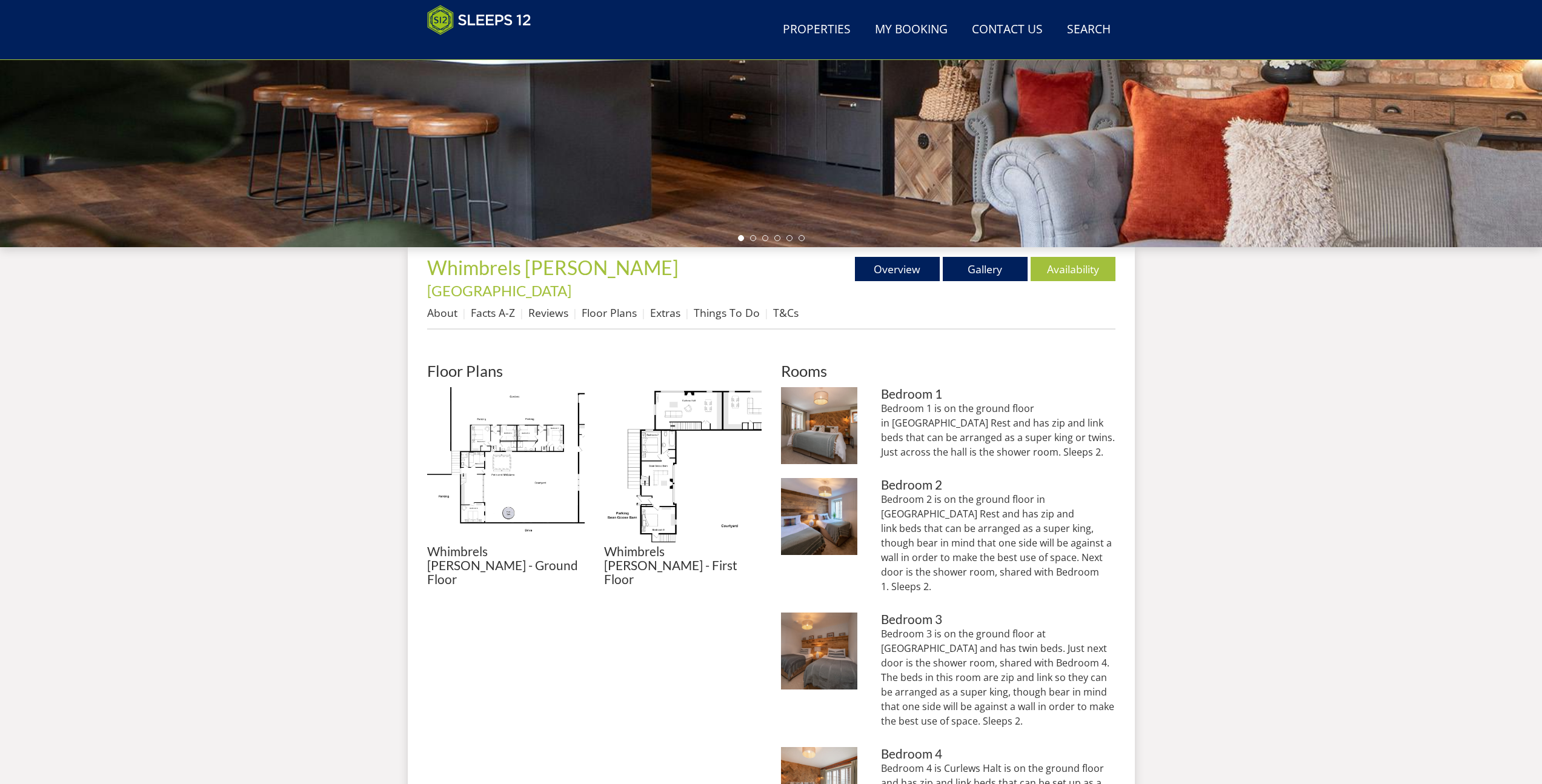
scroll to position [339, 0]
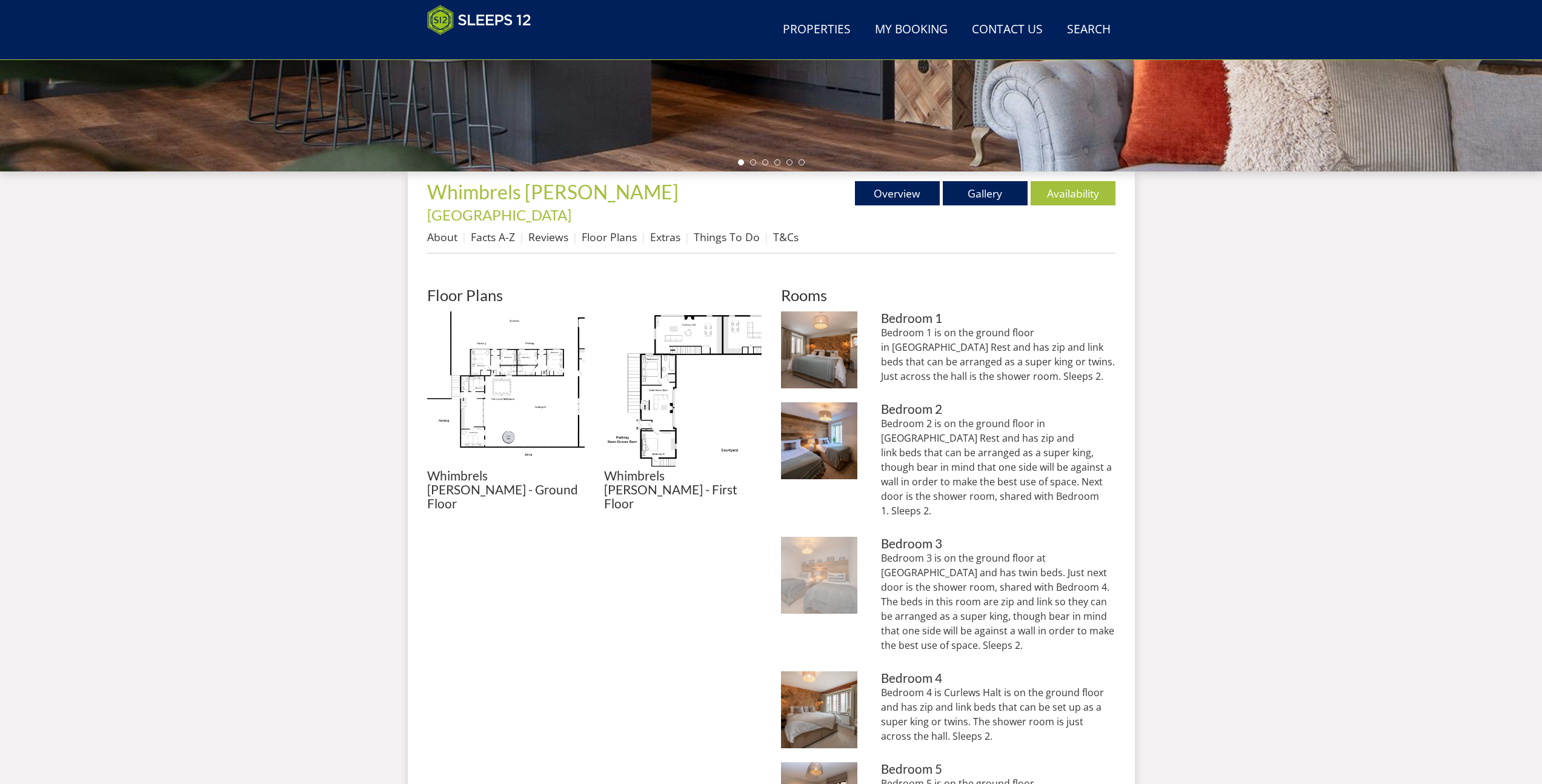
click at [836, 536] on img at bounding box center [819, 574] width 77 height 77
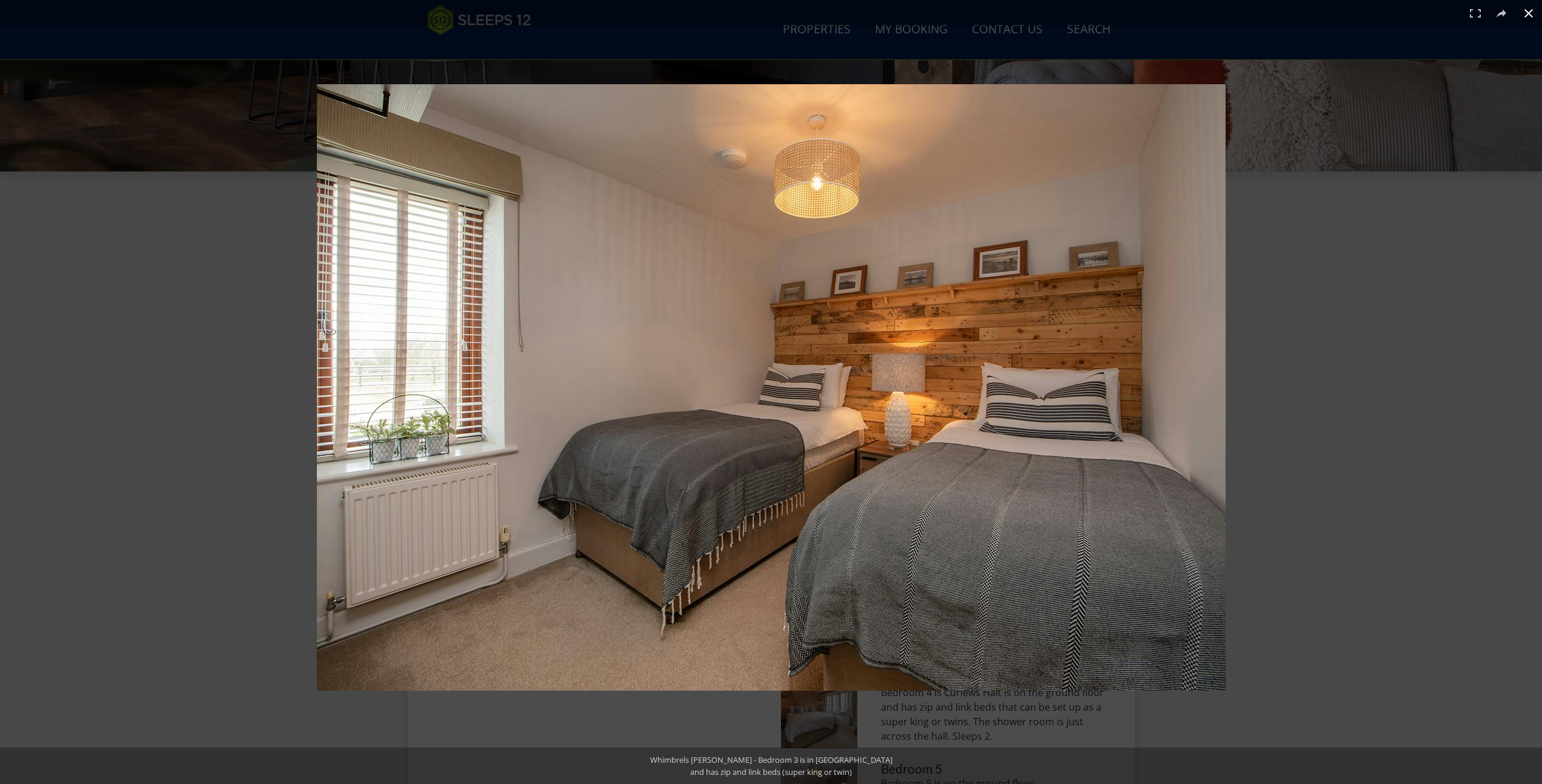
click at [1246, 465] on div at bounding box center [965, 414] width 1297 height 659
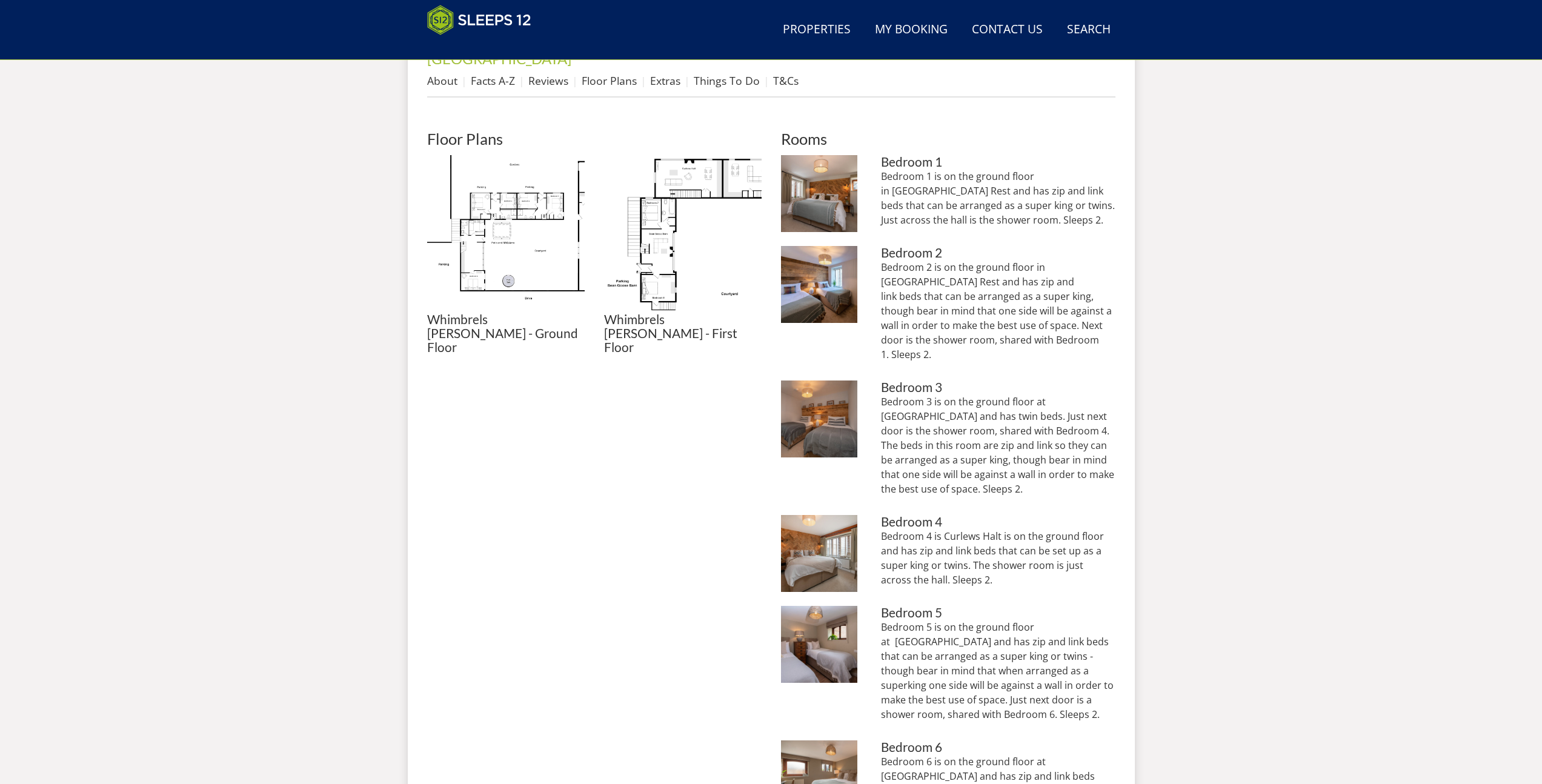
scroll to position [514, 0]
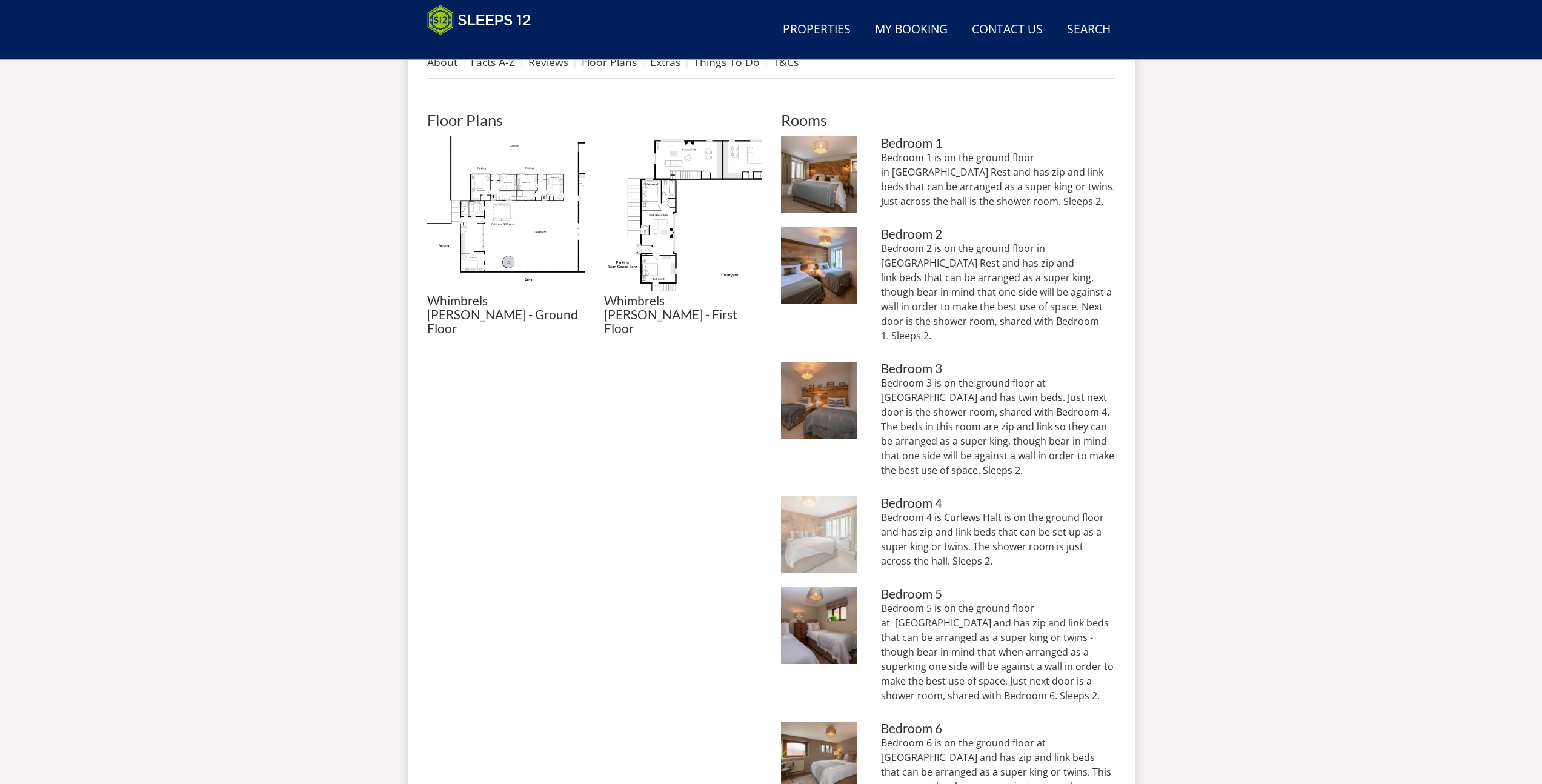
click at [856, 520] on img at bounding box center [819, 534] width 77 height 77
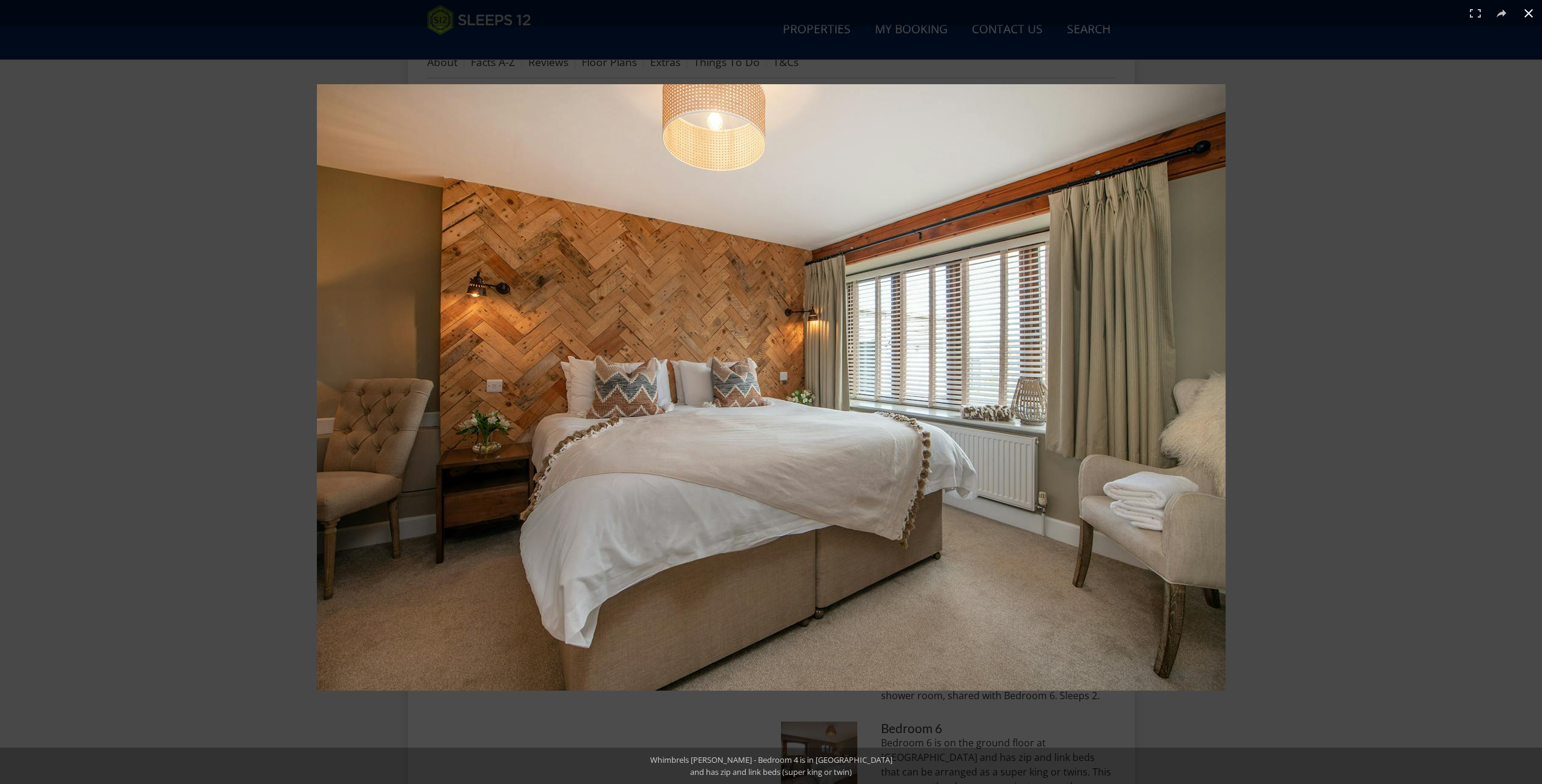
click at [1300, 435] on div at bounding box center [965, 414] width 1297 height 659
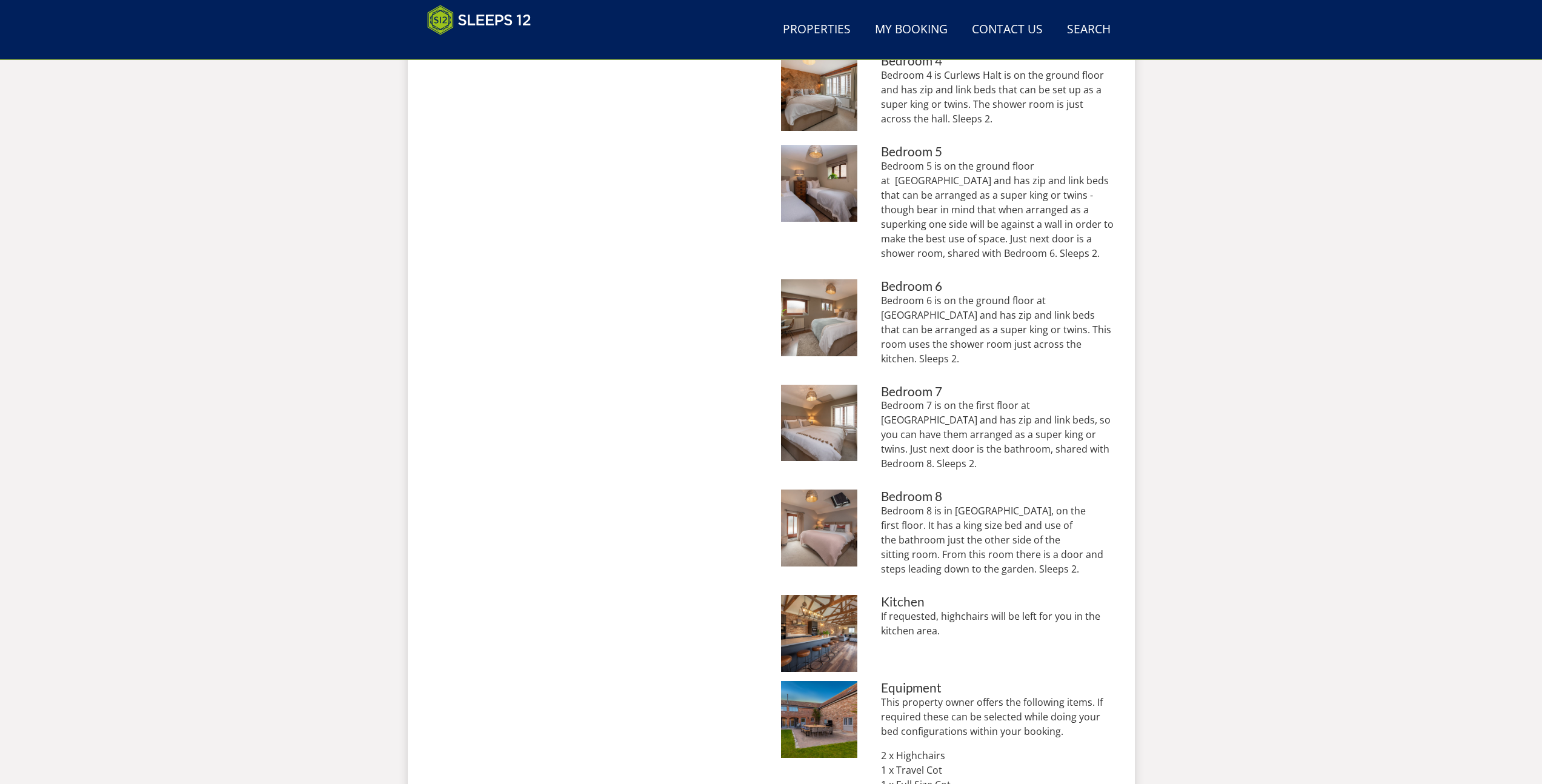
scroll to position [962, 0]
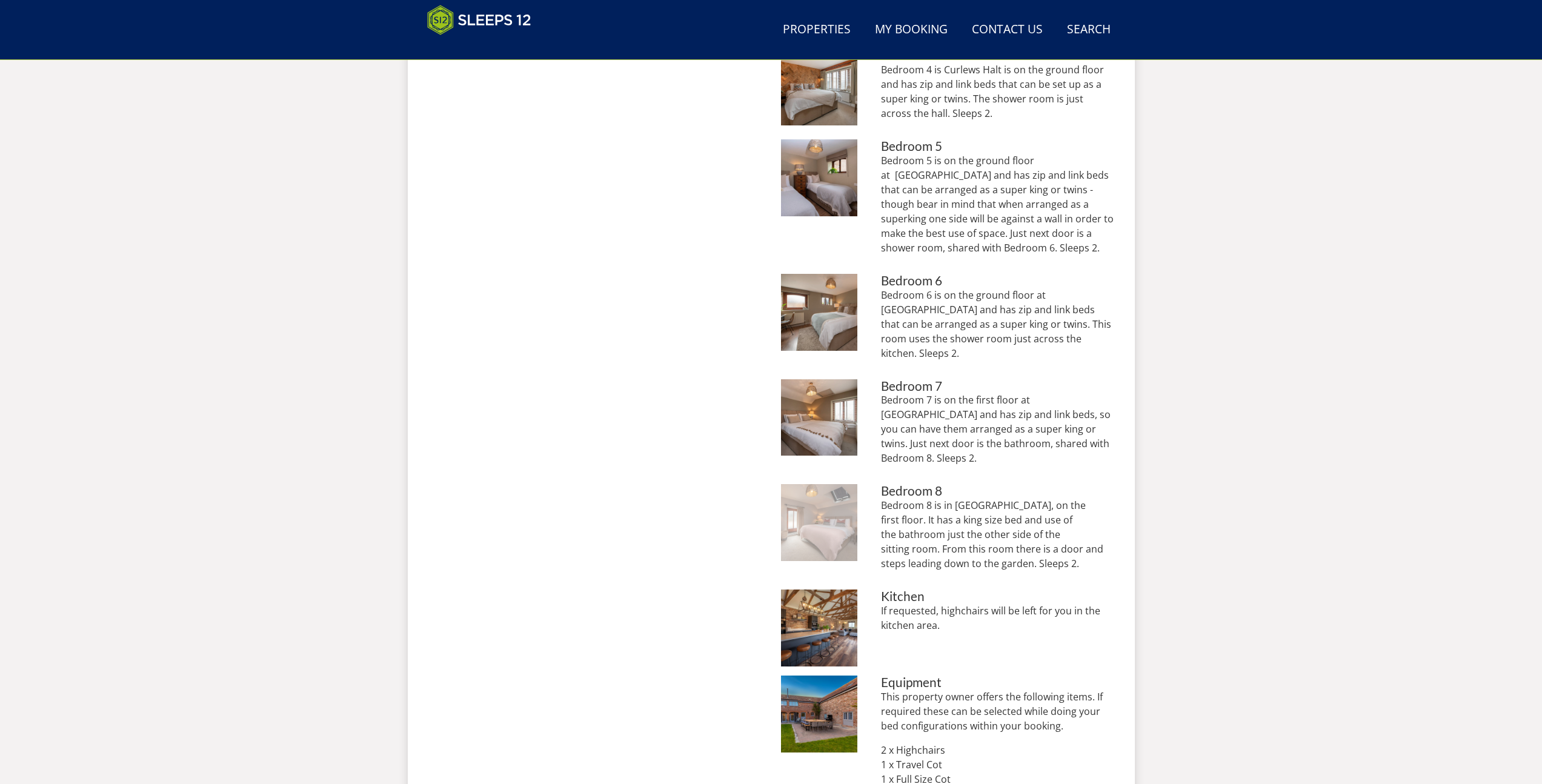
click at [817, 484] on img at bounding box center [819, 522] width 77 height 77
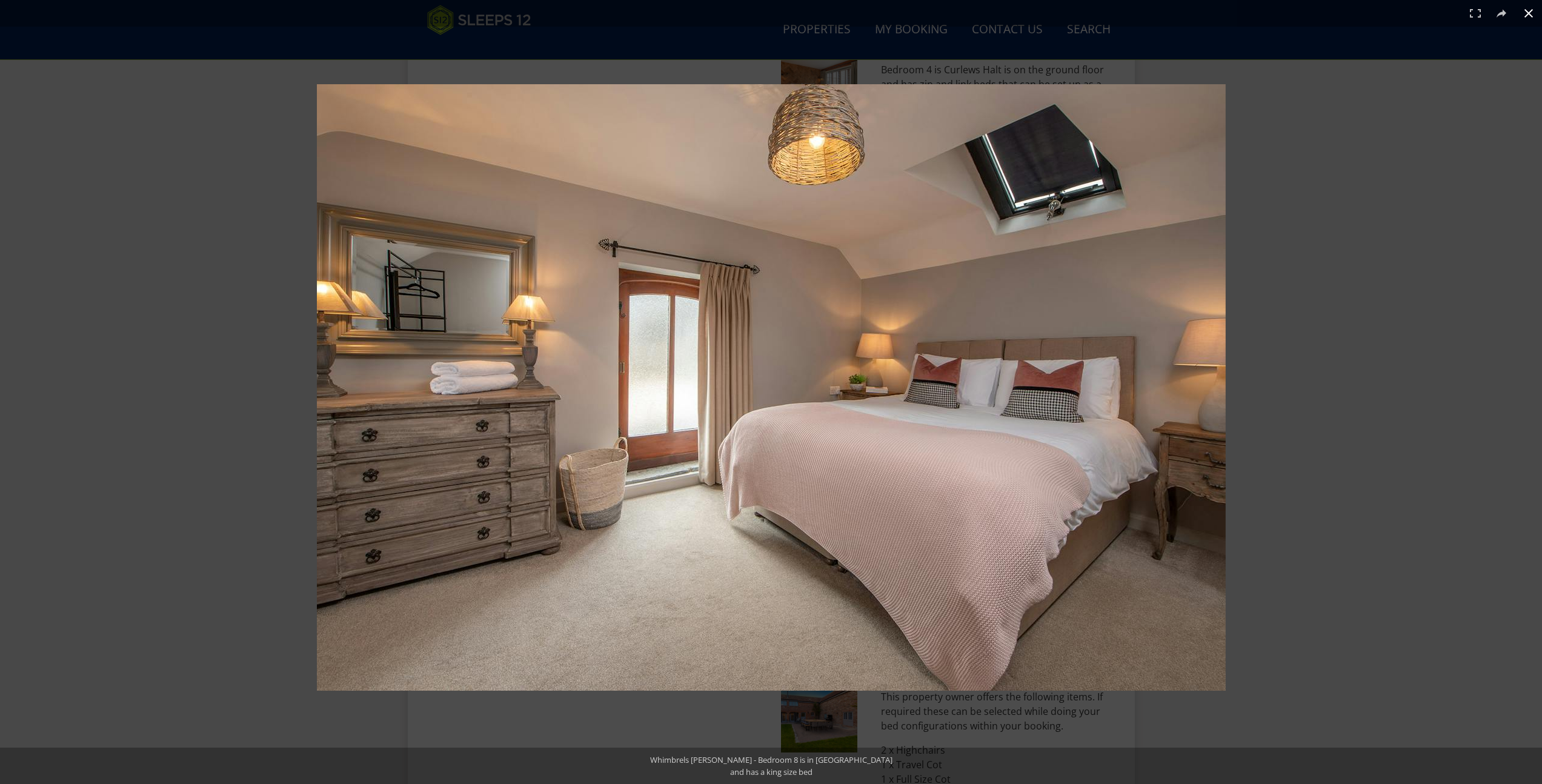
click at [1266, 395] on div at bounding box center [965, 414] width 1297 height 659
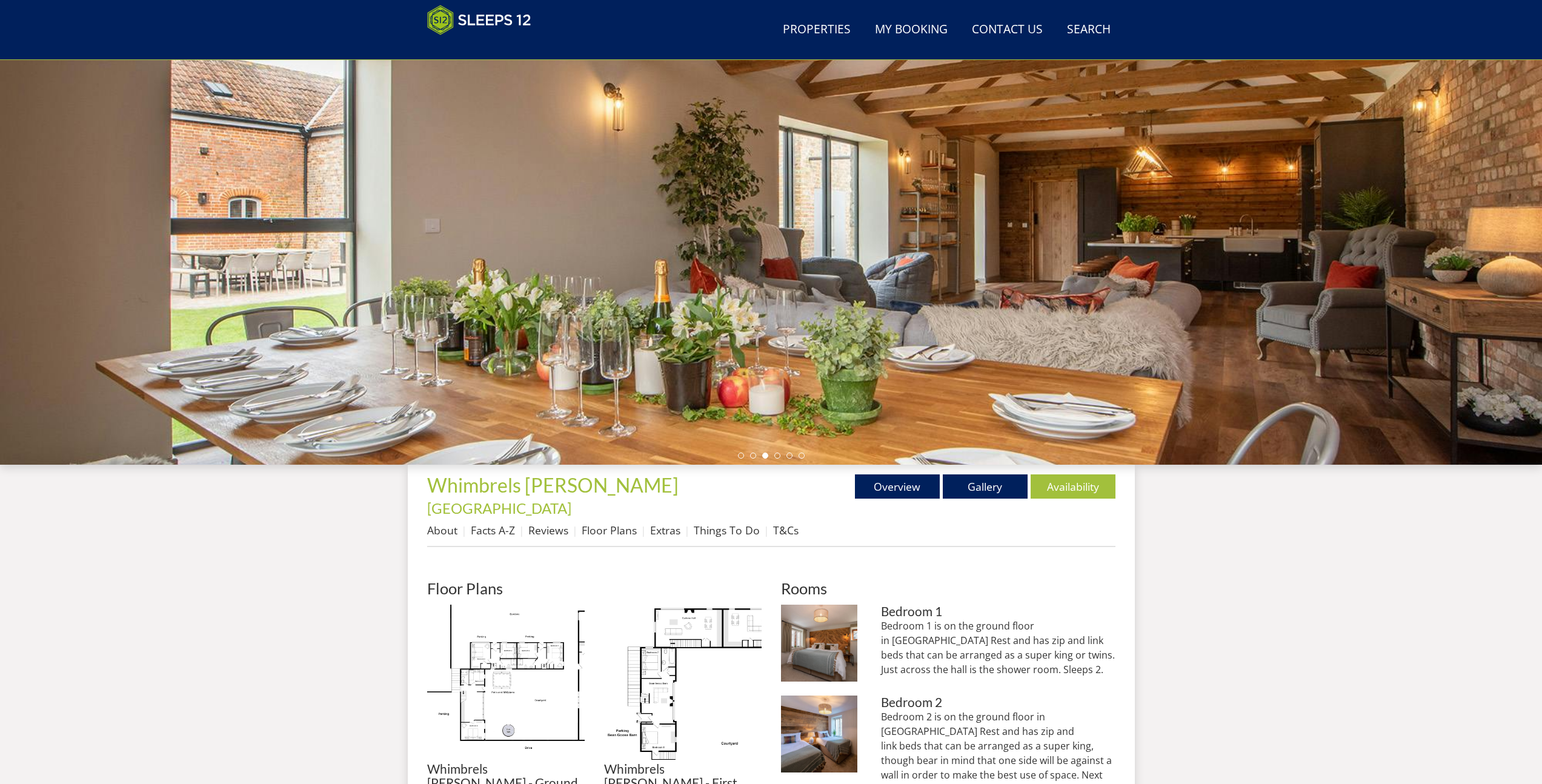
scroll to position [0, 0]
